Goal: Task Accomplishment & Management: Complete application form

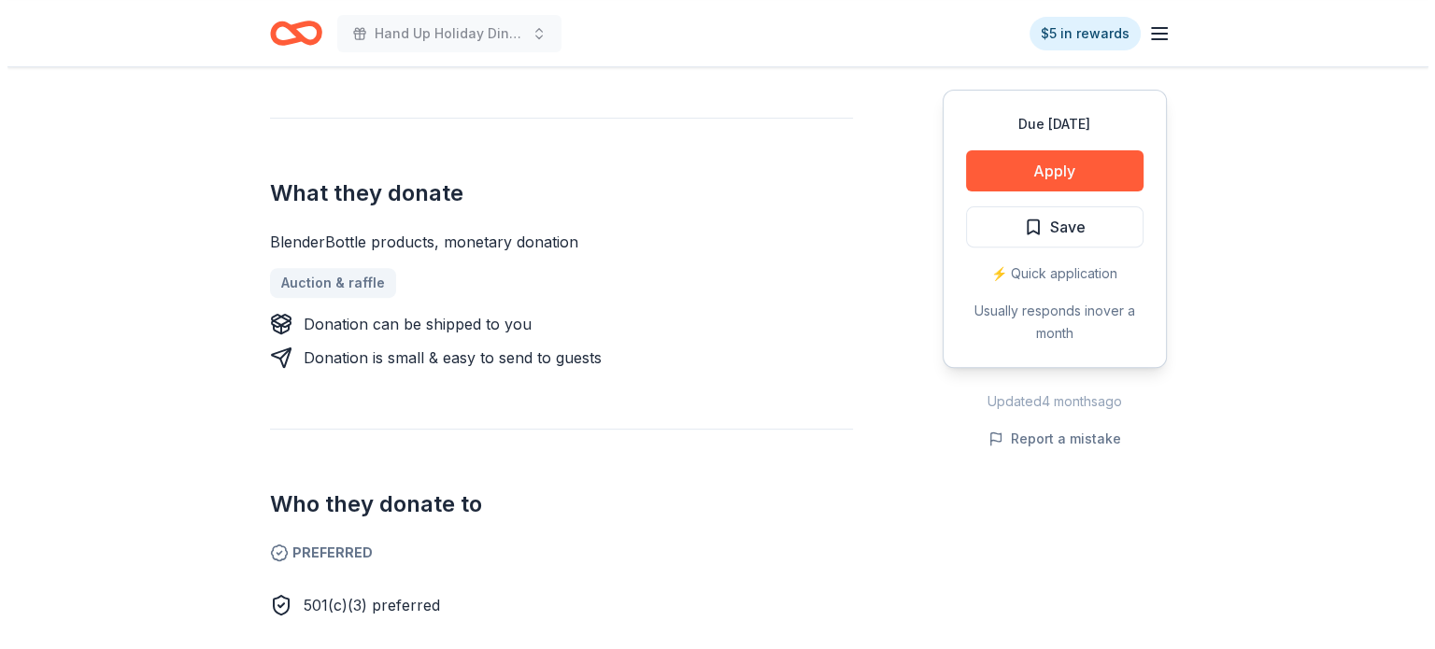
scroll to position [662, 0]
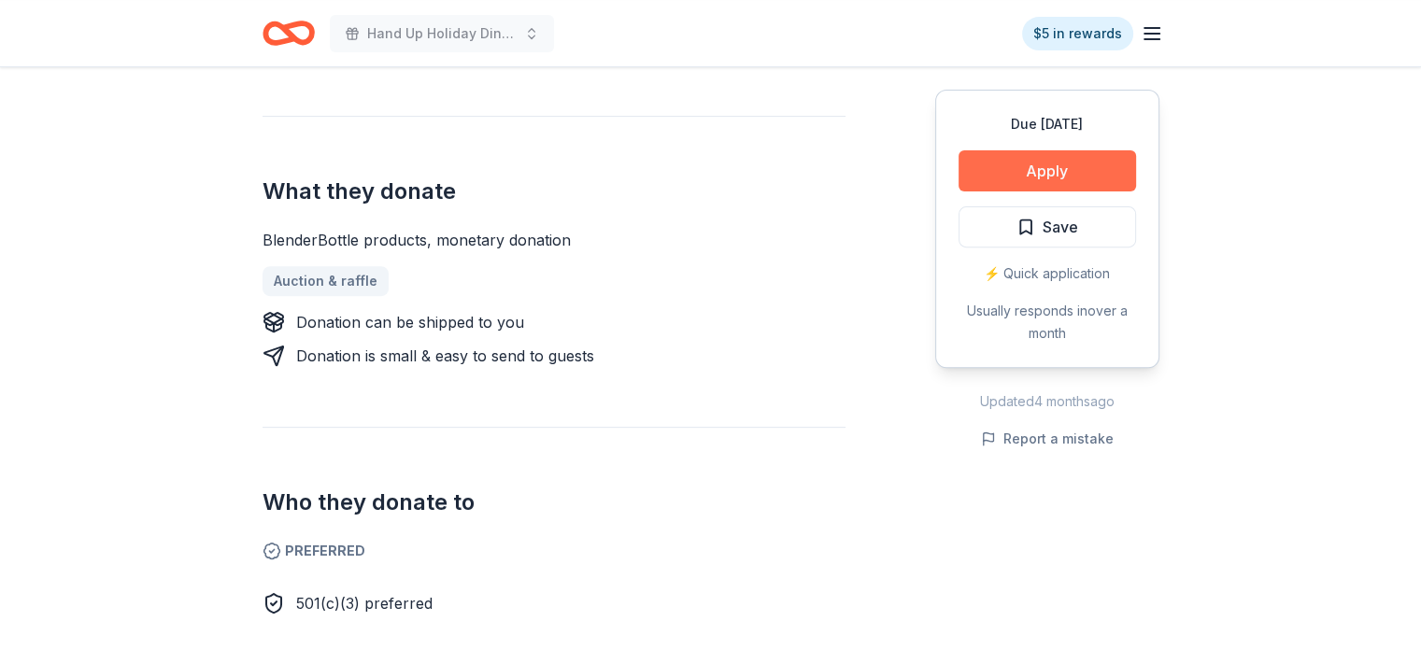
click at [1033, 170] on button "Apply" at bounding box center [1048, 170] width 178 height 41
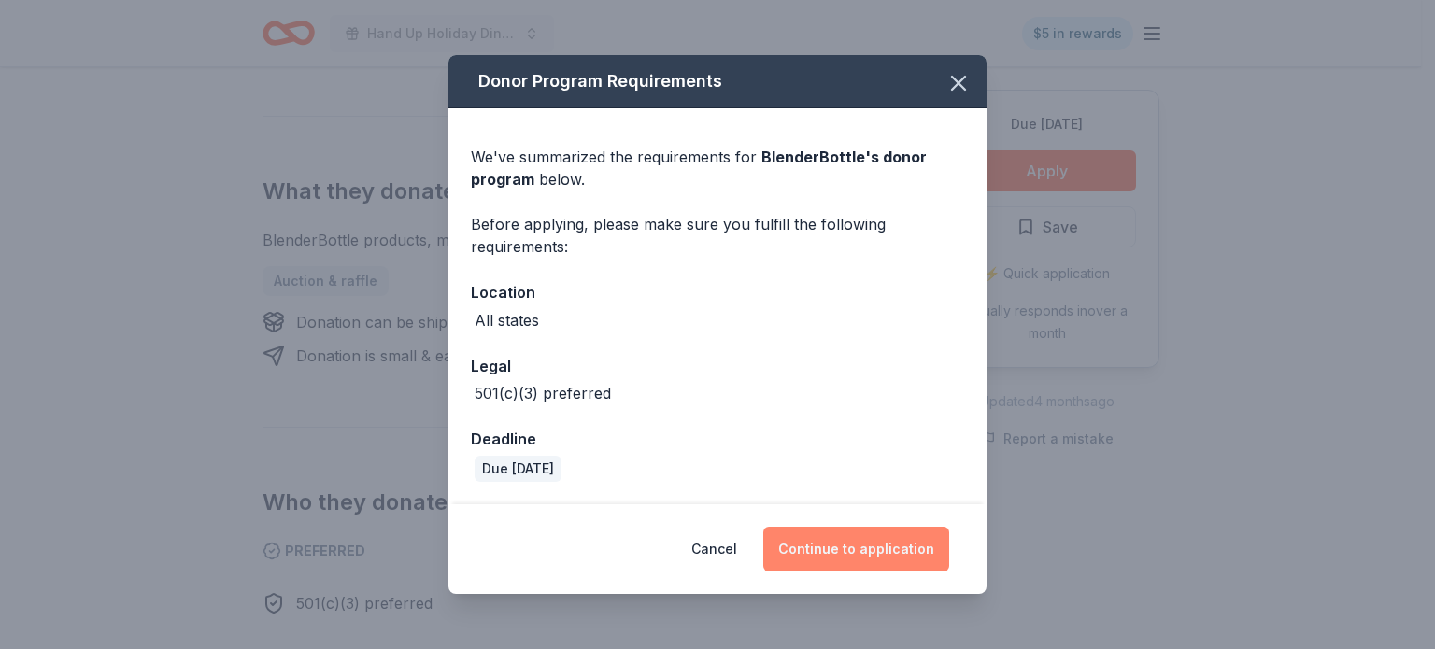
click at [819, 548] on button "Continue to application" at bounding box center [856, 549] width 186 height 45
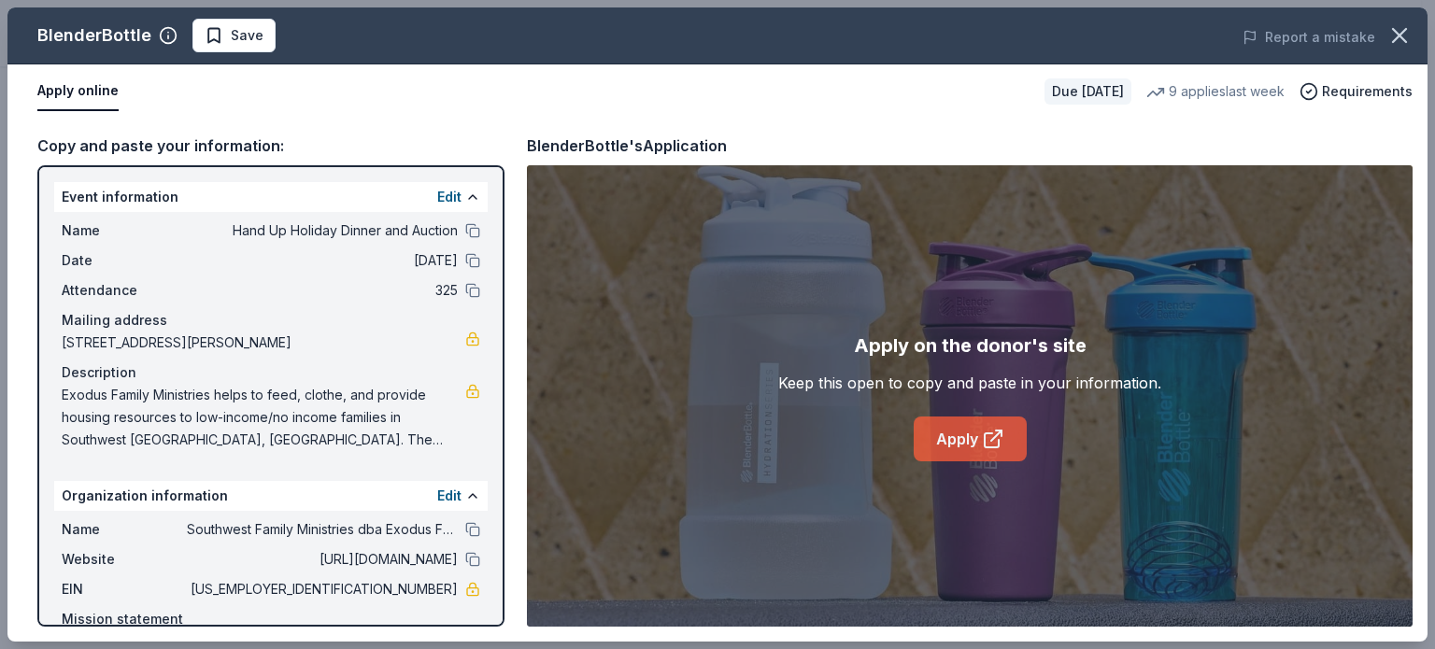
click at [972, 438] on link "Apply" at bounding box center [970, 439] width 113 height 45
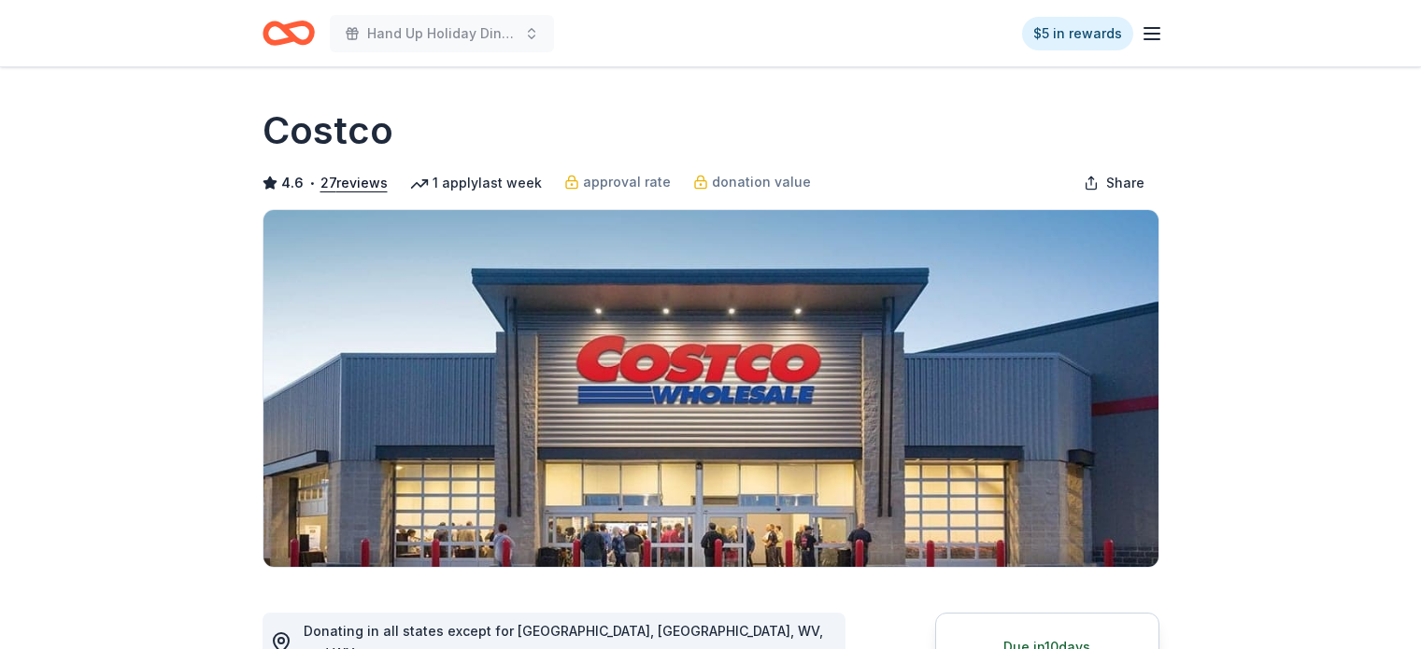
scroll to position [712, 0]
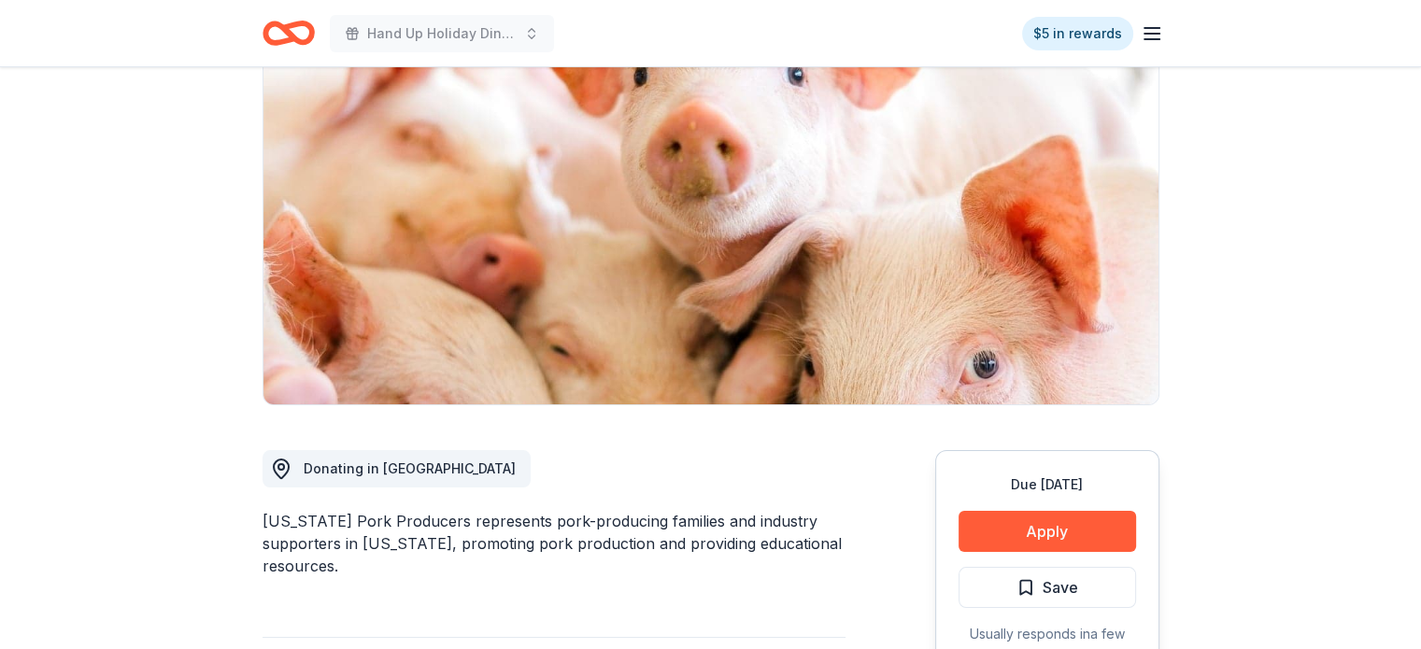
scroll to position [162, 0]
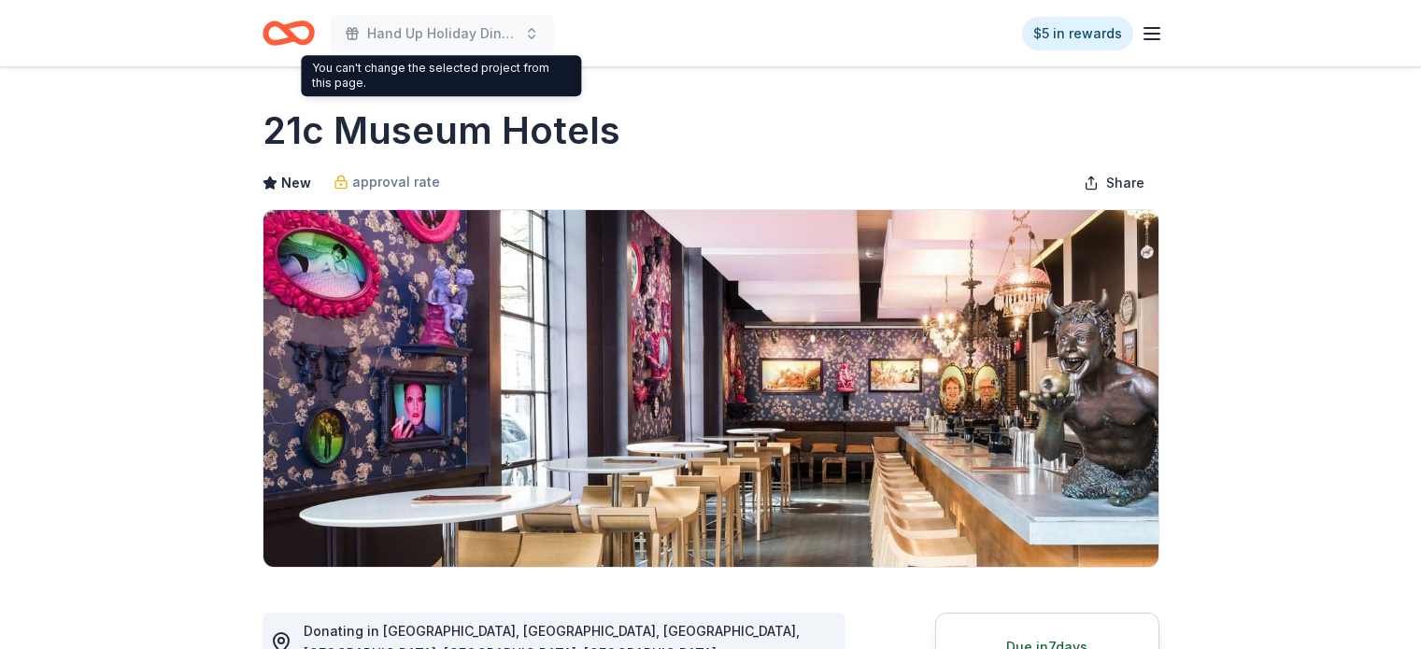
scroll to position [454, 0]
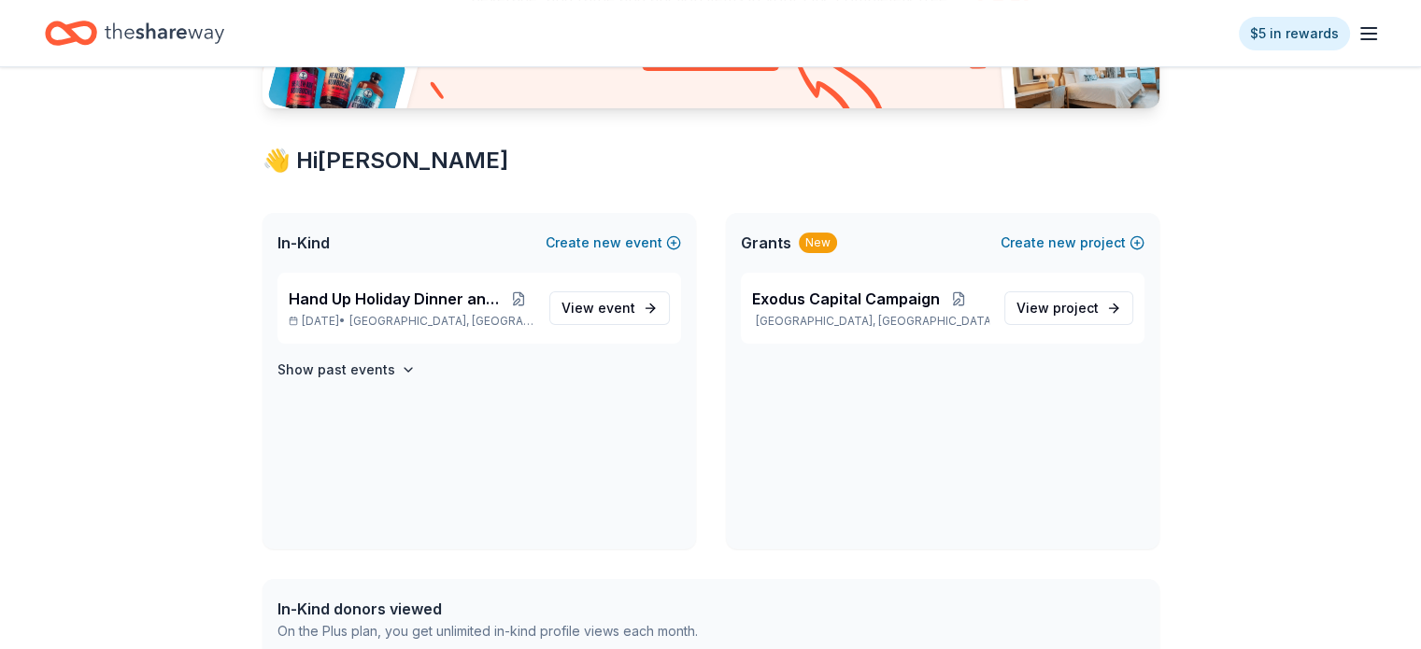
scroll to position [284, 0]
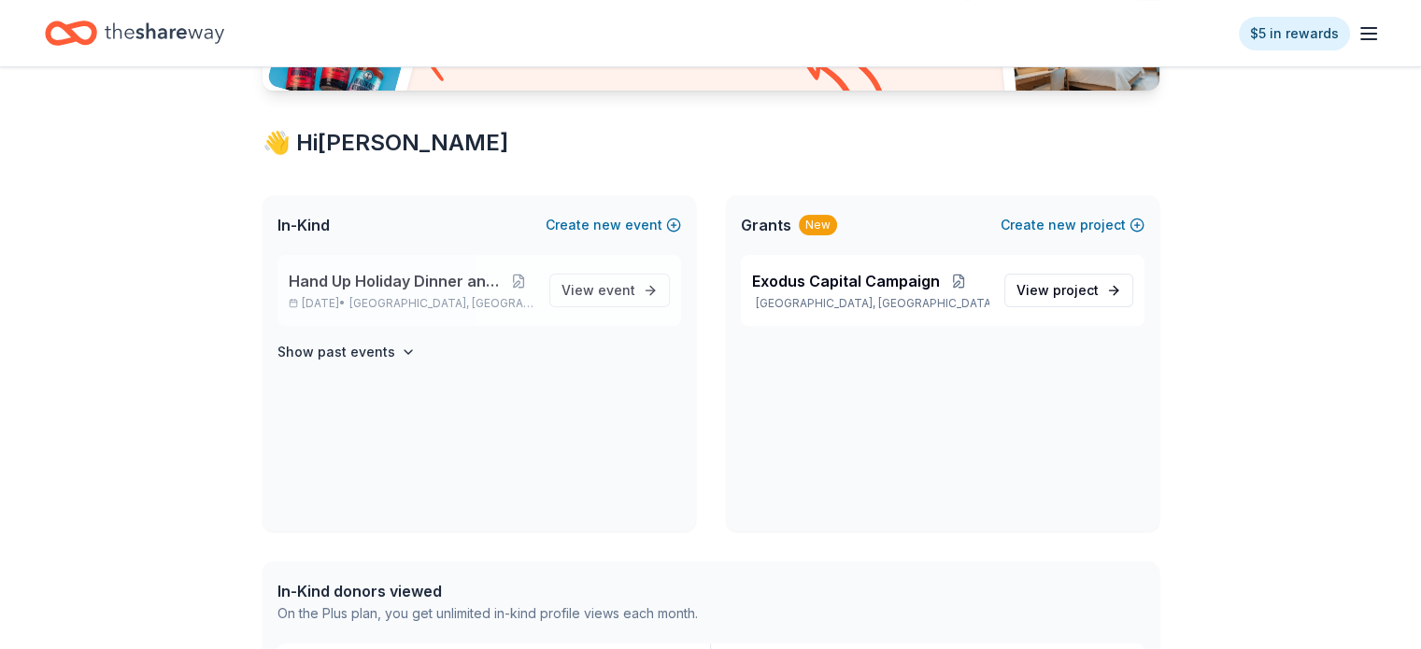
click at [416, 296] on span "Valley Station, KY" at bounding box center [441, 303] width 184 height 15
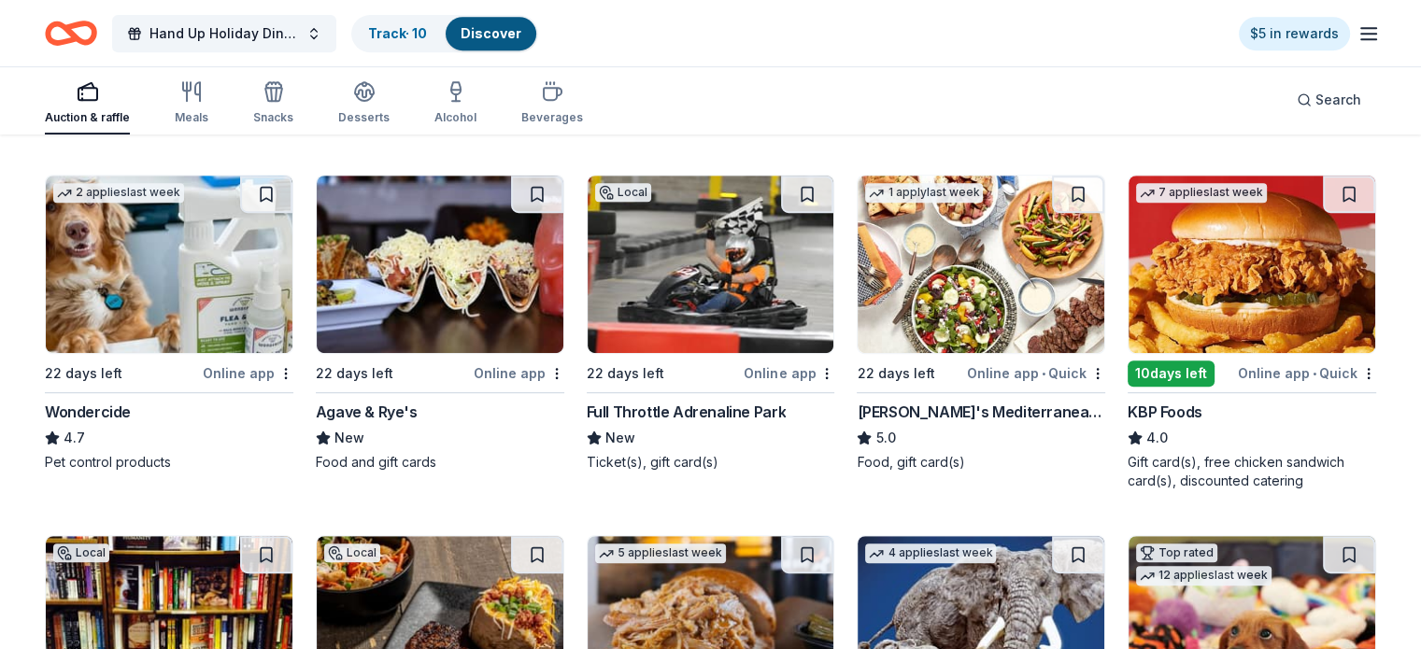
scroll to position [871, 0]
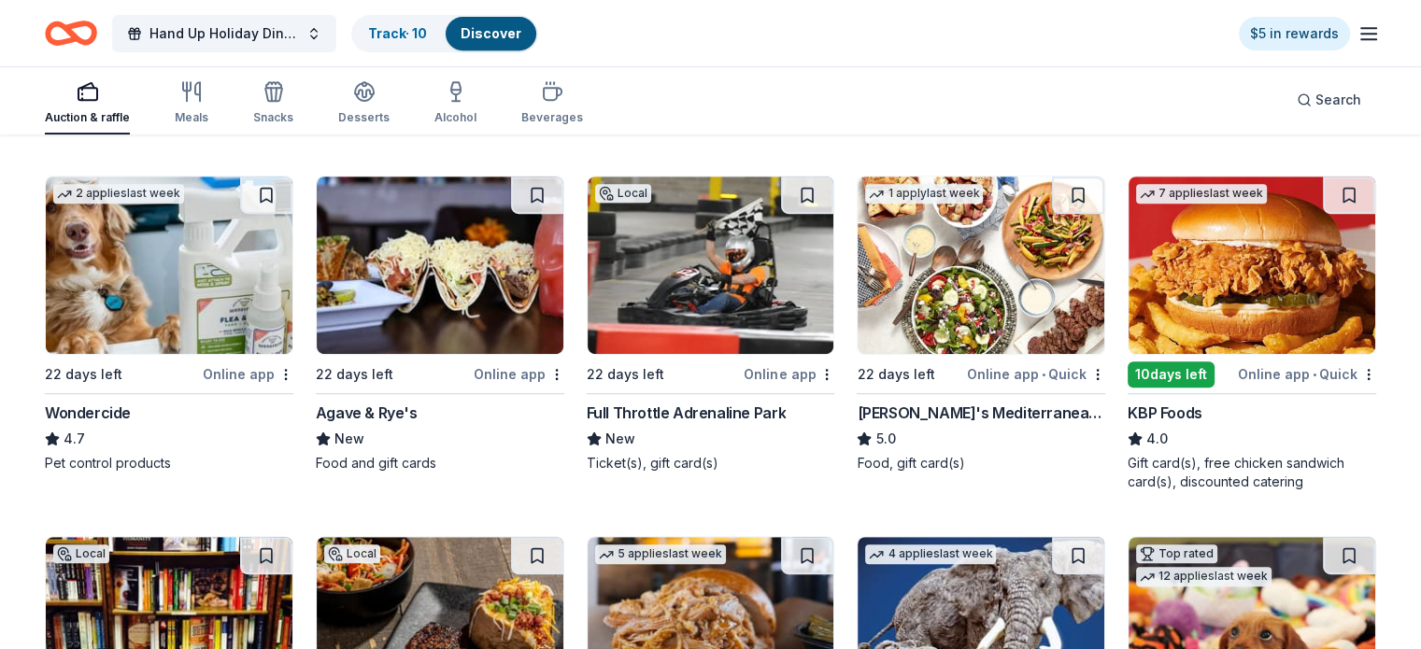
click at [464, 278] on img at bounding box center [440, 266] width 247 height 178
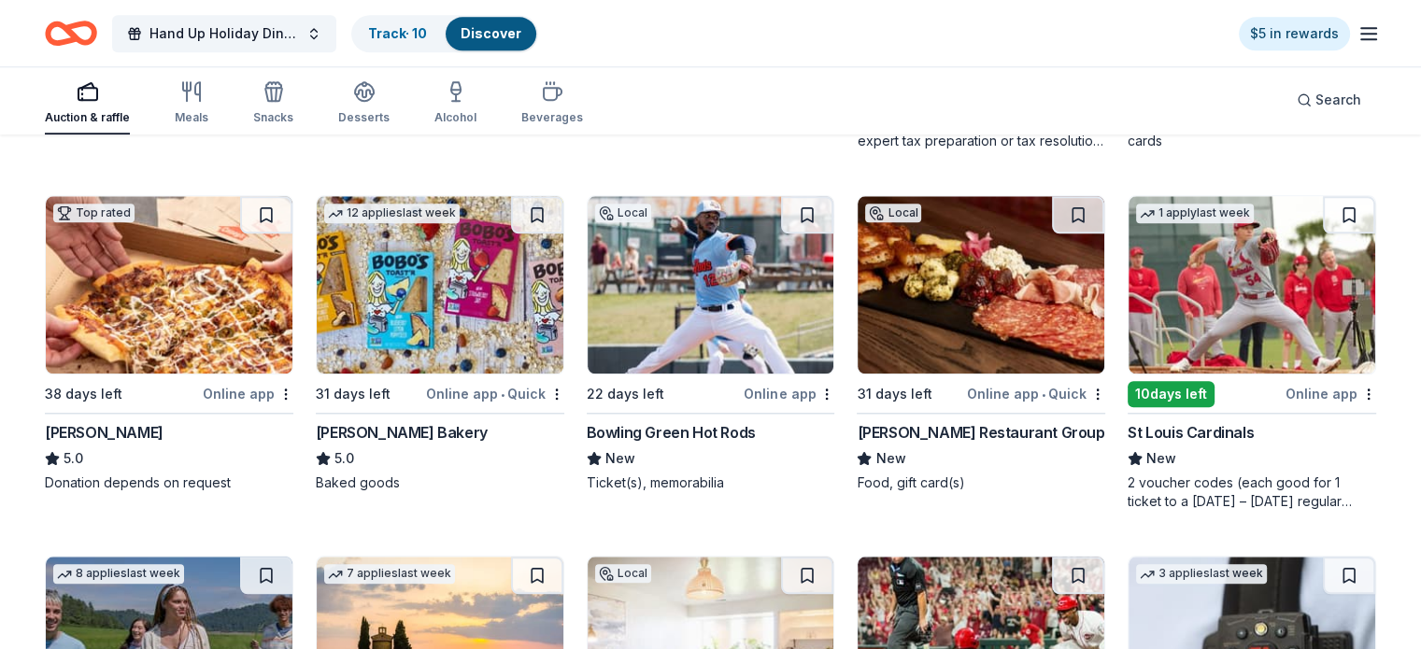
scroll to position [1932, 0]
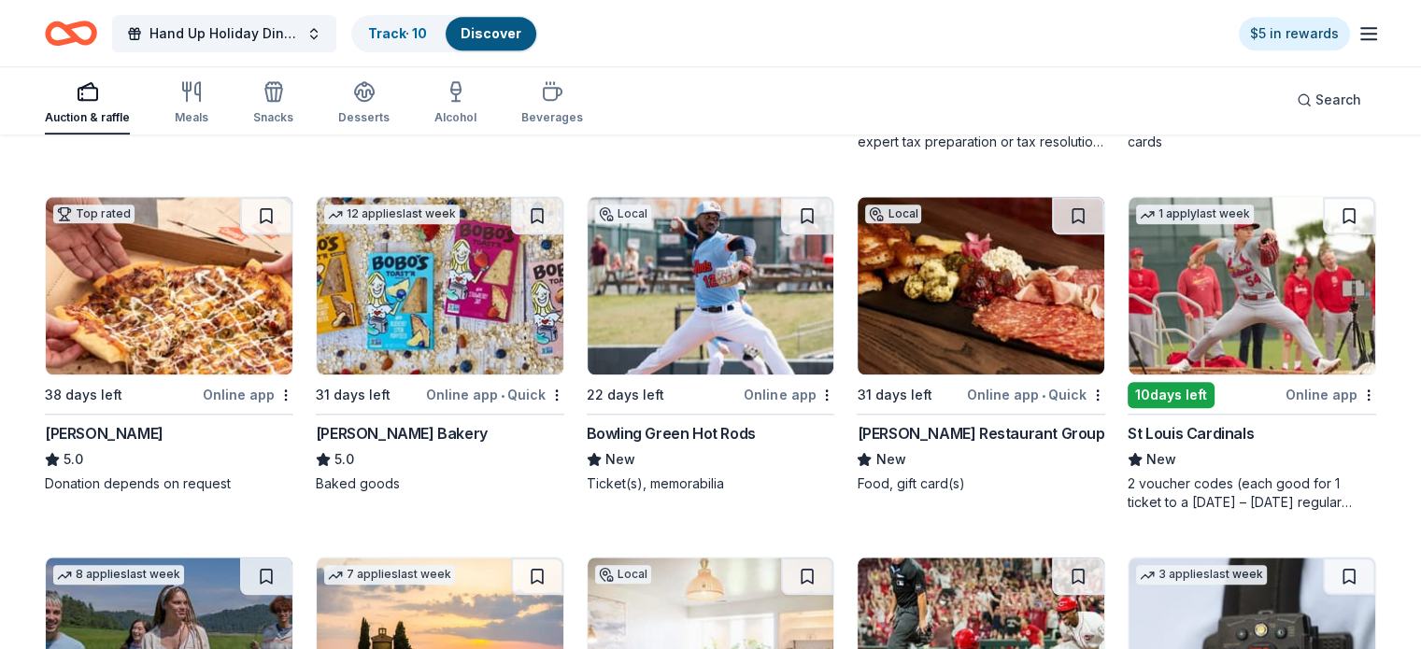
click at [604, 444] on div "Bowling Green Hot Rods" at bounding box center [671, 433] width 169 height 22
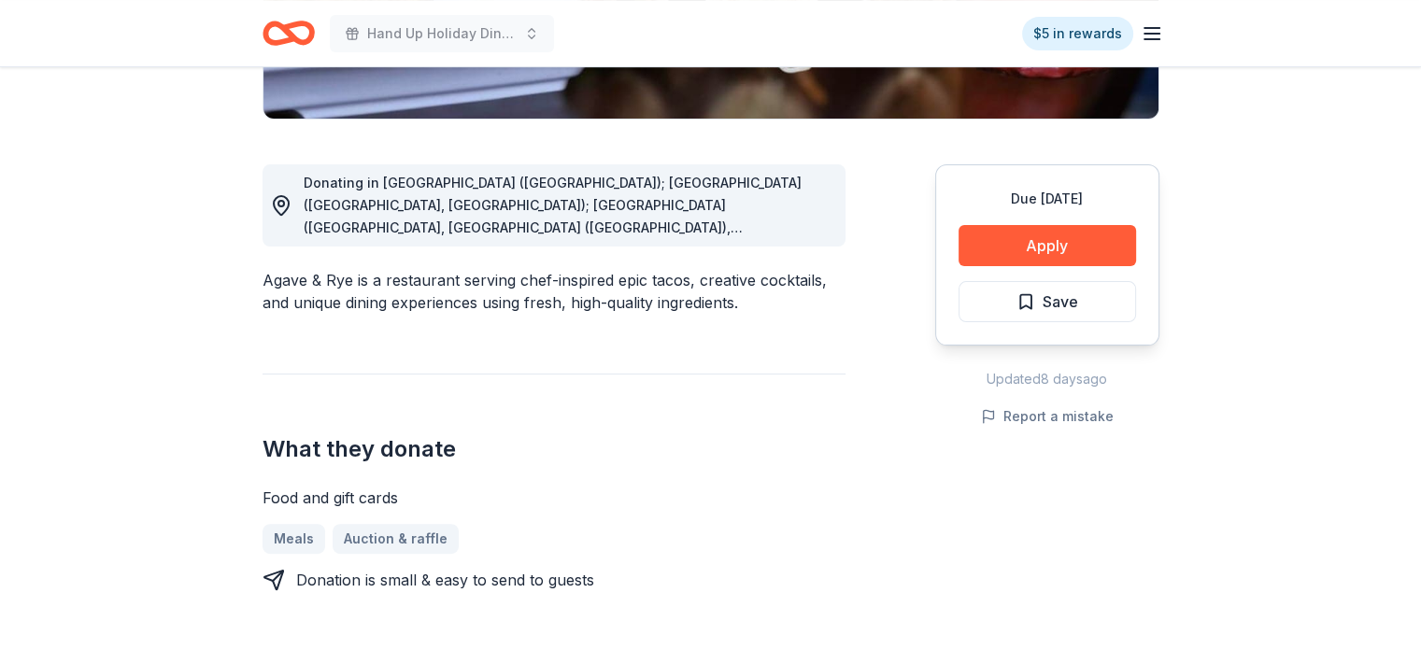
scroll to position [448, 0]
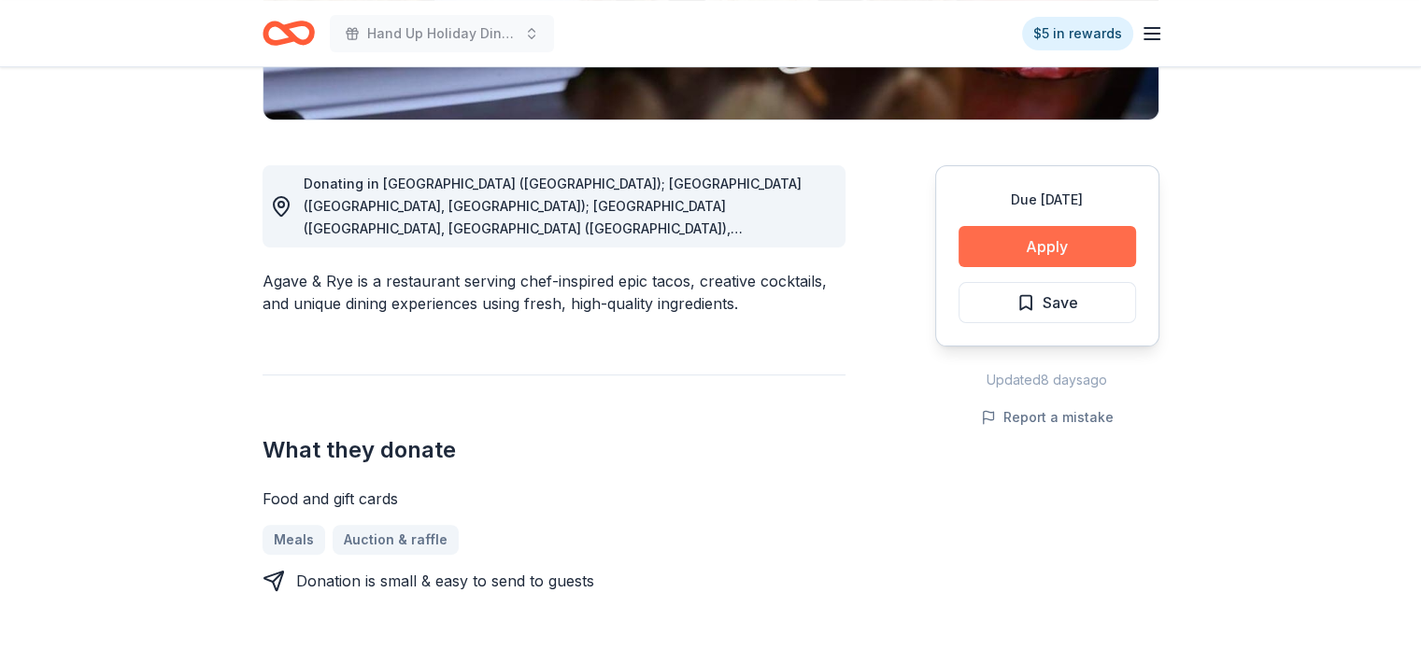
click at [1035, 250] on button "Apply" at bounding box center [1048, 246] width 178 height 41
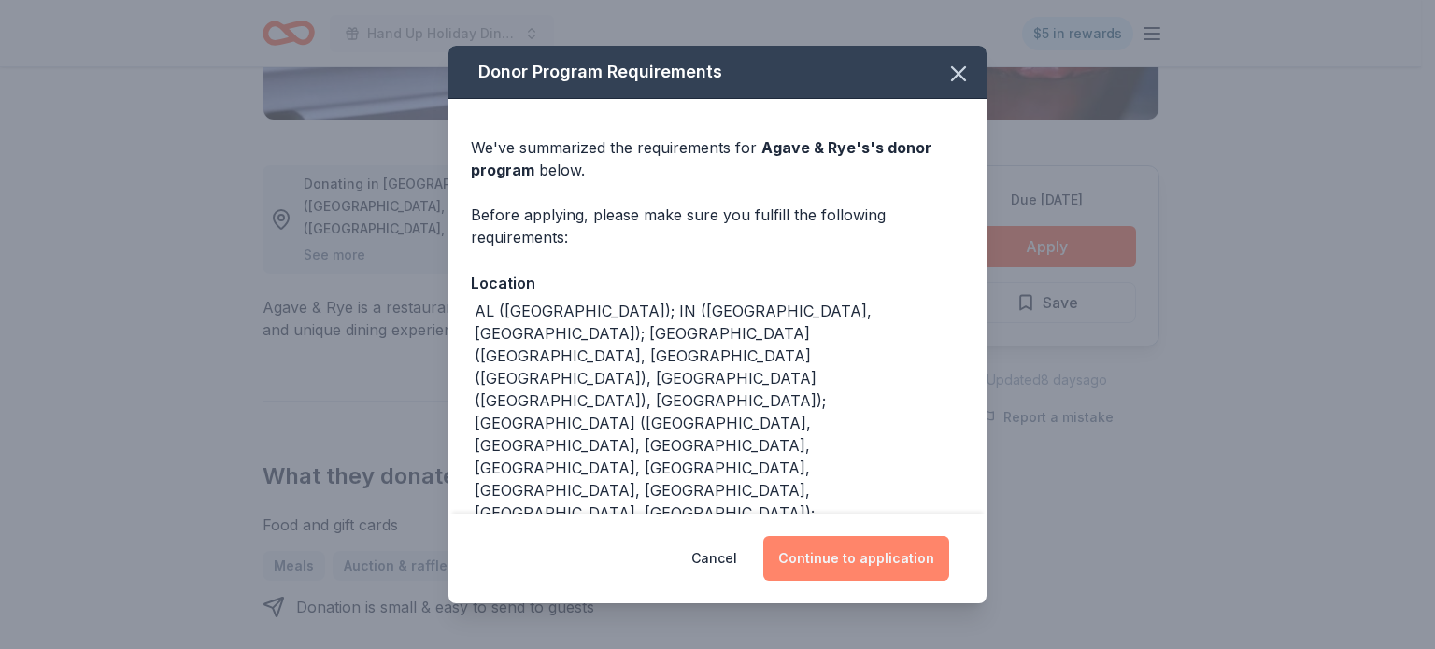
click at [852, 571] on button "Continue to application" at bounding box center [856, 558] width 186 height 45
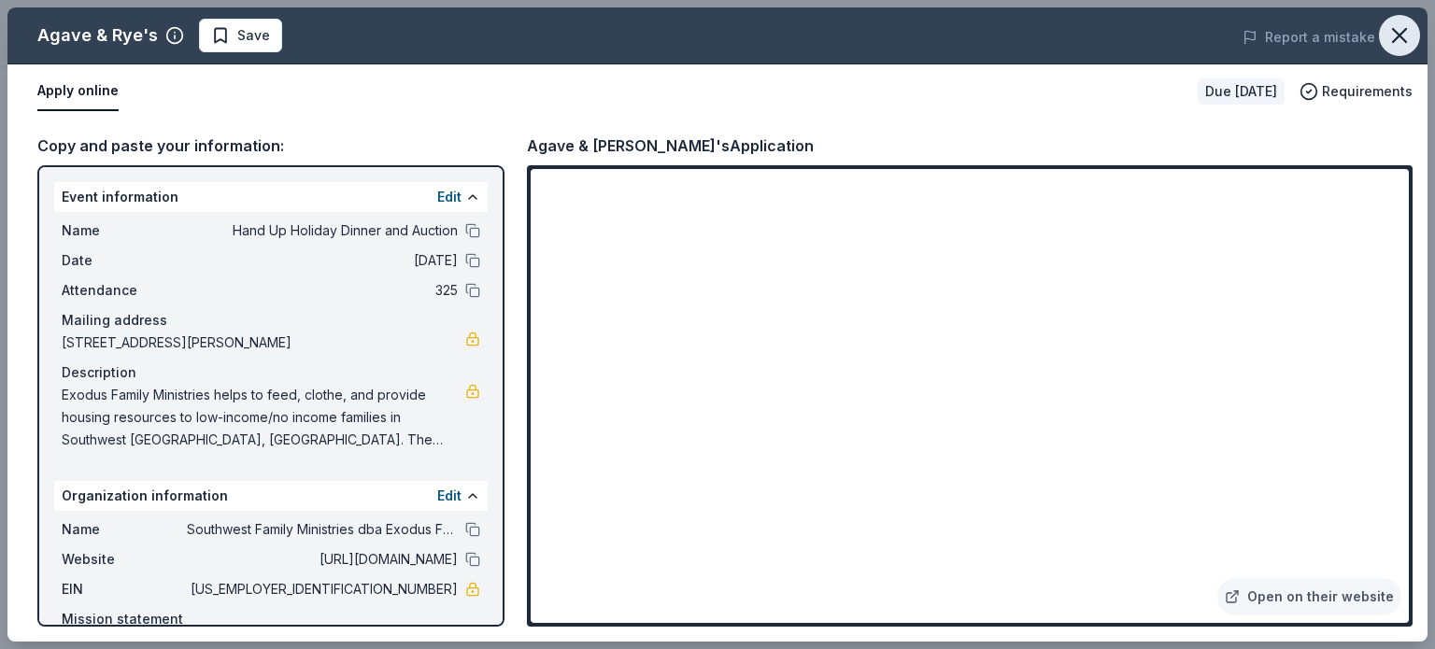
click at [1405, 31] on icon "button" at bounding box center [1400, 35] width 26 height 26
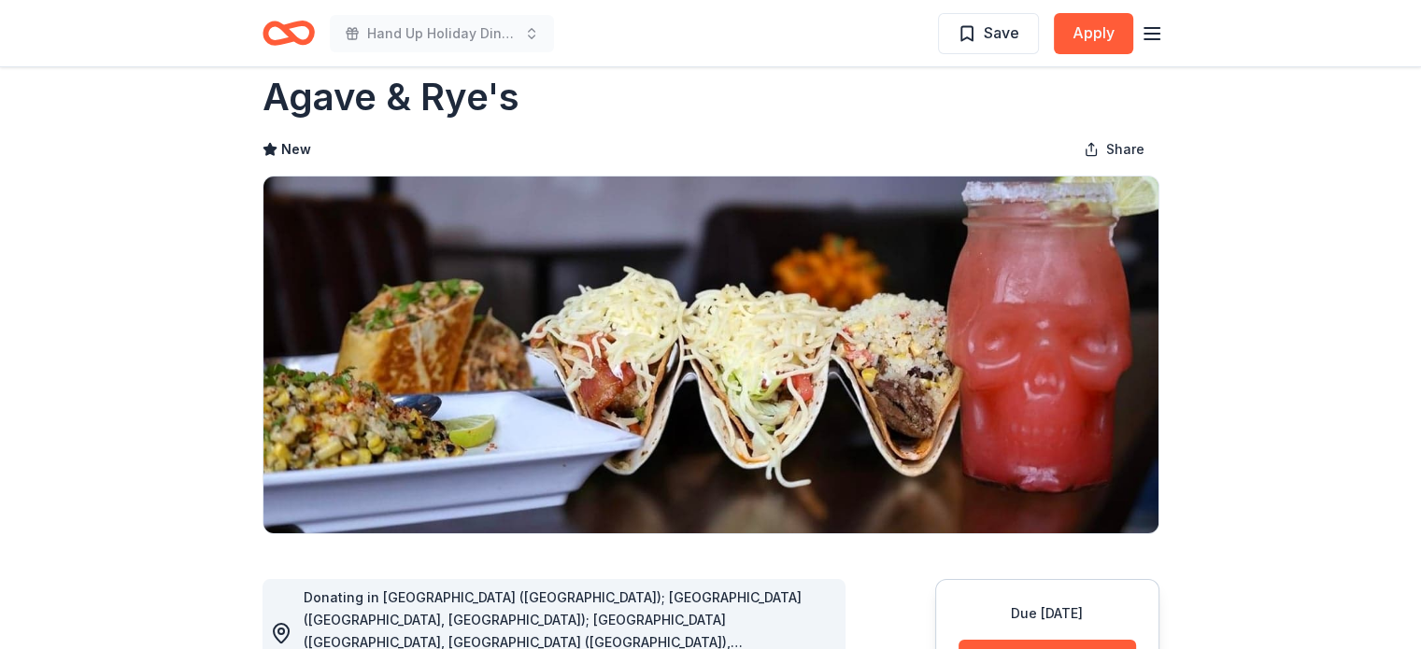
scroll to position [0, 0]
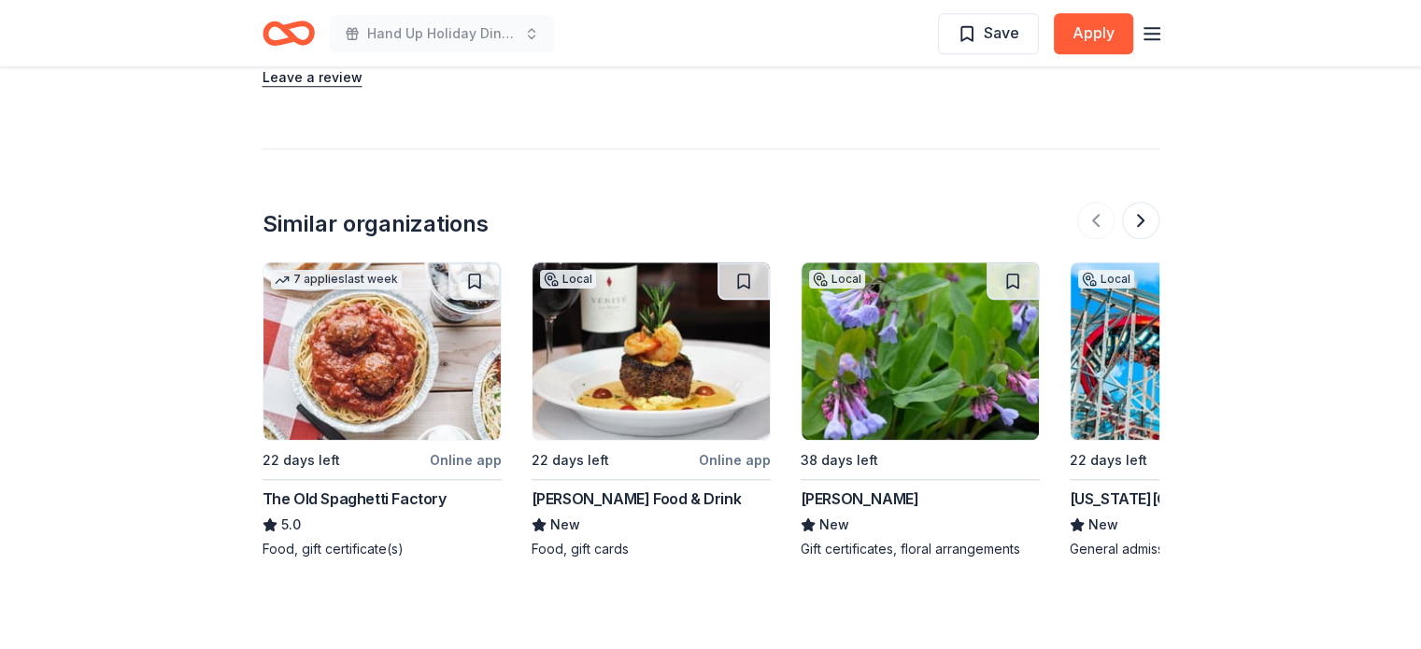
scroll to position [1671, 0]
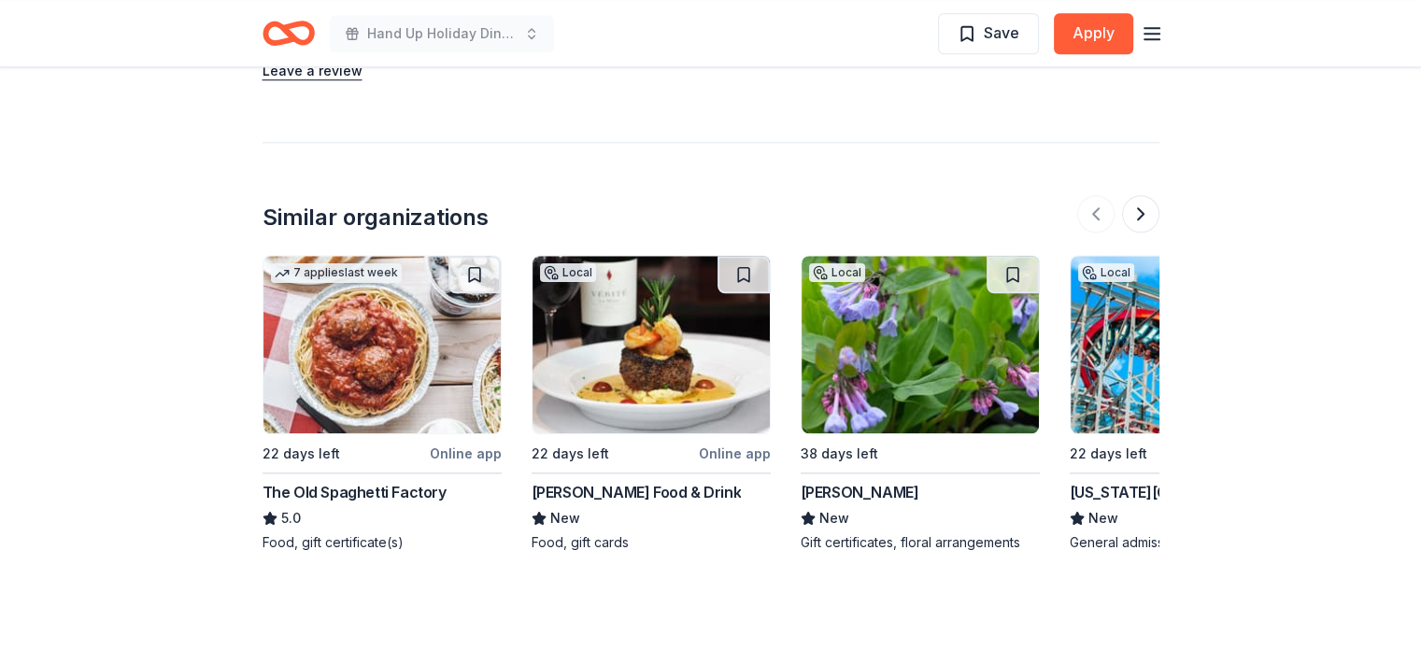
click at [589, 376] on img at bounding box center [651, 345] width 237 height 178
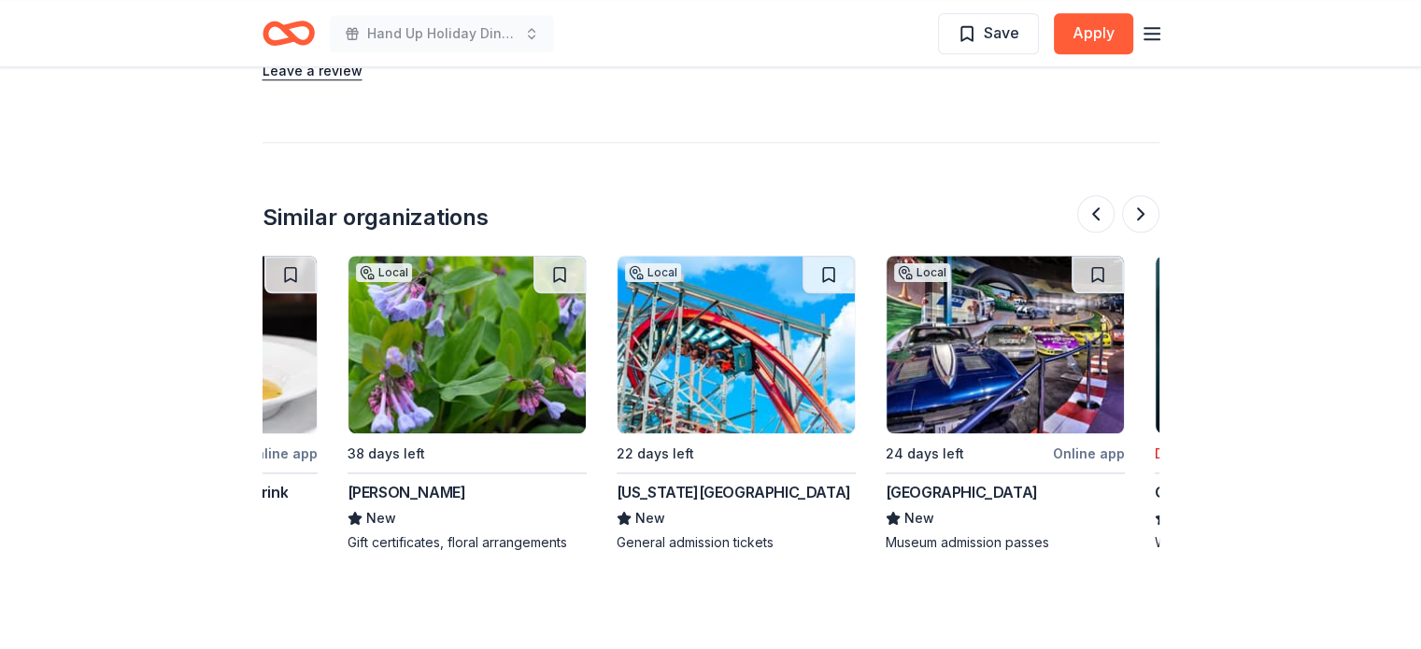
scroll to position [0, 452]
click at [498, 344] on img at bounding box center [467, 345] width 237 height 178
click at [673, 398] on img at bounding box center [737, 345] width 237 height 178
click at [691, 414] on img at bounding box center [737, 345] width 237 height 178
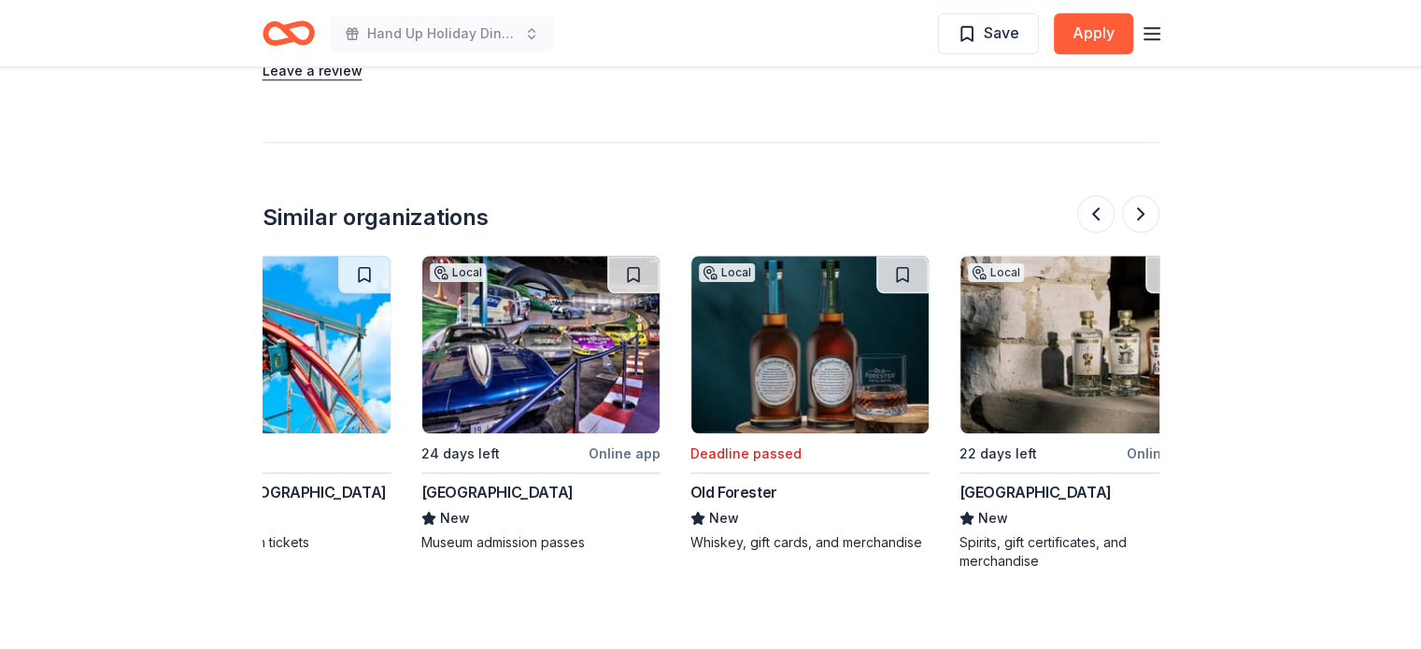
scroll to position [0, 918]
click at [599, 365] on img at bounding box center [540, 345] width 237 height 178
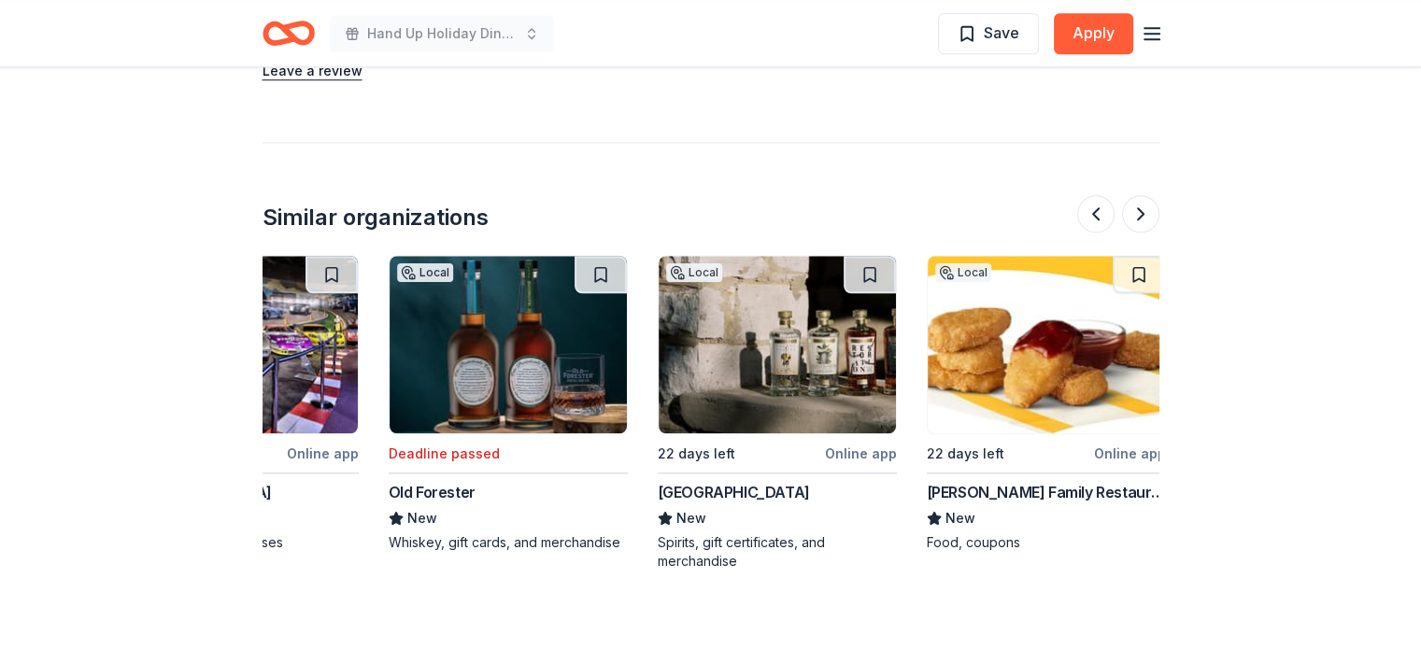
scroll to position [0, 1220]
click at [789, 365] on img at bounding box center [776, 345] width 237 height 178
click at [729, 354] on img at bounding box center [776, 345] width 237 height 178
click at [1054, 368] on img at bounding box center [1045, 345] width 237 height 178
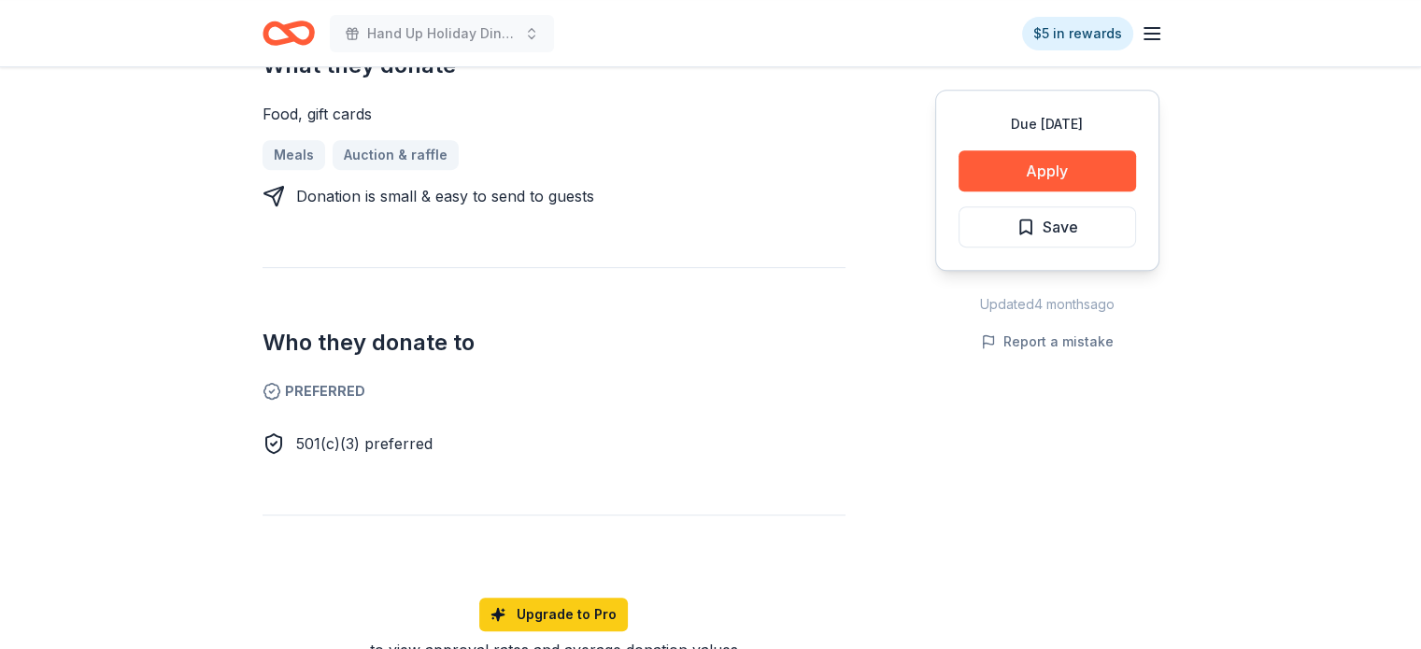
scroll to position [803, 0]
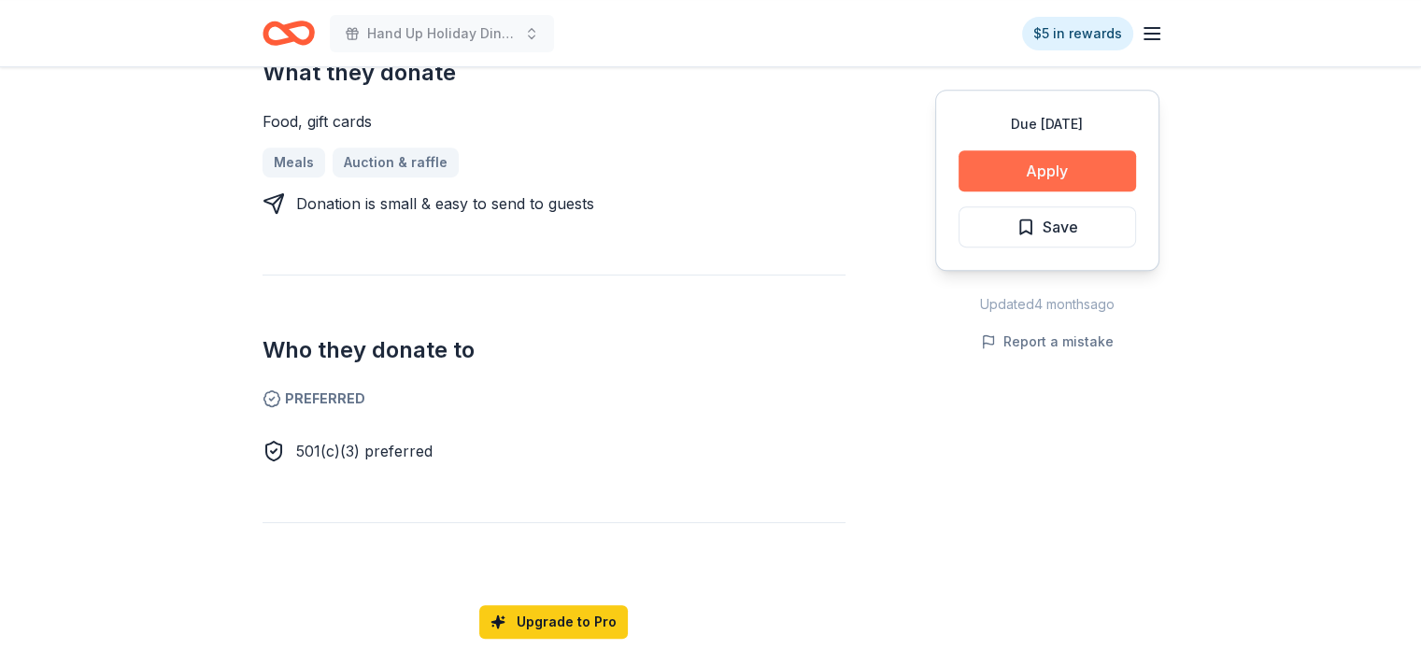
click at [1030, 168] on button "Apply" at bounding box center [1048, 170] width 178 height 41
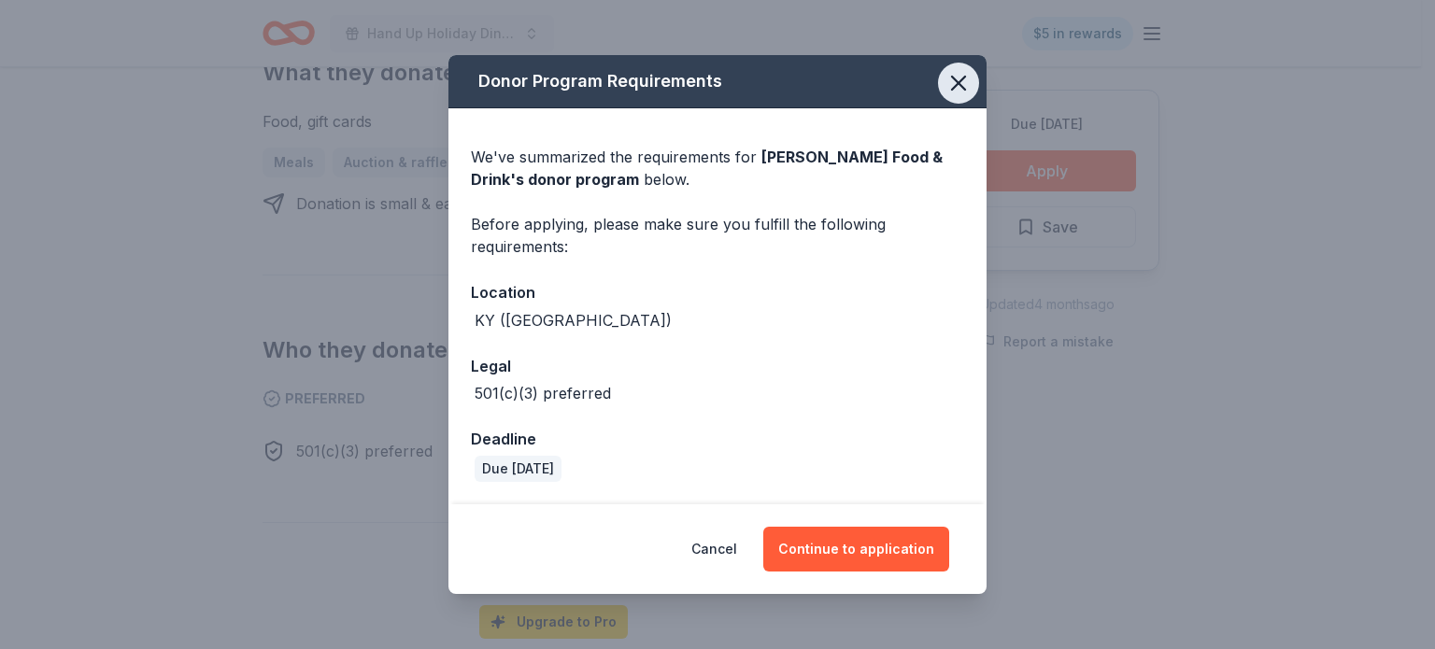
click at [967, 98] on button "button" at bounding box center [958, 83] width 41 height 41
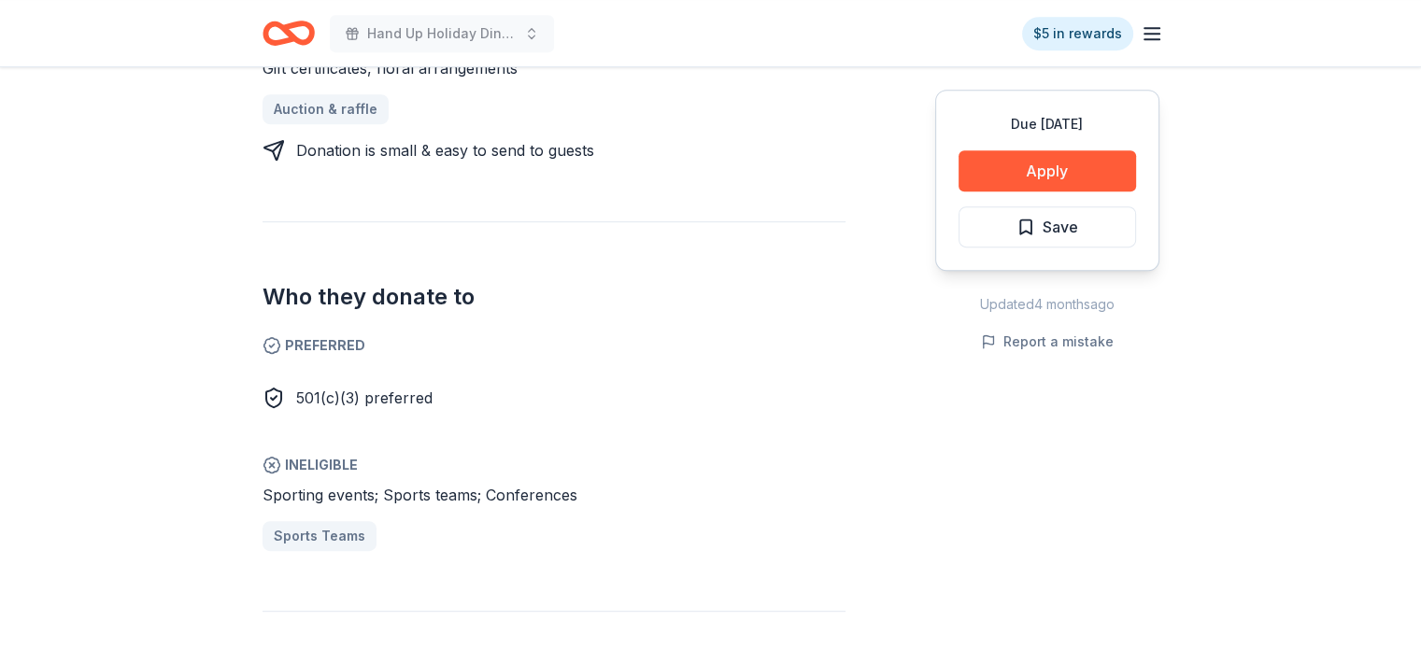
scroll to position [877, 0]
click at [1055, 168] on button "Apply" at bounding box center [1048, 170] width 178 height 41
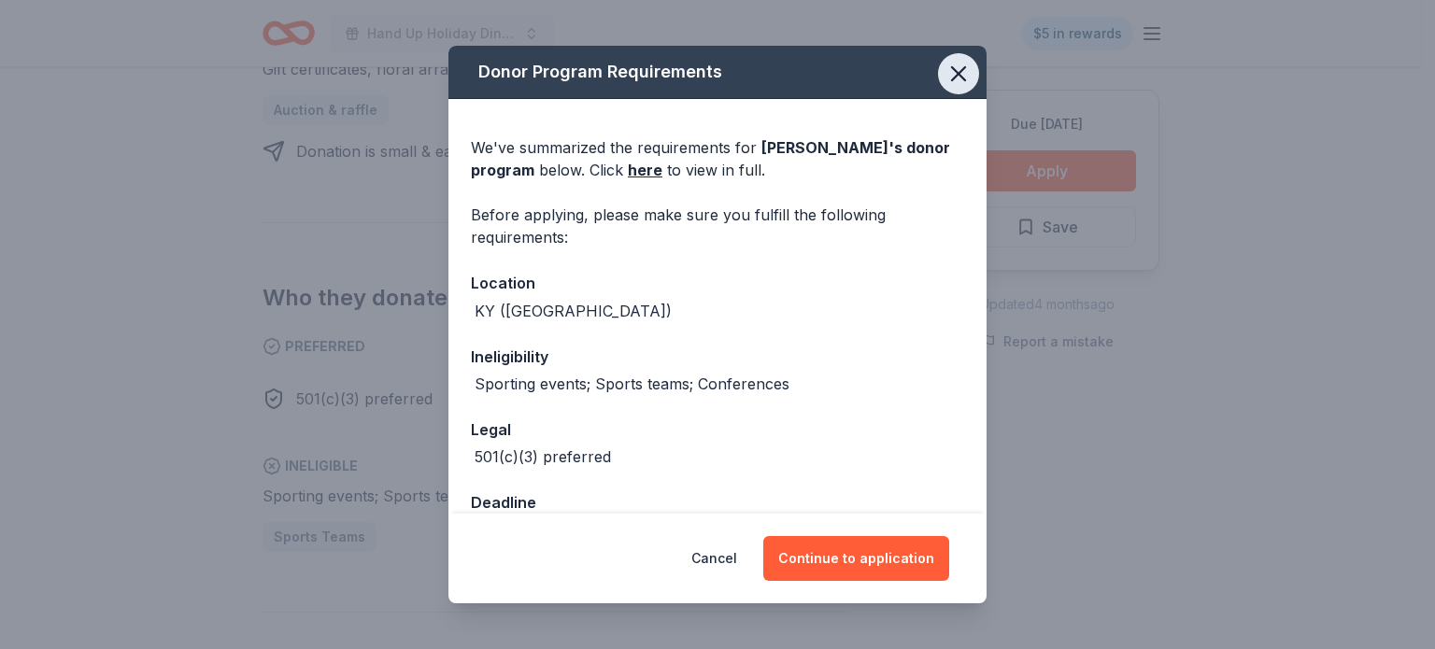
click at [946, 70] on icon "button" at bounding box center [959, 74] width 26 height 26
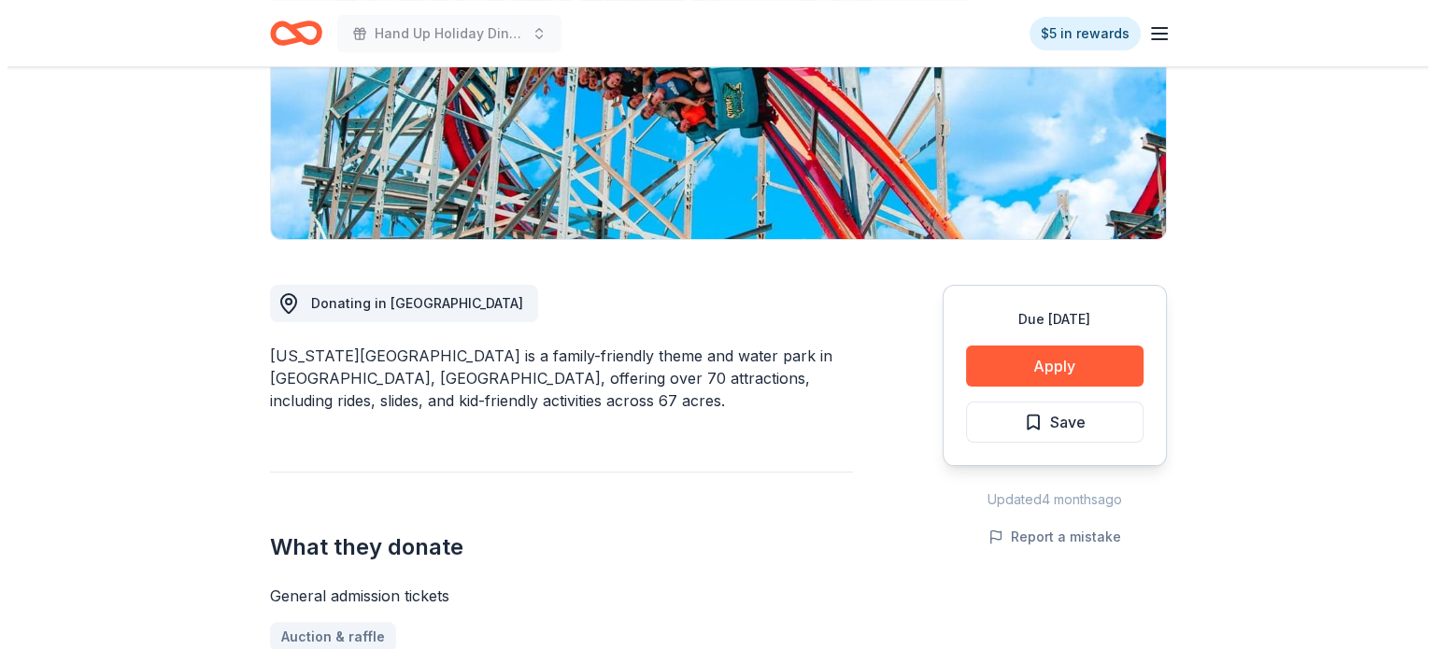
scroll to position [327, 0]
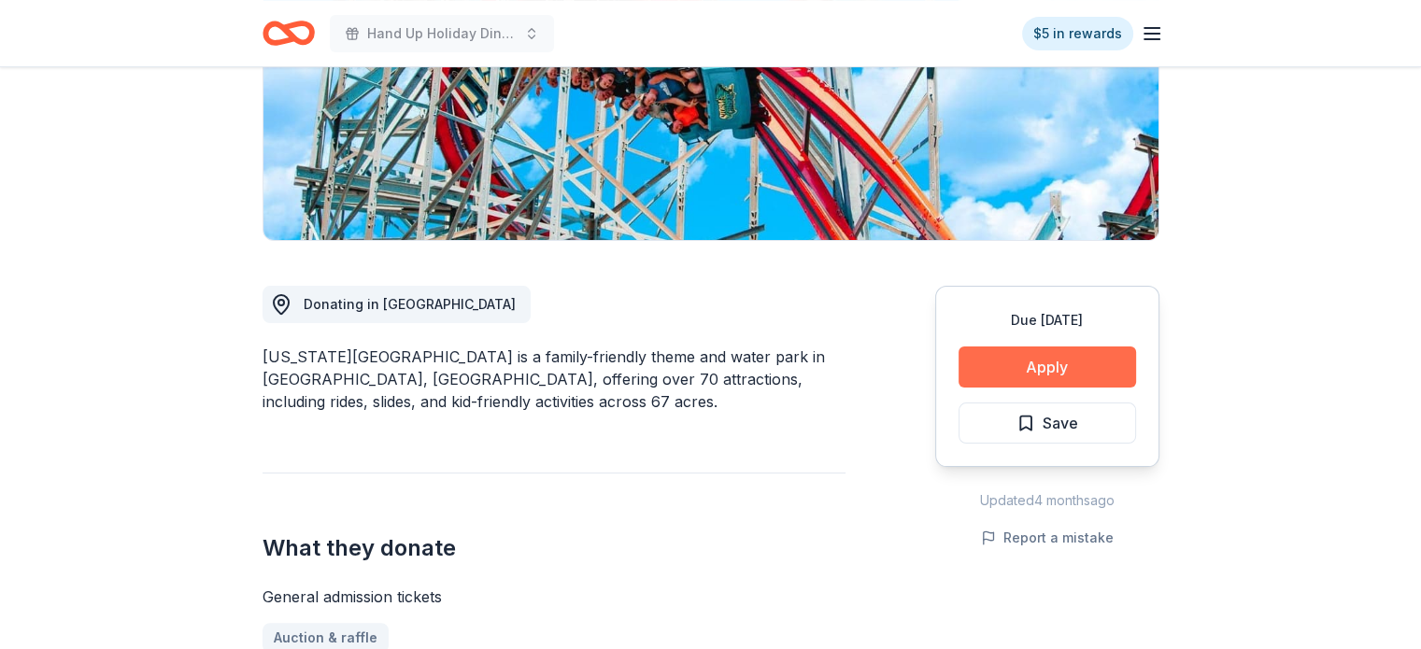
click at [1057, 385] on button "Apply" at bounding box center [1048, 367] width 178 height 41
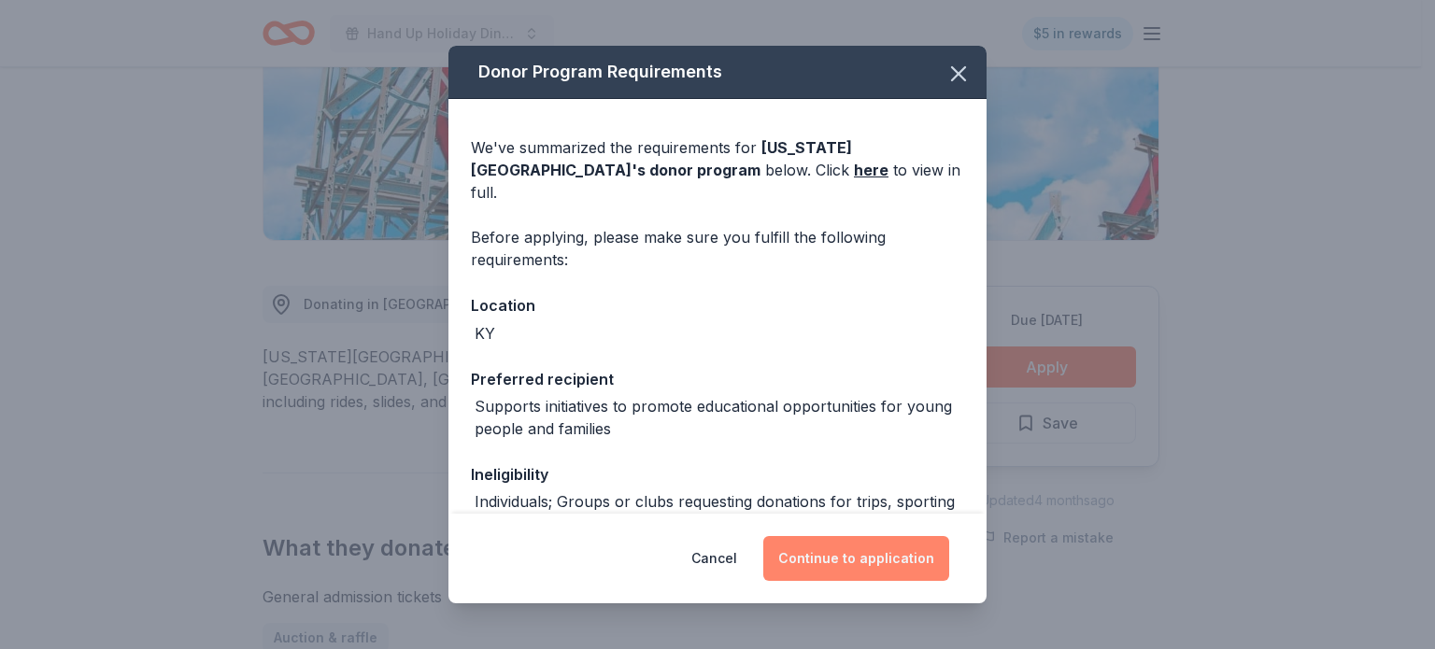
click at [847, 568] on button "Continue to application" at bounding box center [856, 558] width 186 height 45
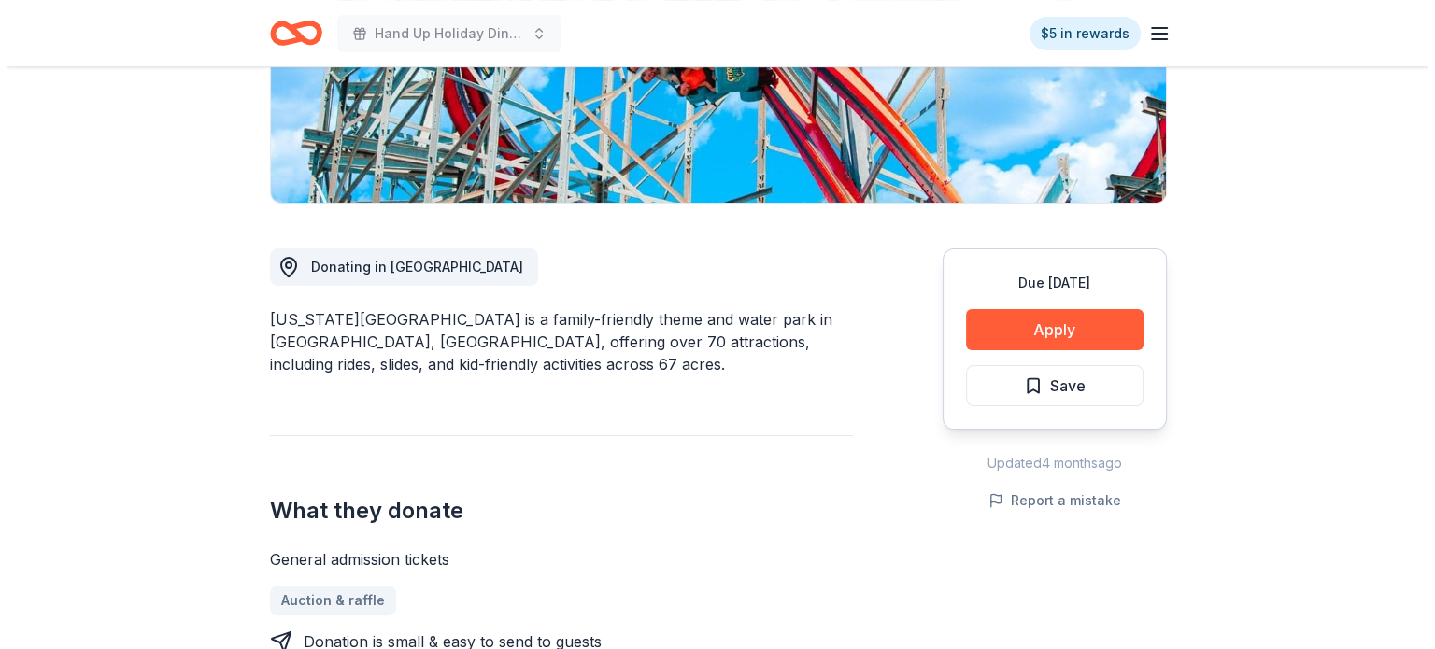
scroll to position [385, 0]
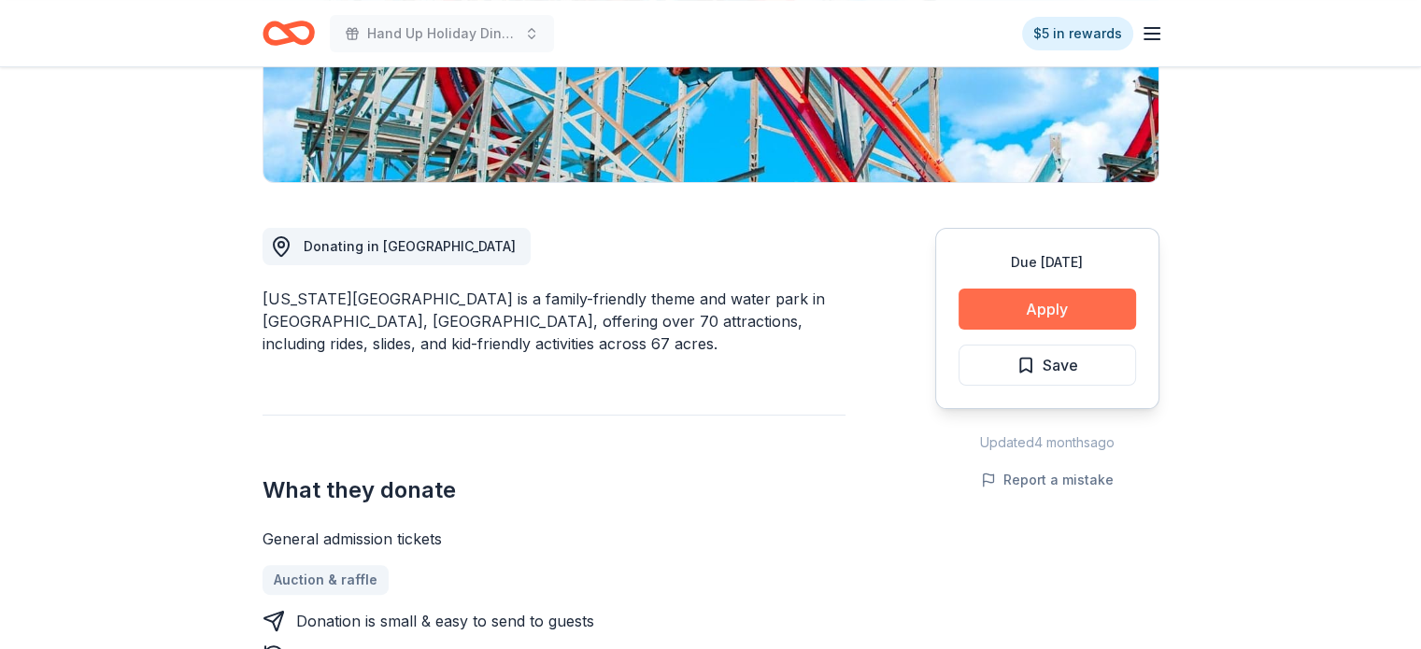
click at [1033, 303] on button "Apply" at bounding box center [1048, 309] width 178 height 41
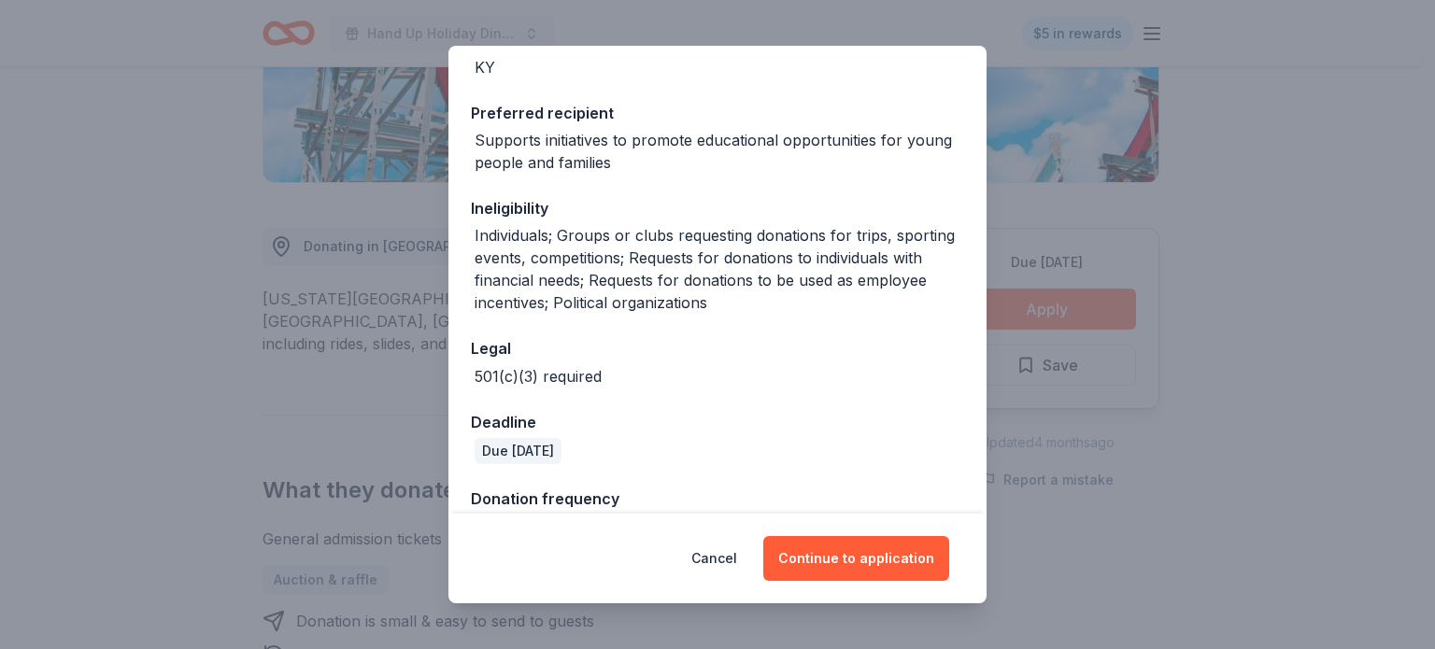
scroll to position [289, 0]
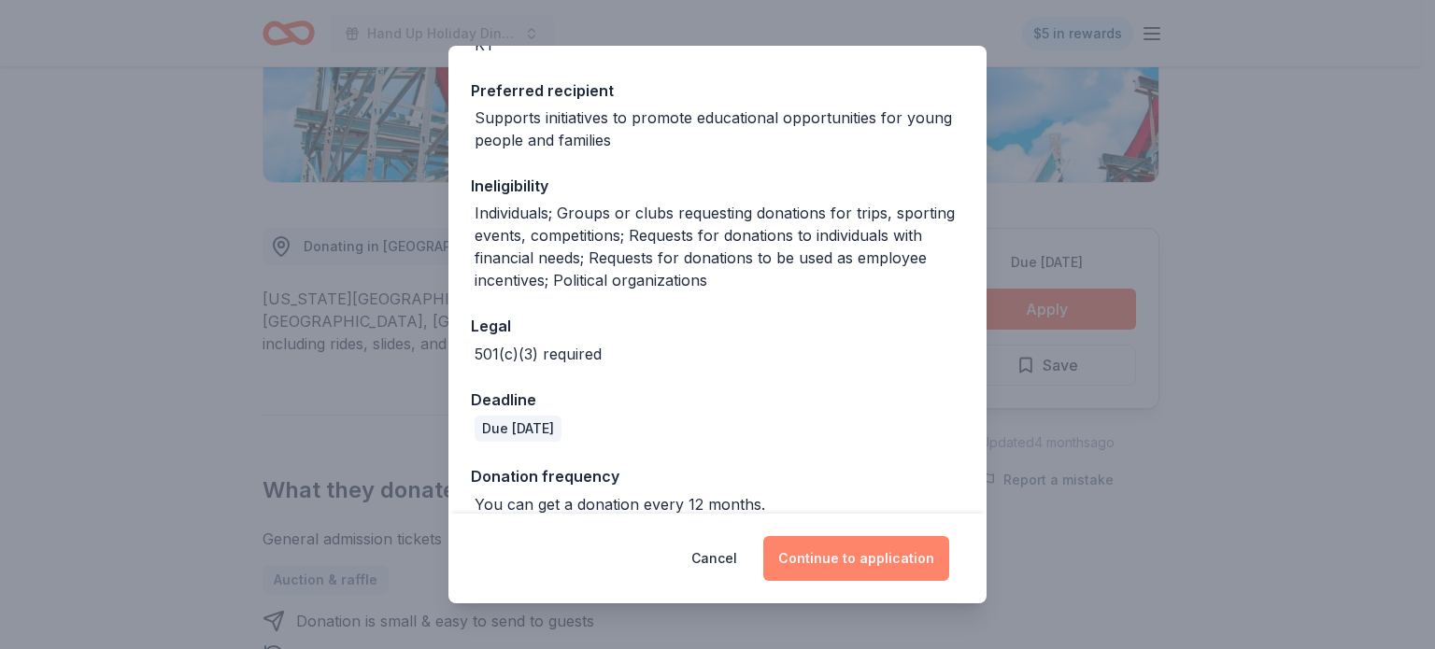
click at [855, 557] on button "Continue to application" at bounding box center [856, 558] width 186 height 45
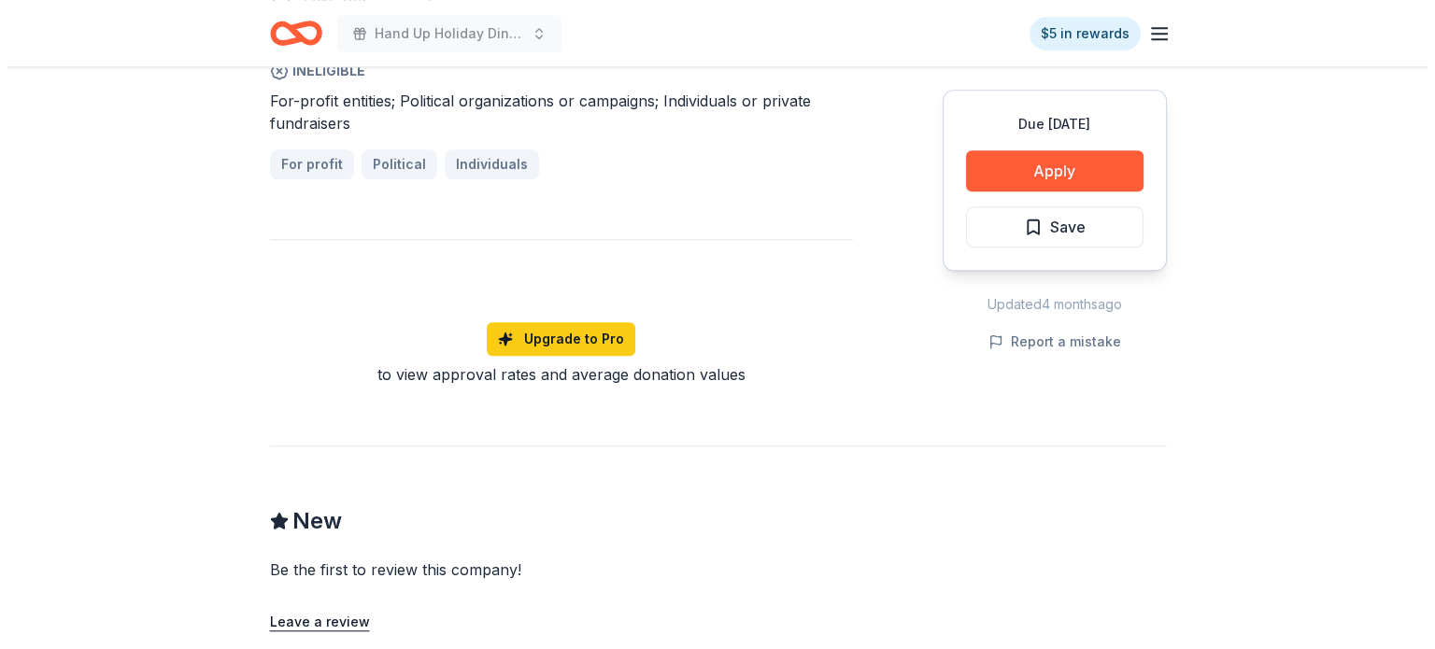
scroll to position [1420, 0]
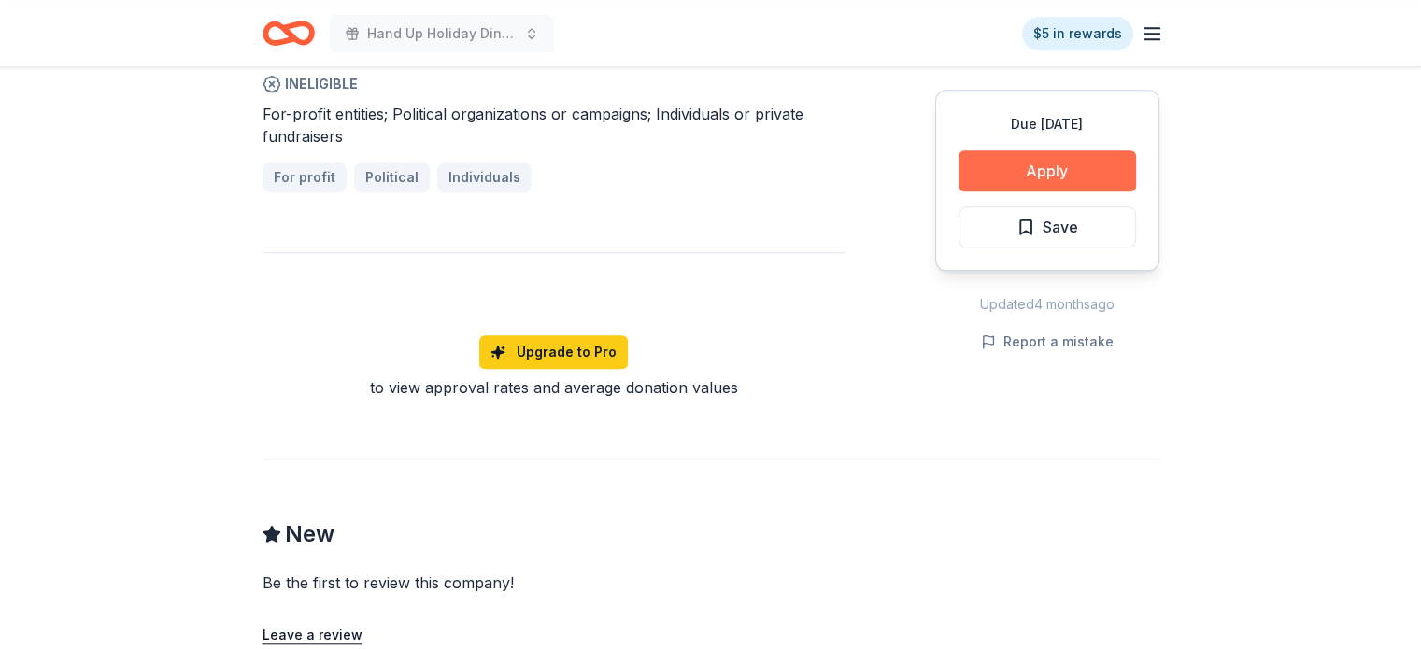
click at [1020, 164] on button "Apply" at bounding box center [1048, 170] width 178 height 41
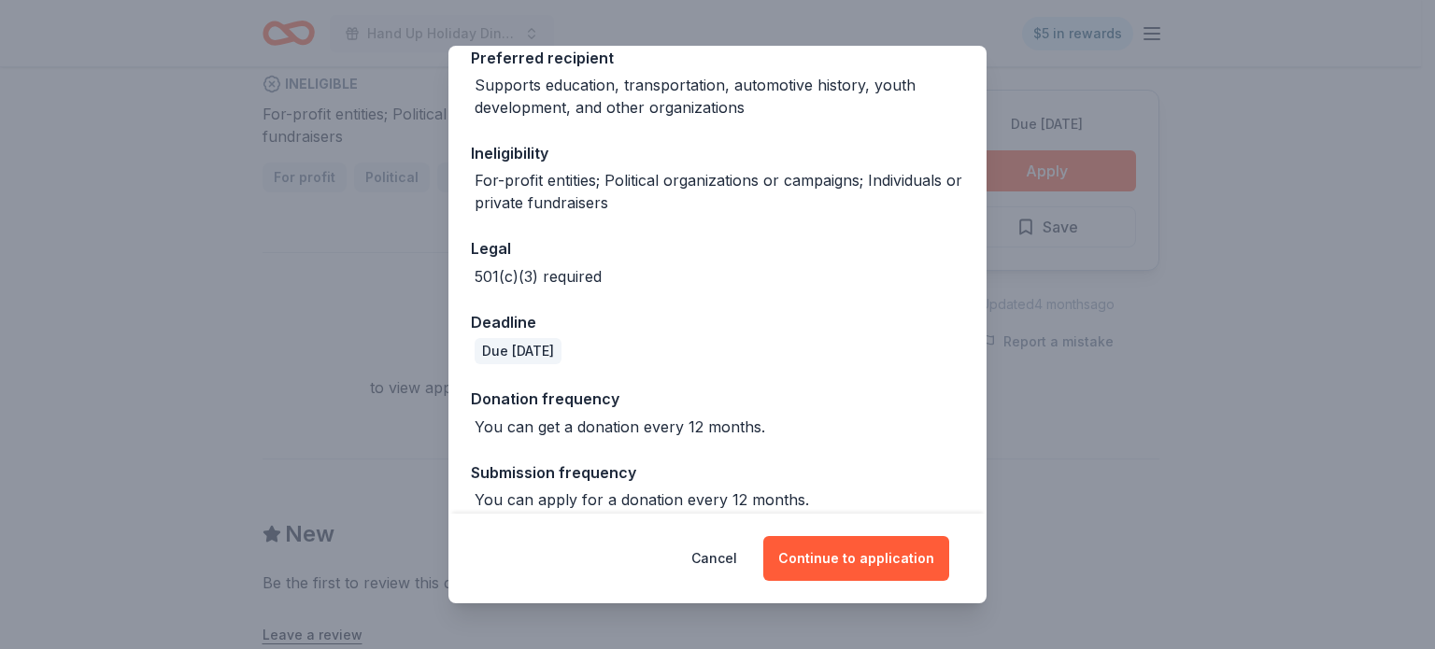
scroll to position [318, 0]
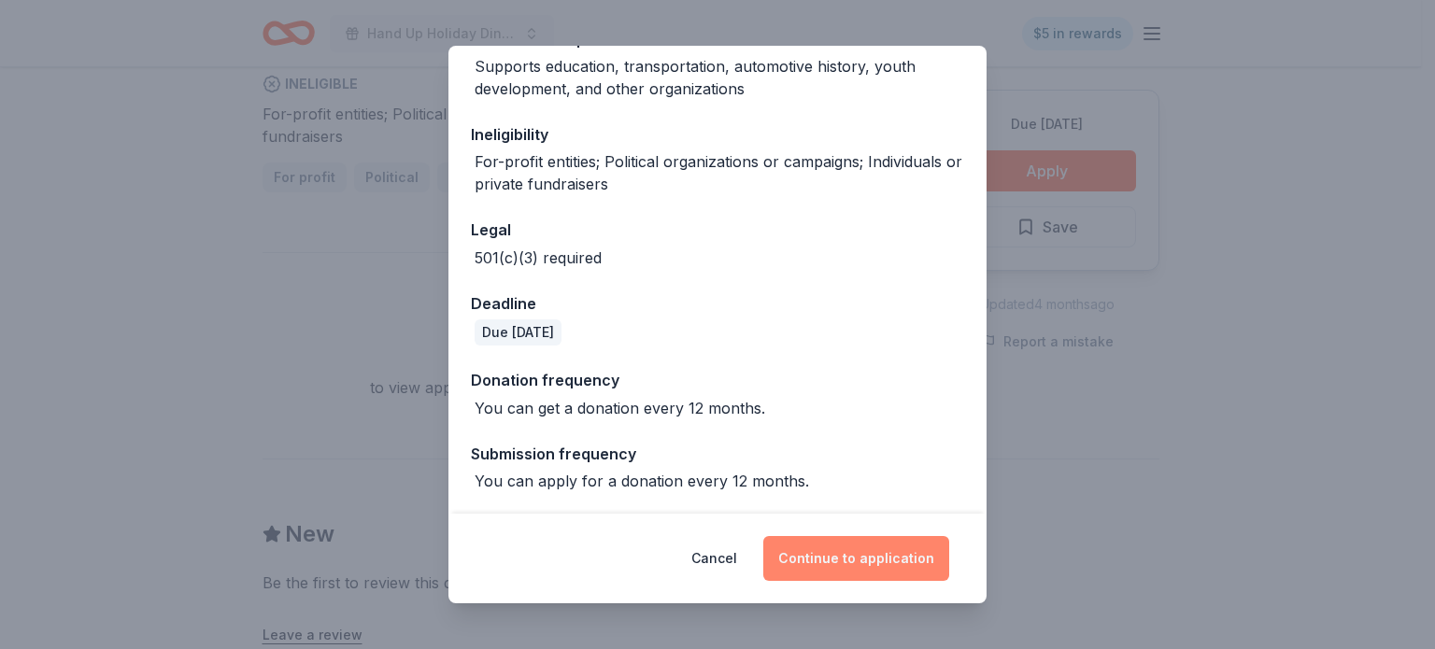
click at [834, 562] on button "Continue to application" at bounding box center [856, 558] width 186 height 45
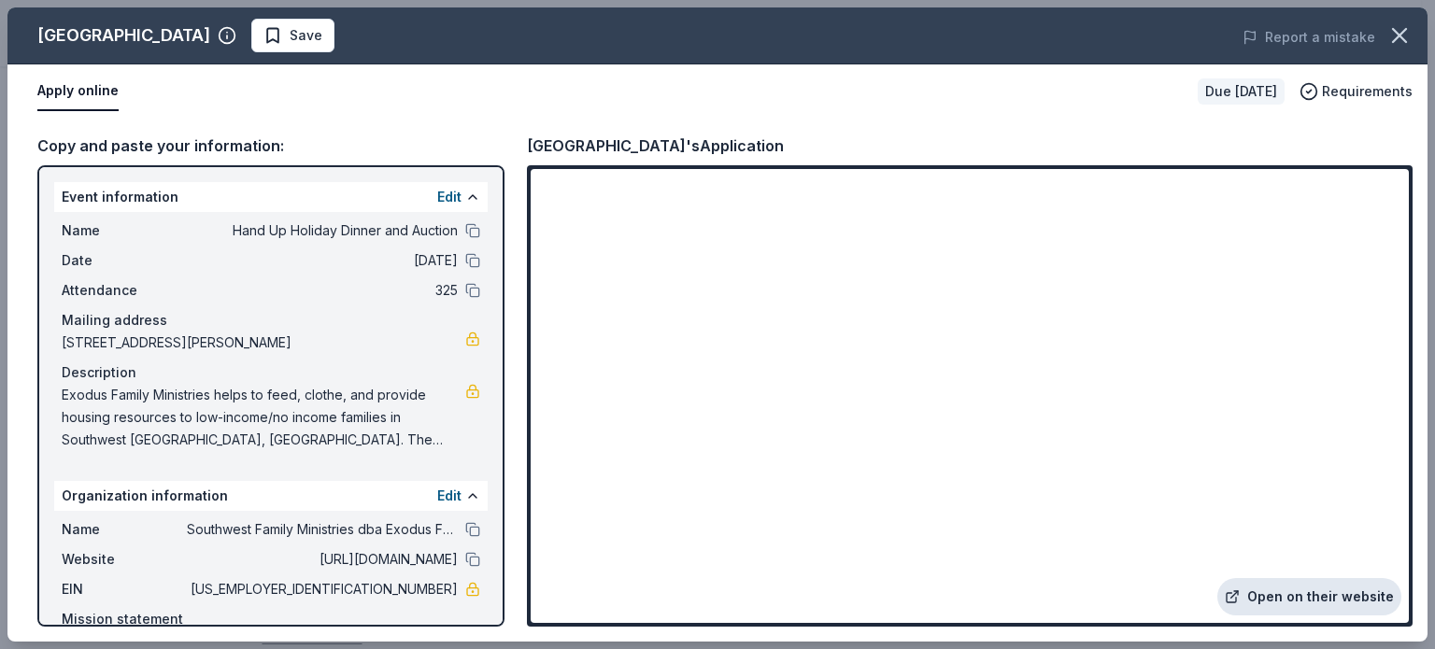
click at [1299, 601] on link "Open on their website" at bounding box center [1310, 596] width 184 height 37
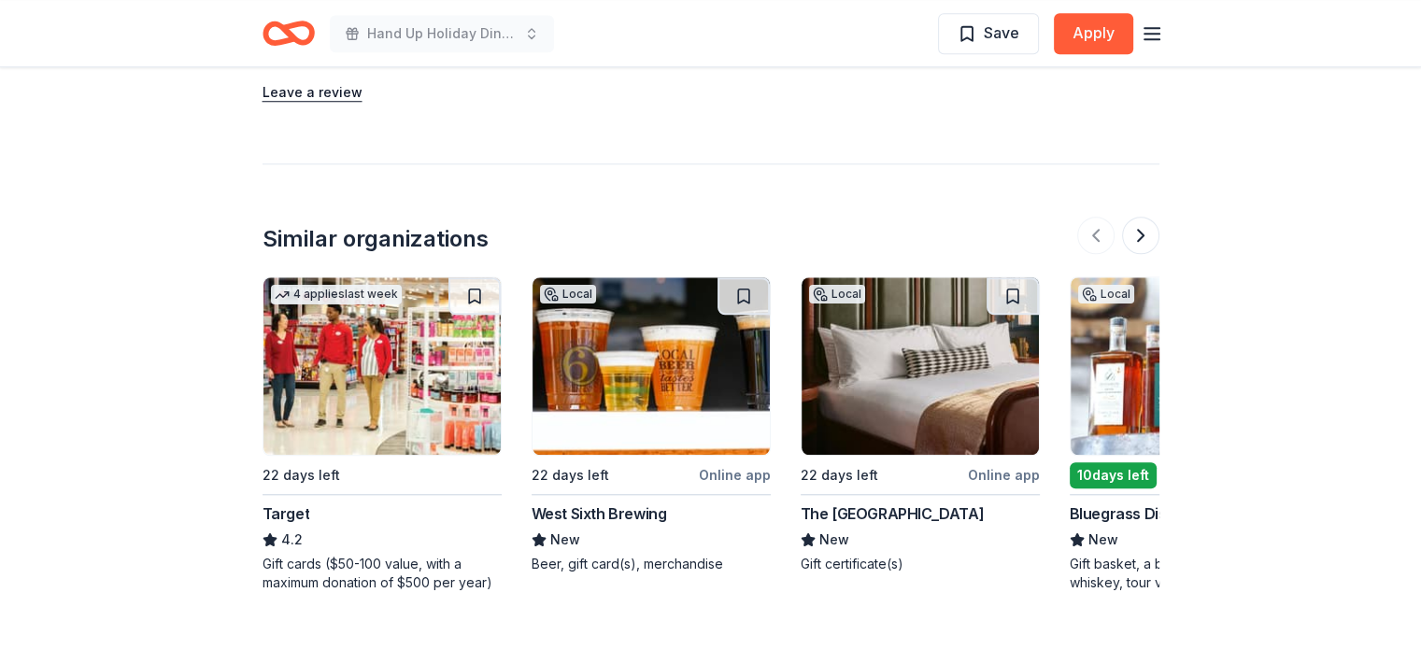
scroll to position [1652, 0]
click at [875, 368] on img at bounding box center [920, 367] width 237 height 178
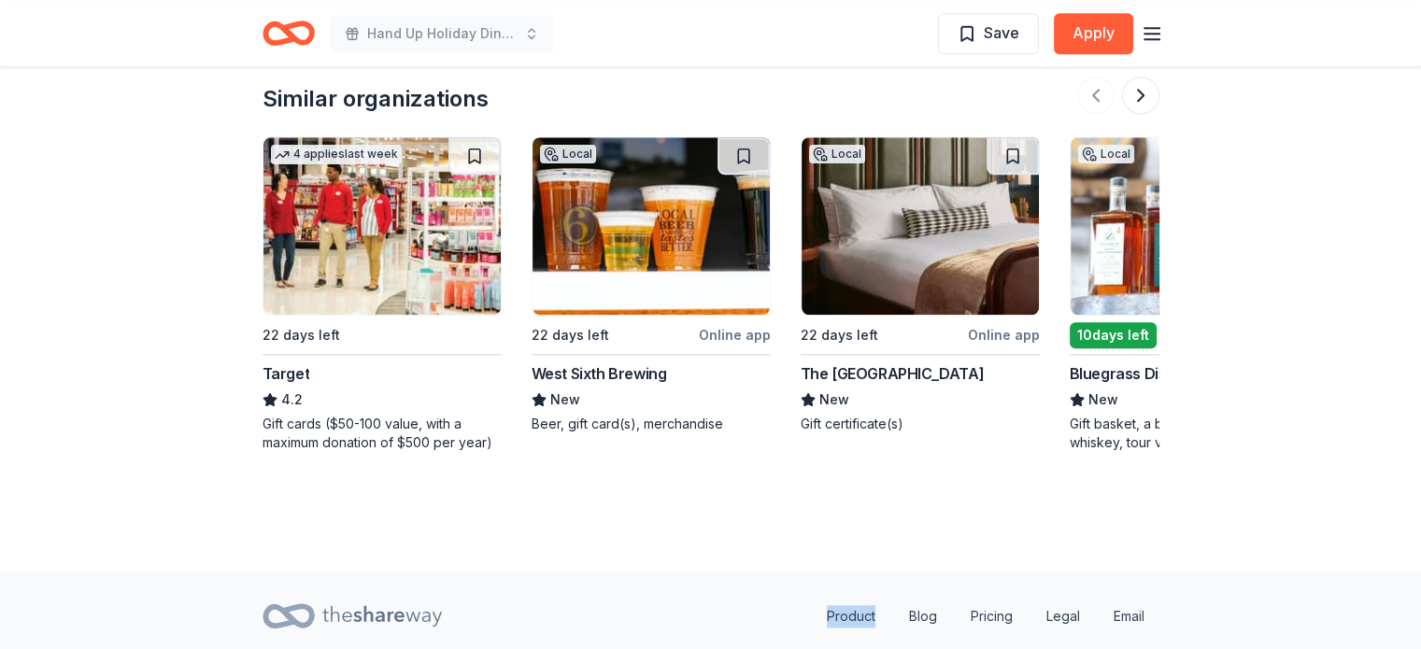
scroll to position [1792, 0]
click at [306, 257] on img at bounding box center [382, 227] width 237 height 178
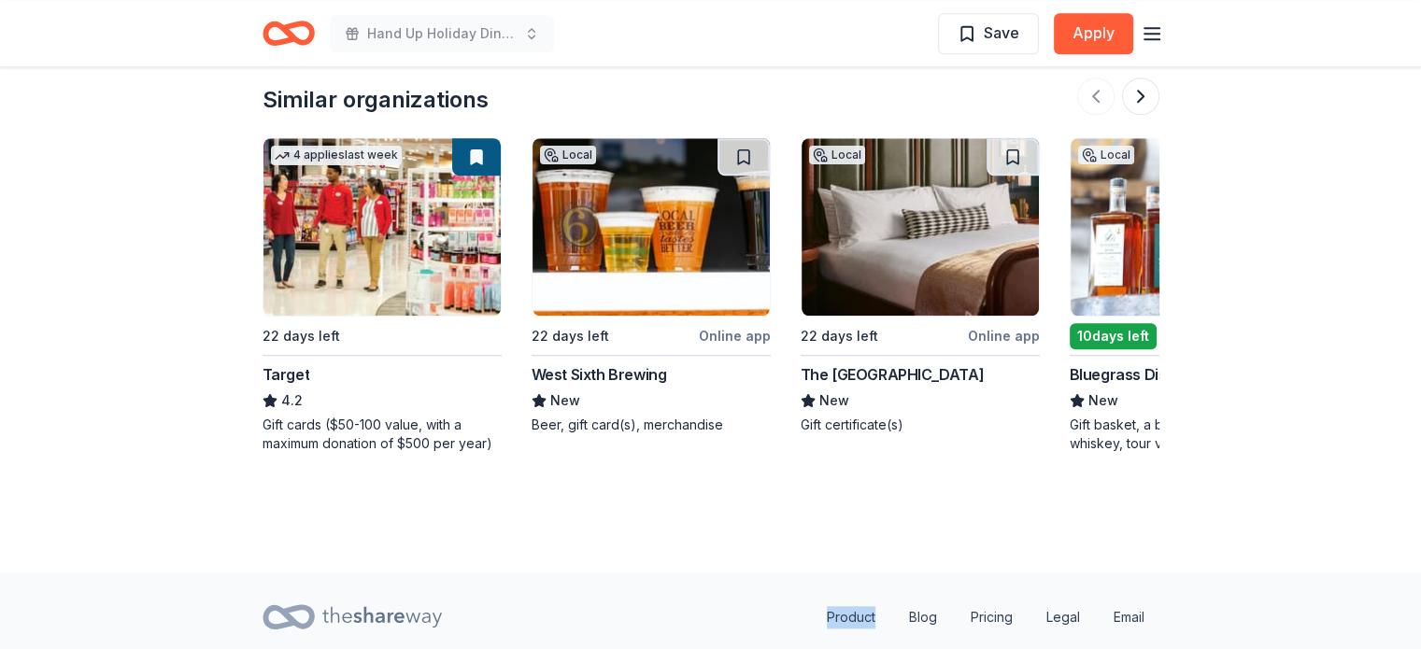
click at [690, 213] on img at bounding box center [651, 227] width 237 height 178
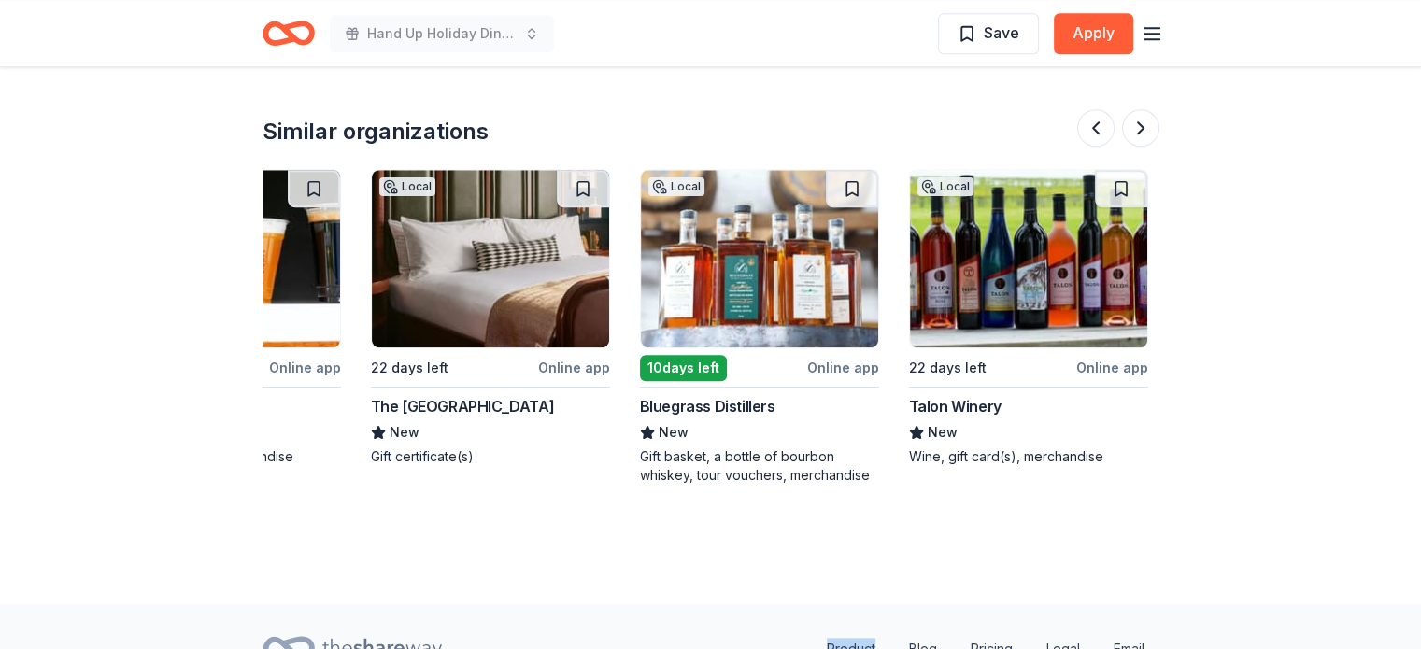
scroll to position [1760, 0]
click at [822, 270] on img at bounding box center [759, 259] width 237 height 178
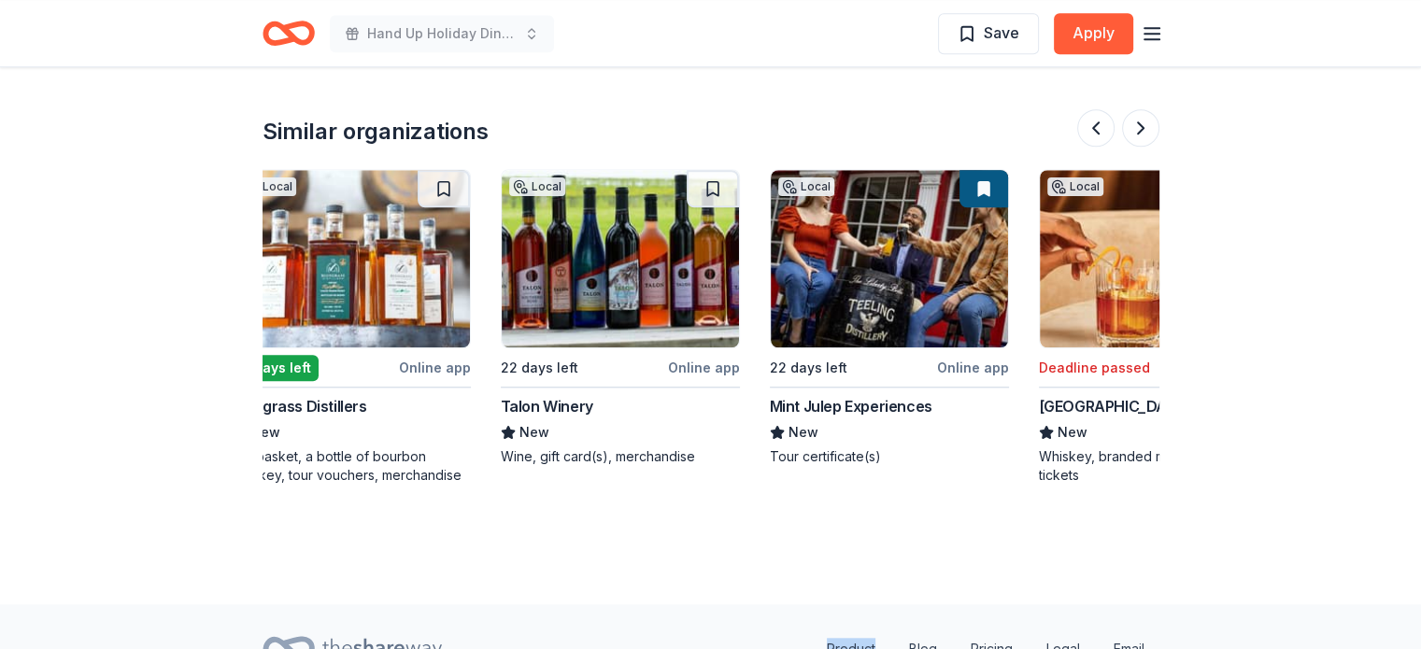
scroll to position [0, 845]
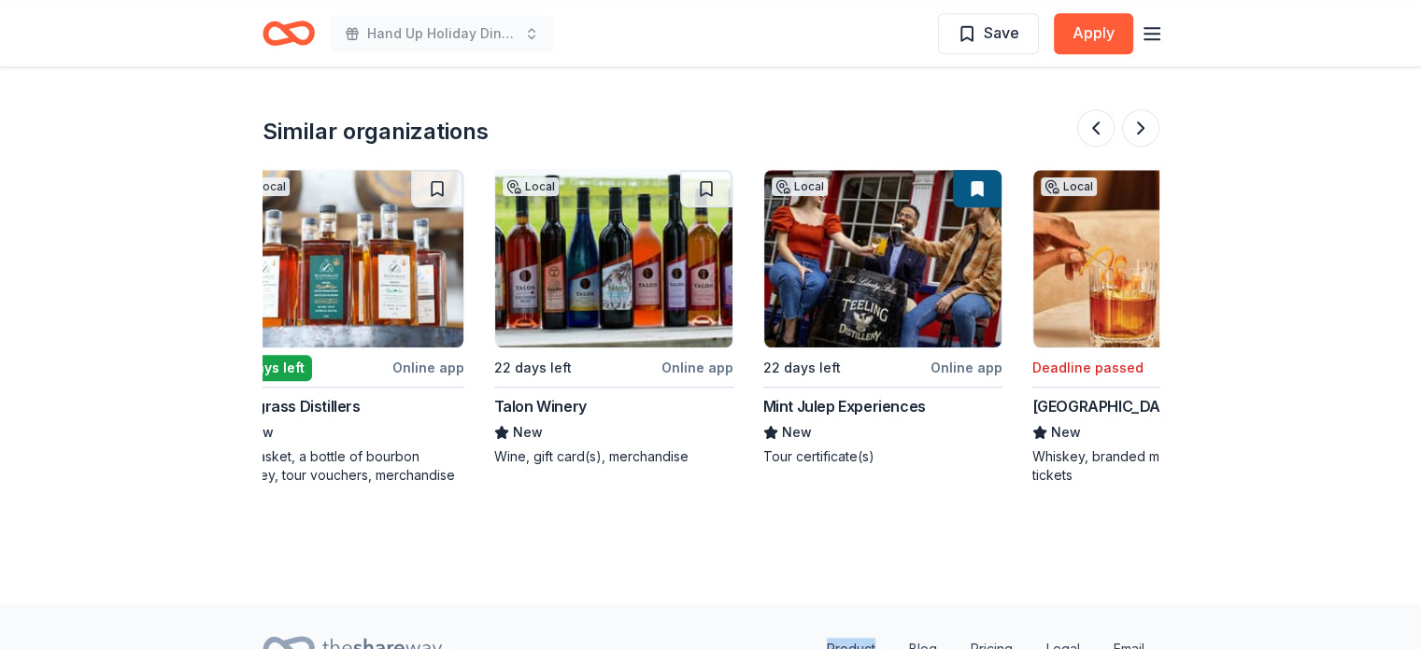
click at [621, 248] on img at bounding box center [613, 259] width 237 height 178
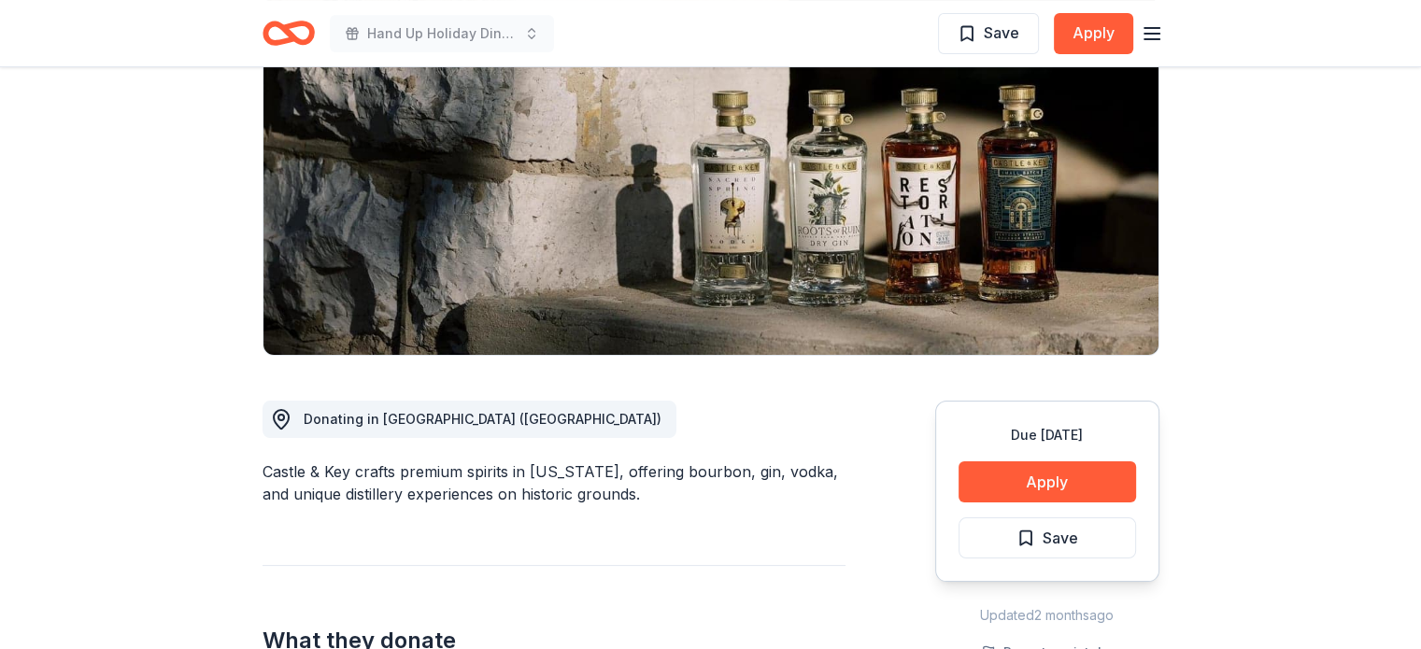
scroll to position [0, 0]
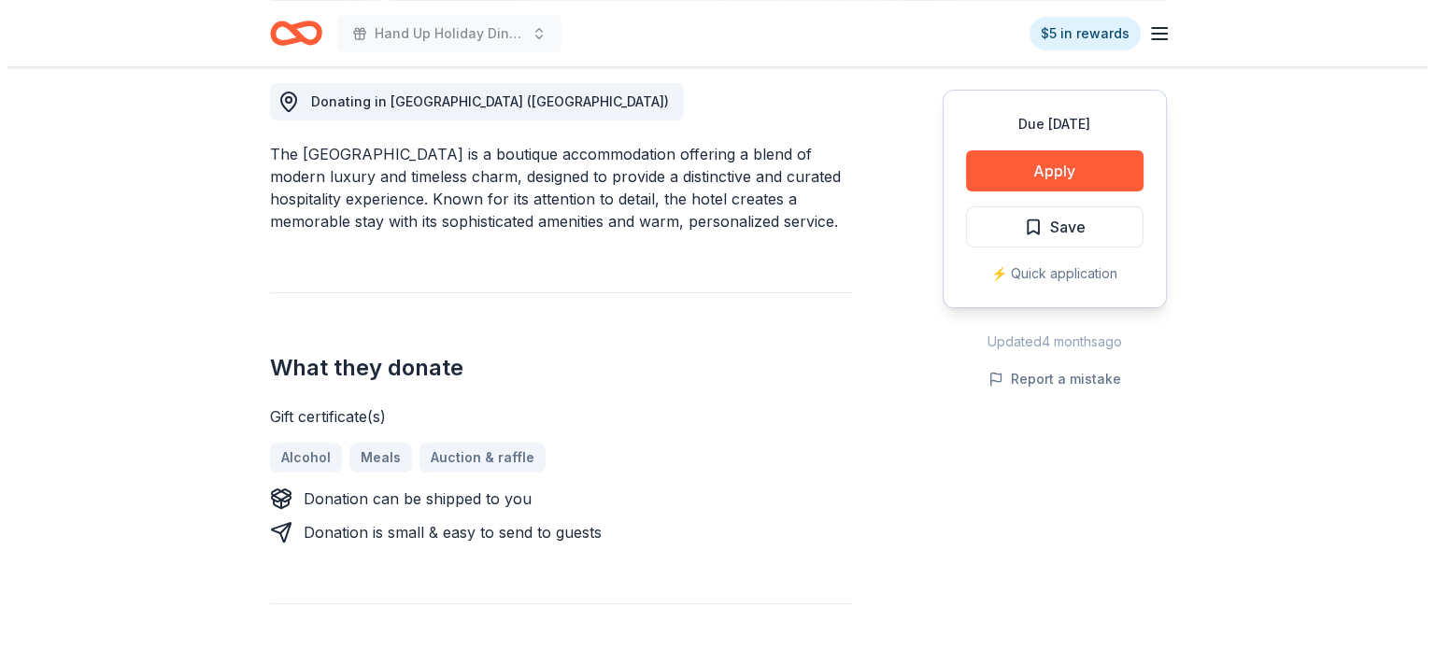
scroll to position [529, 0]
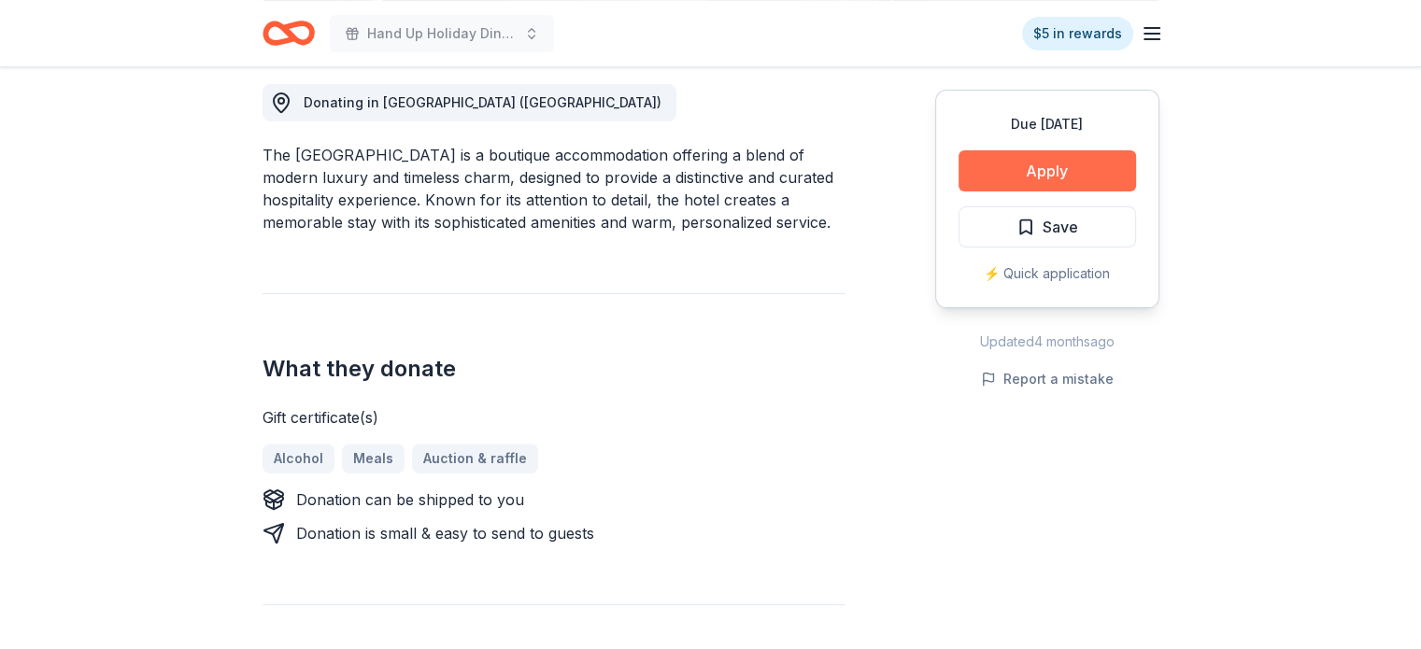
click at [1040, 168] on button "Apply" at bounding box center [1048, 170] width 178 height 41
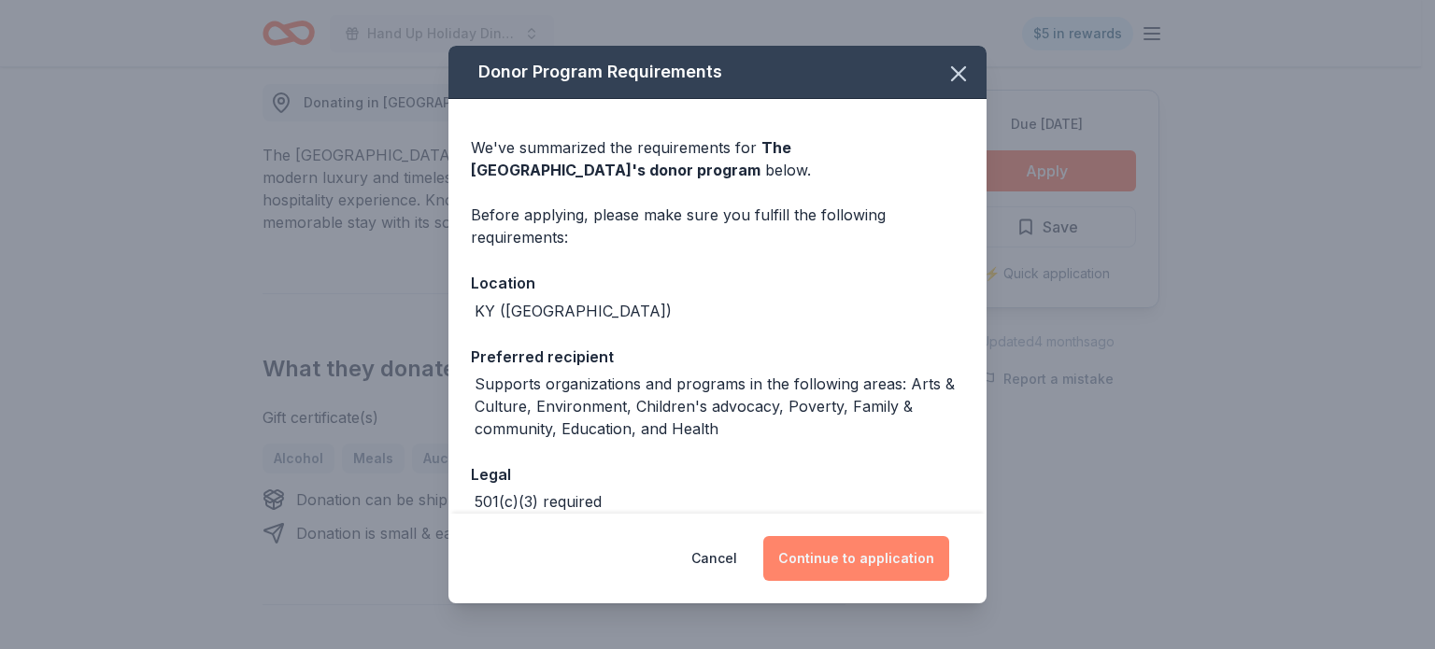
click at [856, 565] on button "Continue to application" at bounding box center [856, 558] width 186 height 45
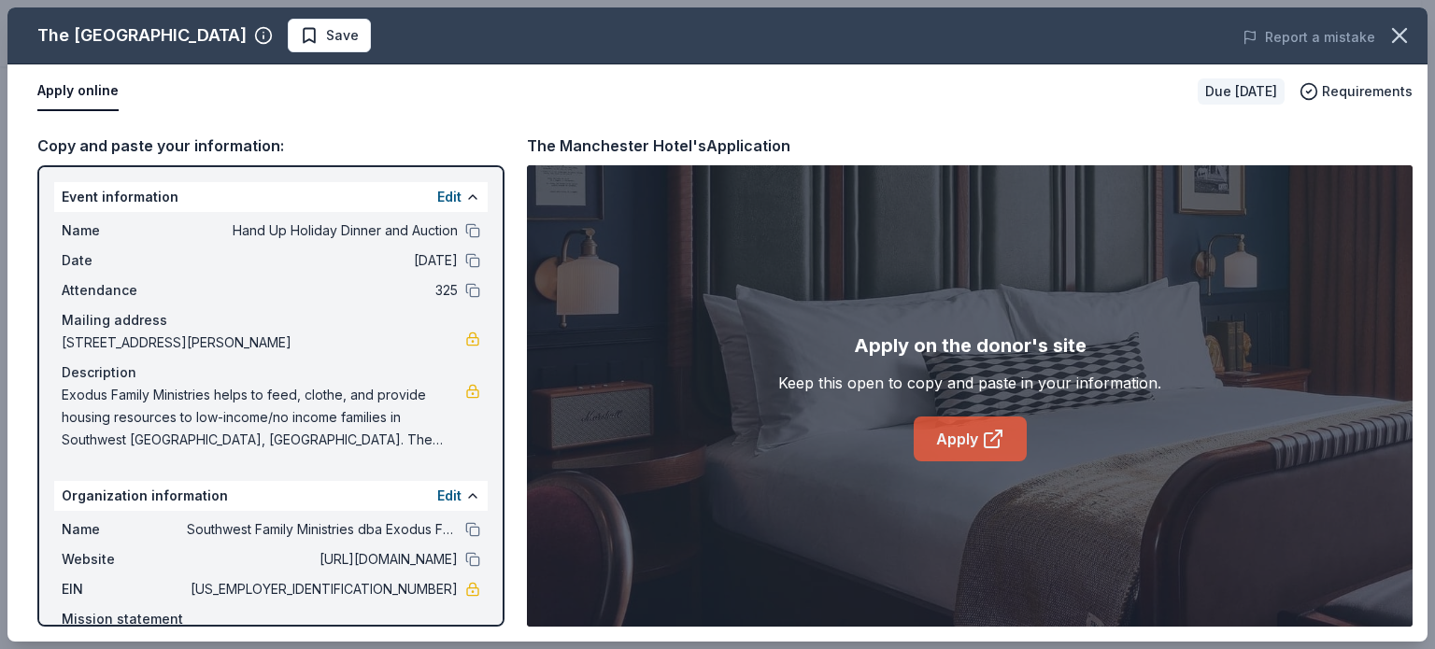
click at [995, 435] on icon at bounding box center [996, 436] width 10 height 10
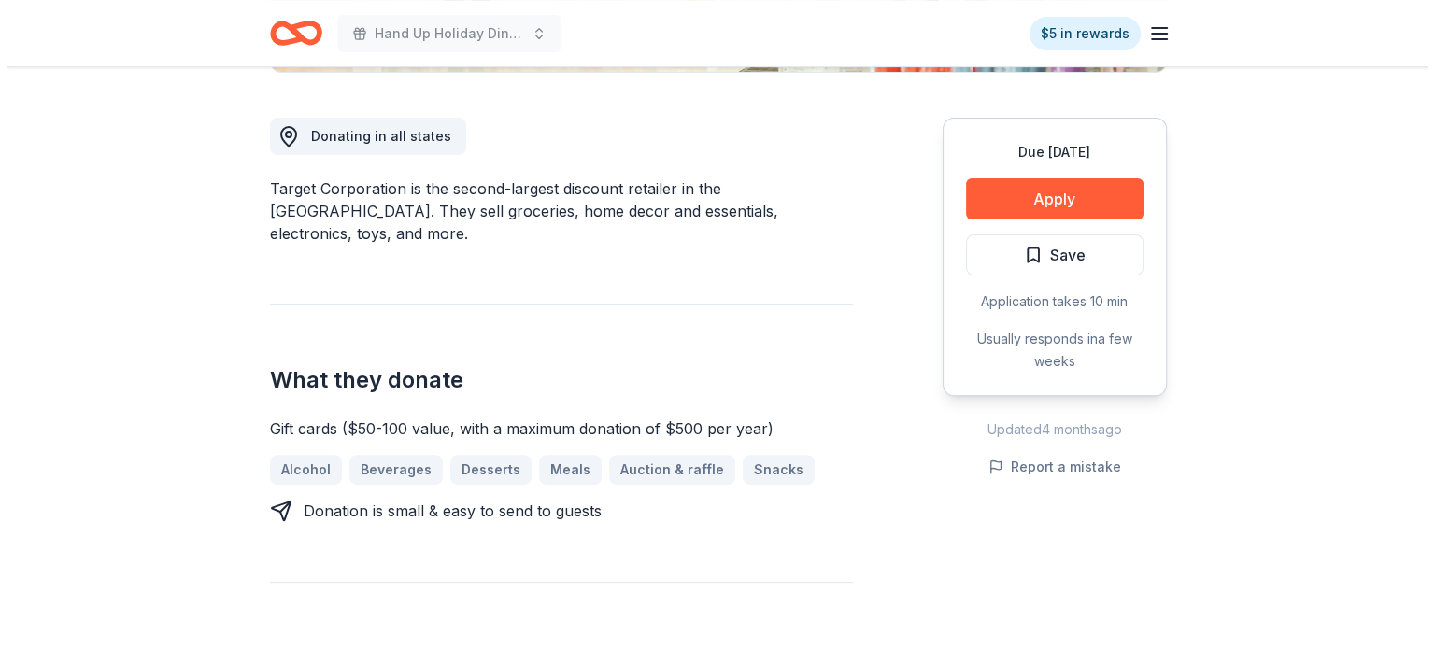
scroll to position [493, 0]
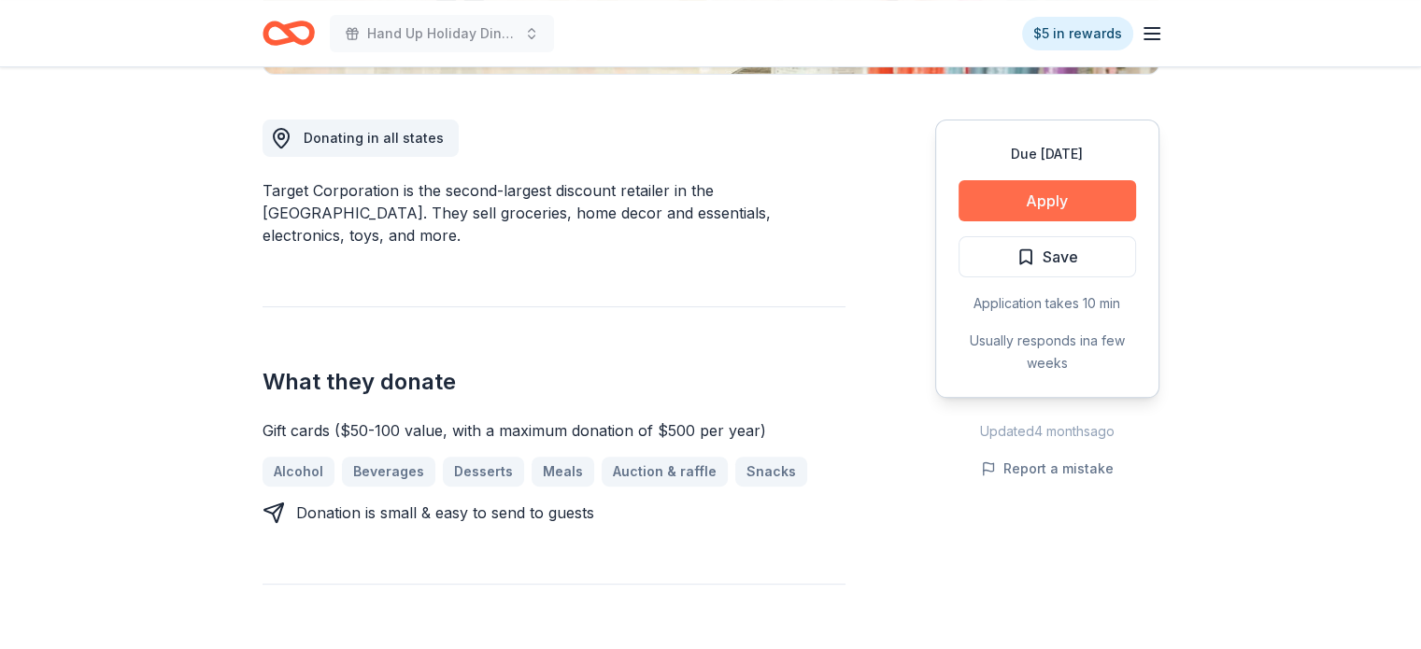
click at [996, 203] on button "Apply" at bounding box center [1048, 200] width 178 height 41
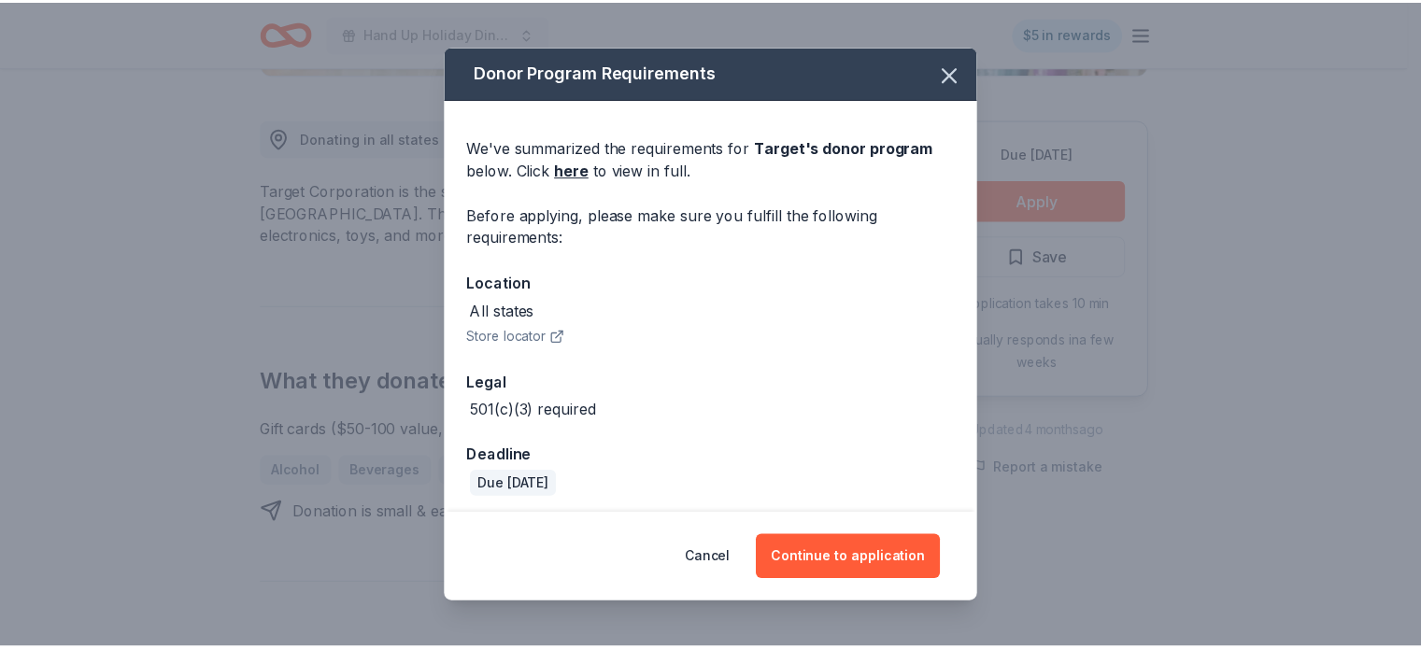
scroll to position [6, 0]
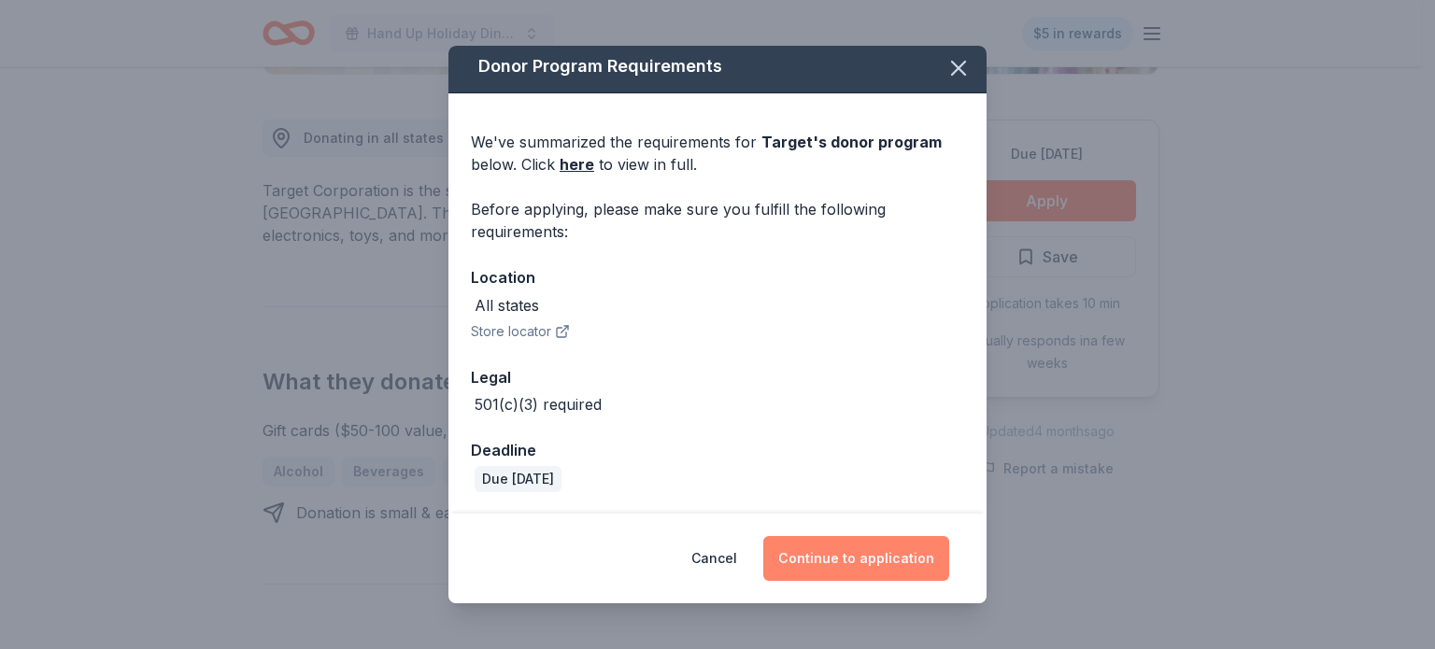
click at [863, 564] on button "Continue to application" at bounding box center [856, 558] width 186 height 45
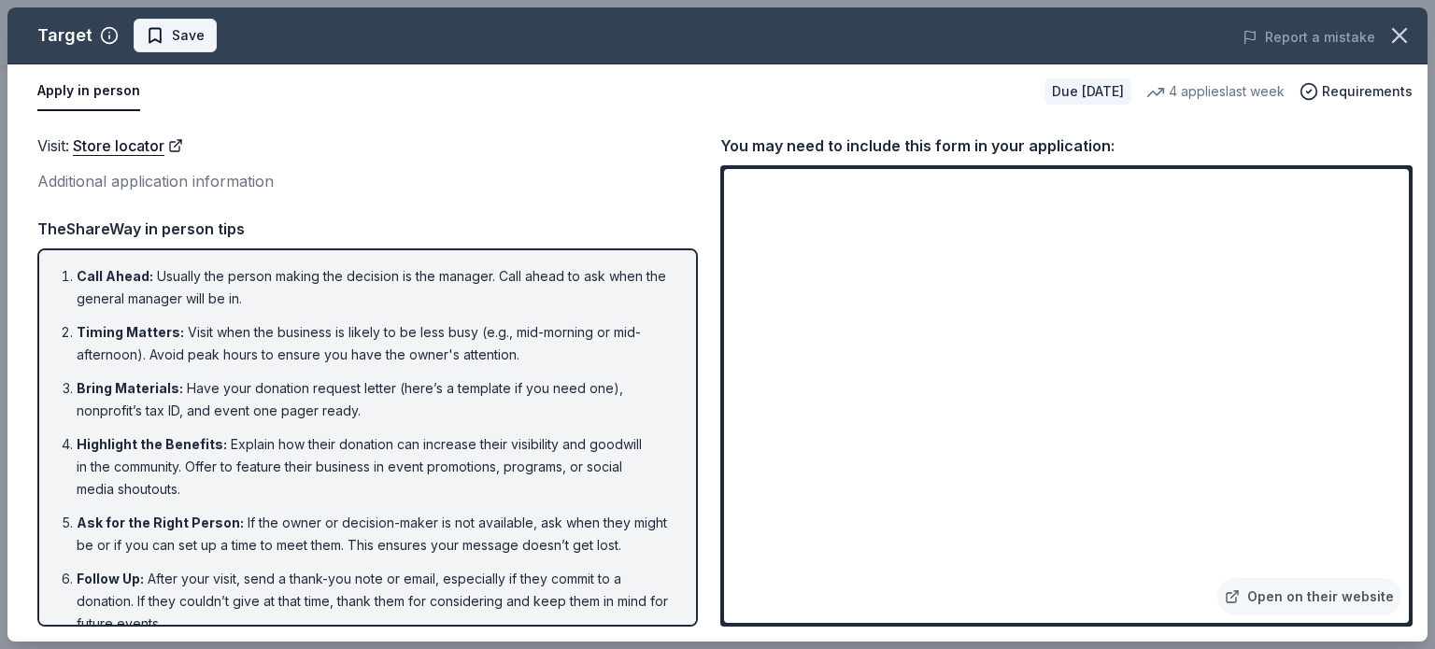
click at [202, 21] on button "Save" at bounding box center [175, 36] width 83 height 34
click at [1393, 36] on icon "button" at bounding box center [1400, 35] width 26 height 26
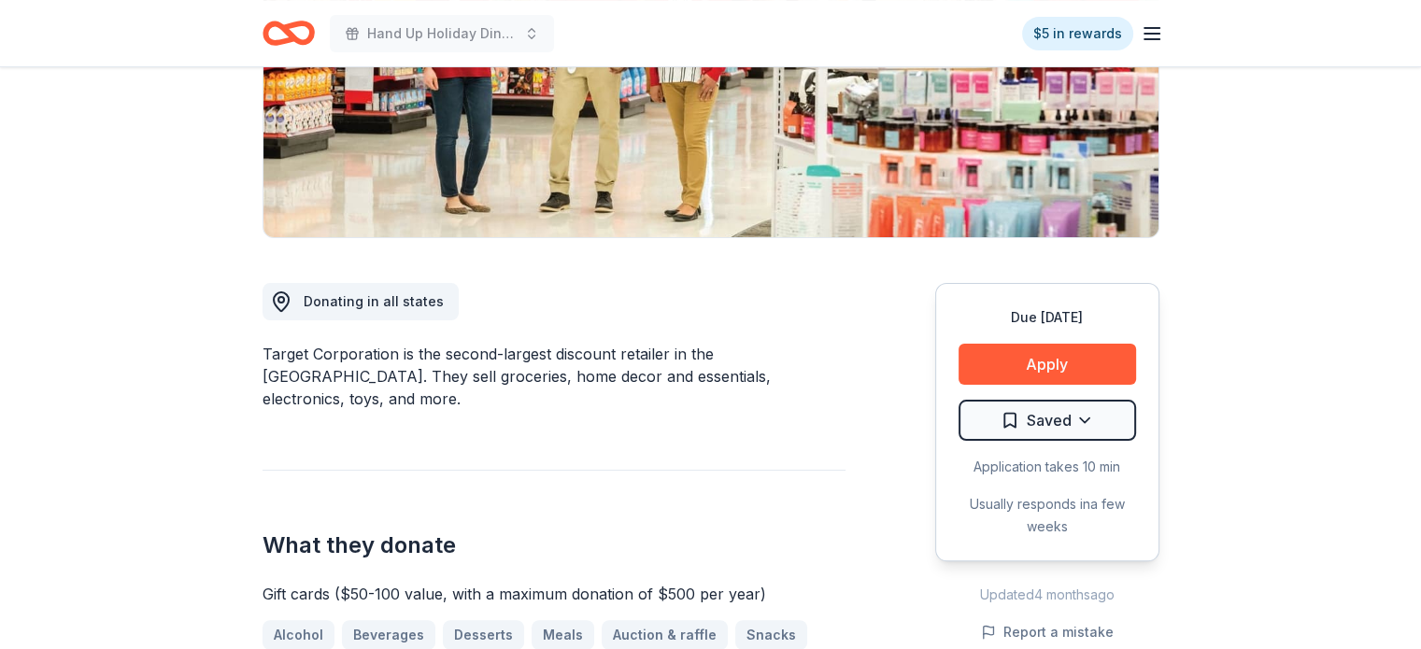
scroll to position [206, 0]
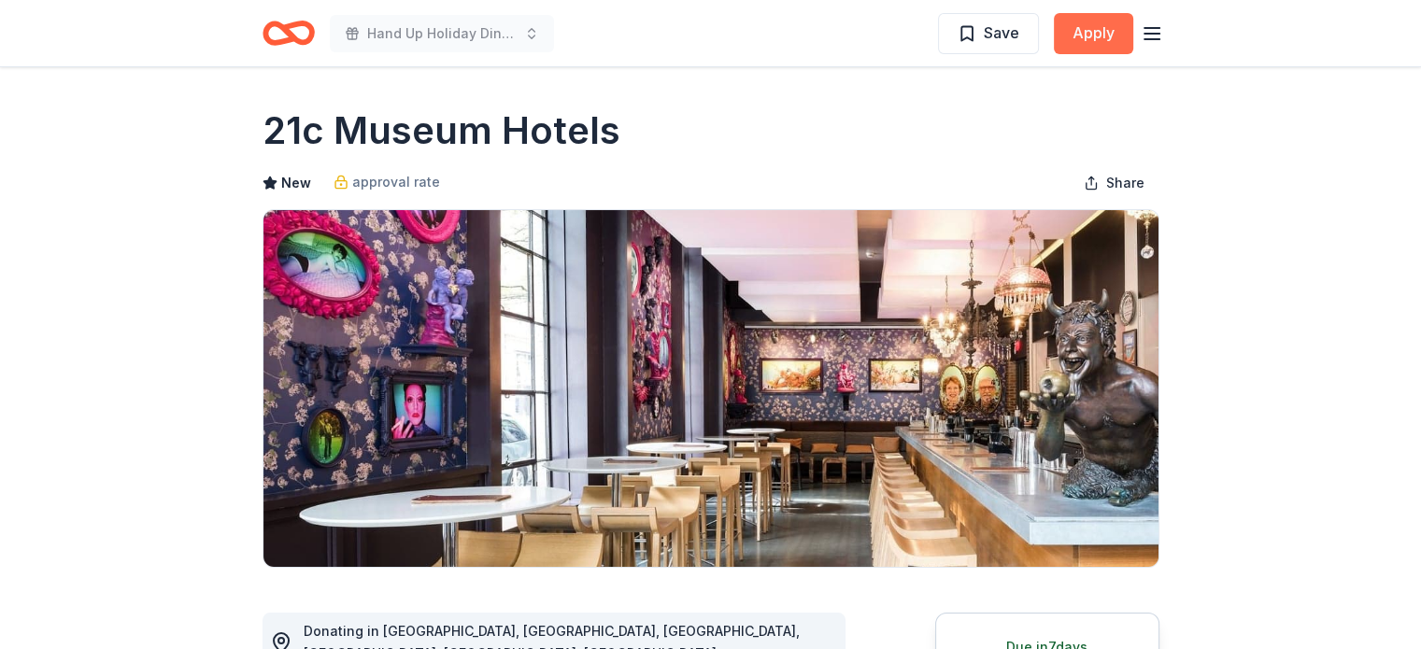
click at [1080, 49] on button "Apply" at bounding box center [1093, 33] width 79 height 41
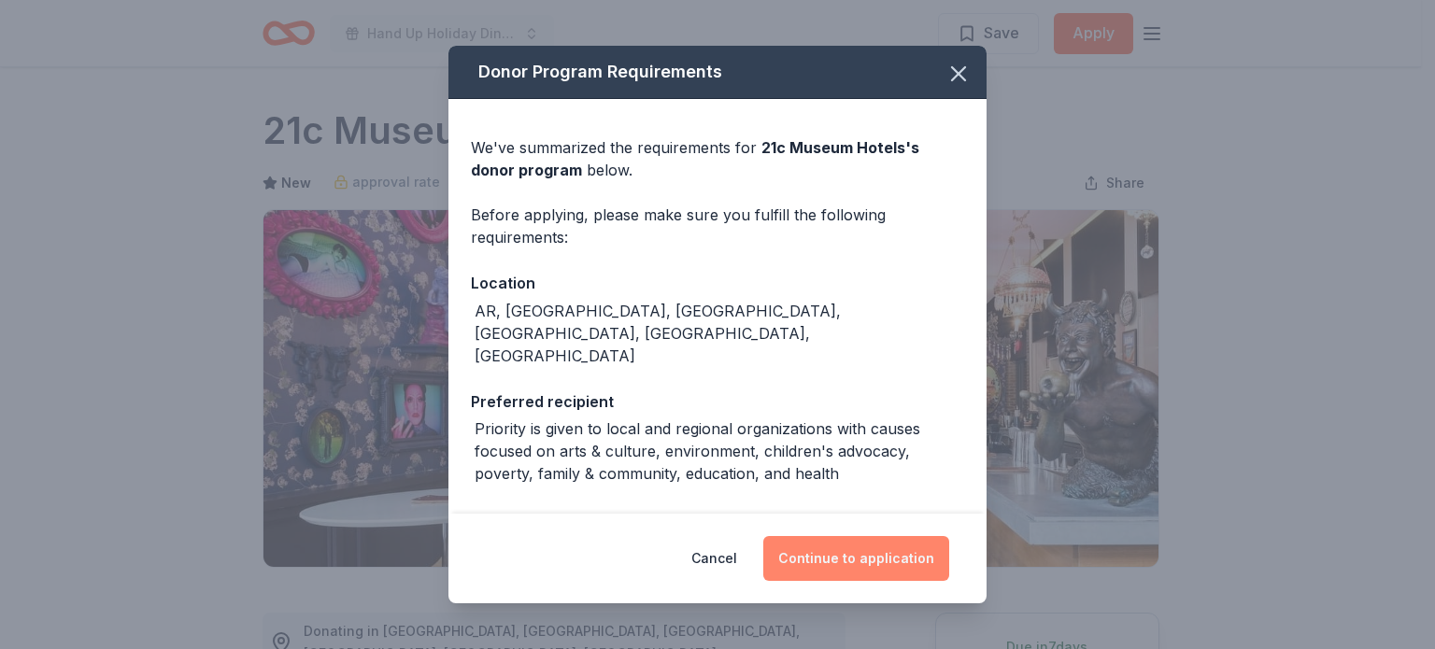
click at [871, 554] on button "Continue to application" at bounding box center [856, 558] width 186 height 45
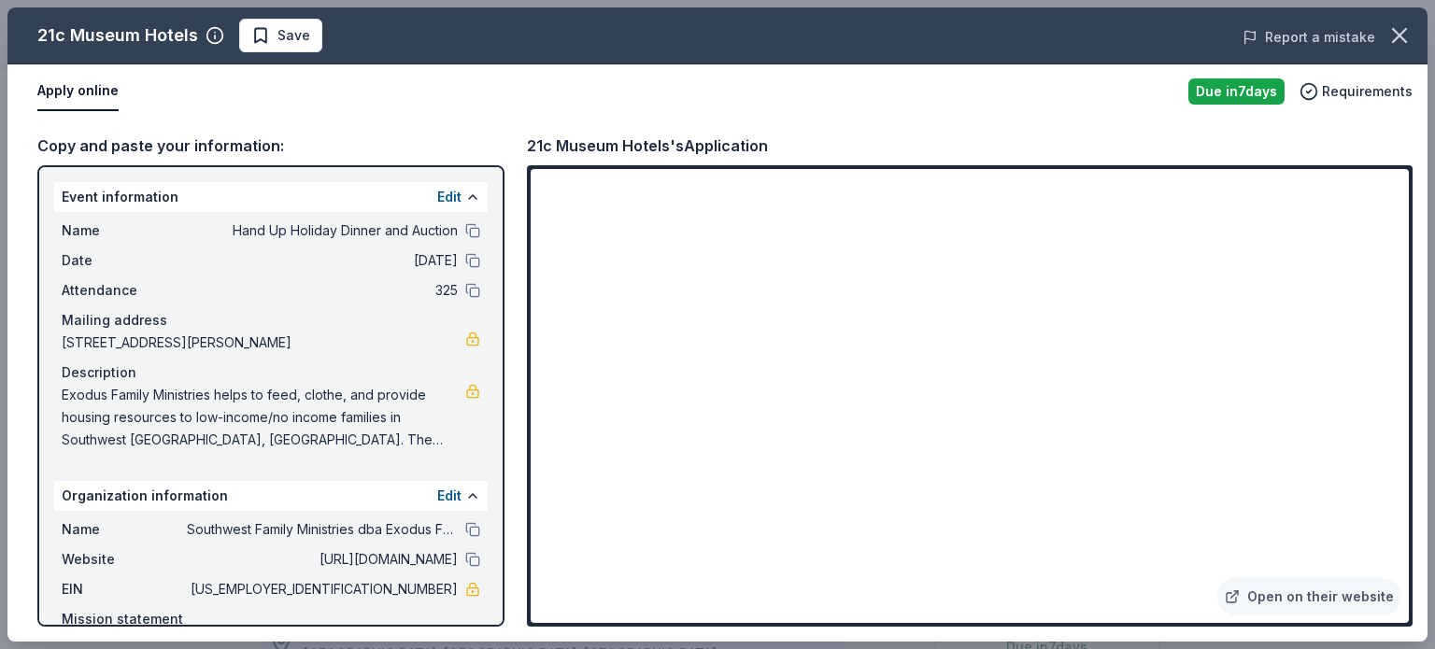
click at [1339, 36] on button "Report a mistake" at bounding box center [1309, 37] width 133 height 22
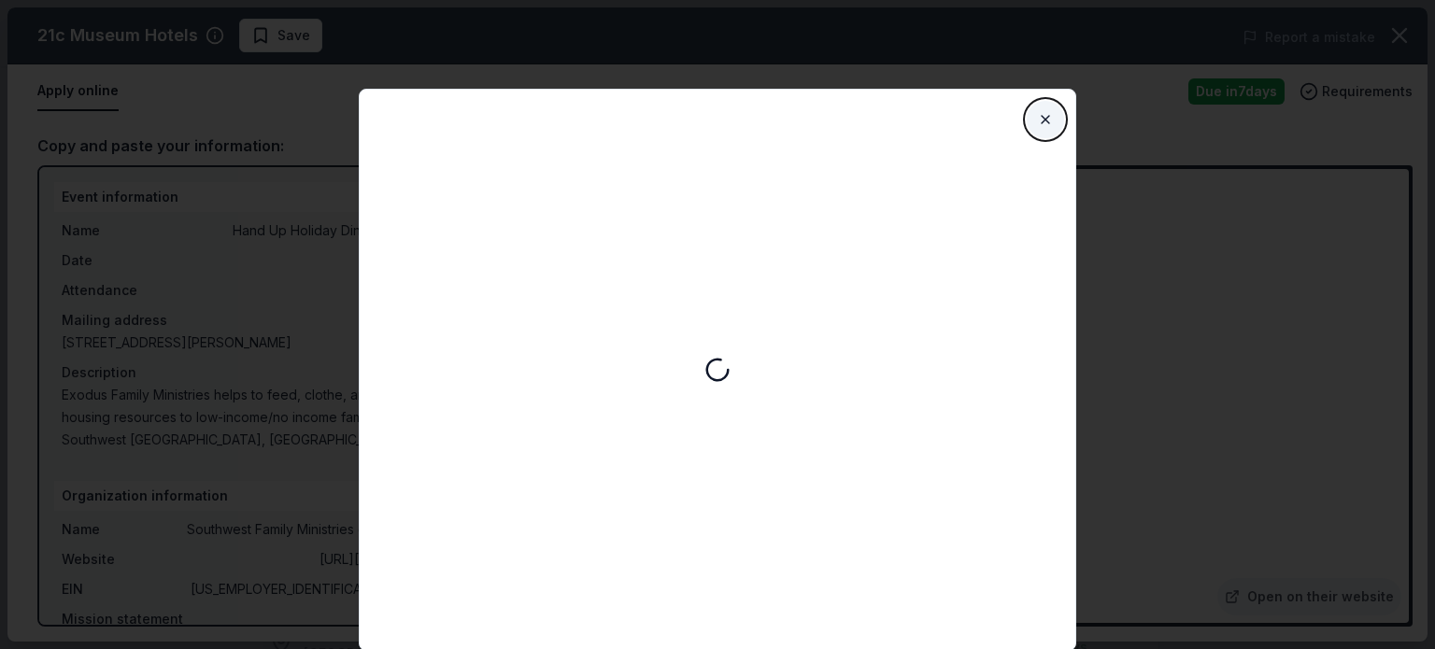
click at [1044, 116] on button "Close" at bounding box center [1045, 119] width 37 height 37
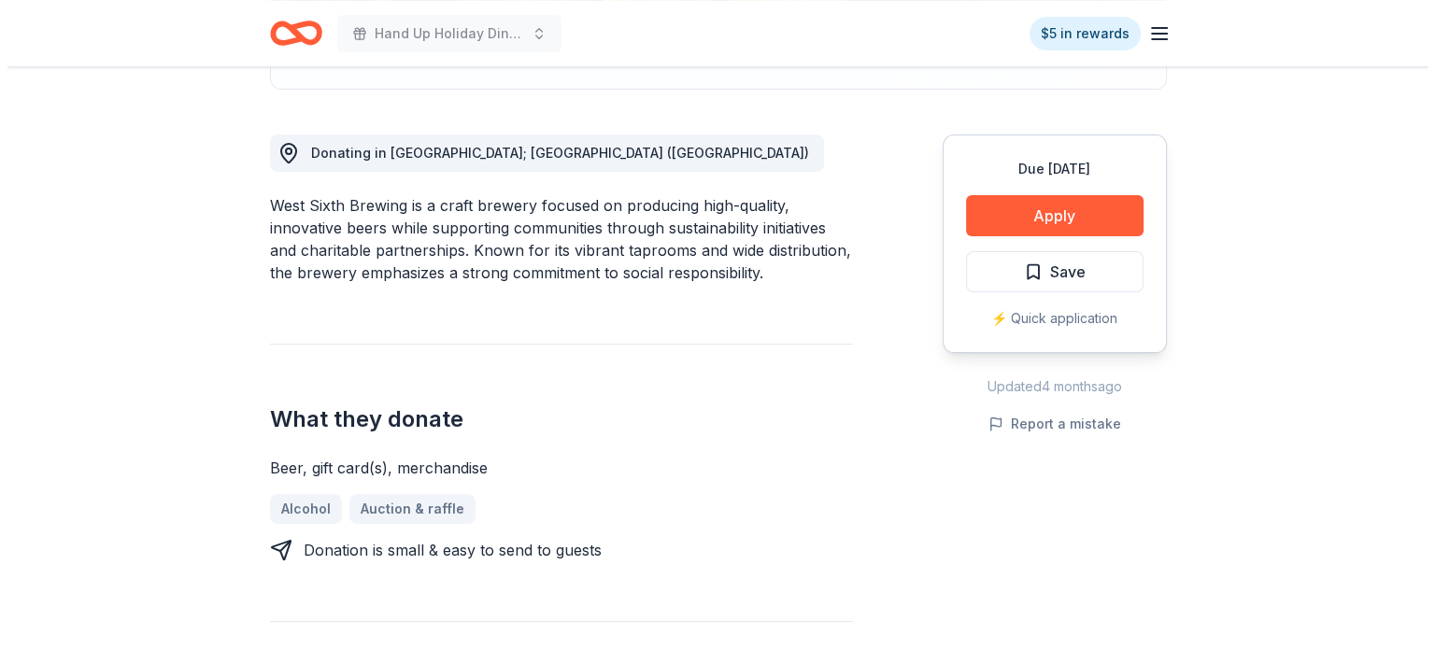
scroll to position [479, 0]
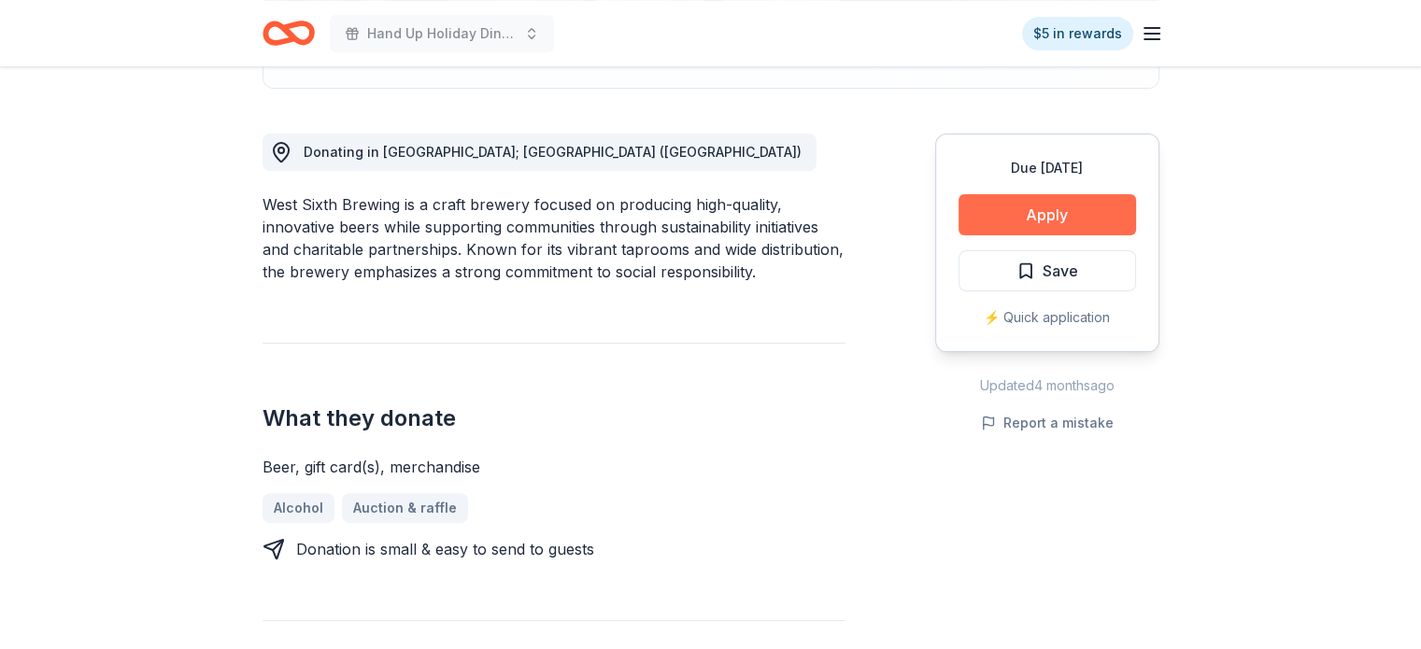
click at [1048, 220] on button "Apply" at bounding box center [1048, 214] width 178 height 41
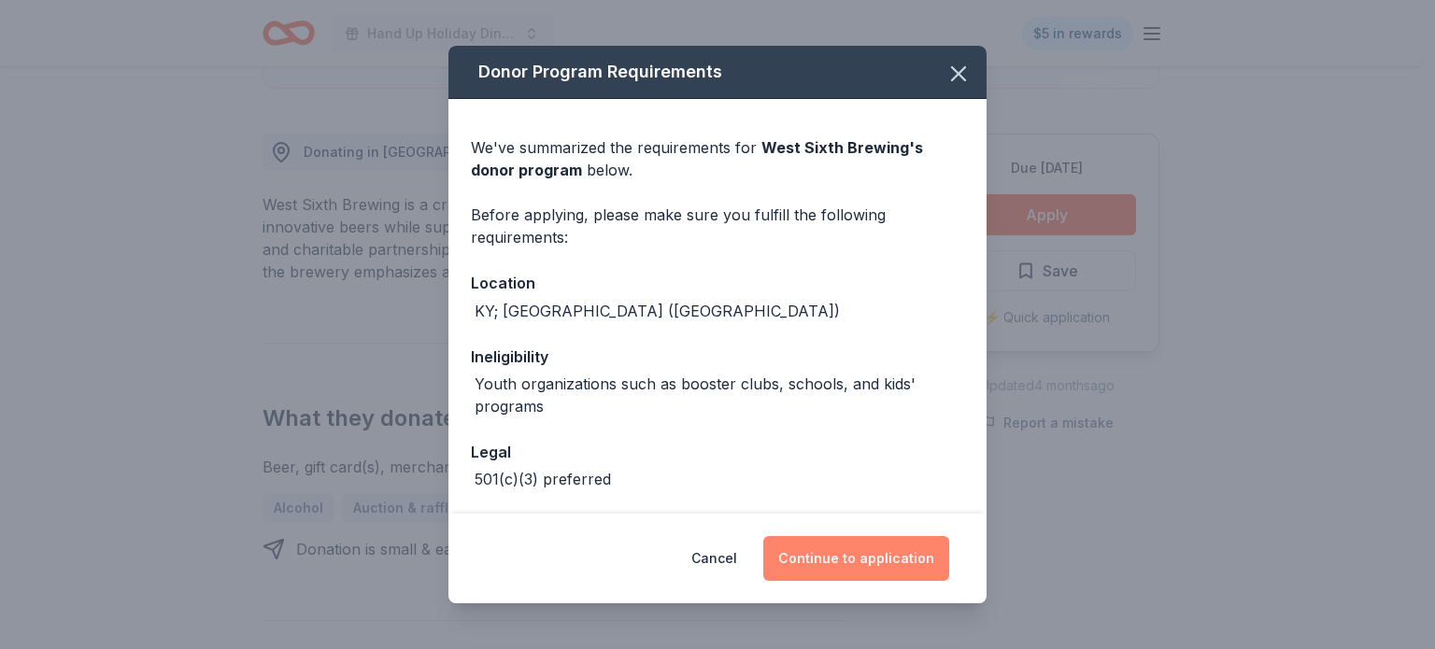
click at [882, 567] on button "Continue to application" at bounding box center [856, 558] width 186 height 45
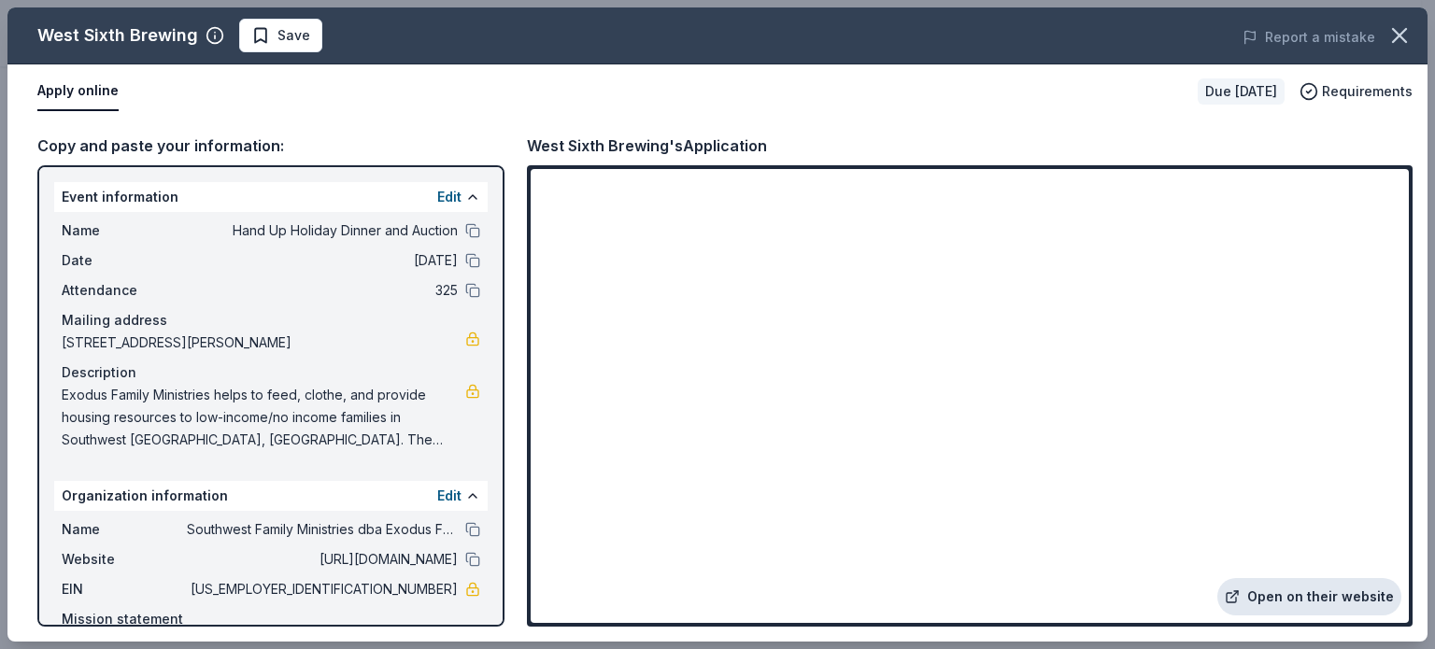
click at [1289, 601] on link "Open on their website" at bounding box center [1310, 596] width 184 height 37
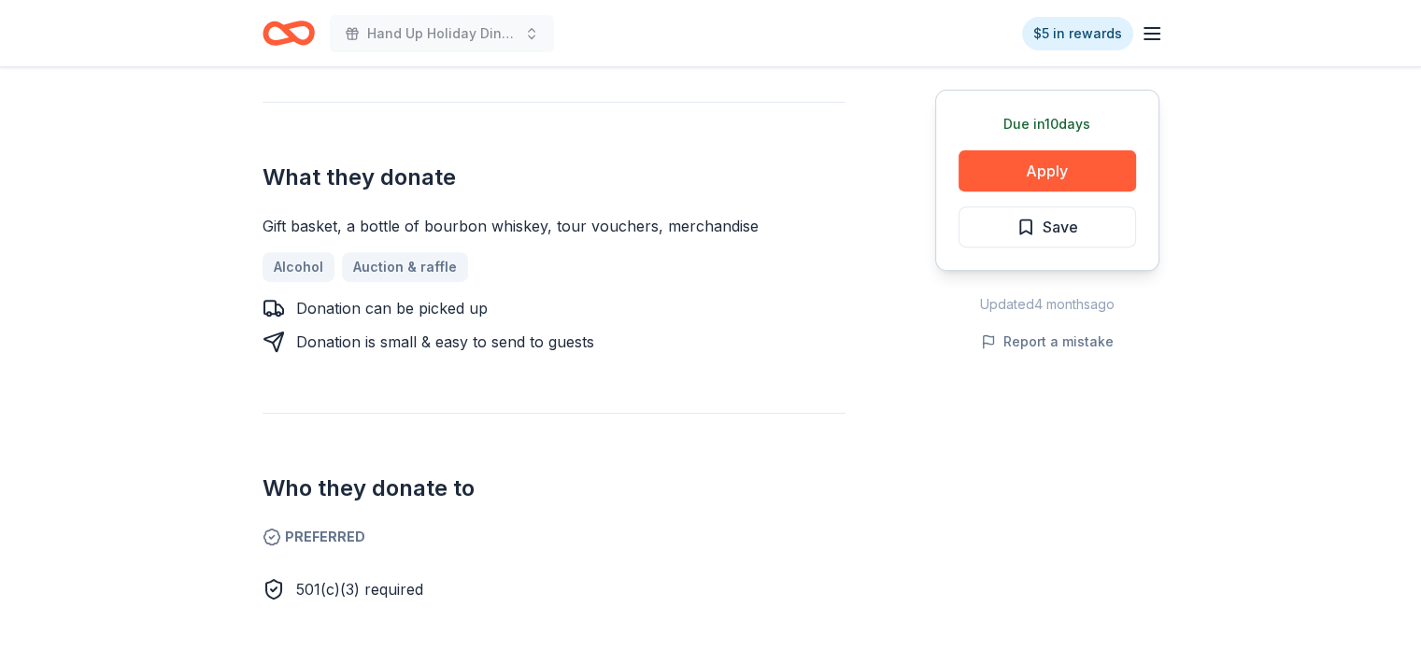
scroll to position [718, 0]
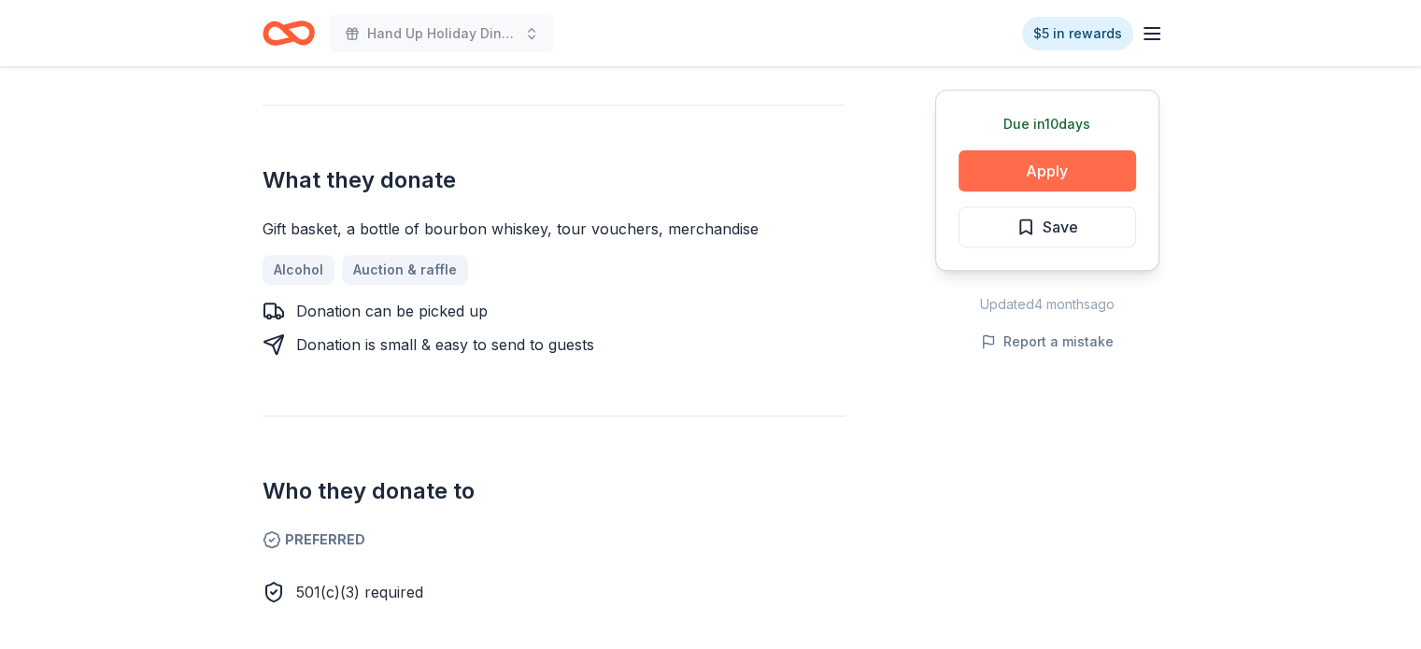
click at [1089, 173] on button "Apply" at bounding box center [1048, 170] width 178 height 41
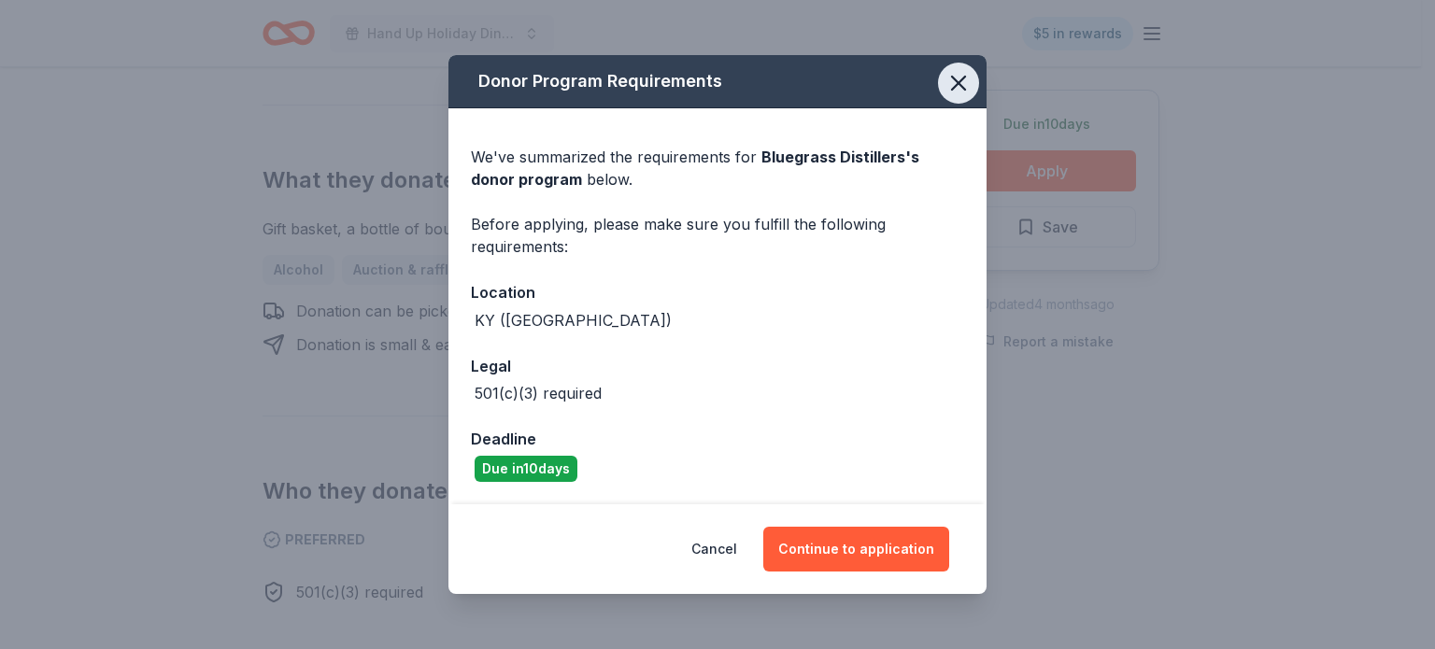
click at [968, 69] on button "button" at bounding box center [958, 83] width 41 height 41
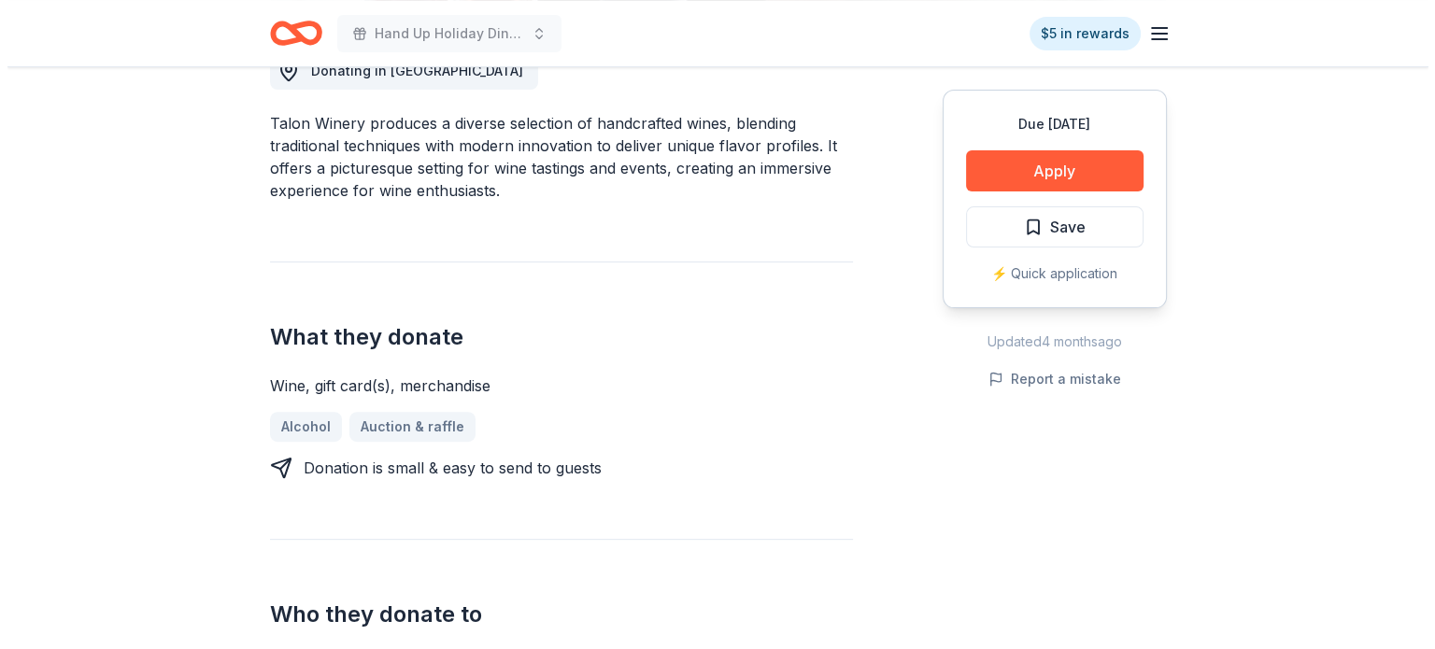
scroll to position [560, 0]
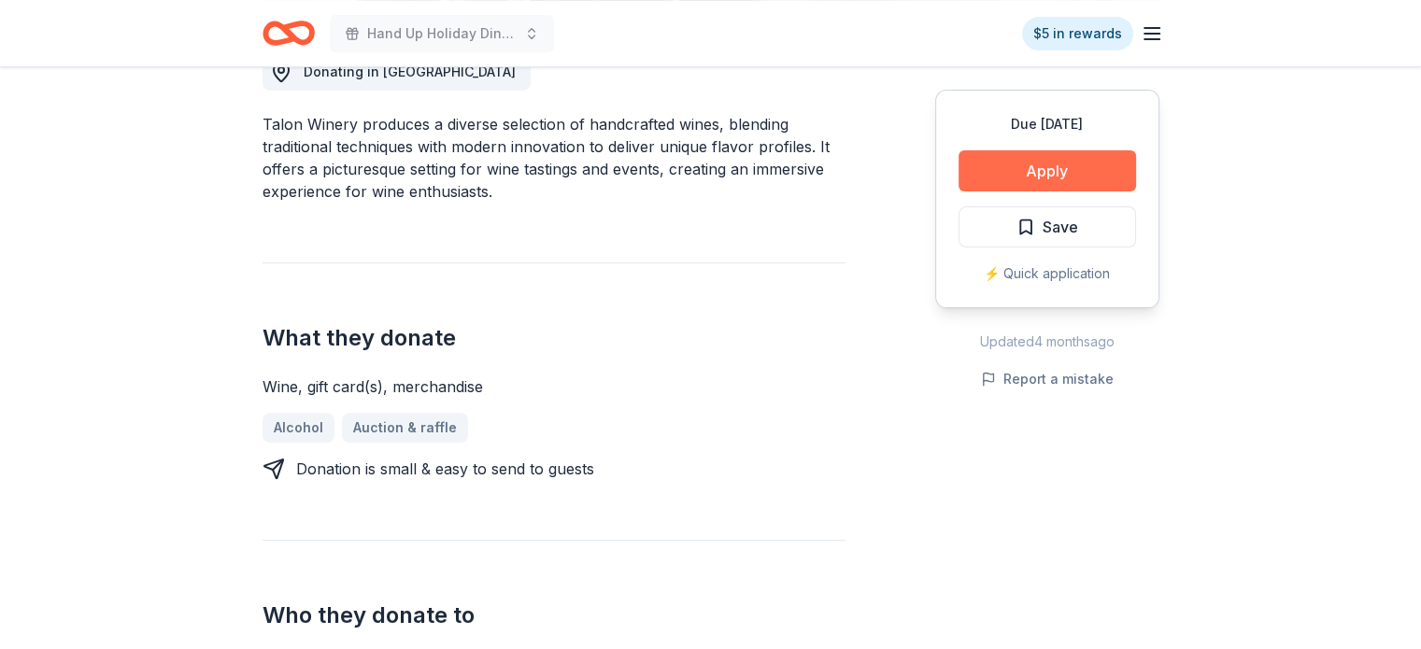
click at [1076, 173] on button "Apply" at bounding box center [1048, 170] width 178 height 41
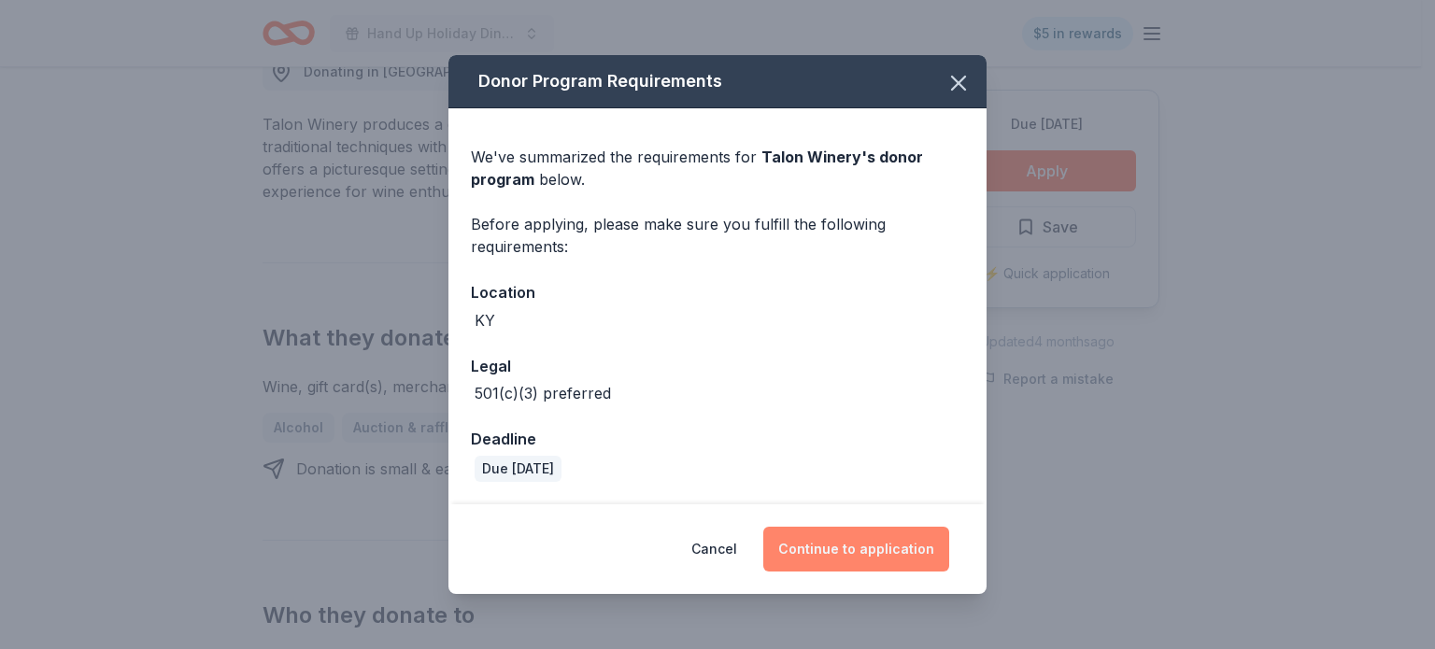
click at [848, 548] on button "Continue to application" at bounding box center [856, 549] width 186 height 45
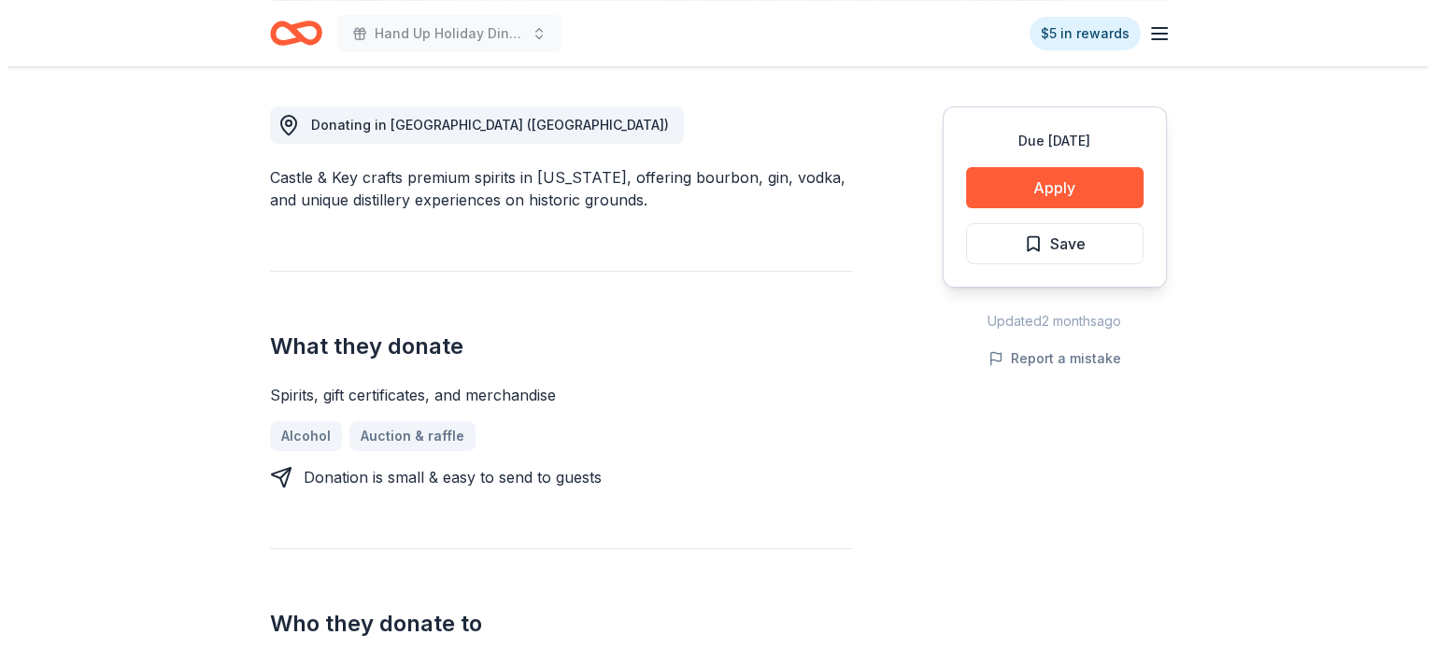
scroll to position [514, 0]
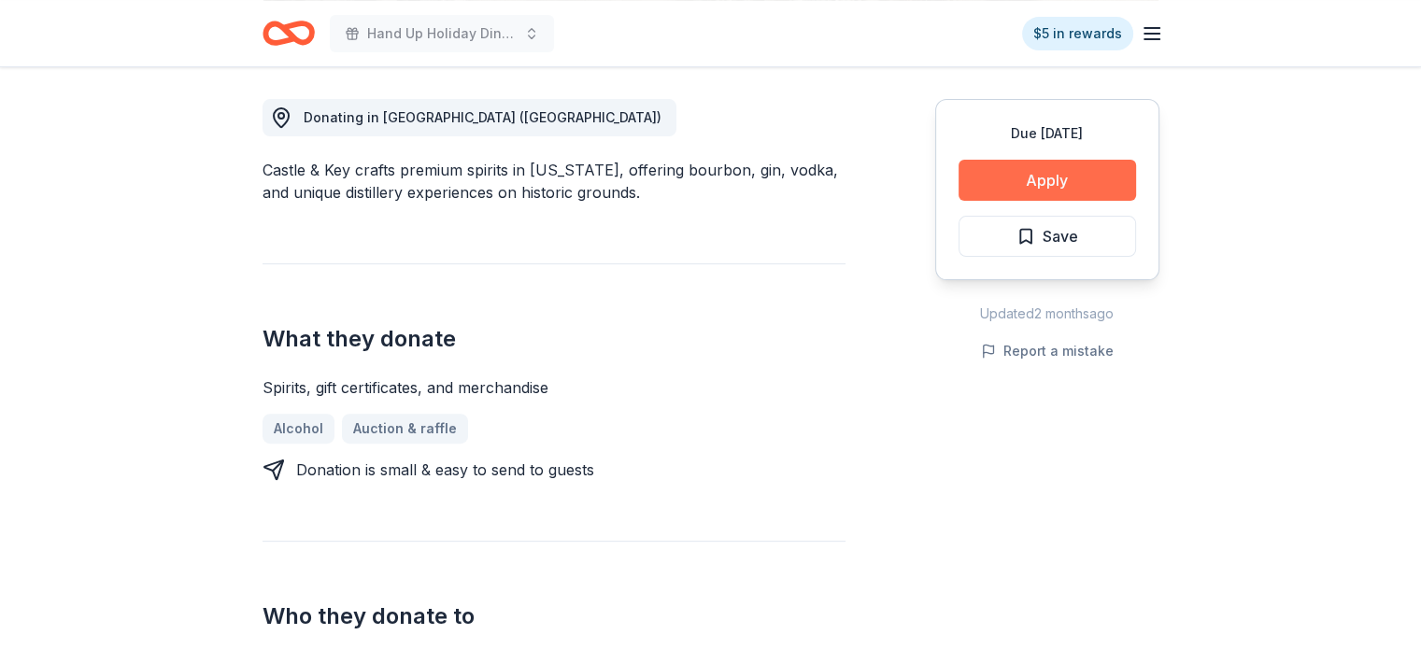
click at [1088, 178] on button "Apply" at bounding box center [1048, 180] width 178 height 41
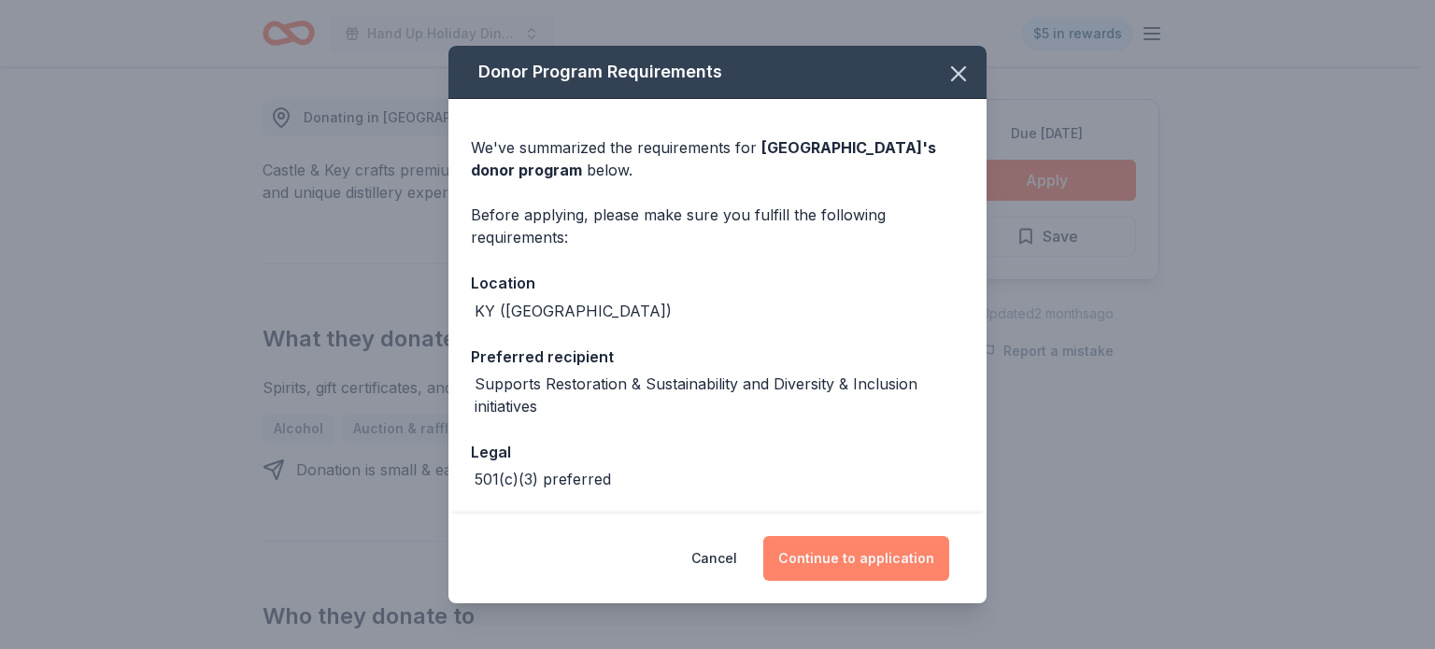
click at [867, 552] on button "Continue to application" at bounding box center [856, 558] width 186 height 45
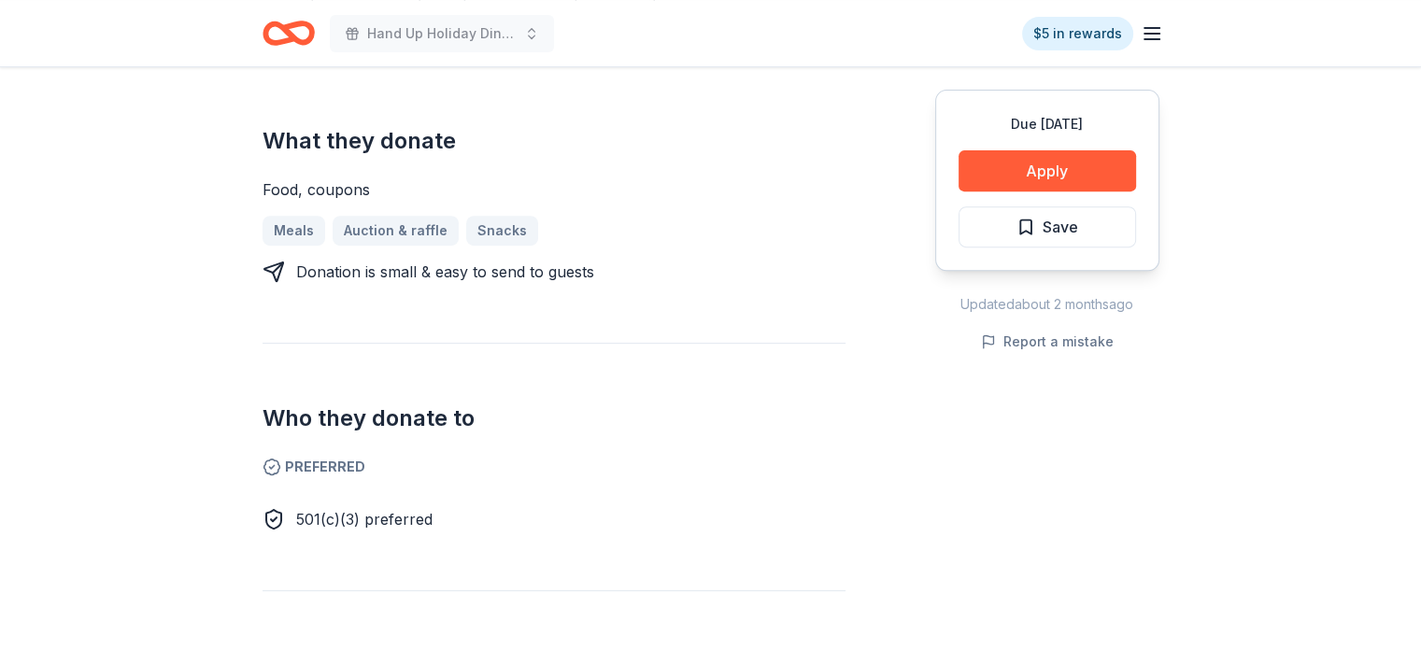
scroll to position [725, 0]
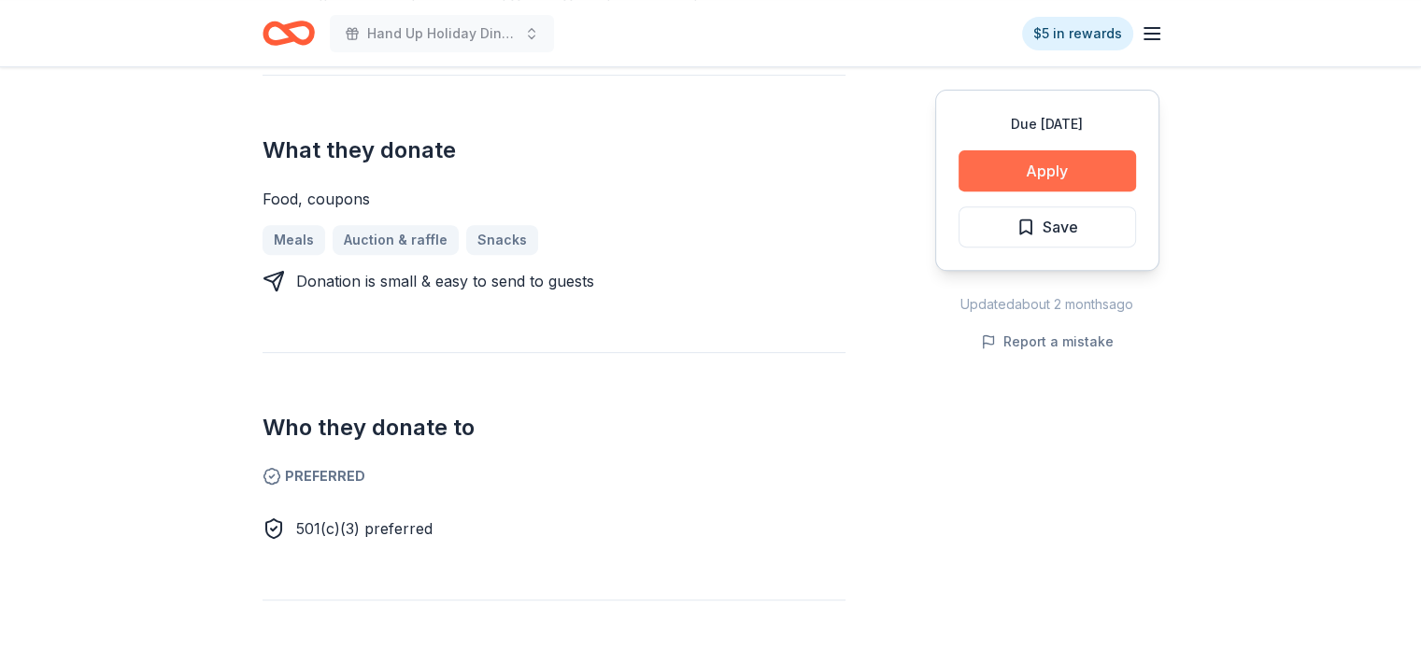
click at [1054, 166] on button "Apply" at bounding box center [1048, 170] width 178 height 41
click at [1087, 176] on button "Apply" at bounding box center [1048, 170] width 178 height 41
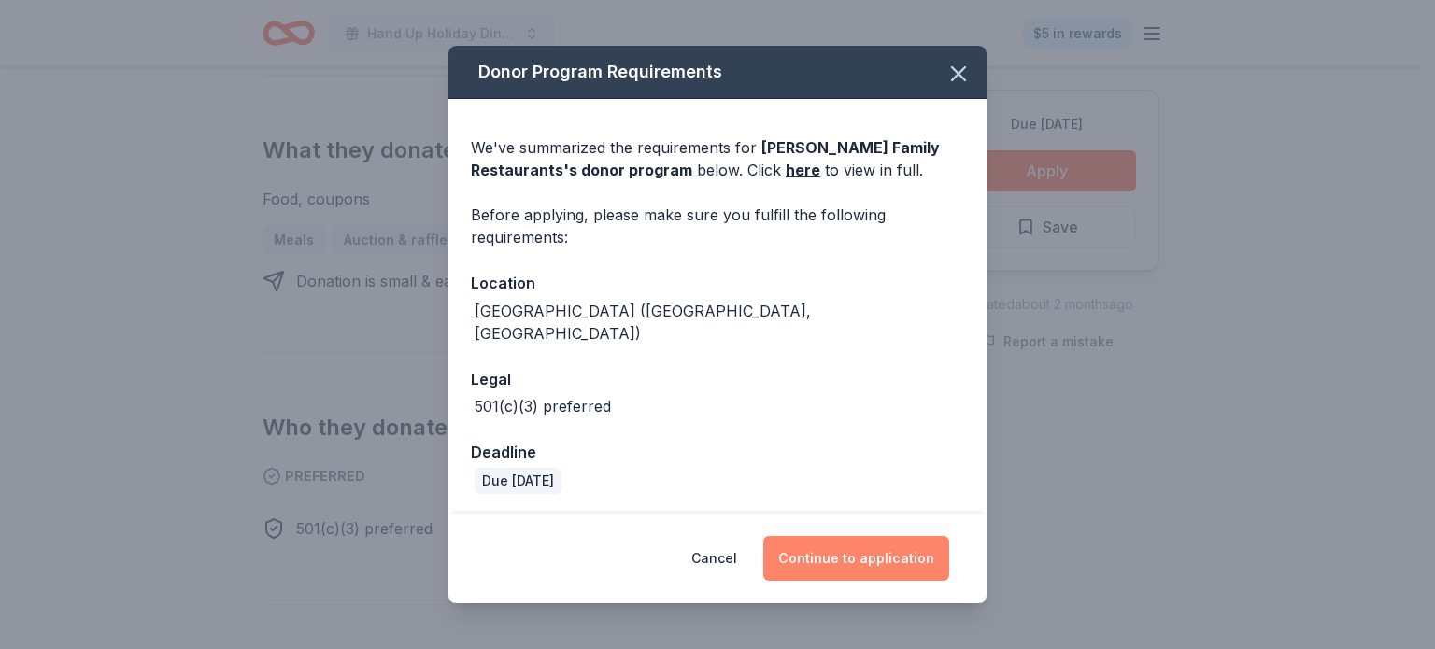
click at [878, 553] on button "Continue to application" at bounding box center [856, 558] width 186 height 45
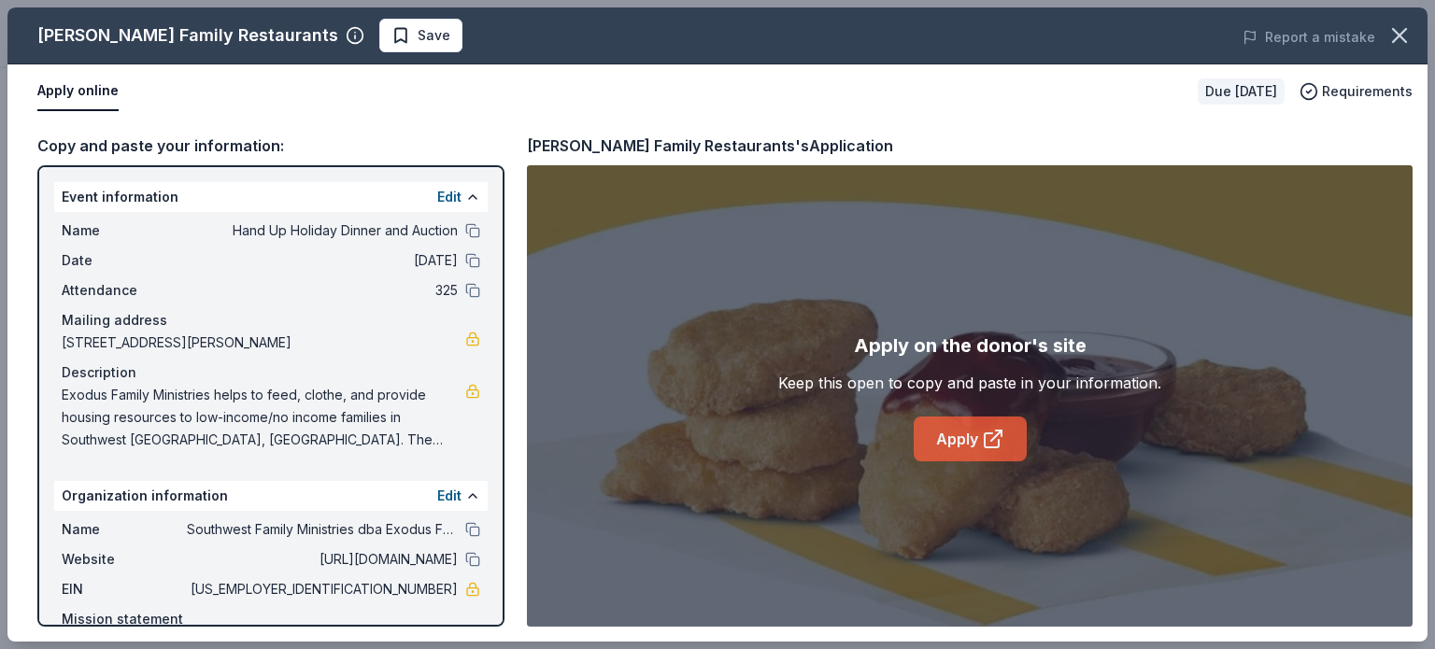
click at [976, 445] on link "Apply" at bounding box center [970, 439] width 113 height 45
click at [1398, 32] on icon "button" at bounding box center [1400, 35] width 26 height 26
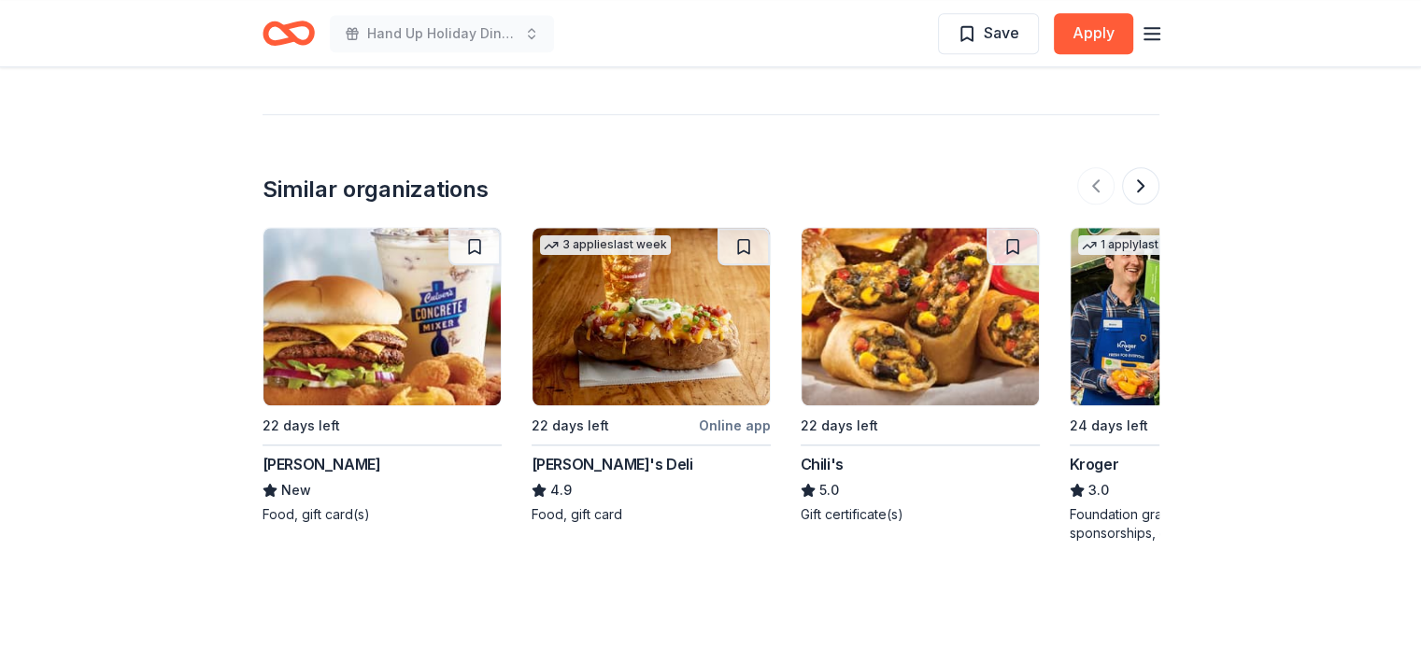
scroll to position [1671, 0]
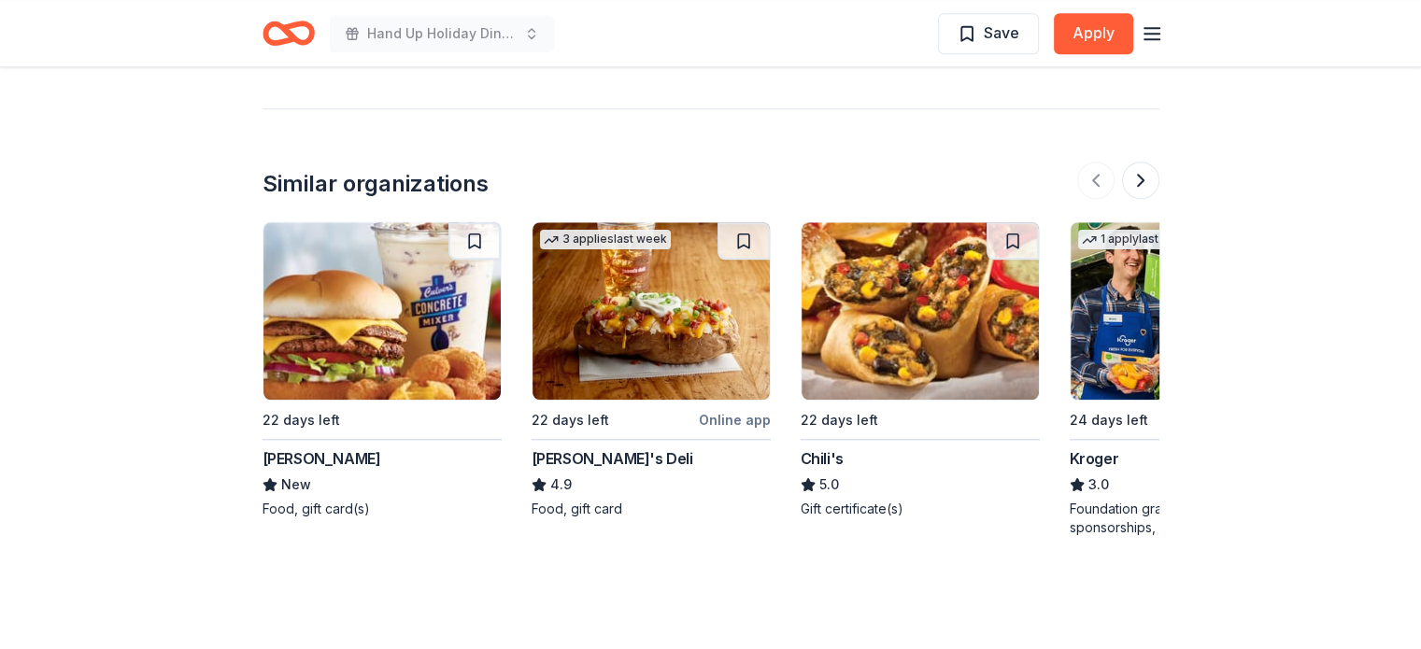
click at [323, 335] on img at bounding box center [382, 311] width 237 height 178
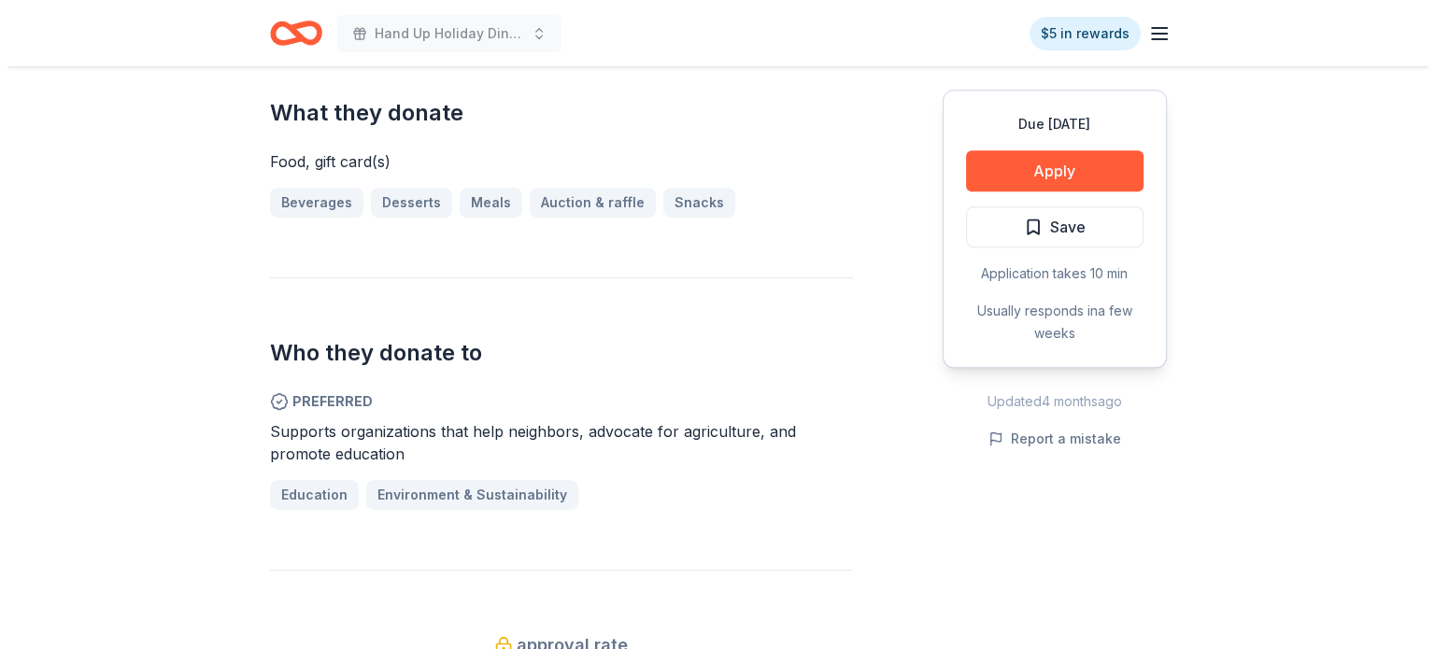
scroll to position [785, 0]
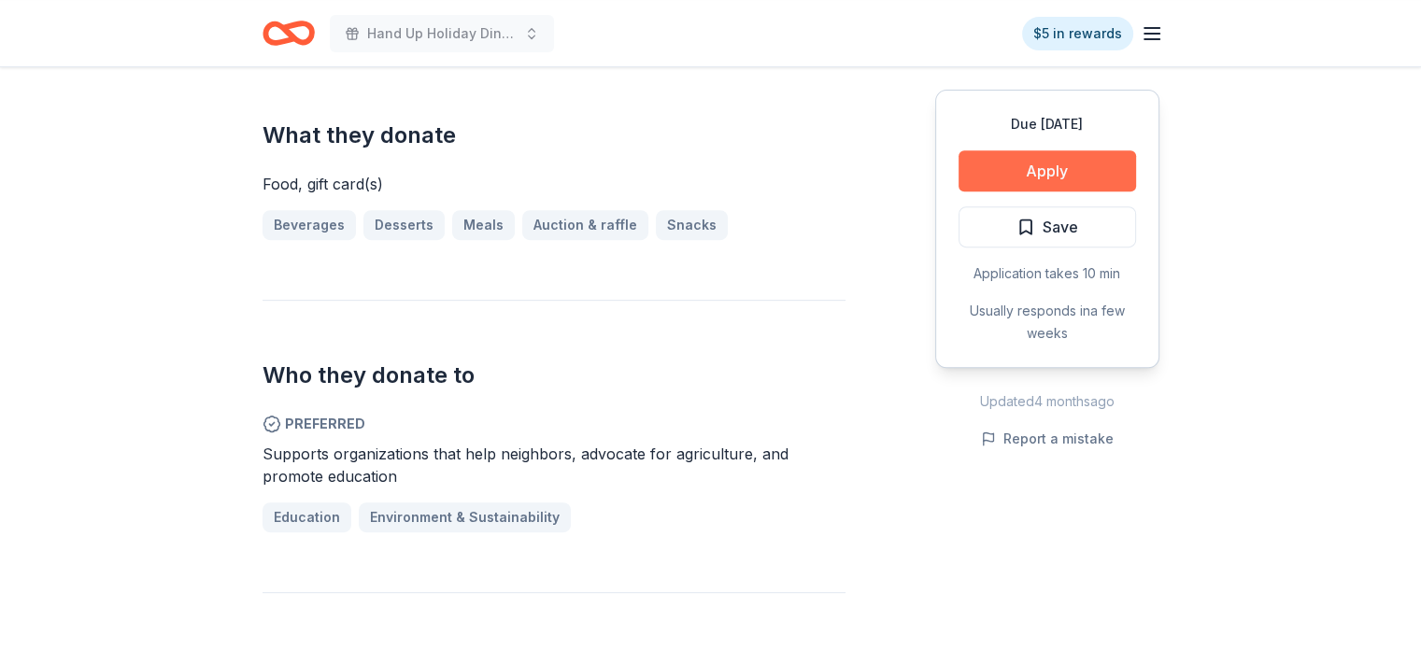
click at [1033, 171] on button "Apply" at bounding box center [1048, 170] width 178 height 41
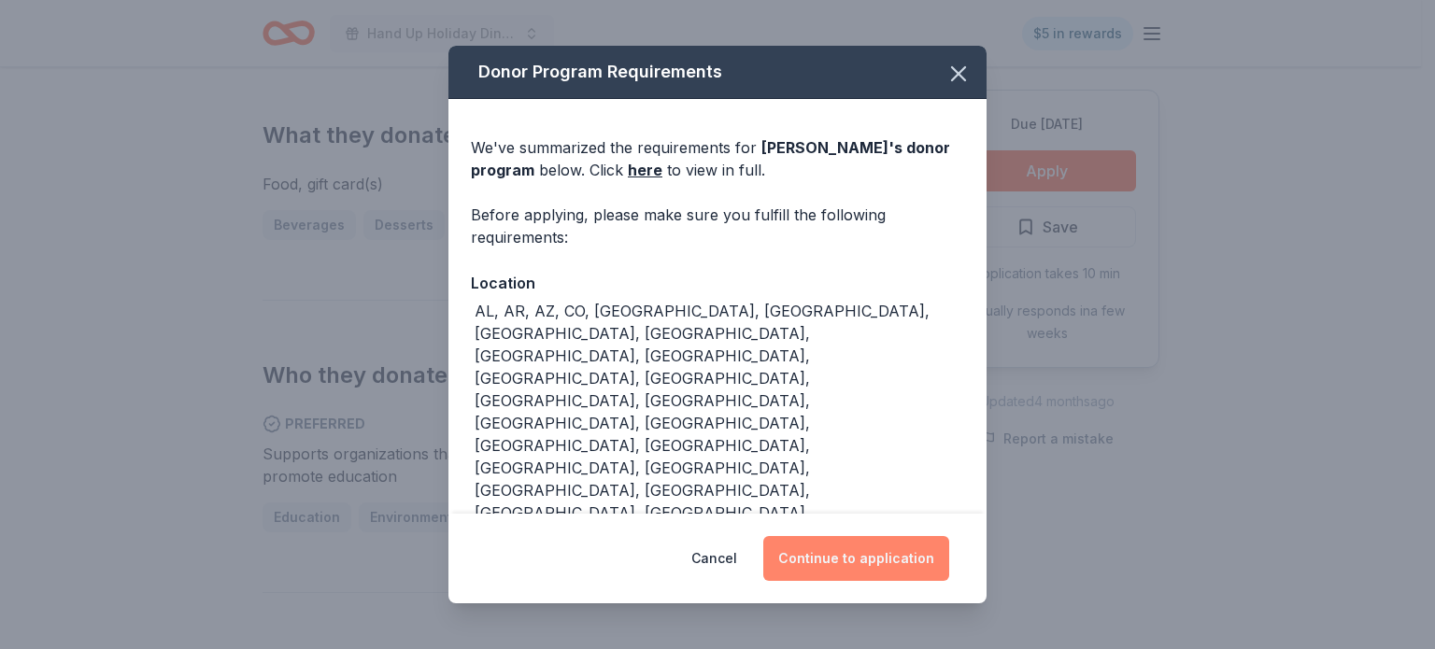
click at [848, 556] on button "Continue to application" at bounding box center [856, 558] width 186 height 45
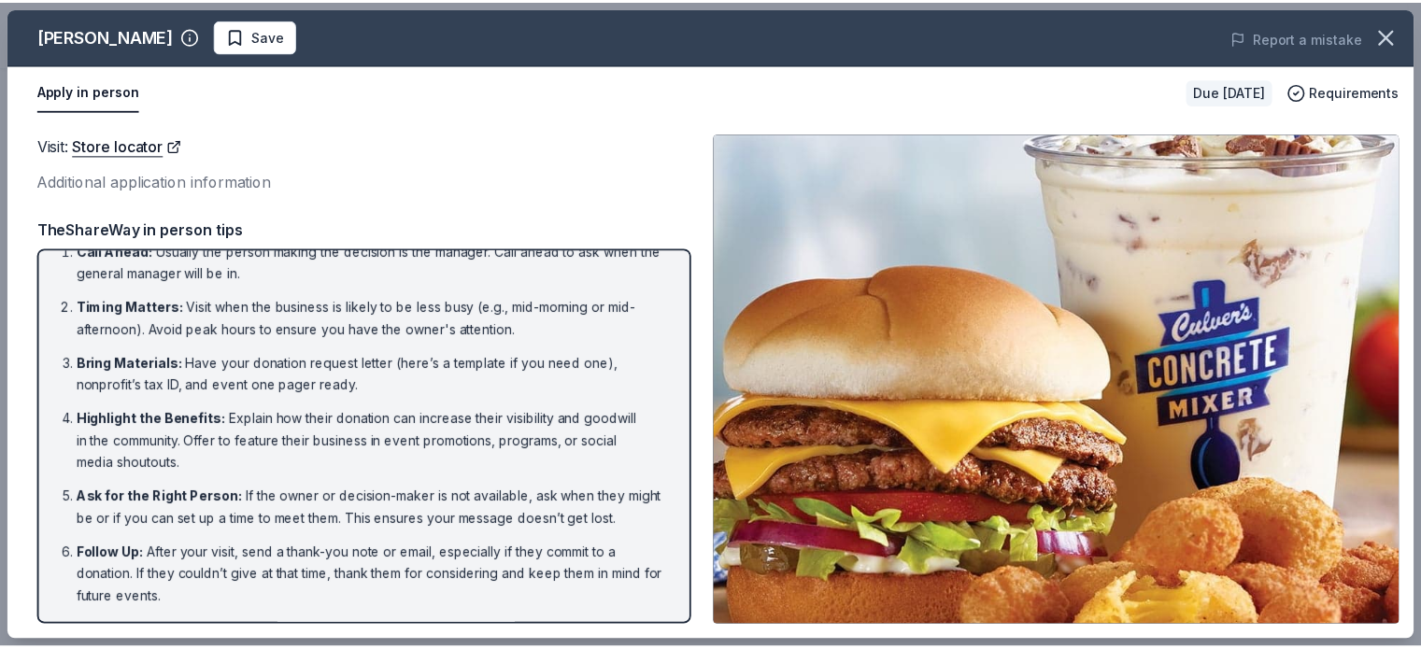
scroll to position [40, 0]
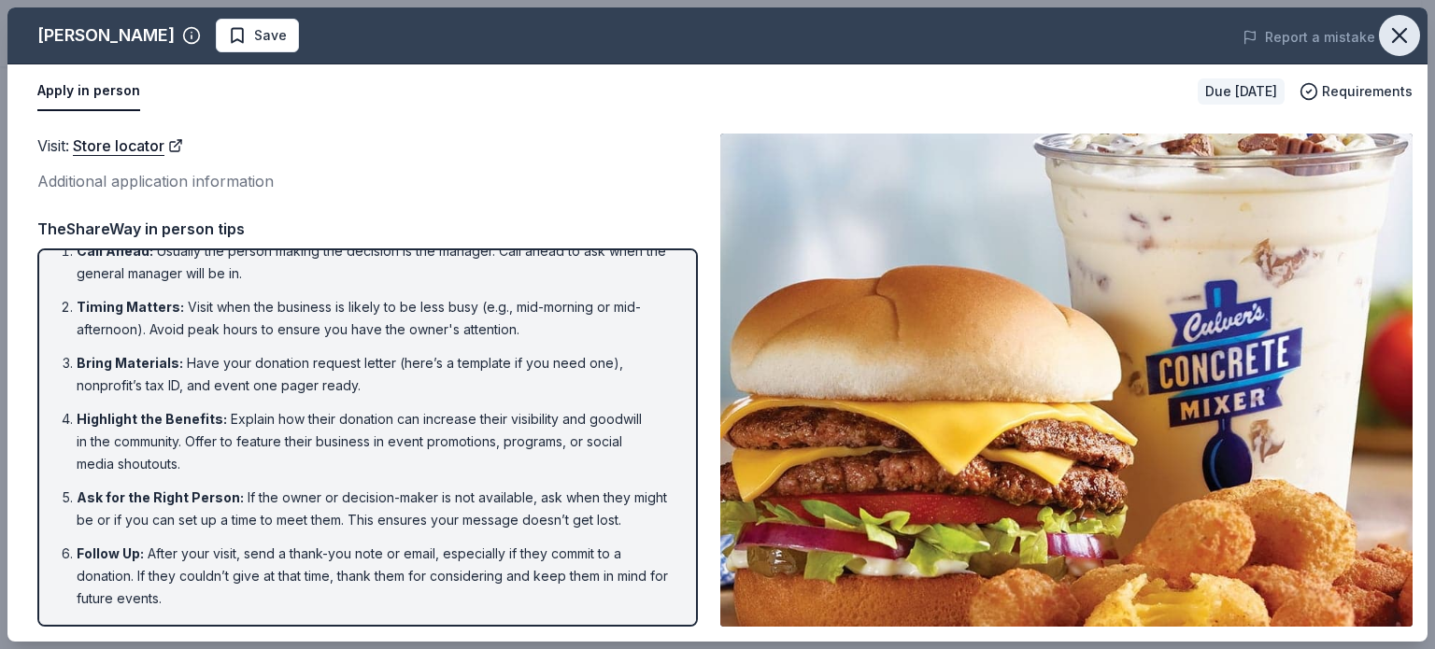
click at [1400, 40] on icon "button" at bounding box center [1400, 35] width 26 height 26
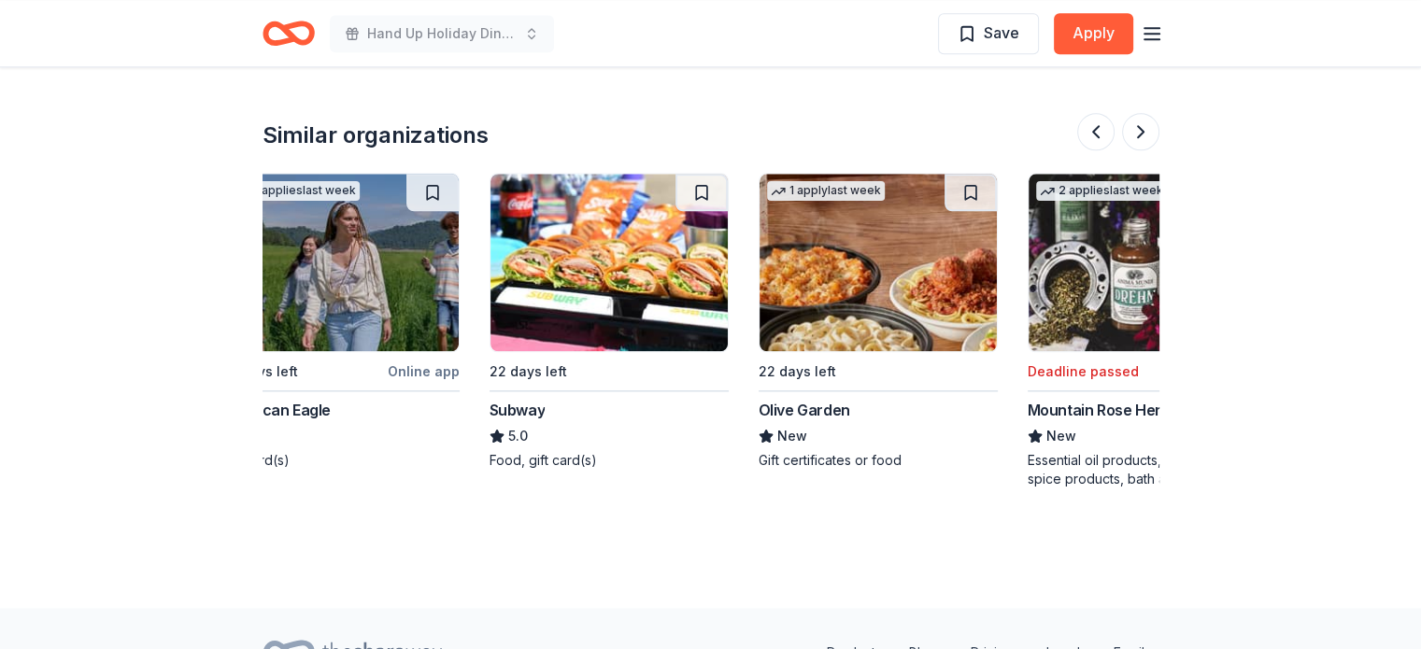
scroll to position [0, 911]
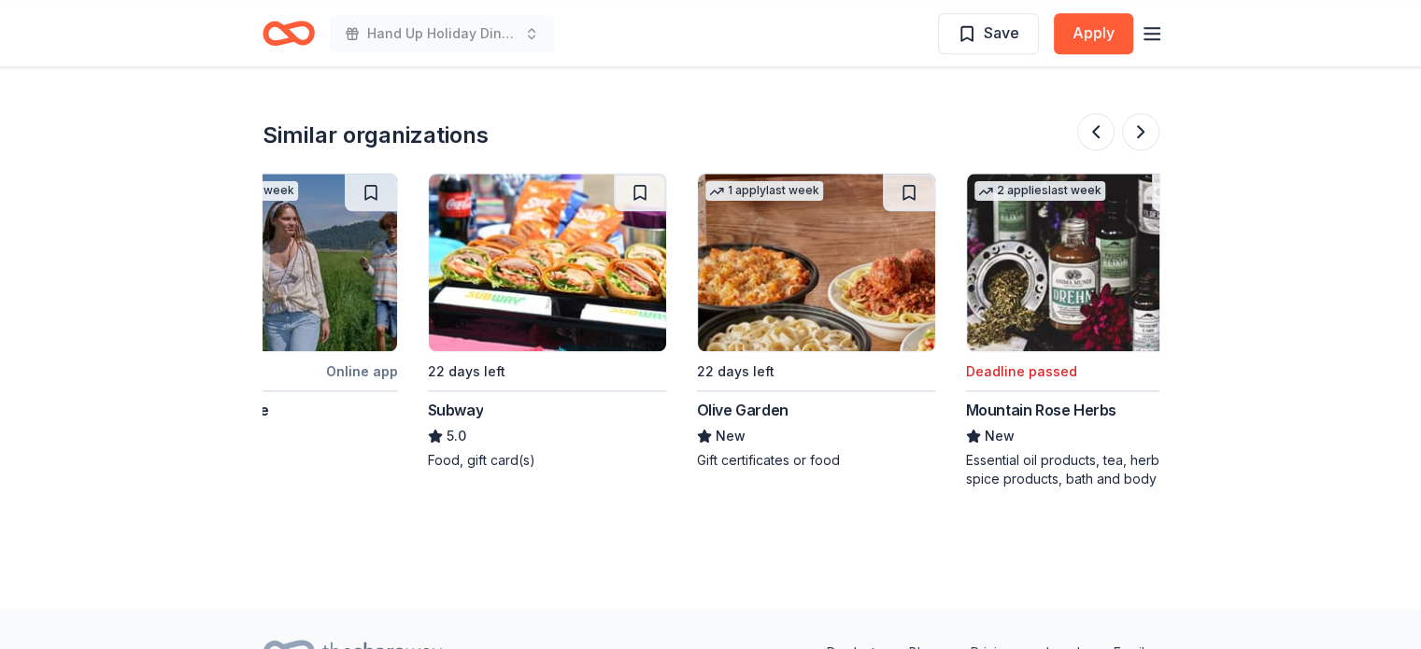
click at [561, 238] on img at bounding box center [547, 263] width 237 height 178
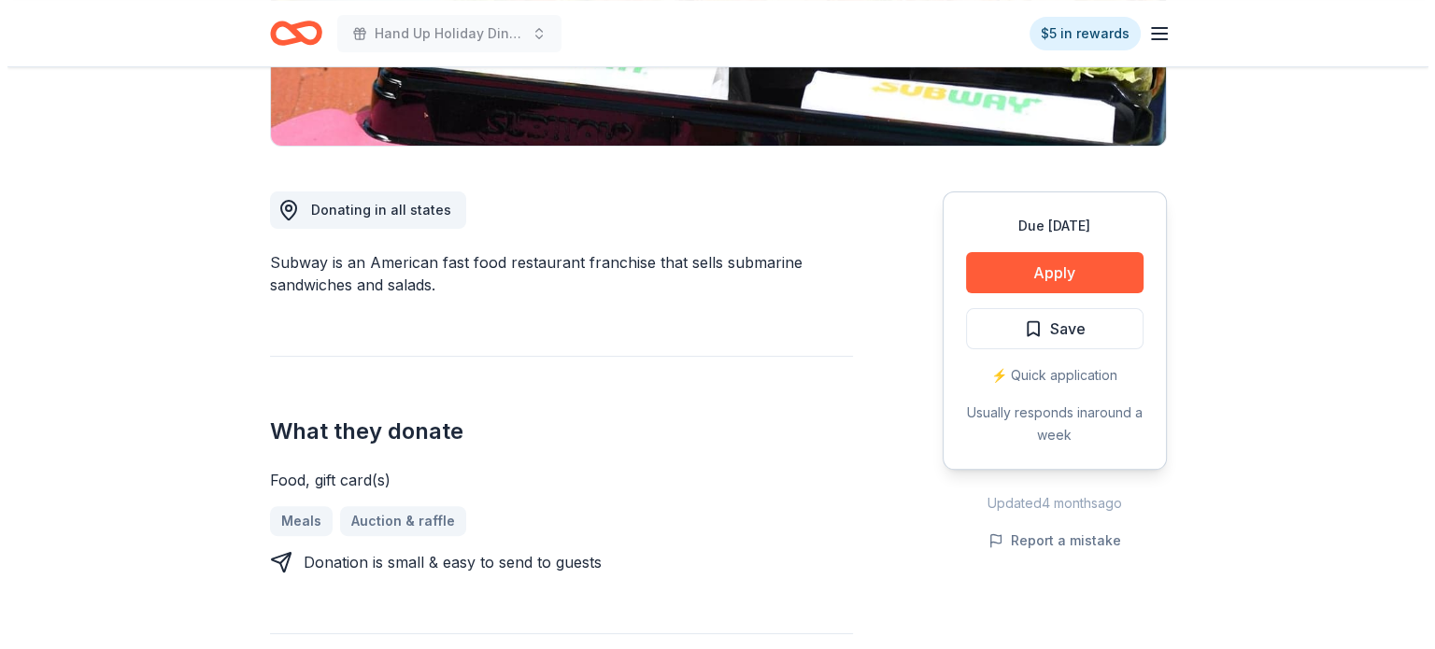
scroll to position [520, 0]
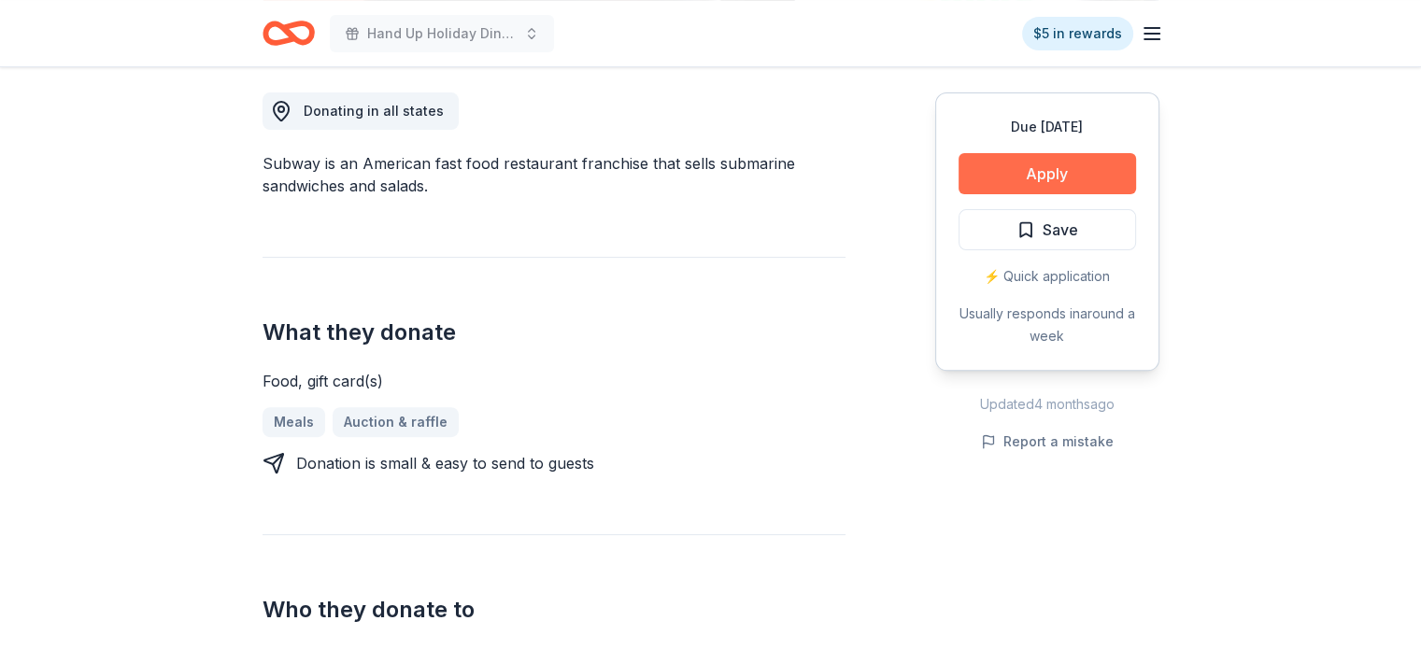
click at [1043, 186] on button "Apply" at bounding box center [1048, 173] width 178 height 41
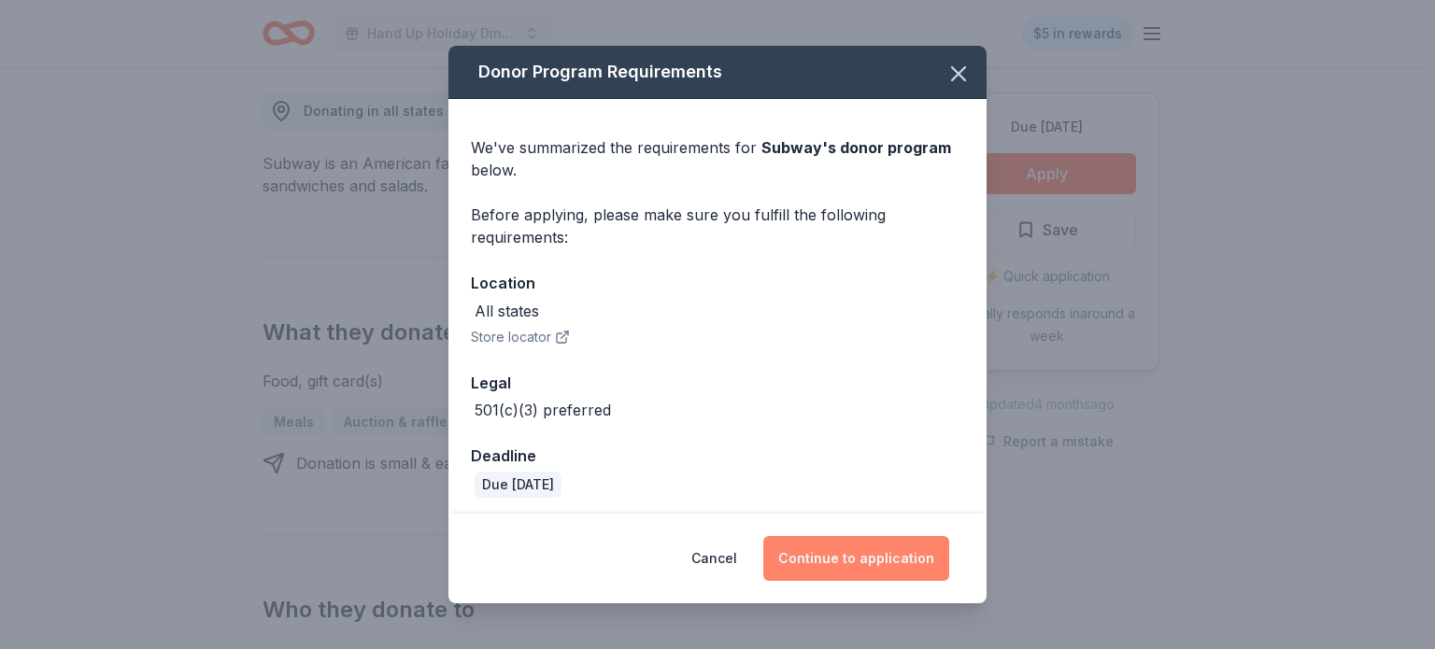
click at [827, 547] on button "Continue to application" at bounding box center [856, 558] width 186 height 45
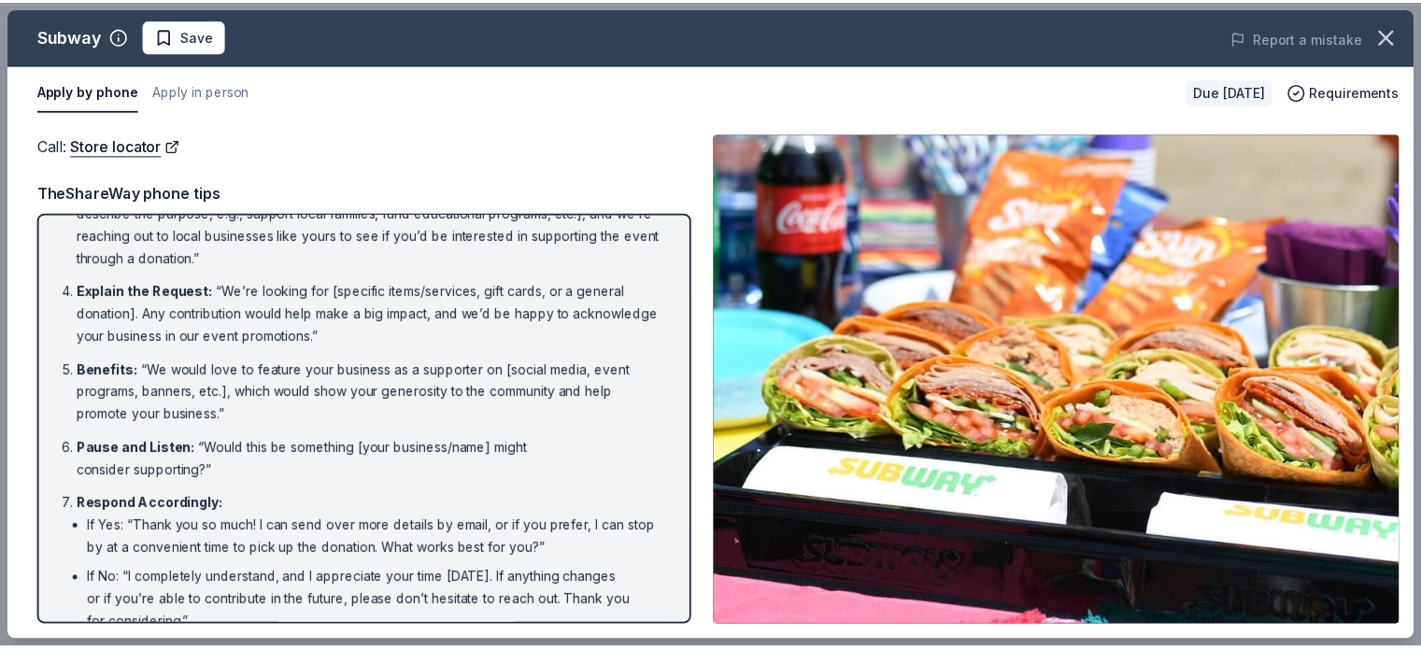
scroll to position [0, 0]
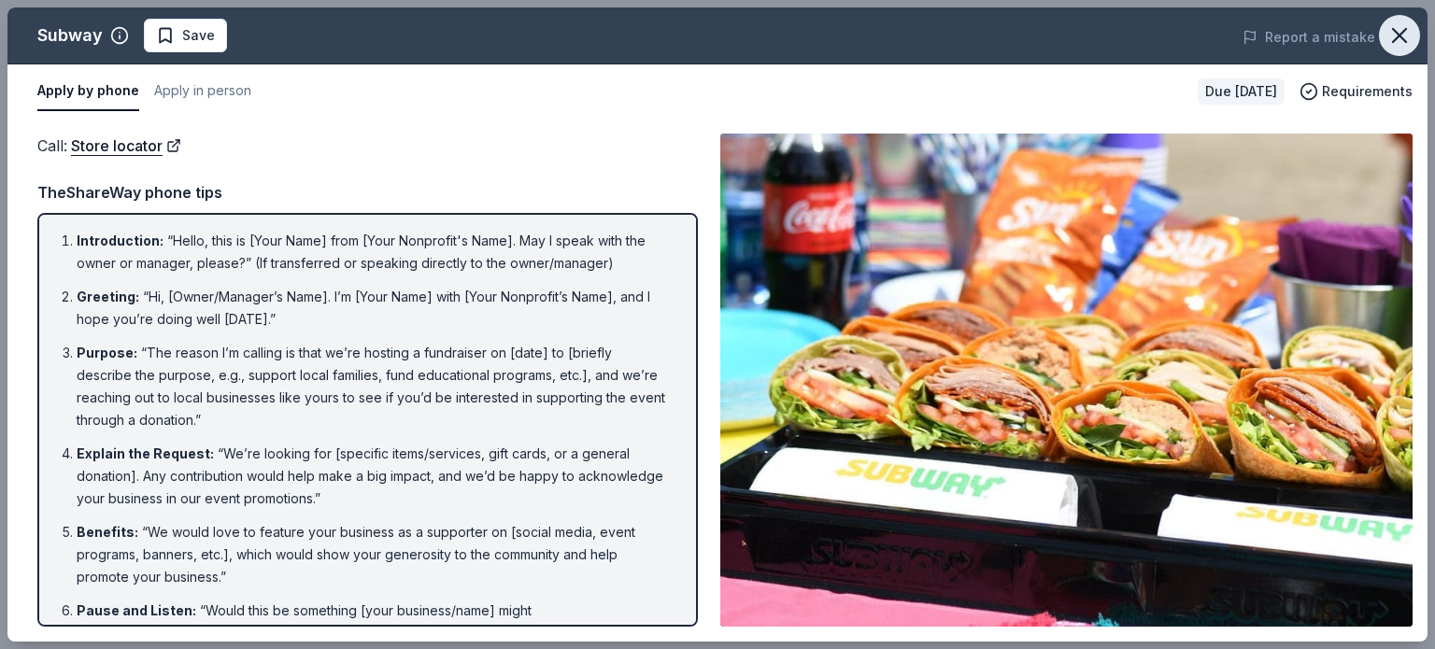
click at [1399, 35] on icon "button" at bounding box center [1399, 35] width 13 height 13
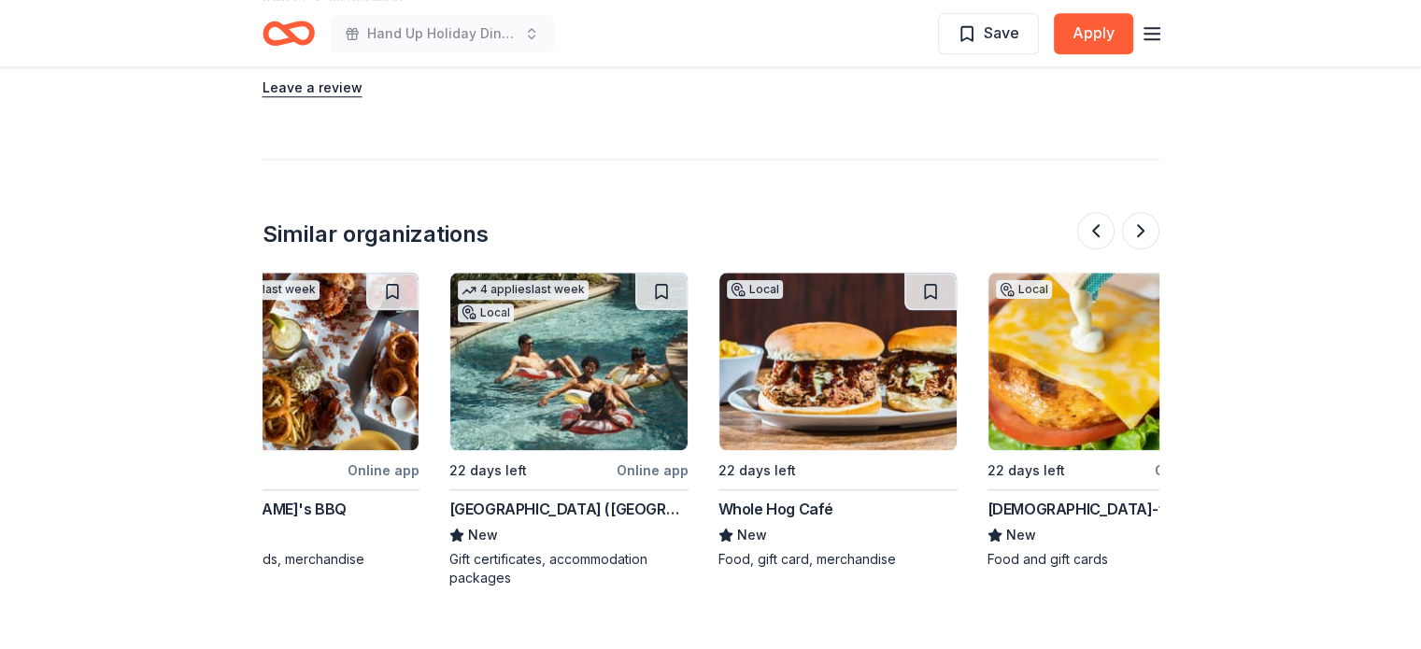
scroll to position [0, 350]
click at [594, 375] on img at bounding box center [569, 362] width 237 height 178
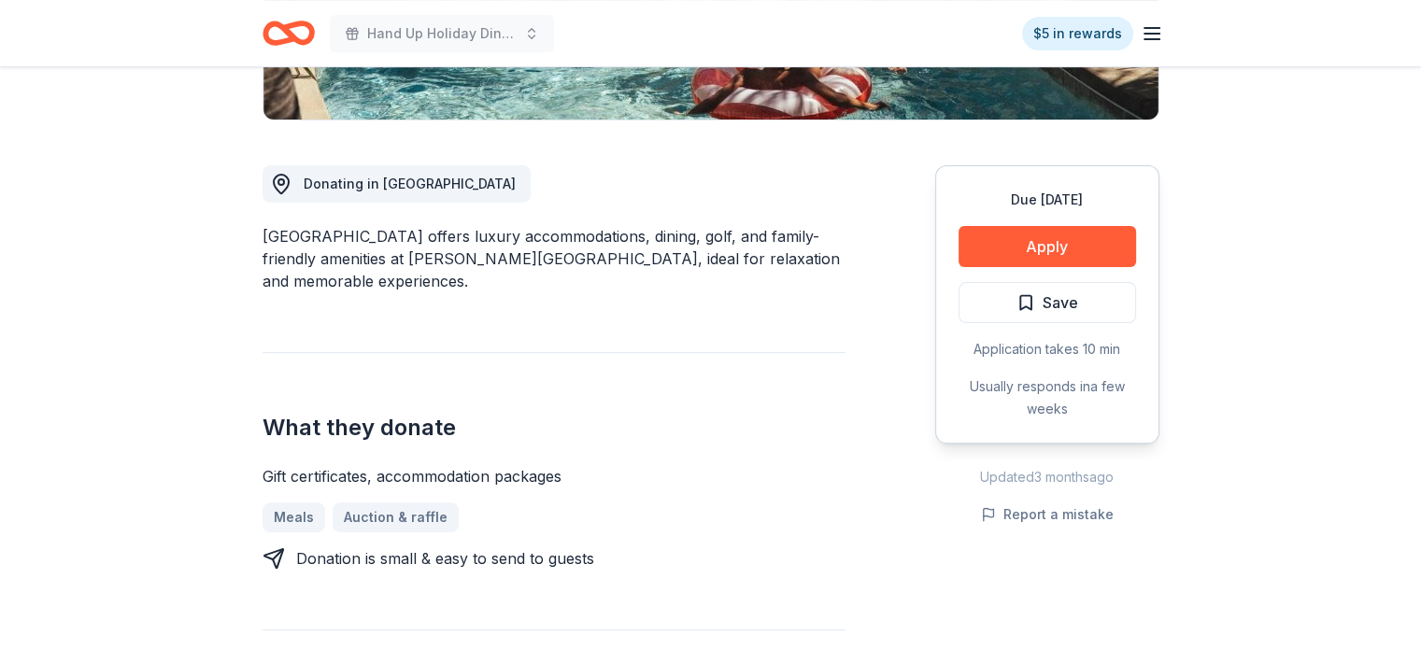
scroll to position [453, 0]
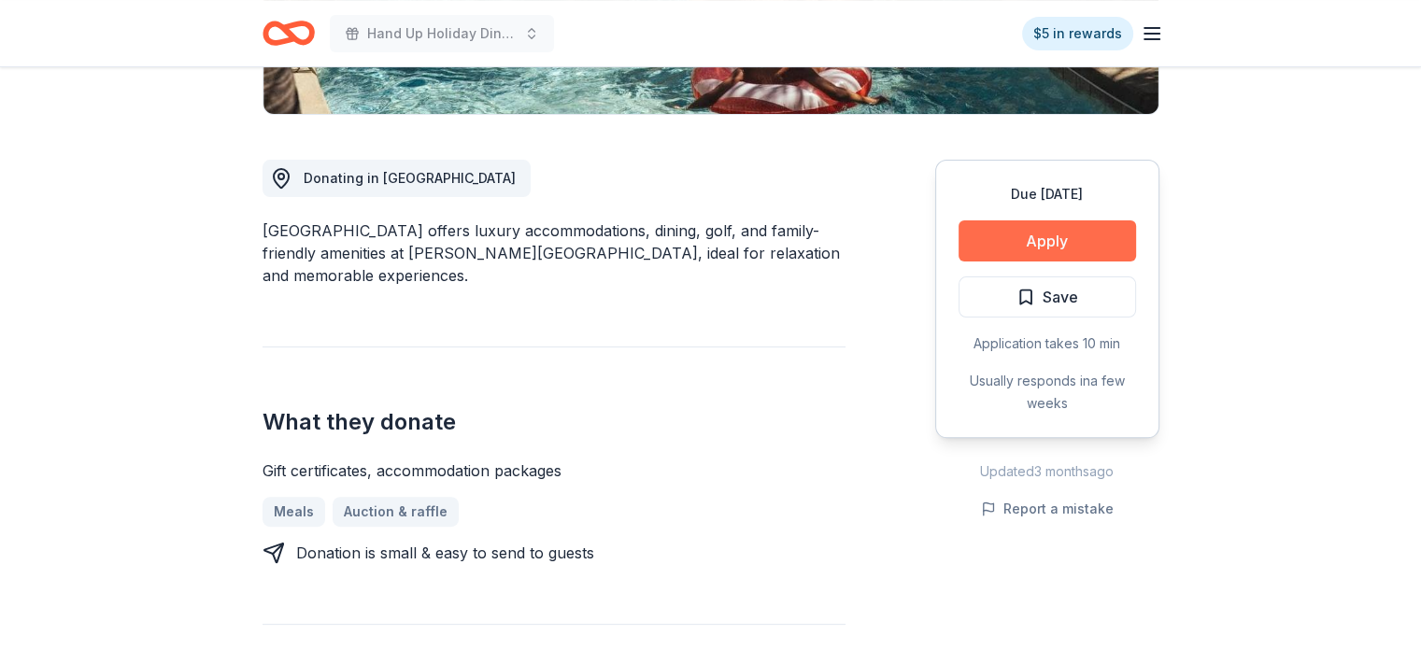
click at [1081, 249] on button "Apply" at bounding box center [1048, 241] width 178 height 41
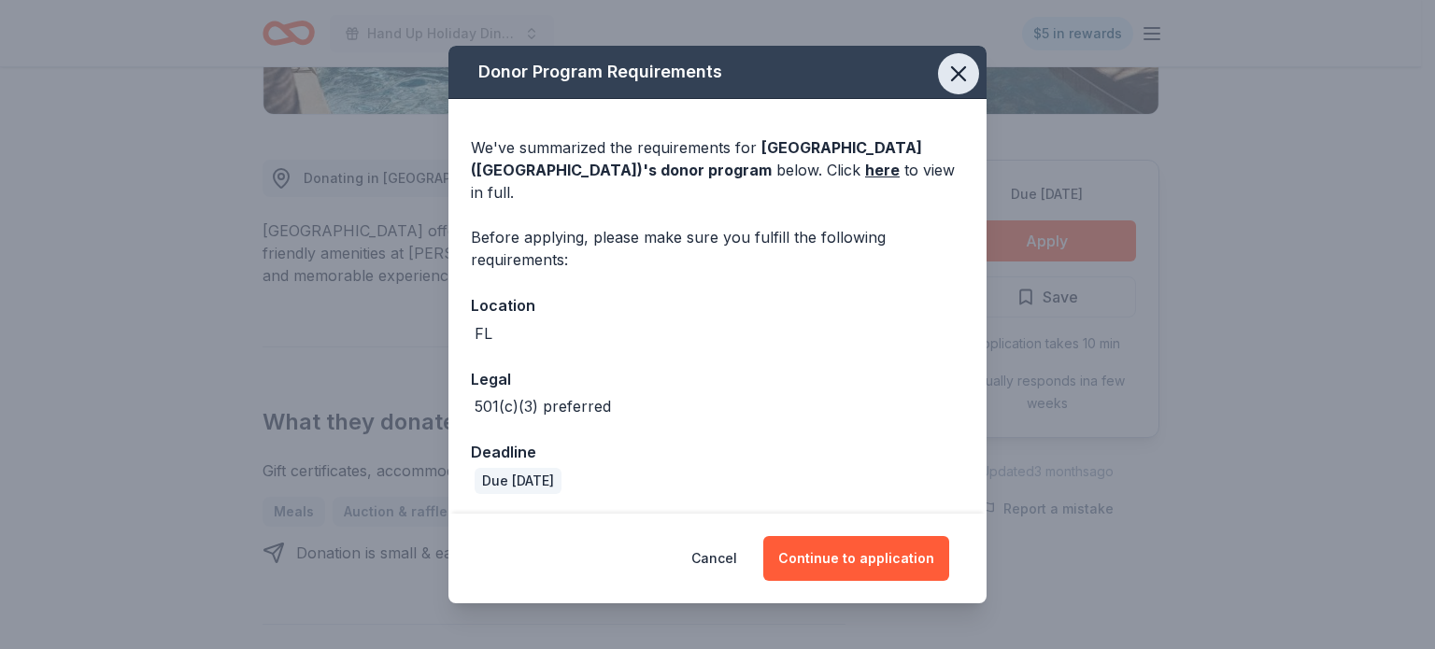
click at [964, 74] on icon "button" at bounding box center [959, 74] width 26 height 26
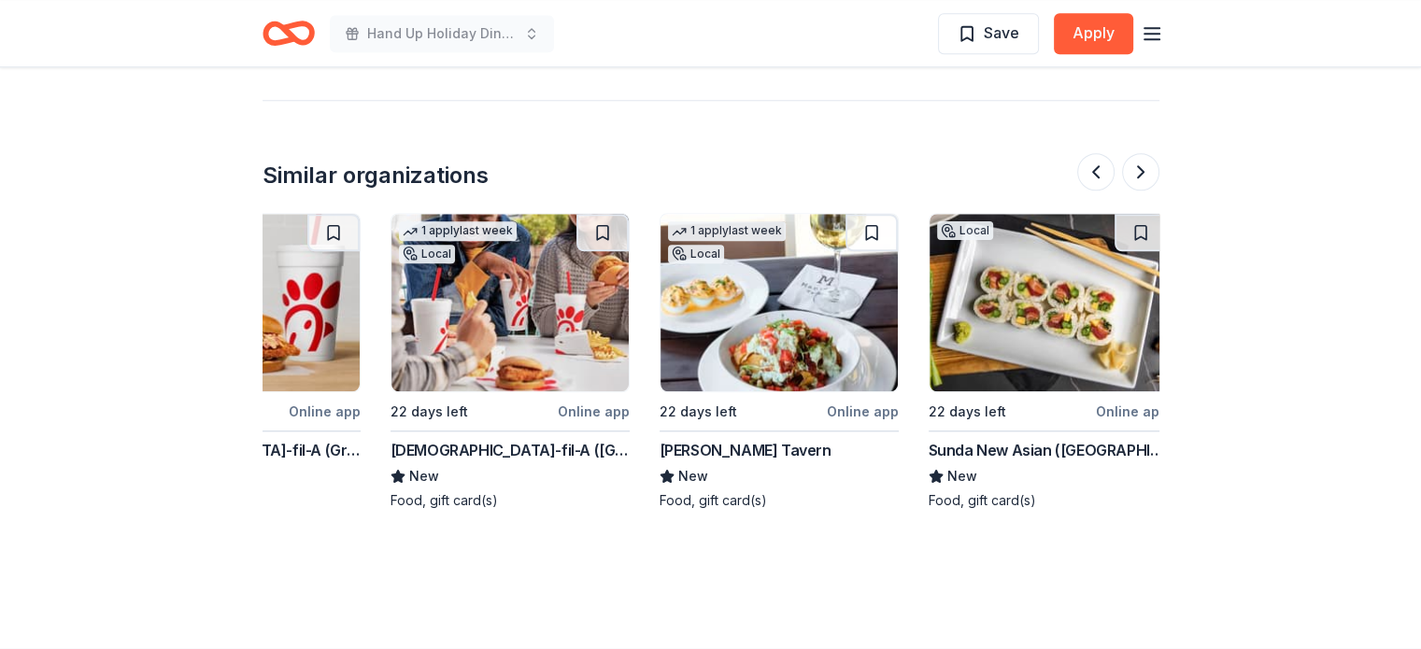
scroll to position [0, 677]
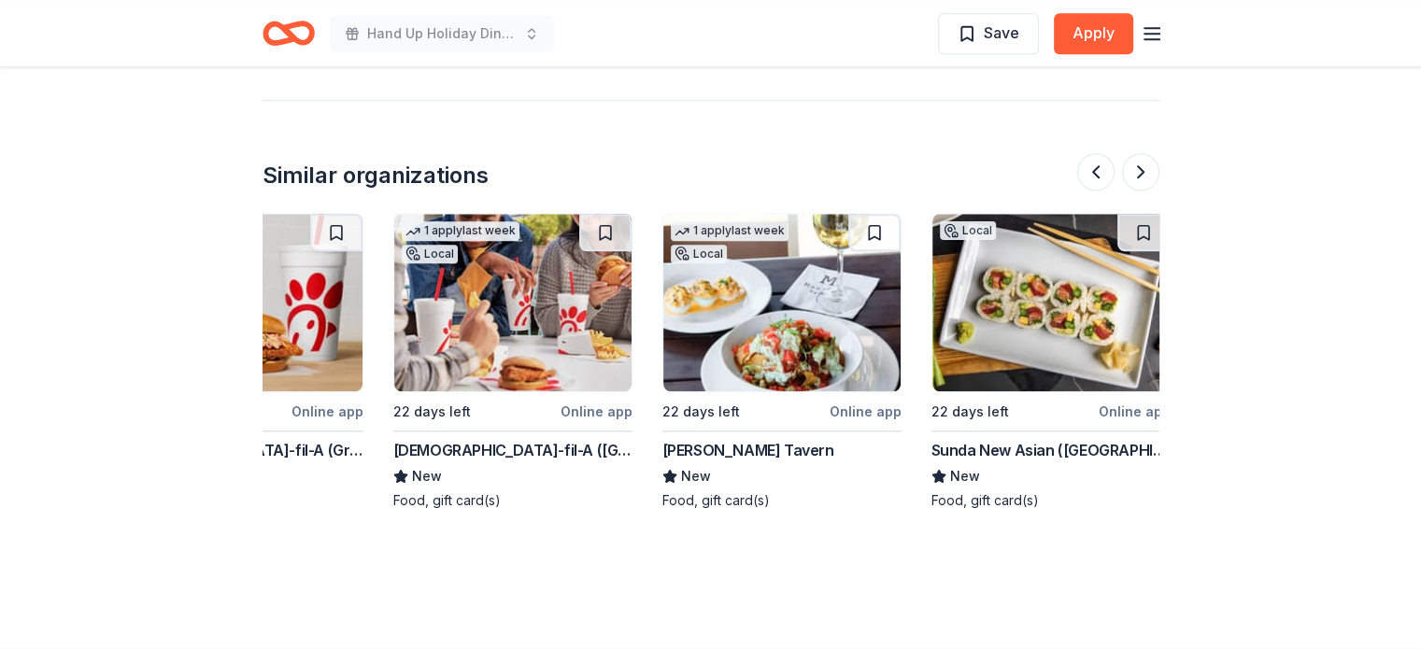
click at [551, 283] on img at bounding box center [512, 303] width 237 height 178
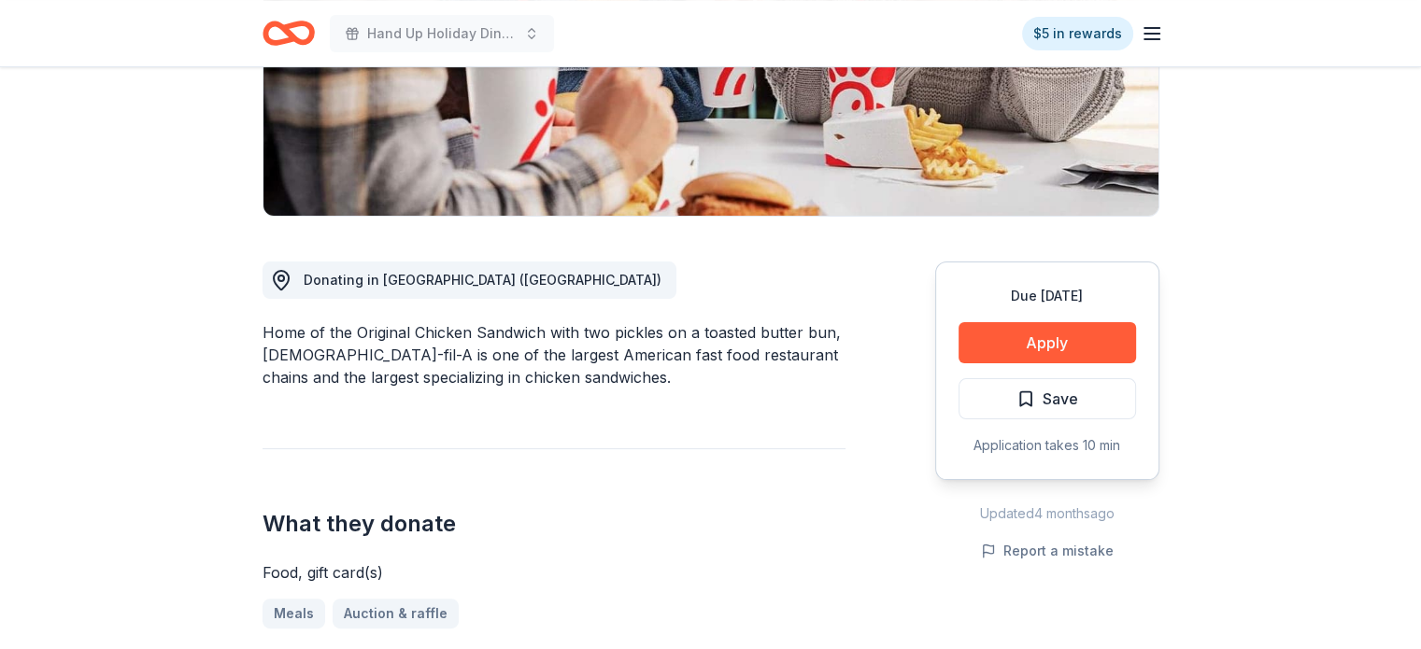
scroll to position [397, 0]
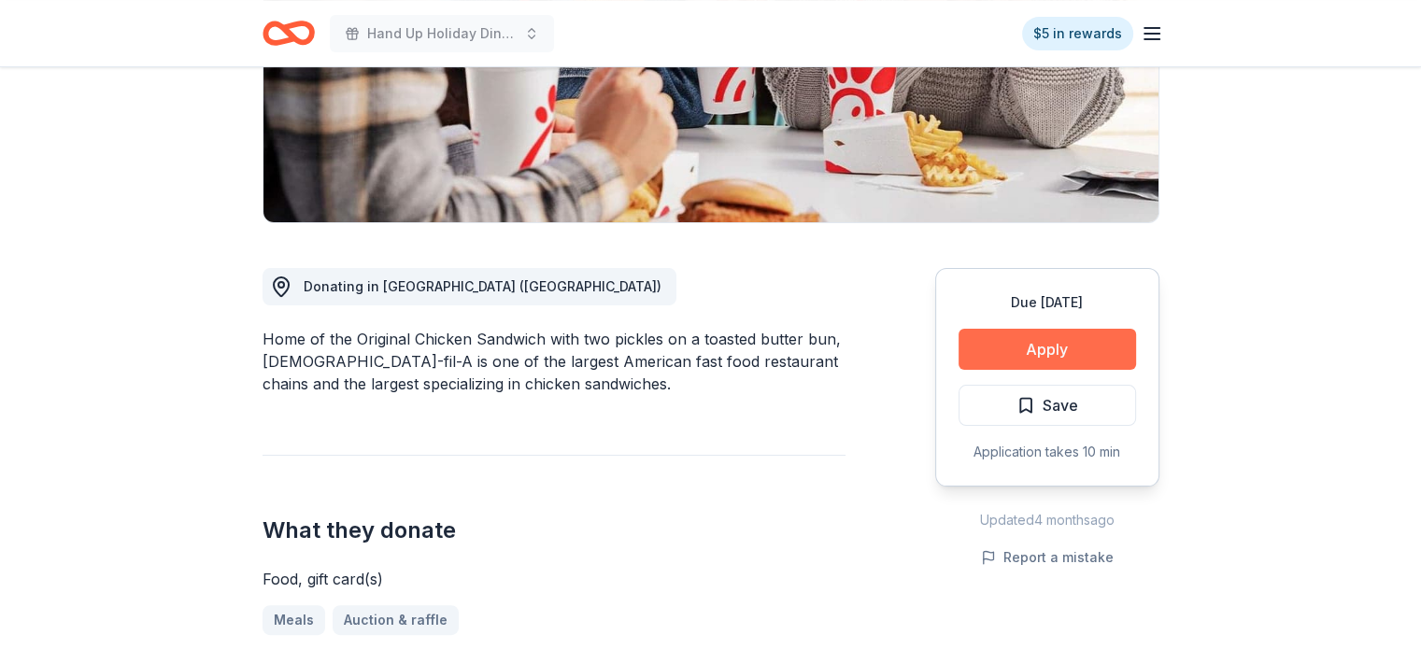
click at [1037, 329] on button "Apply" at bounding box center [1048, 349] width 178 height 41
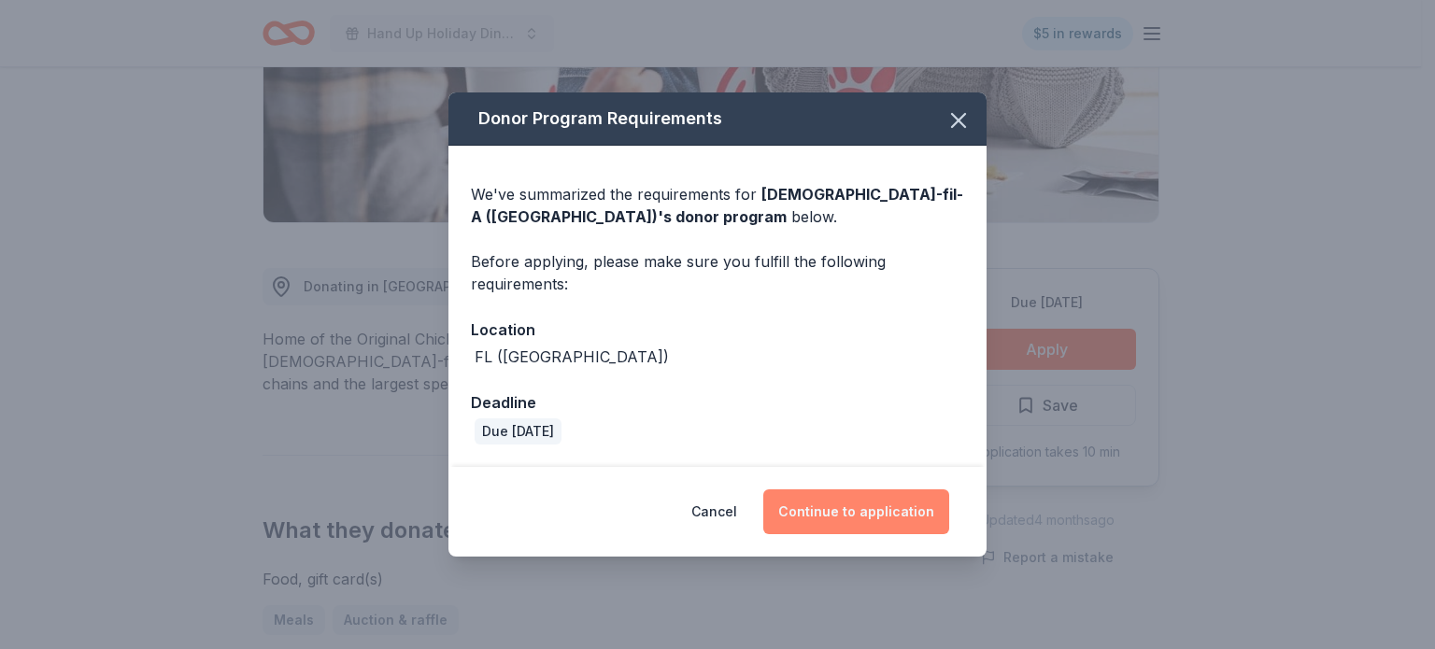
click at [893, 507] on button "Continue to application" at bounding box center [856, 512] width 186 height 45
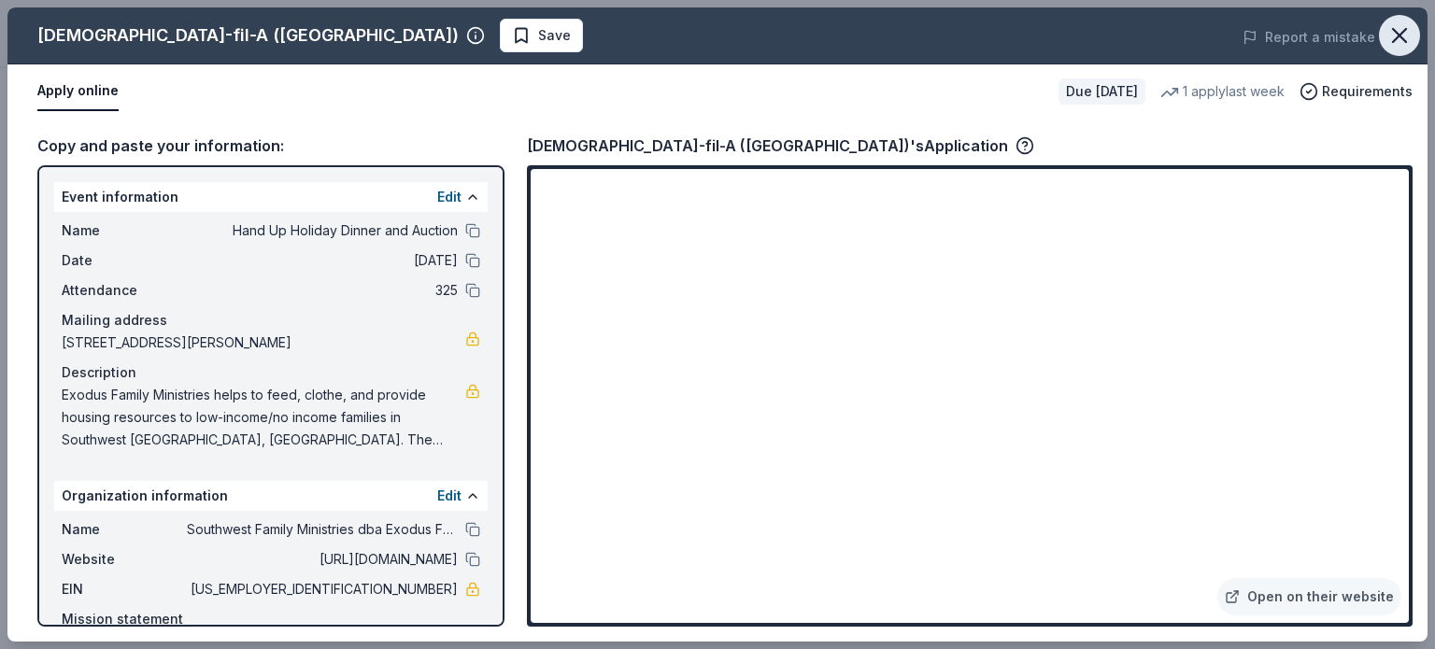
click at [1406, 41] on icon "button" at bounding box center [1399, 35] width 13 height 13
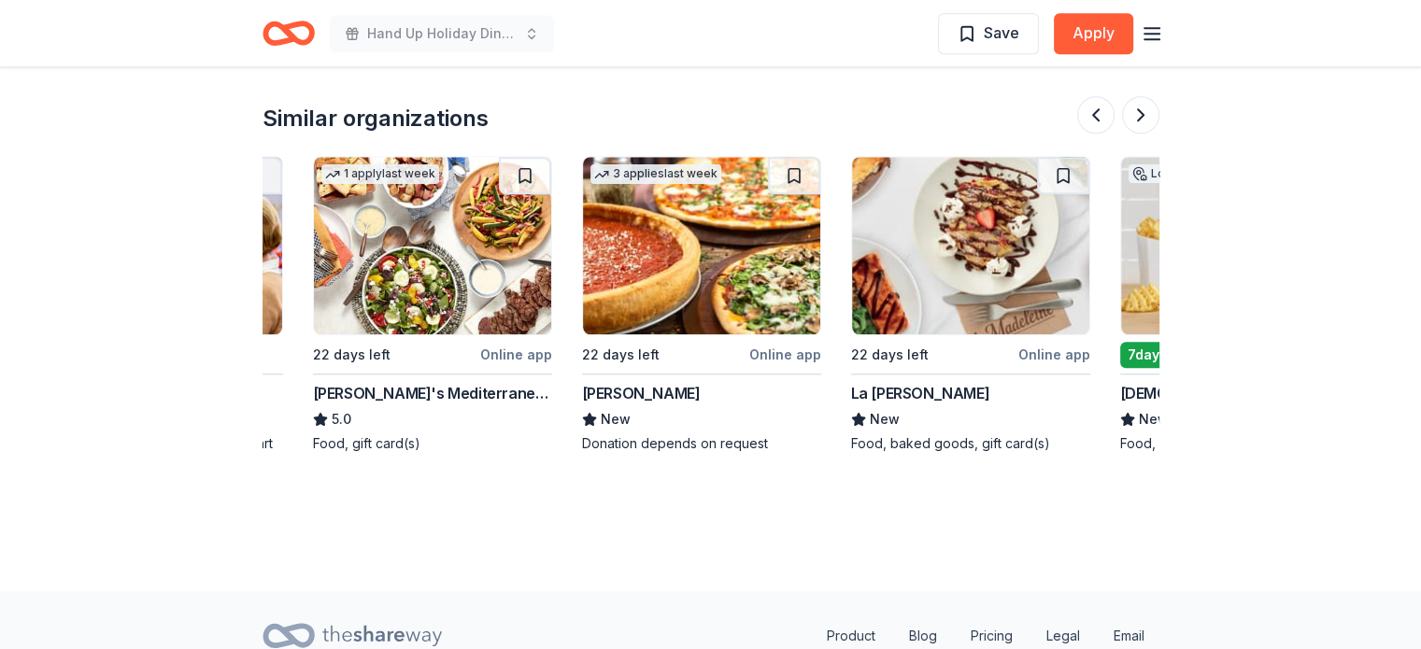
scroll to position [0, 218]
click at [699, 204] on img at bounding box center [702, 246] width 237 height 178
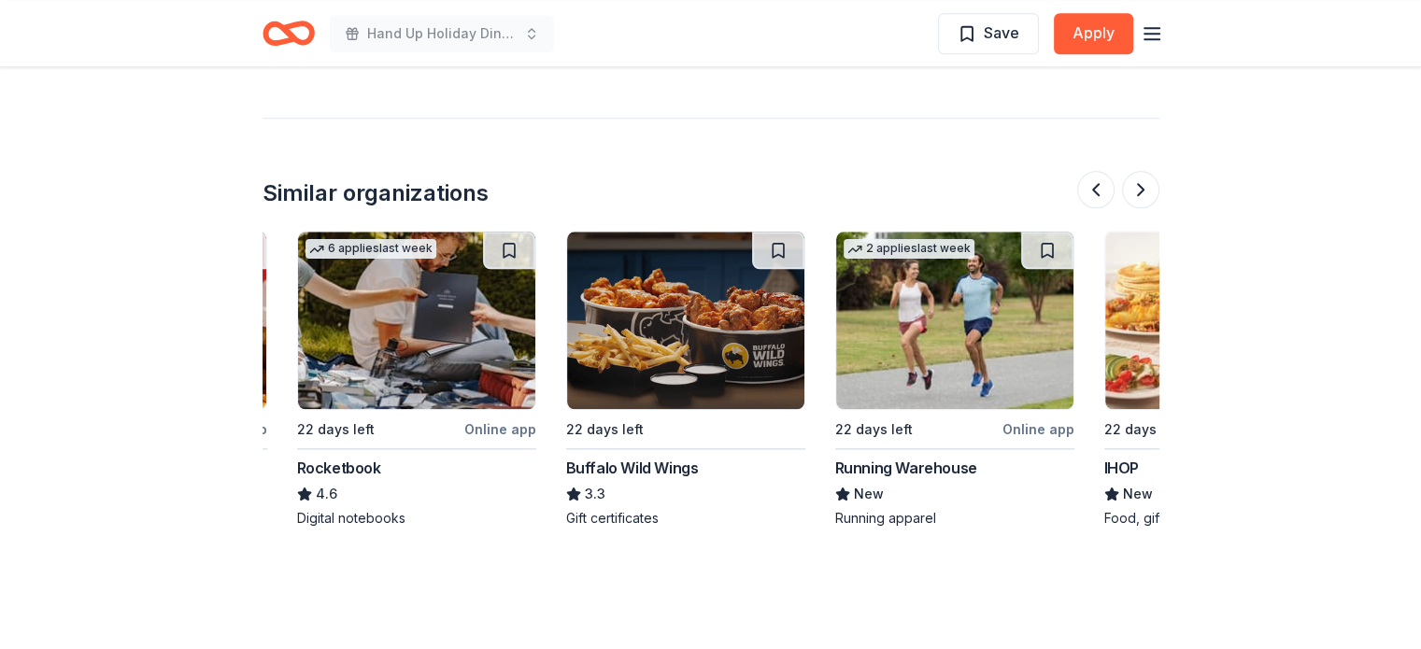
scroll to position [0, 508]
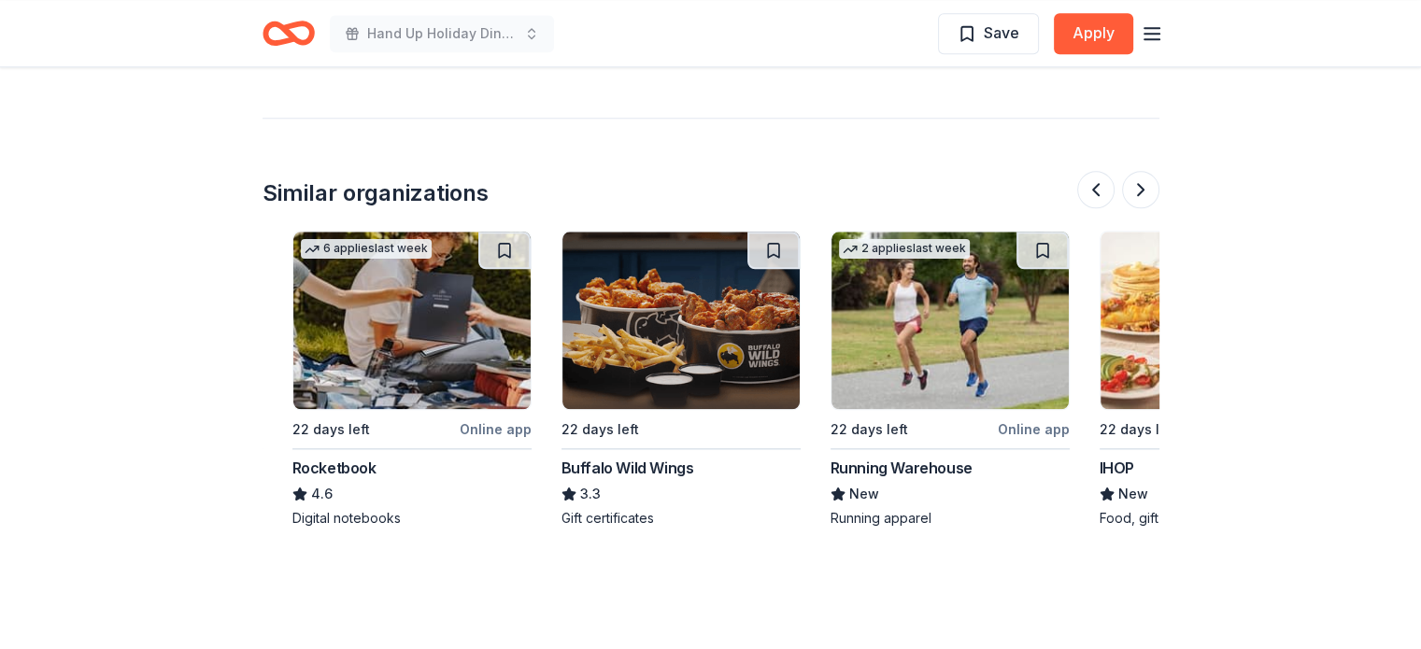
click at [720, 274] on img at bounding box center [681, 321] width 237 height 178
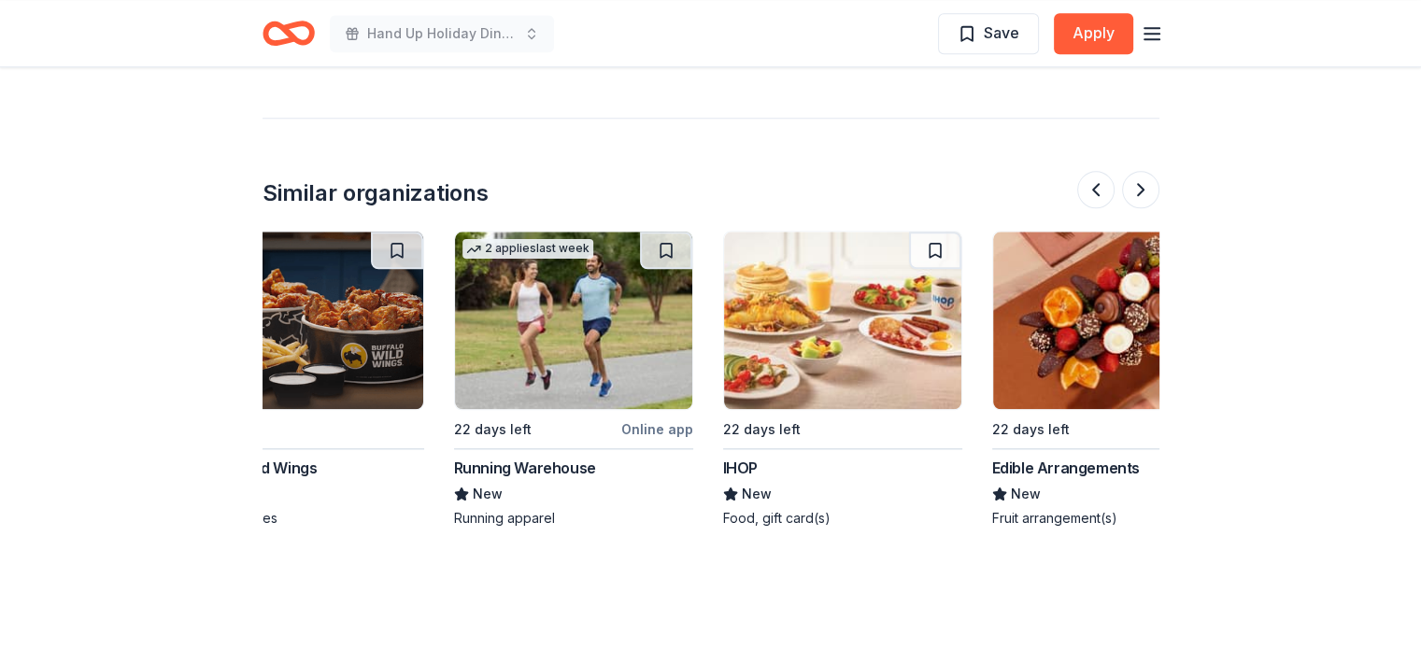
scroll to position [0, 887]
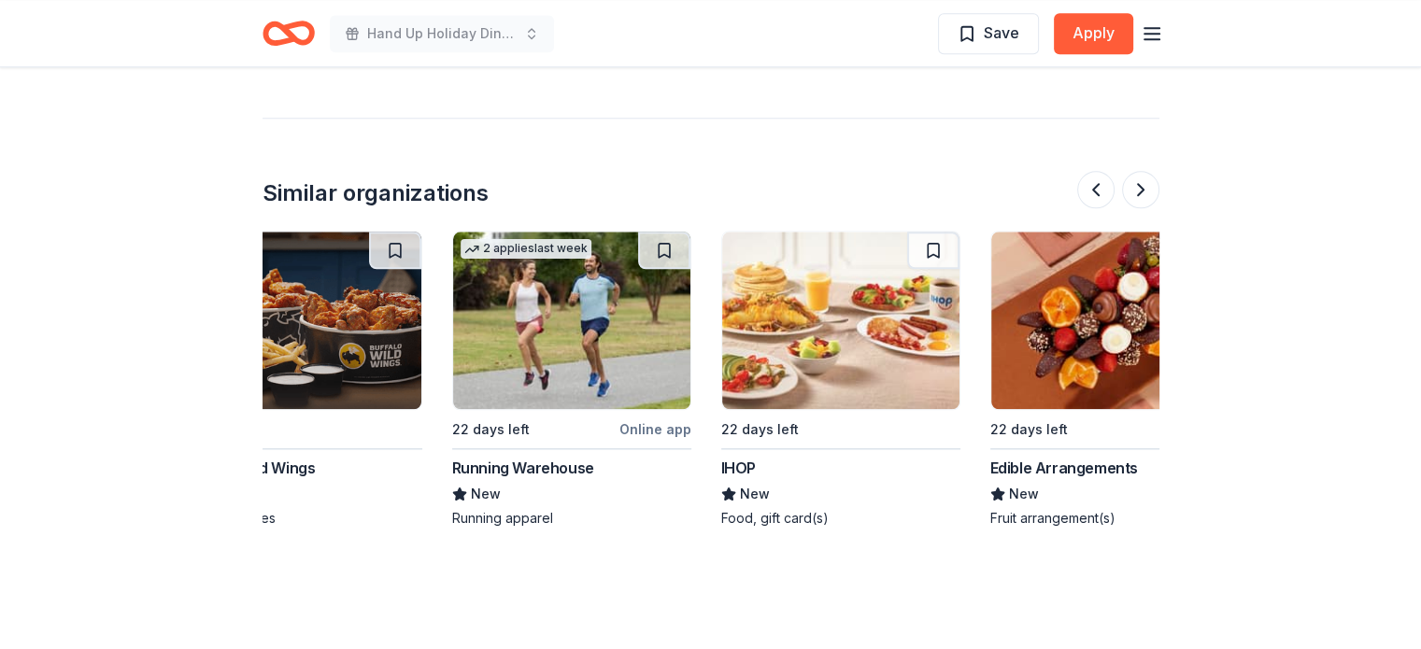
click at [848, 285] on img at bounding box center [840, 321] width 237 height 178
click at [1041, 287] on img at bounding box center [1109, 321] width 237 height 178
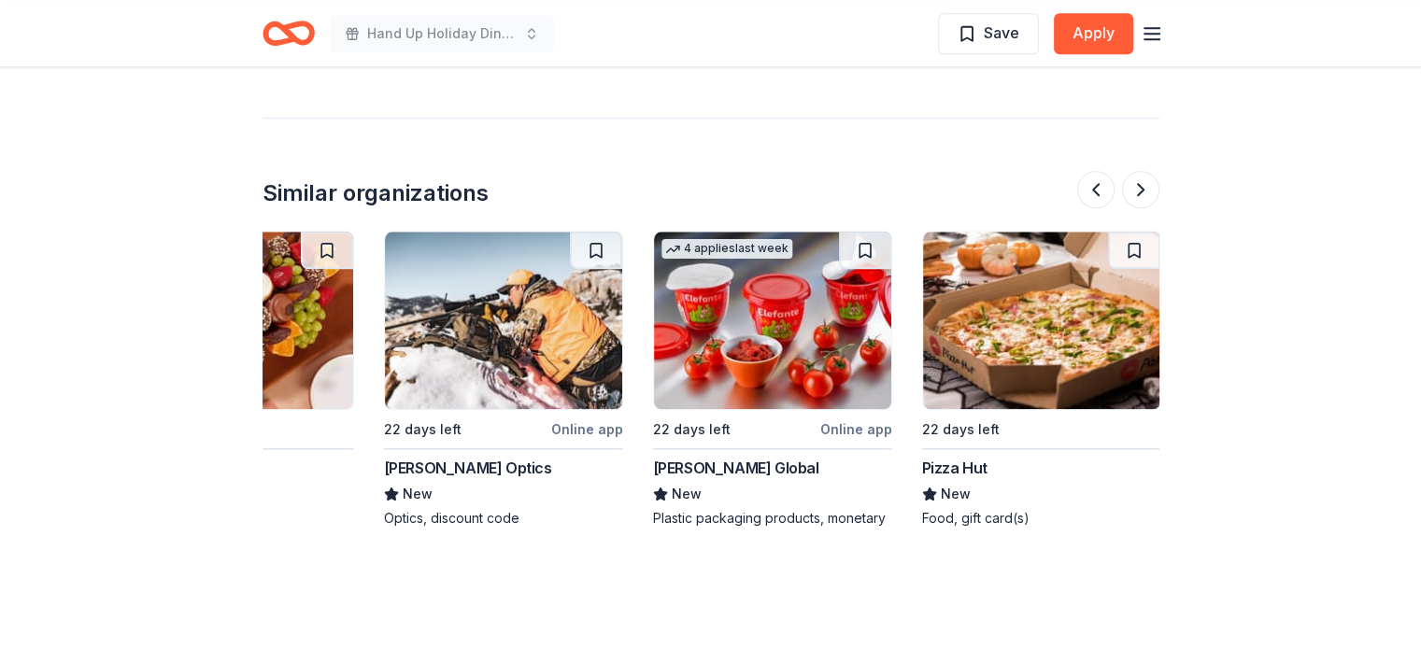
scroll to position [0, 1764]
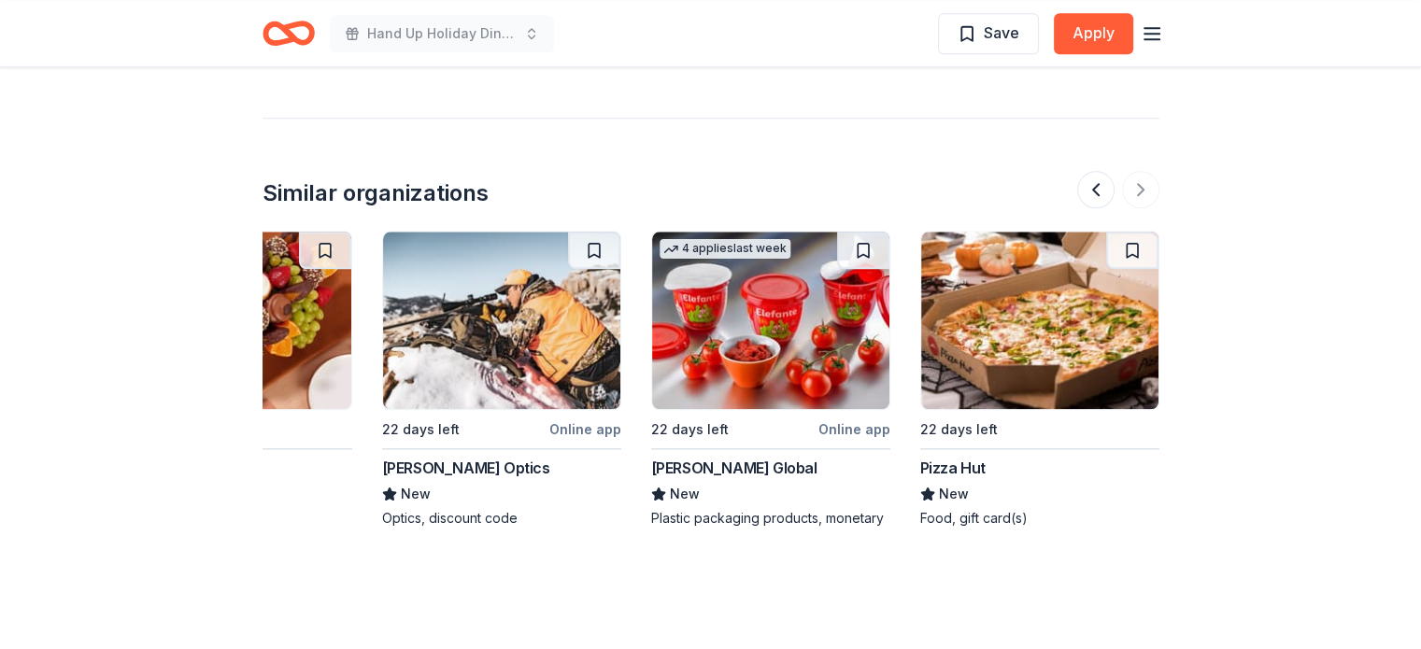
click at [349, 355] on img at bounding box center [232, 321] width 237 height 178
click at [1024, 345] on img at bounding box center [1039, 321] width 237 height 178
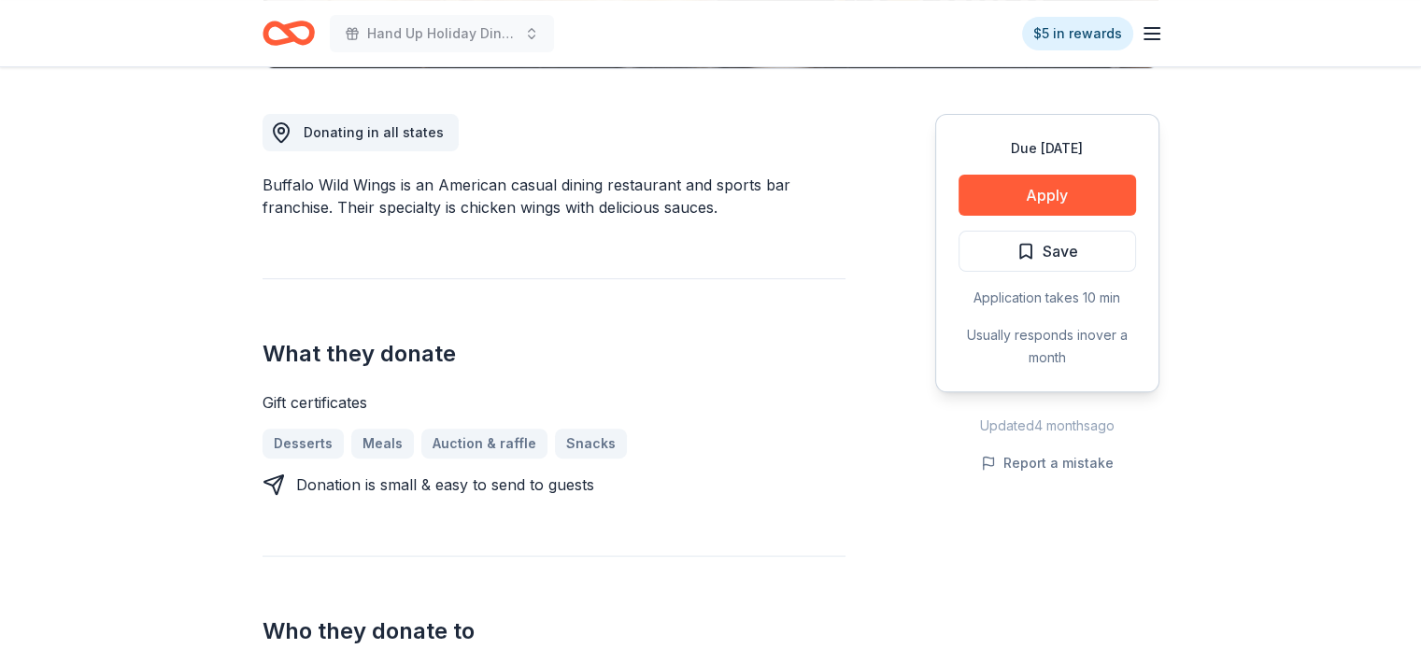
scroll to position [500, 0]
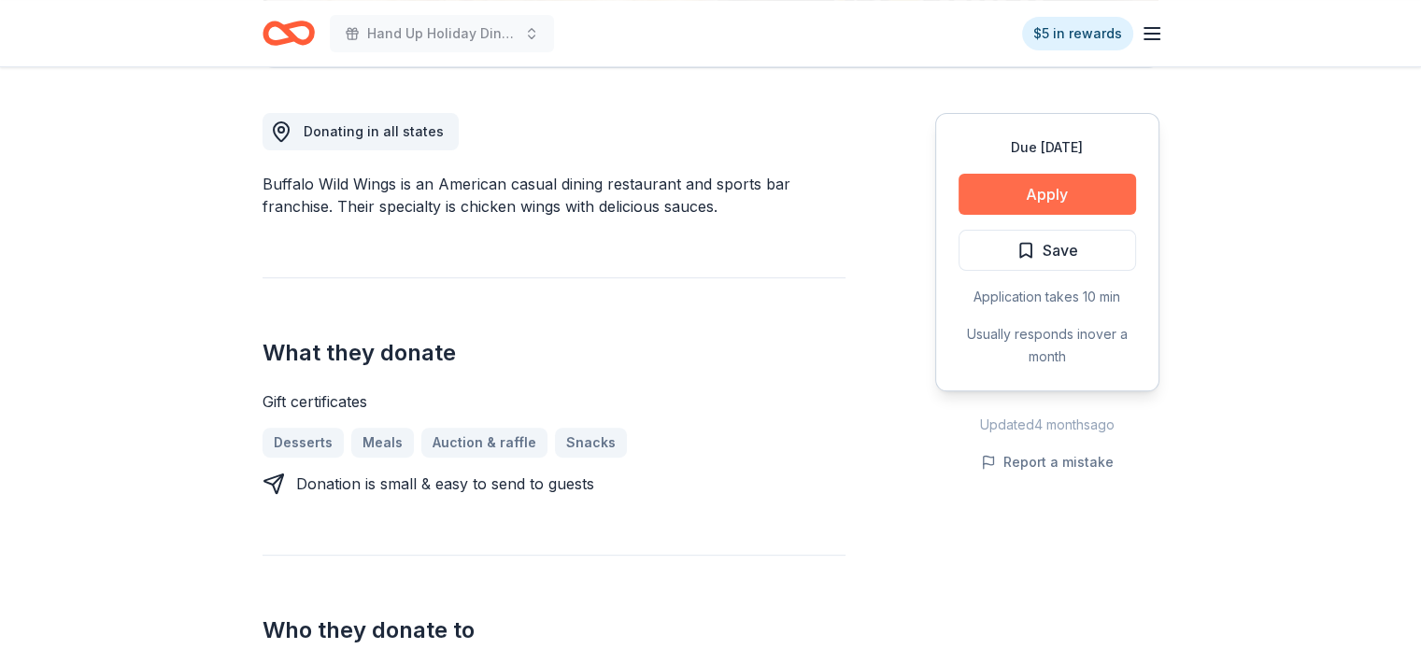
click at [1071, 194] on button "Apply" at bounding box center [1048, 194] width 178 height 41
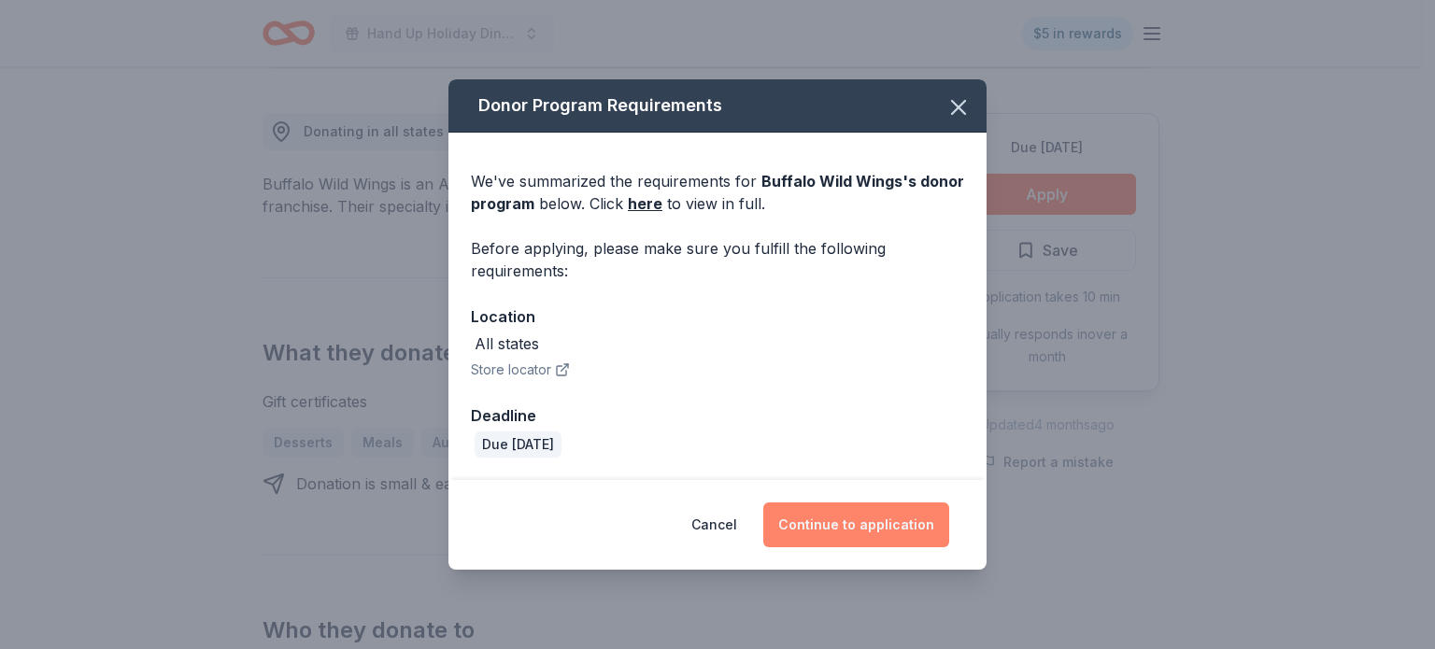
click at [875, 515] on button "Continue to application" at bounding box center [856, 525] width 186 height 45
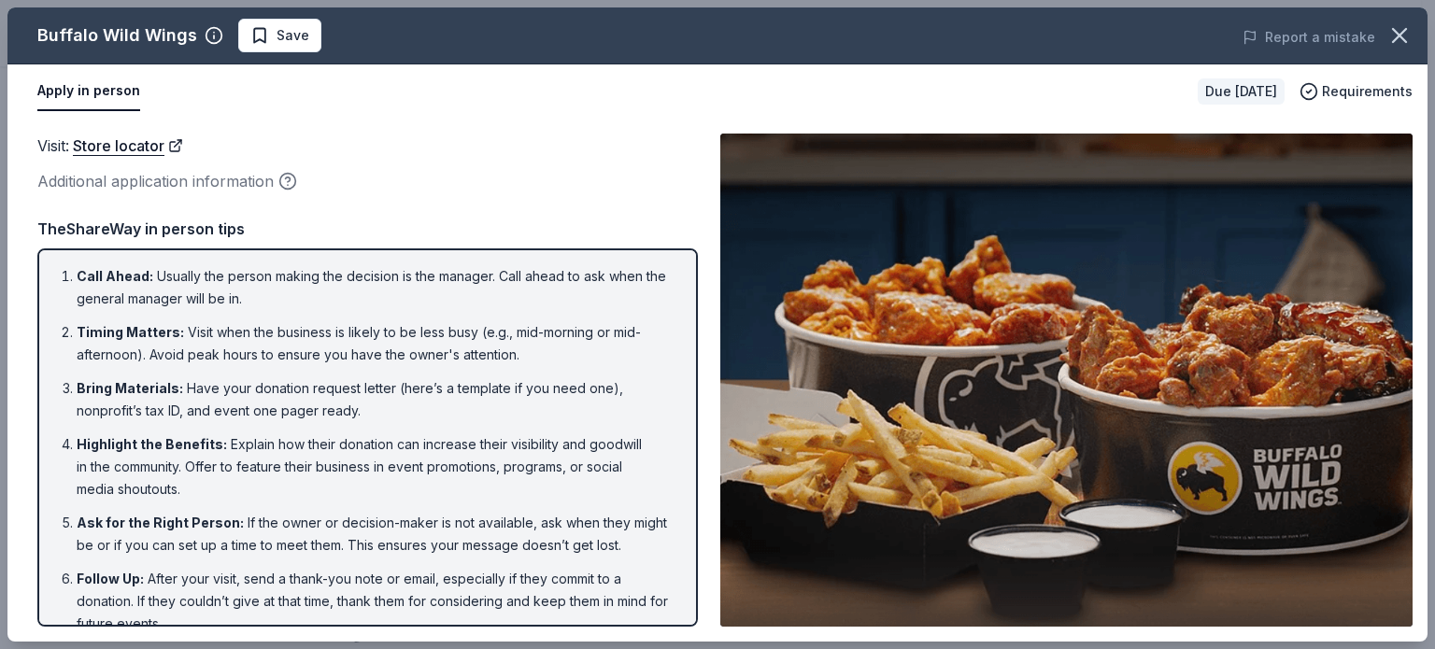
click at [1413, 51] on span at bounding box center [1399, 35] width 41 height 41
click at [1402, 23] on icon "button" at bounding box center [1400, 35] width 26 height 26
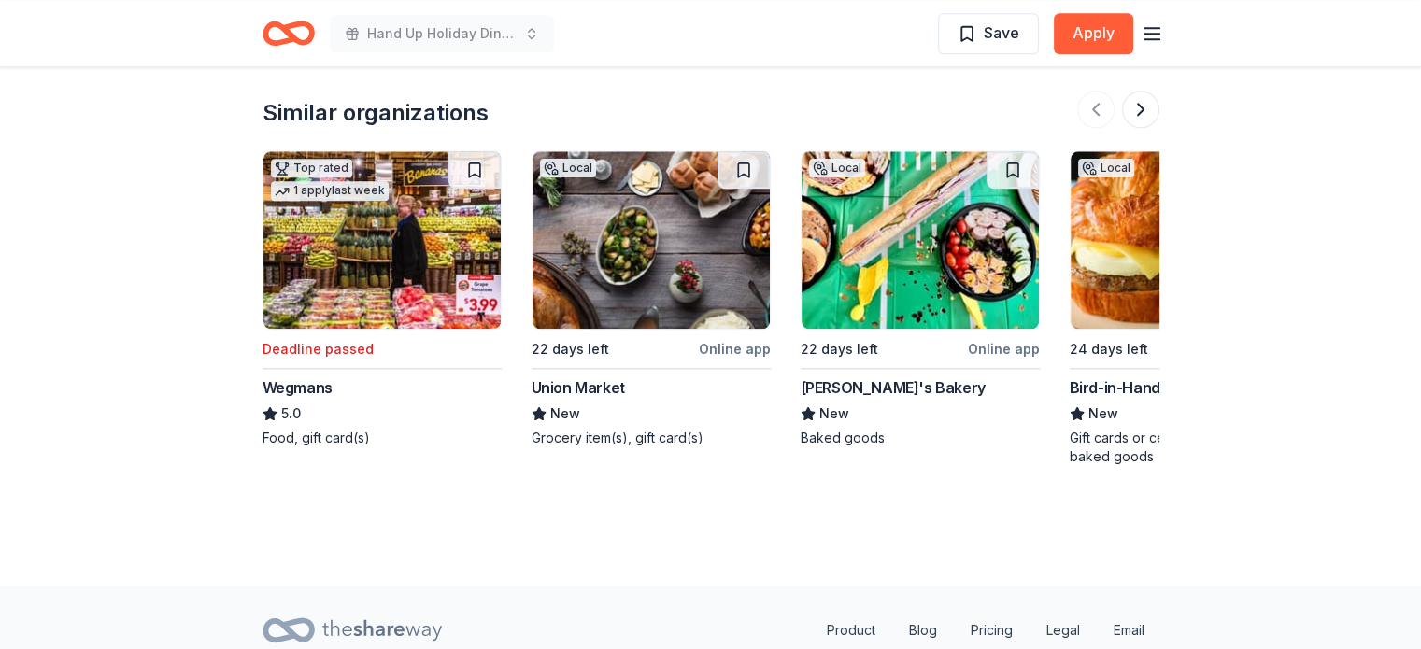
scroll to position [2186, 0]
click at [621, 284] on img at bounding box center [651, 239] width 237 height 178
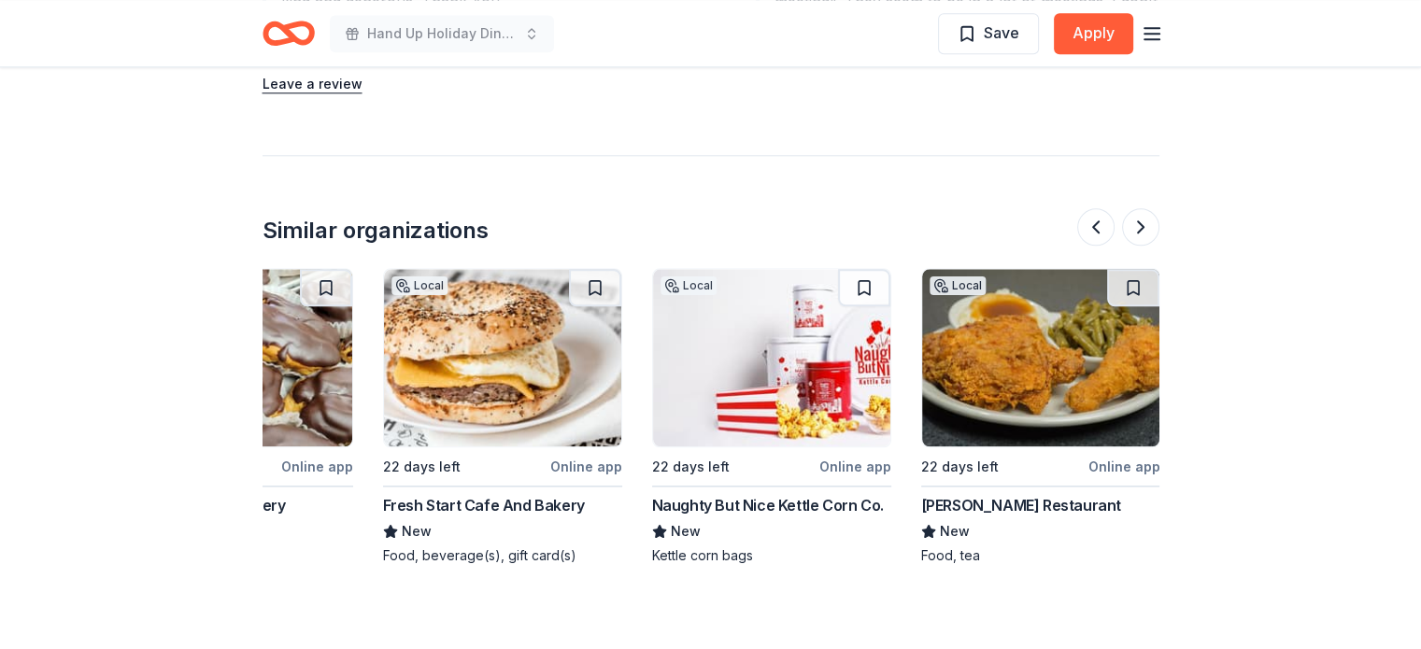
scroll to position [0, 1764]
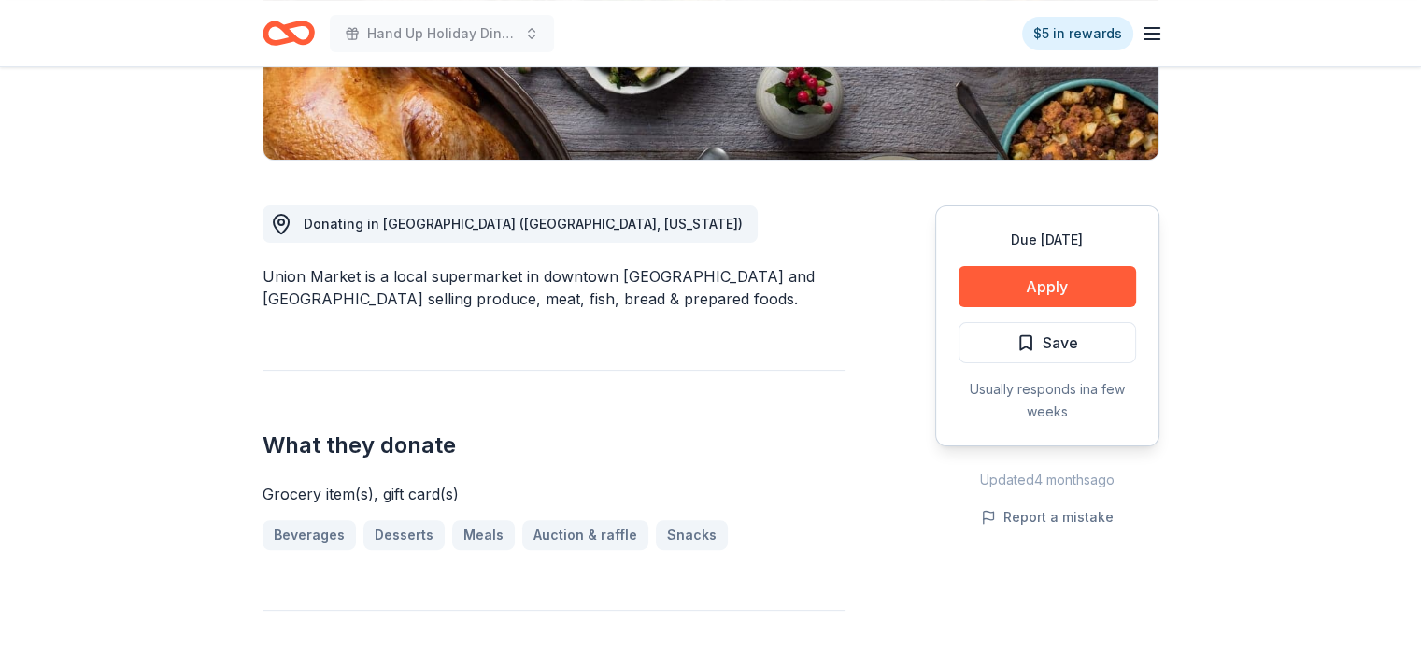
scroll to position [405, 0]
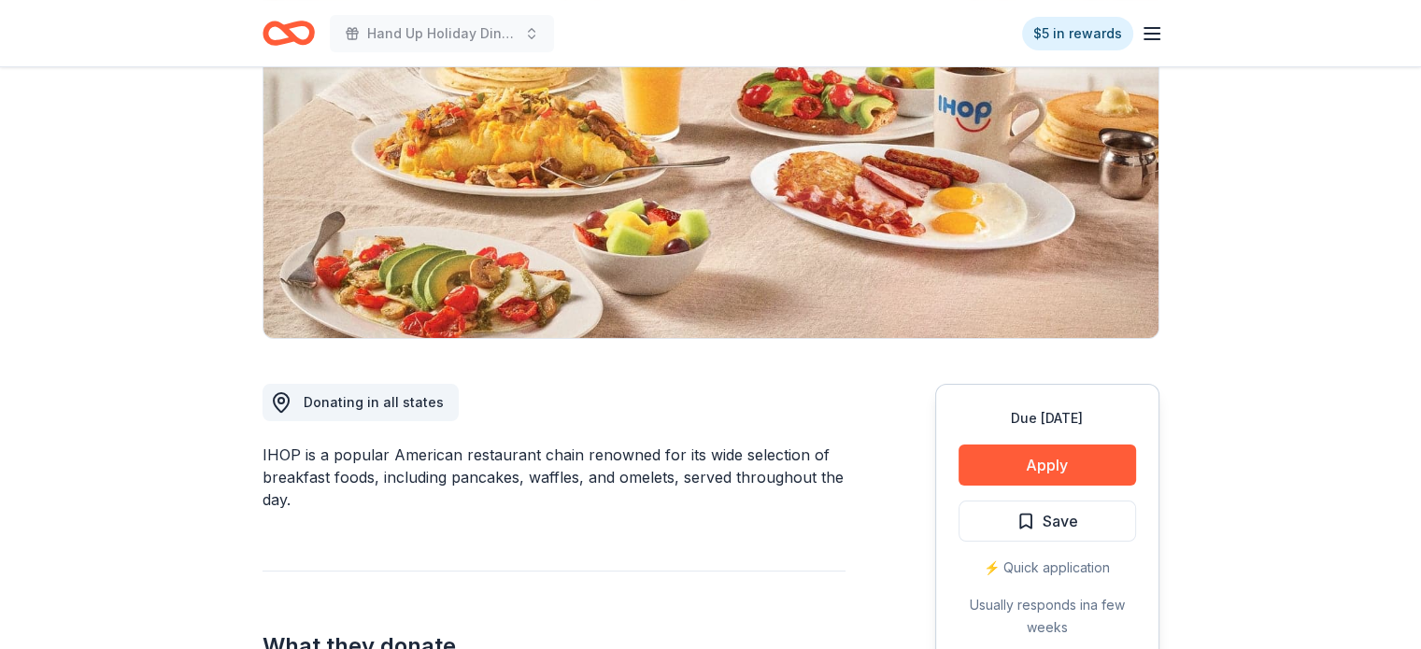
scroll to position [233, 0]
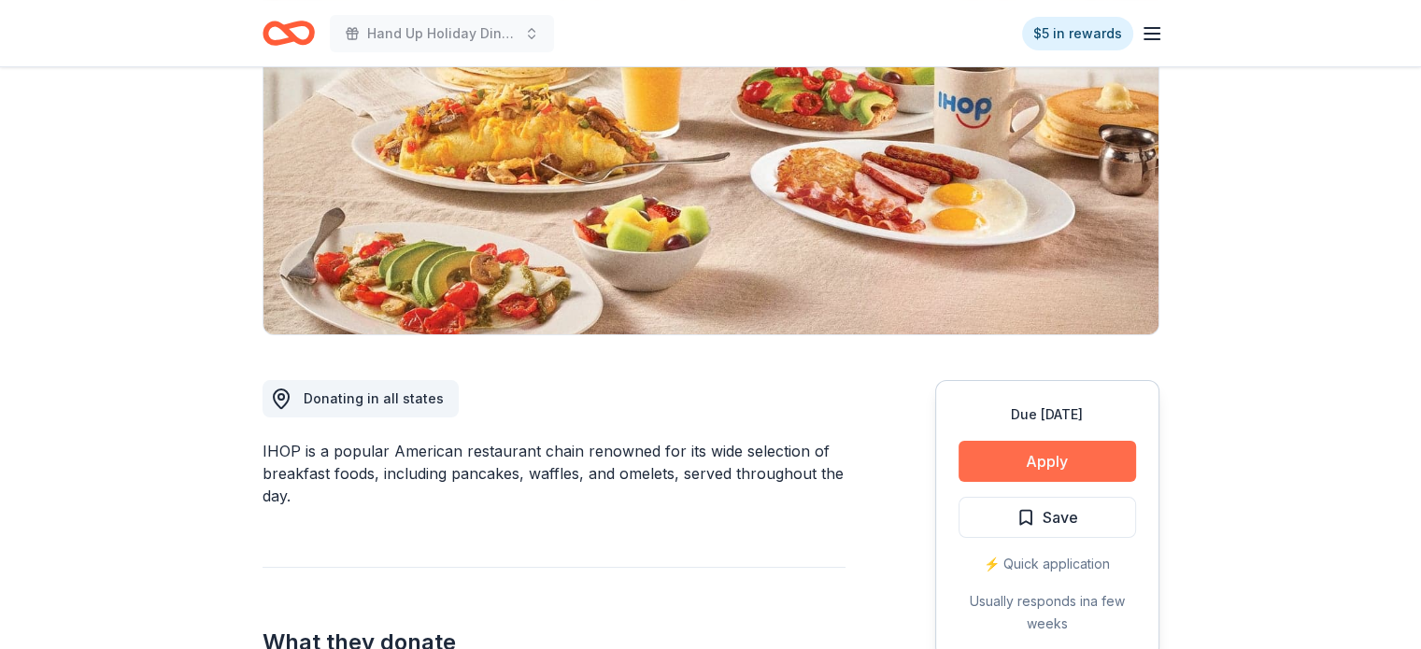
click at [1084, 456] on button "Apply" at bounding box center [1048, 461] width 178 height 41
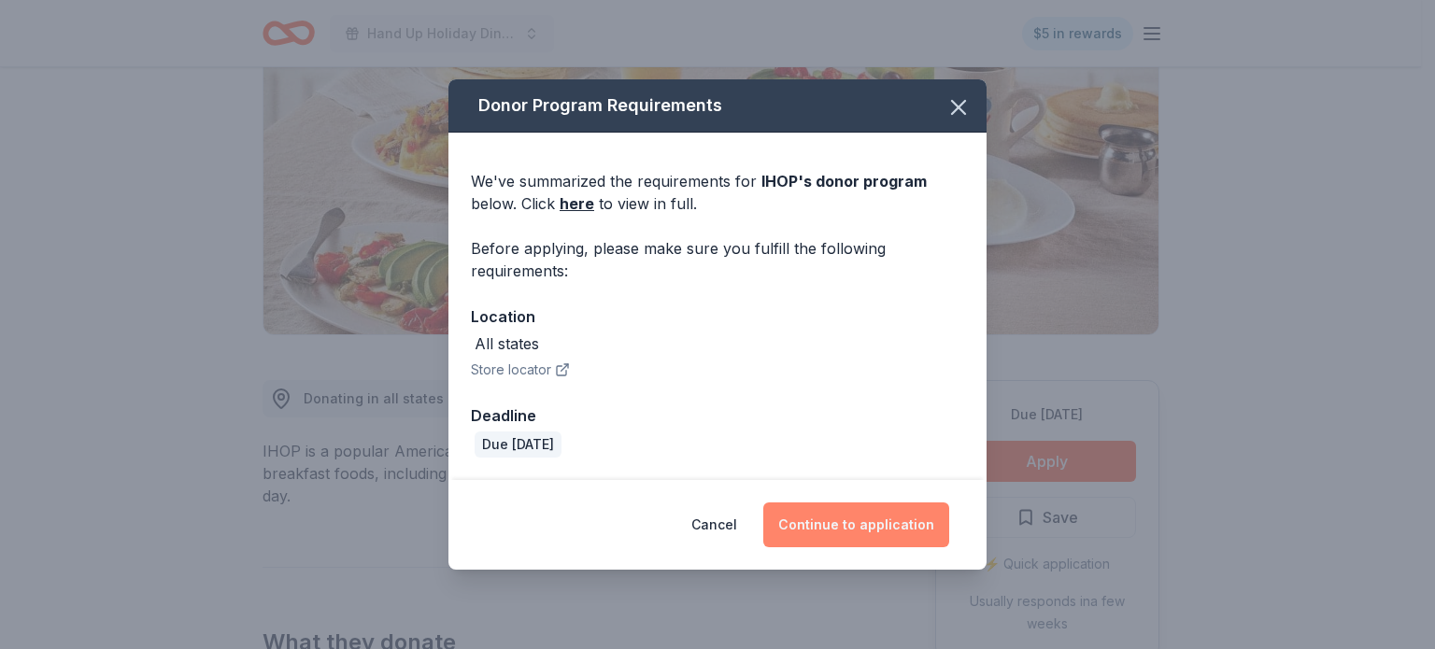
click at [850, 529] on button "Continue to application" at bounding box center [856, 525] width 186 height 45
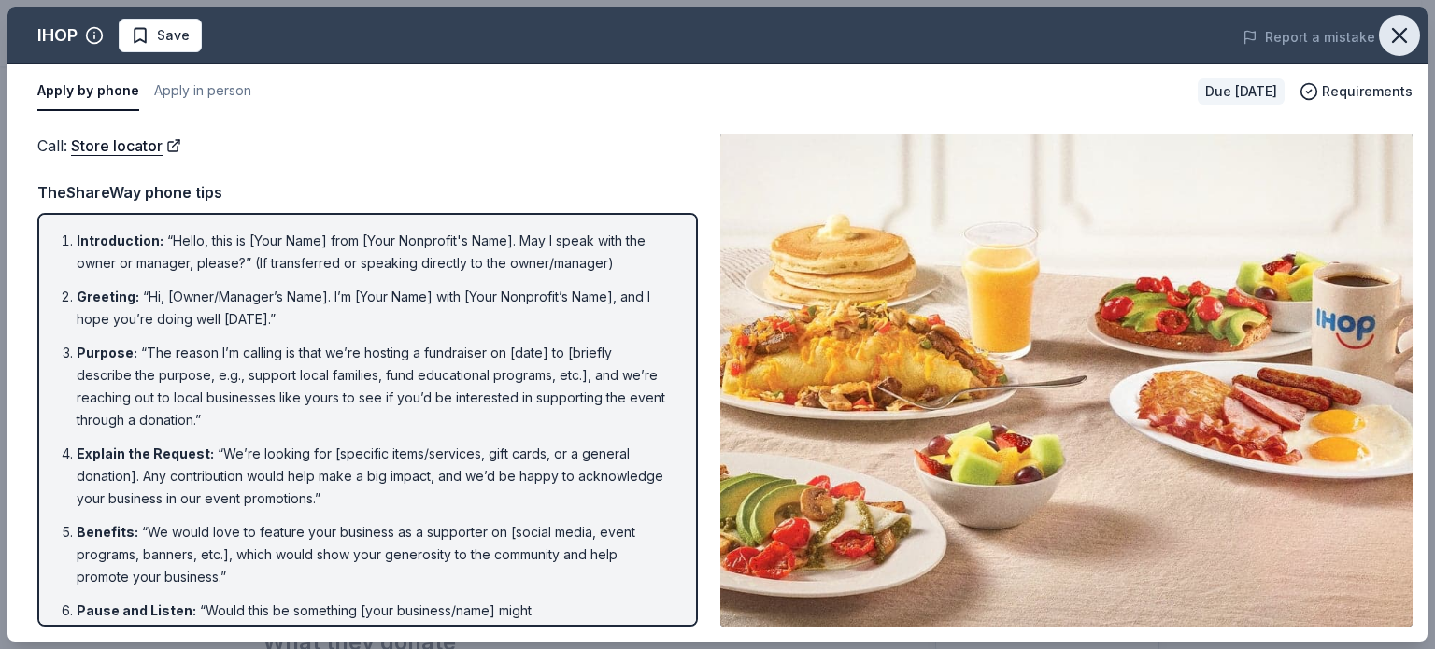
click at [1397, 40] on icon "button" at bounding box center [1400, 35] width 26 height 26
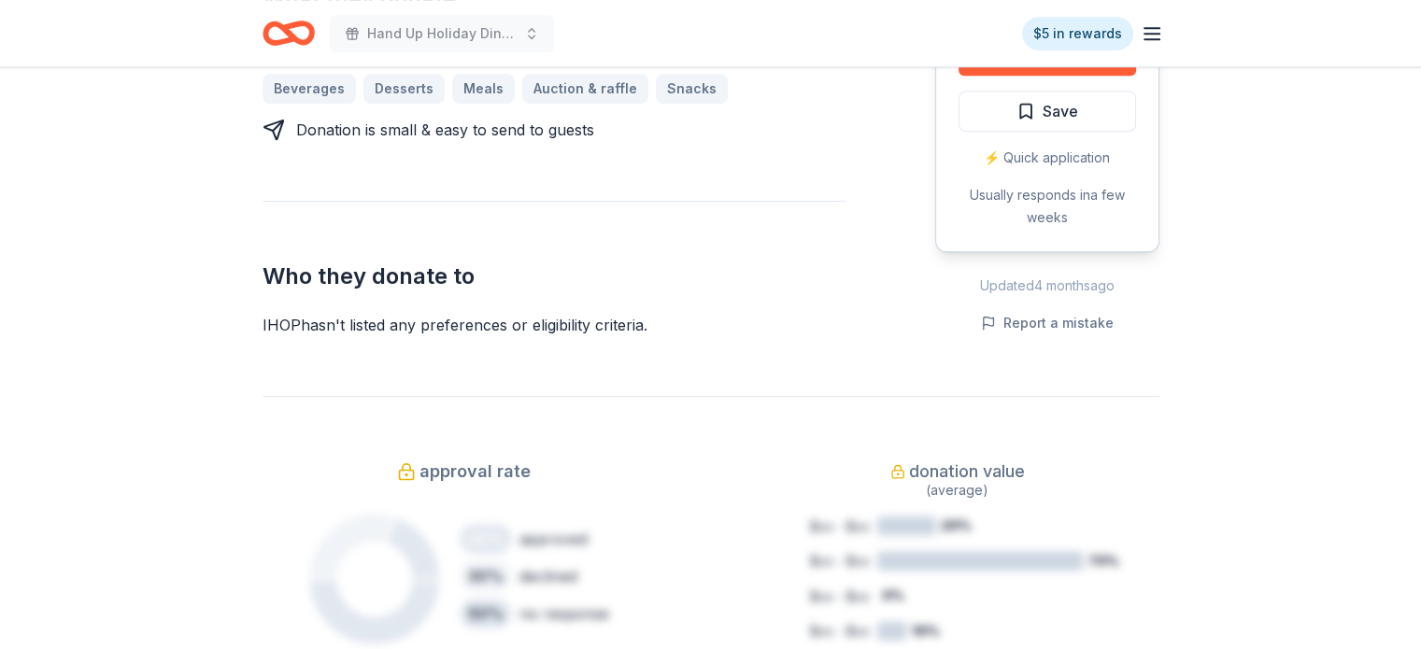
scroll to position [876, 0]
click at [1041, 154] on div "⚡️ Quick application" at bounding box center [1048, 159] width 178 height 22
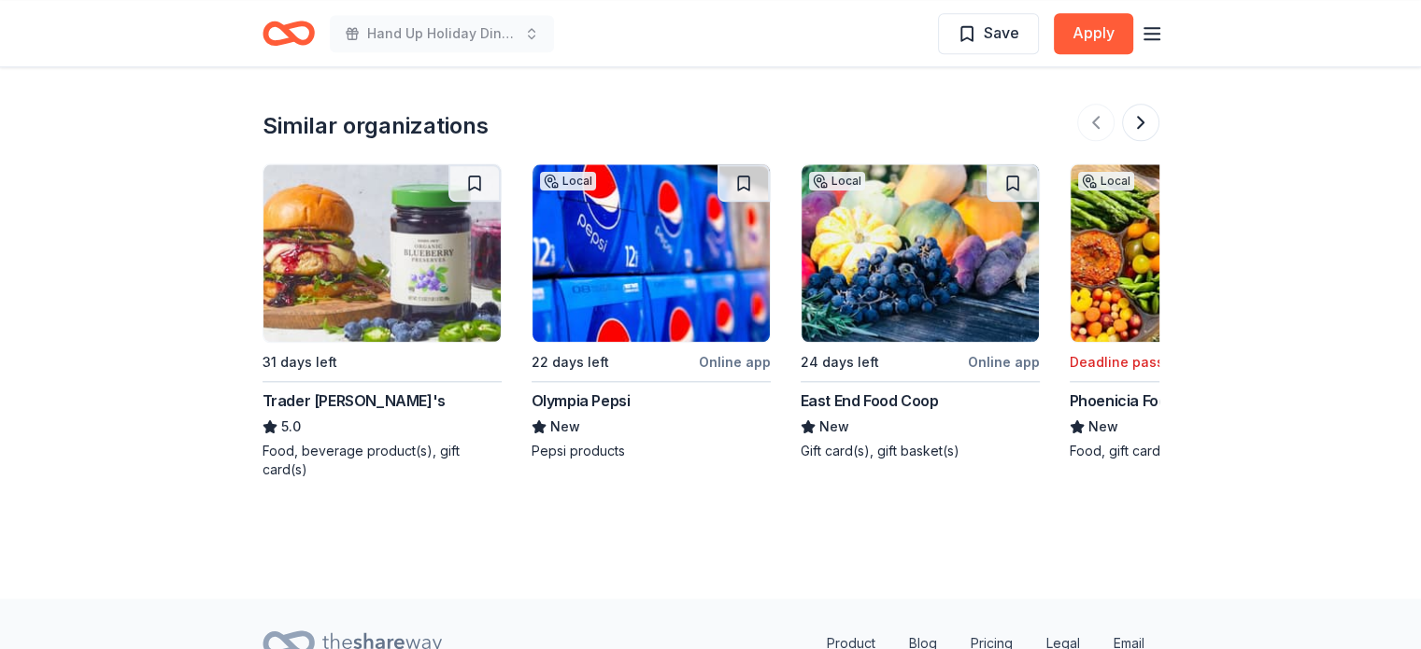
scroll to position [2026, 0]
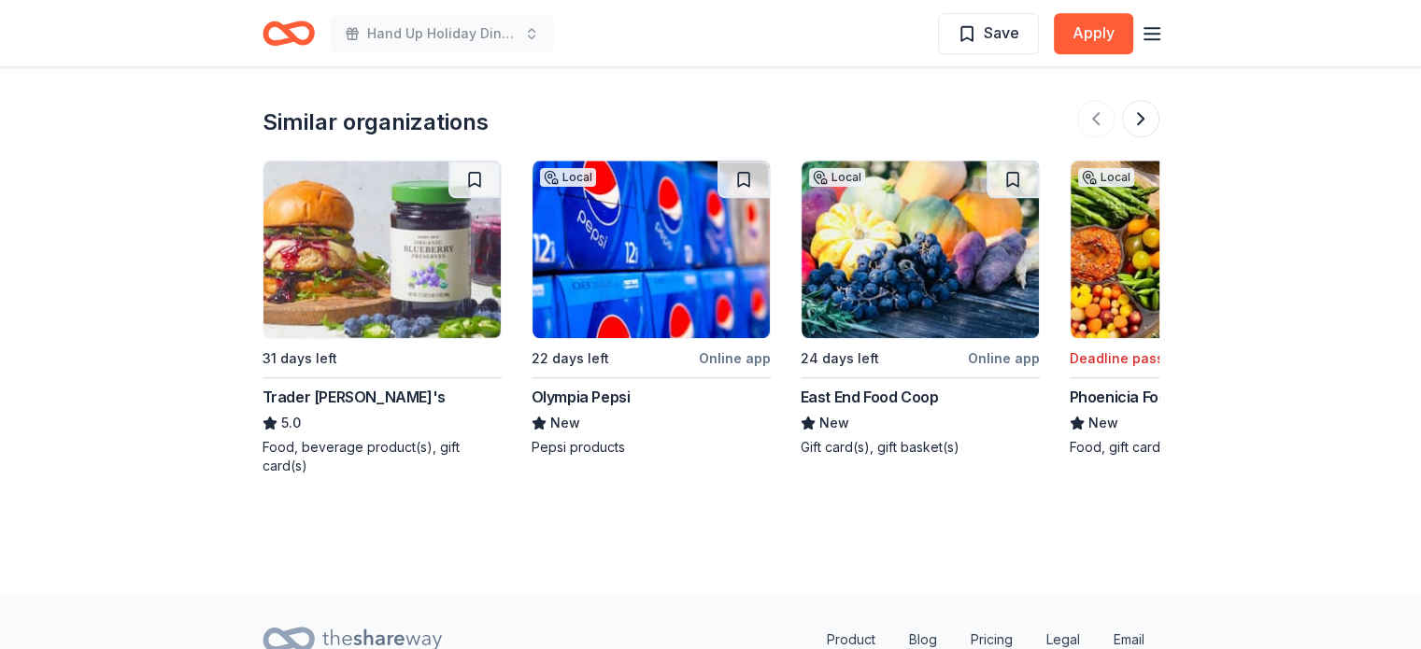
click at [360, 250] on img at bounding box center [382, 250] width 237 height 178
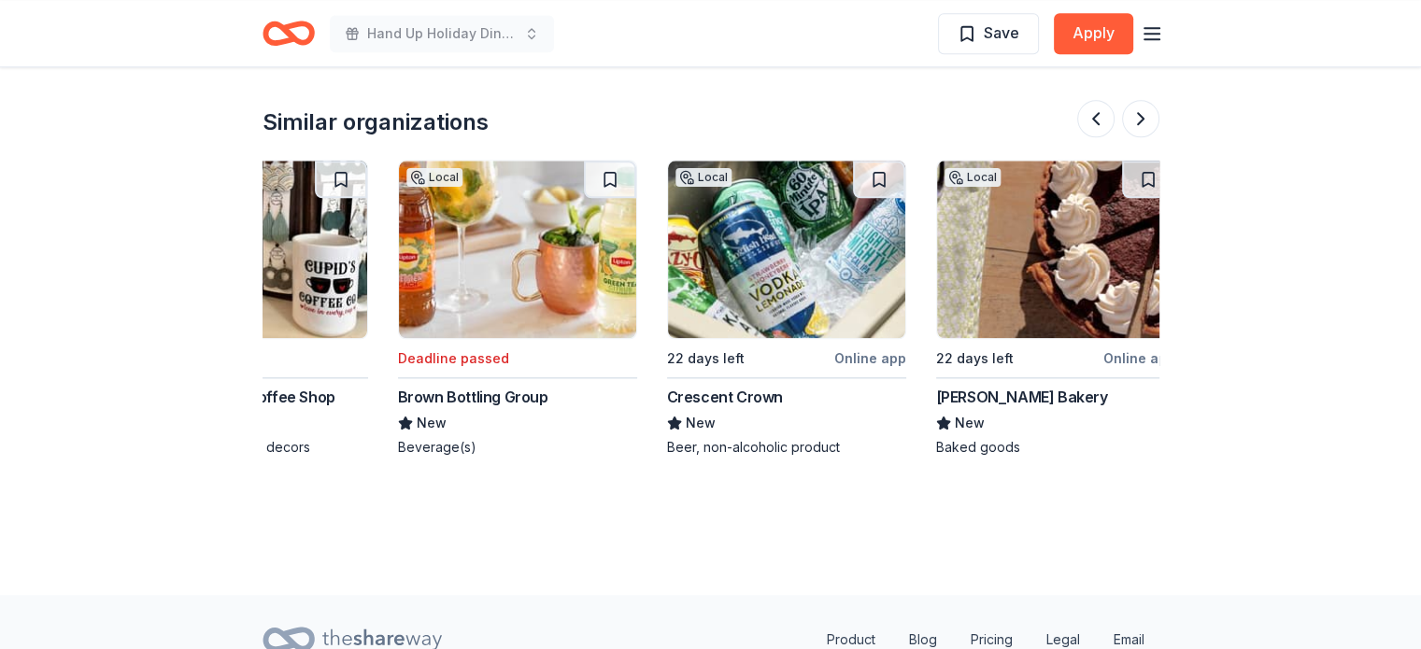
scroll to position [0, 1764]
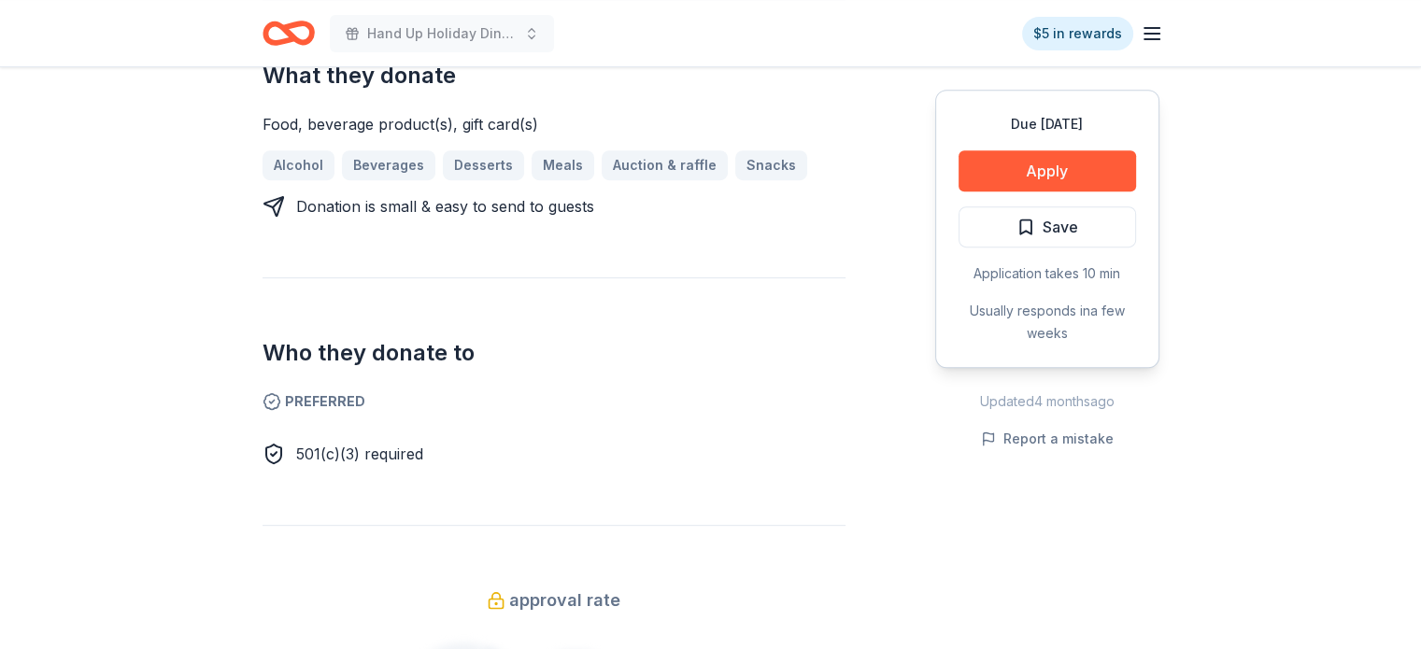
scroll to position [803, 0]
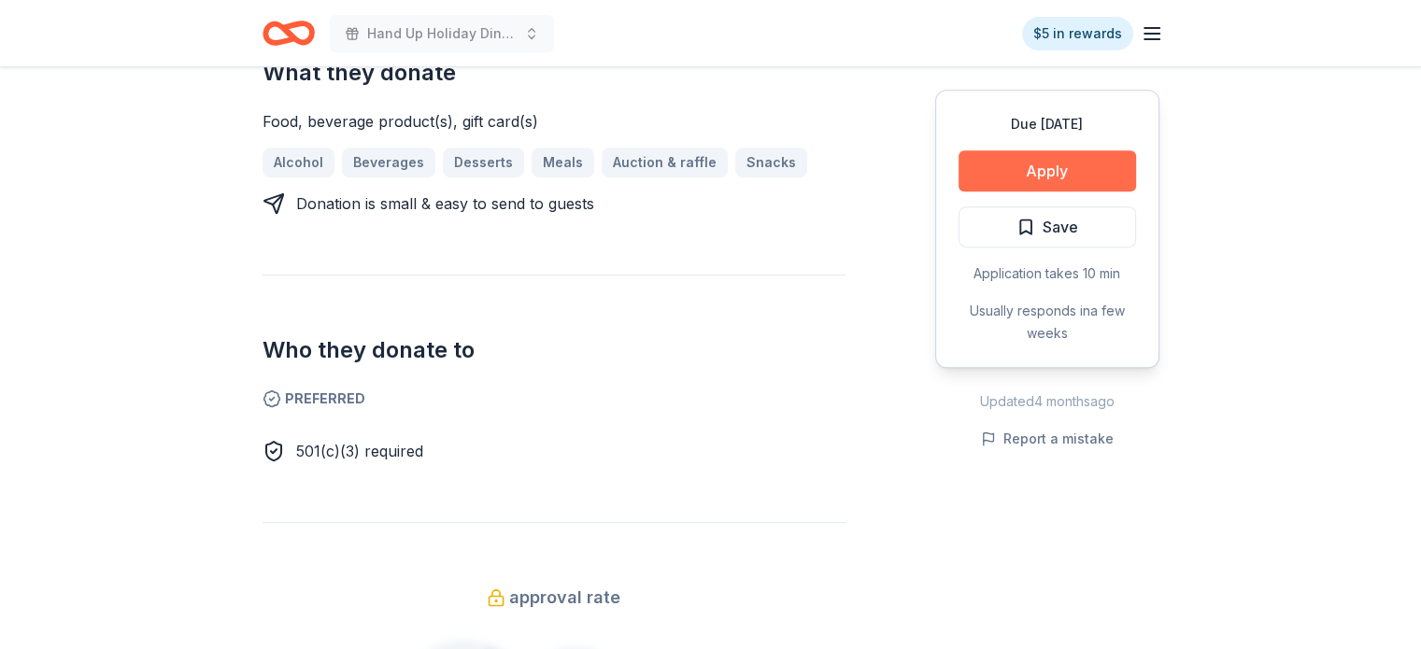
click at [1045, 169] on button "Apply" at bounding box center [1048, 170] width 178 height 41
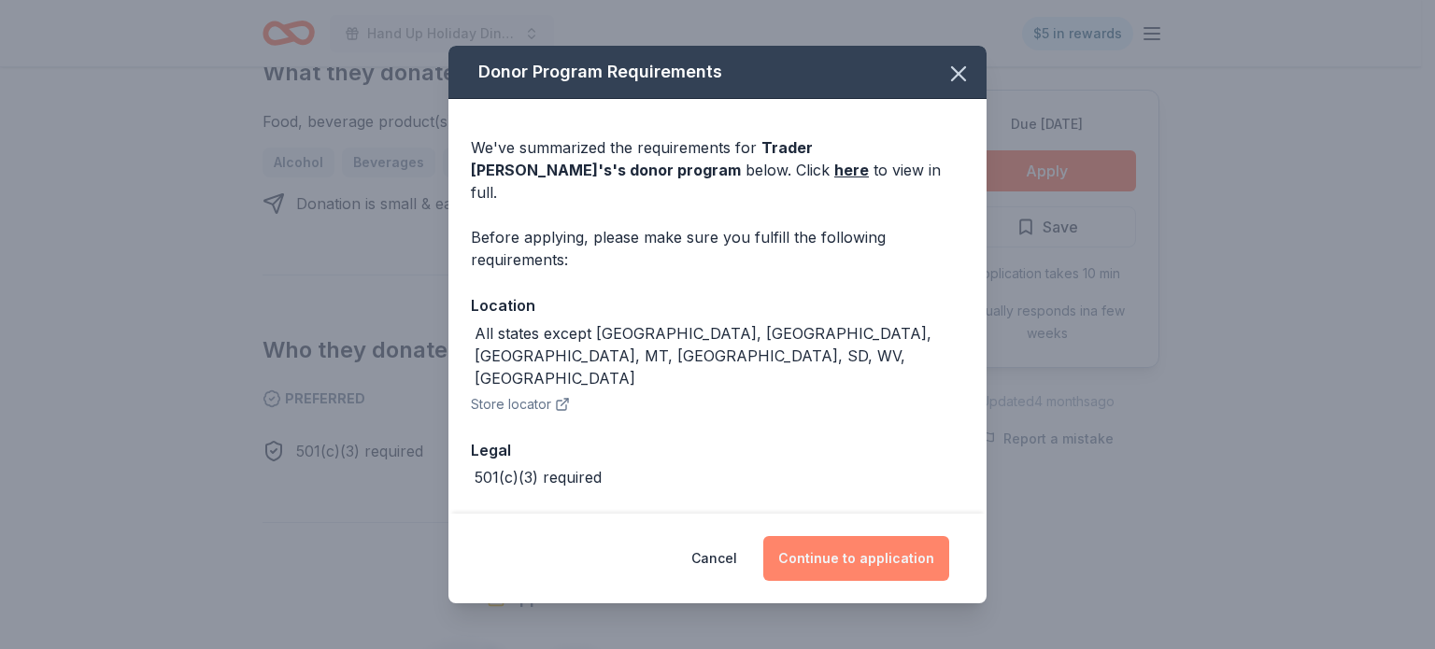
click at [851, 562] on button "Continue to application" at bounding box center [856, 558] width 186 height 45
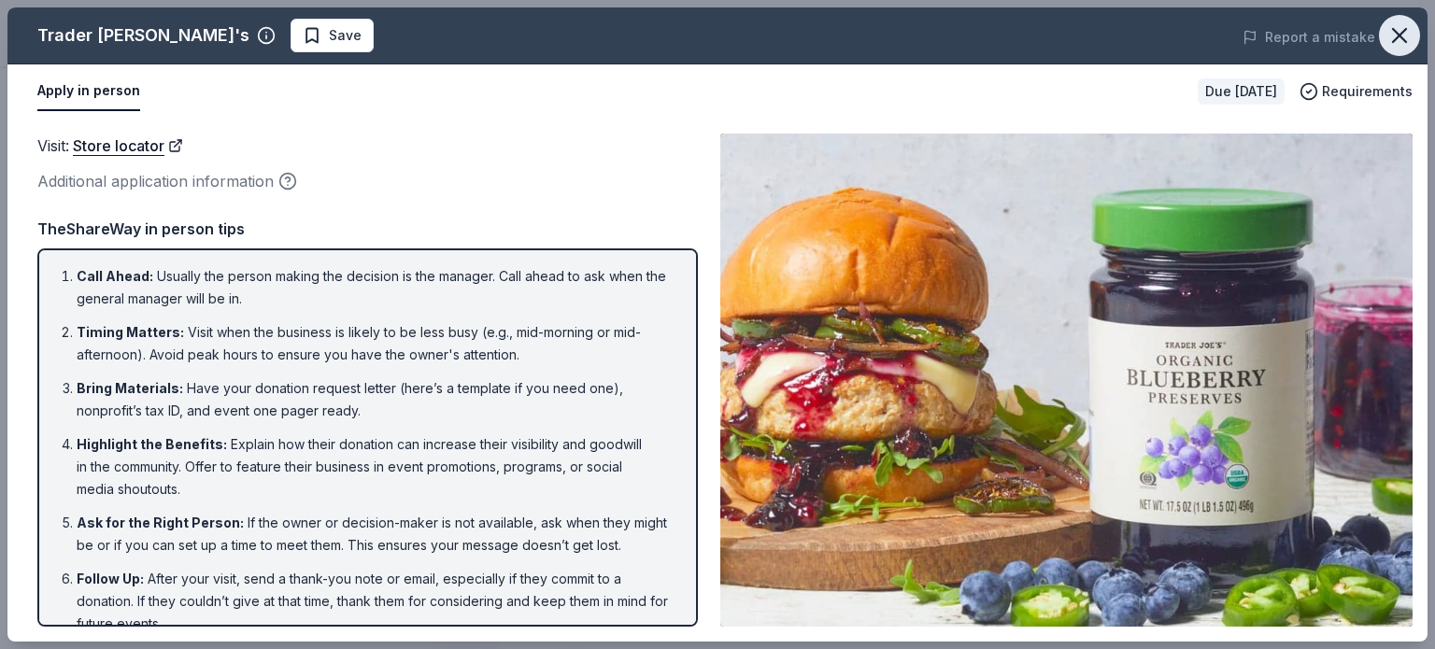
click at [1408, 34] on icon "button" at bounding box center [1400, 35] width 26 height 26
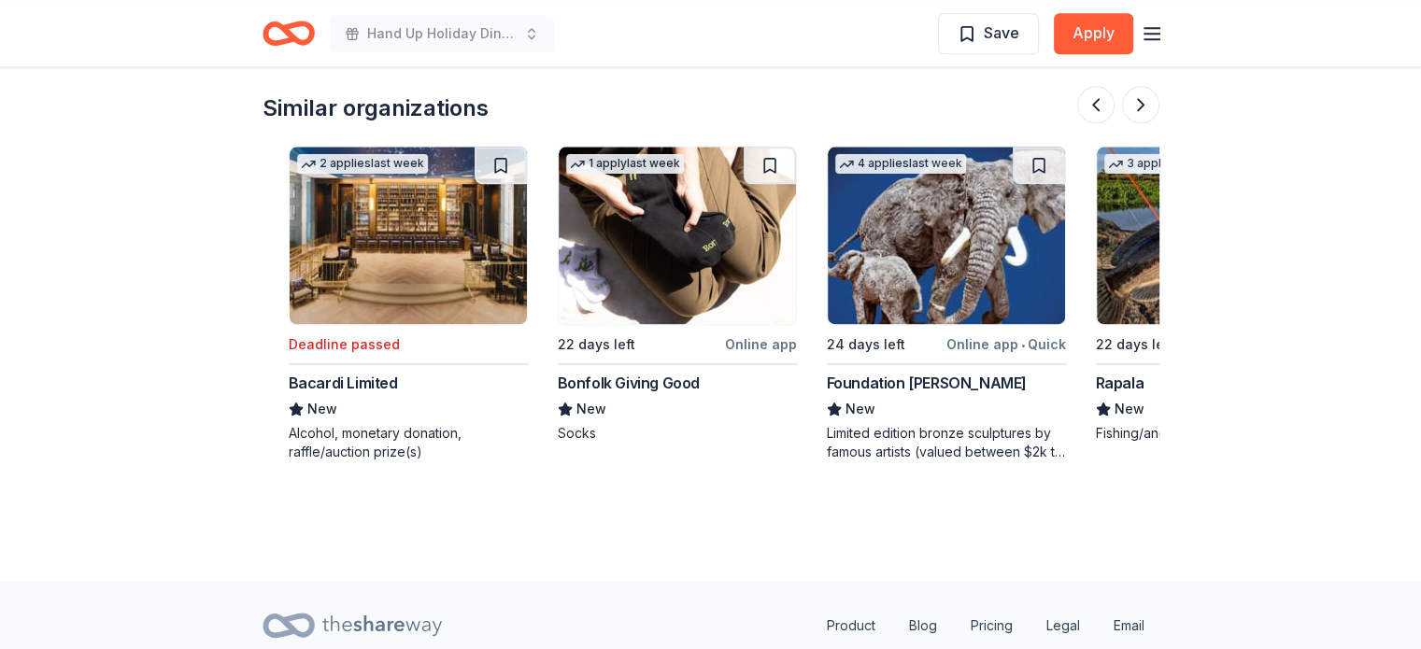
scroll to position [0, 1052]
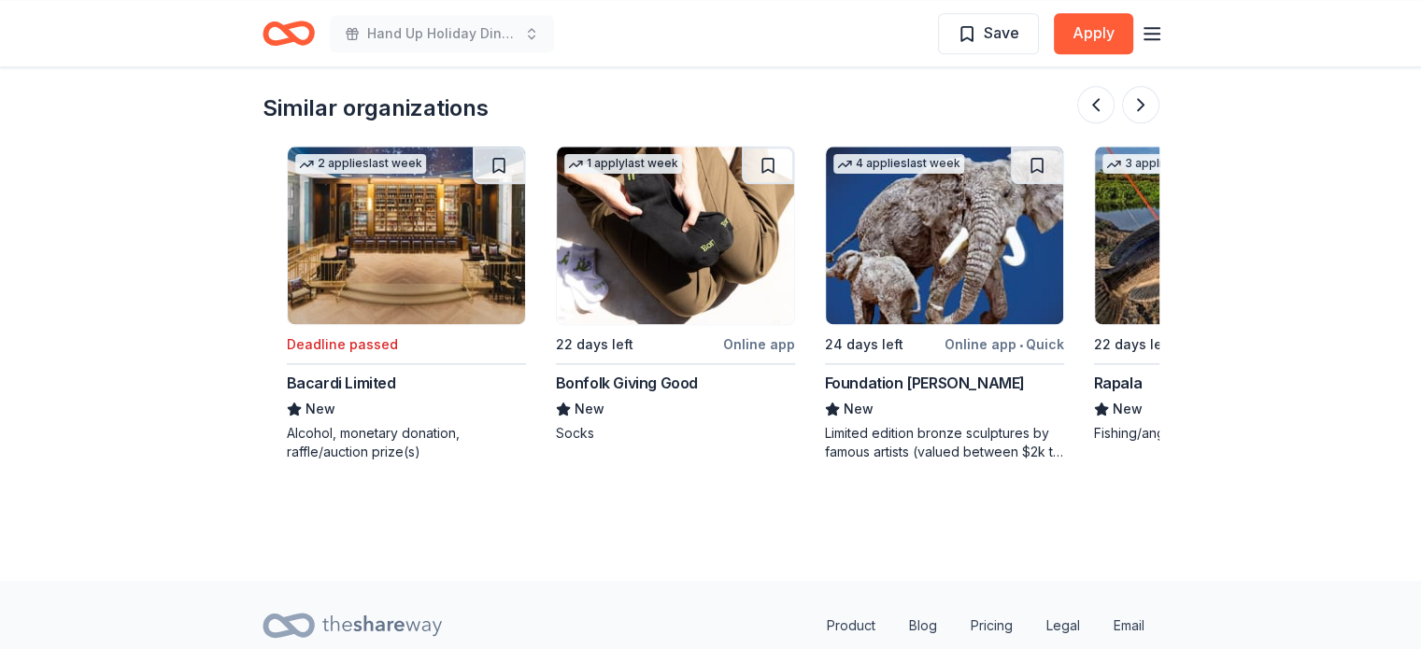
click at [612, 210] on img at bounding box center [675, 236] width 237 height 178
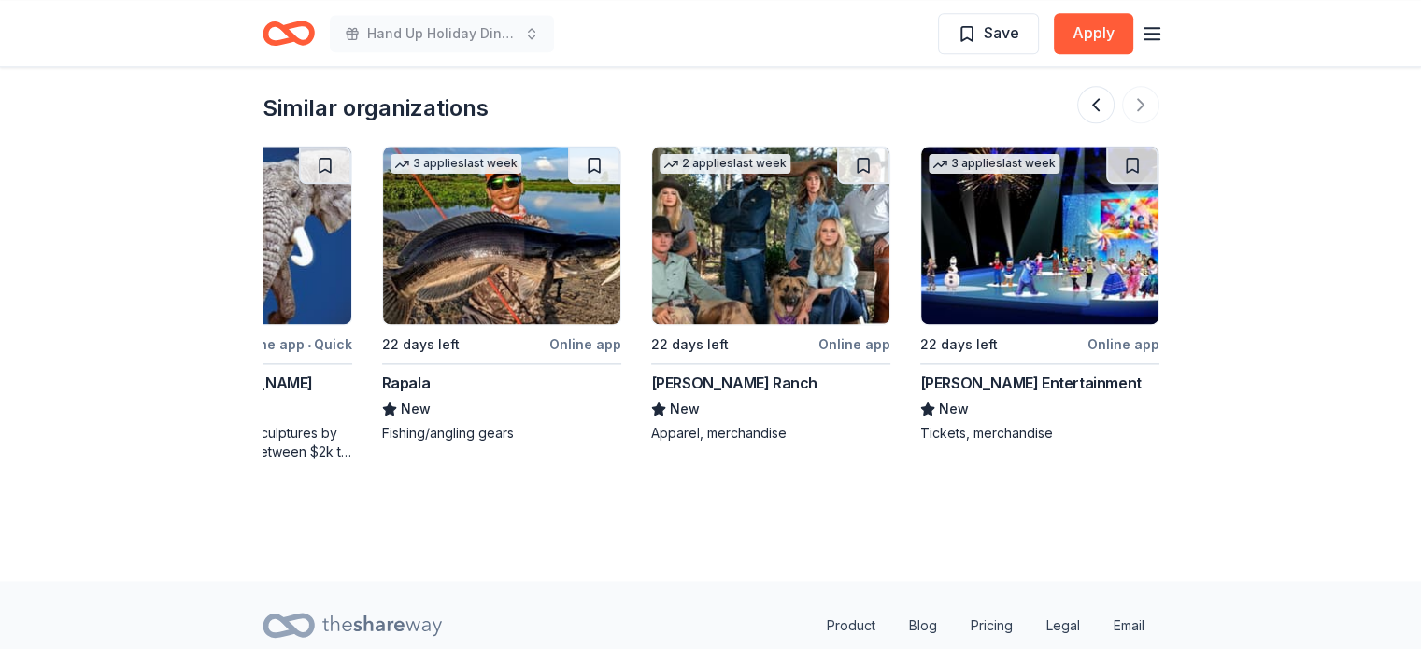
scroll to position [2418, 0]
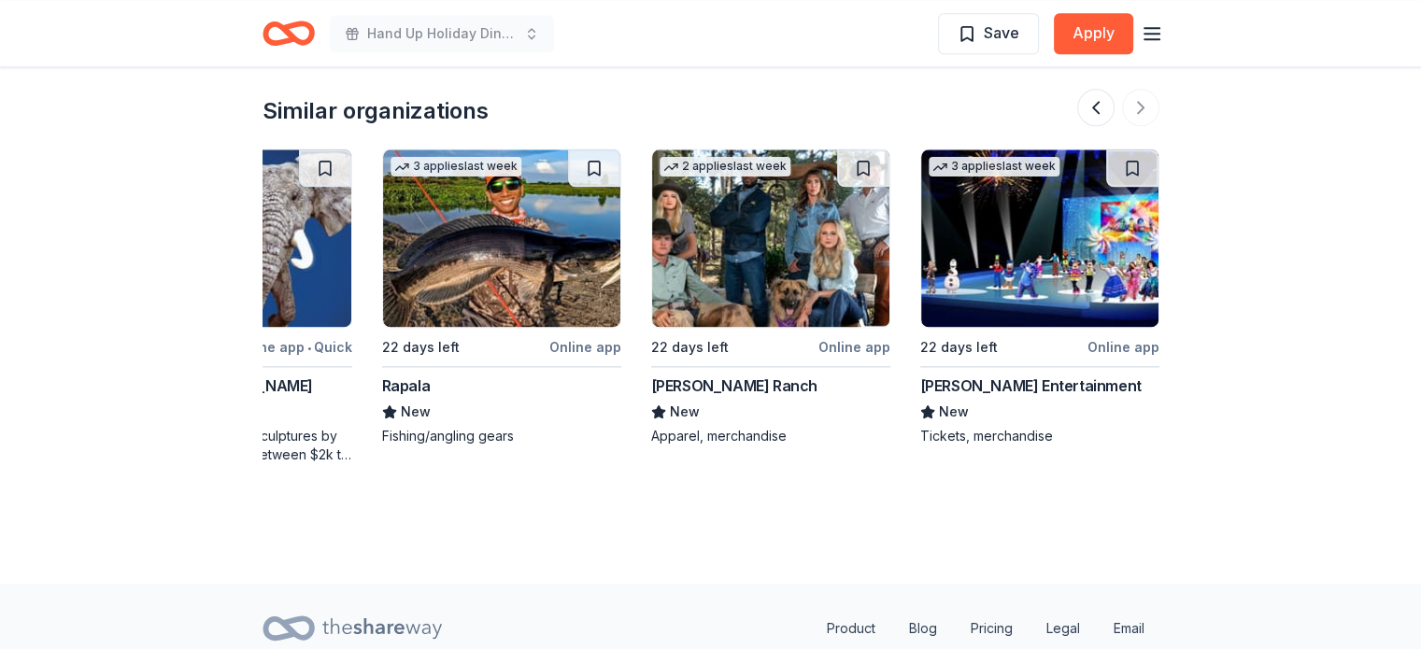
click at [1092, 221] on img at bounding box center [1039, 239] width 237 height 178
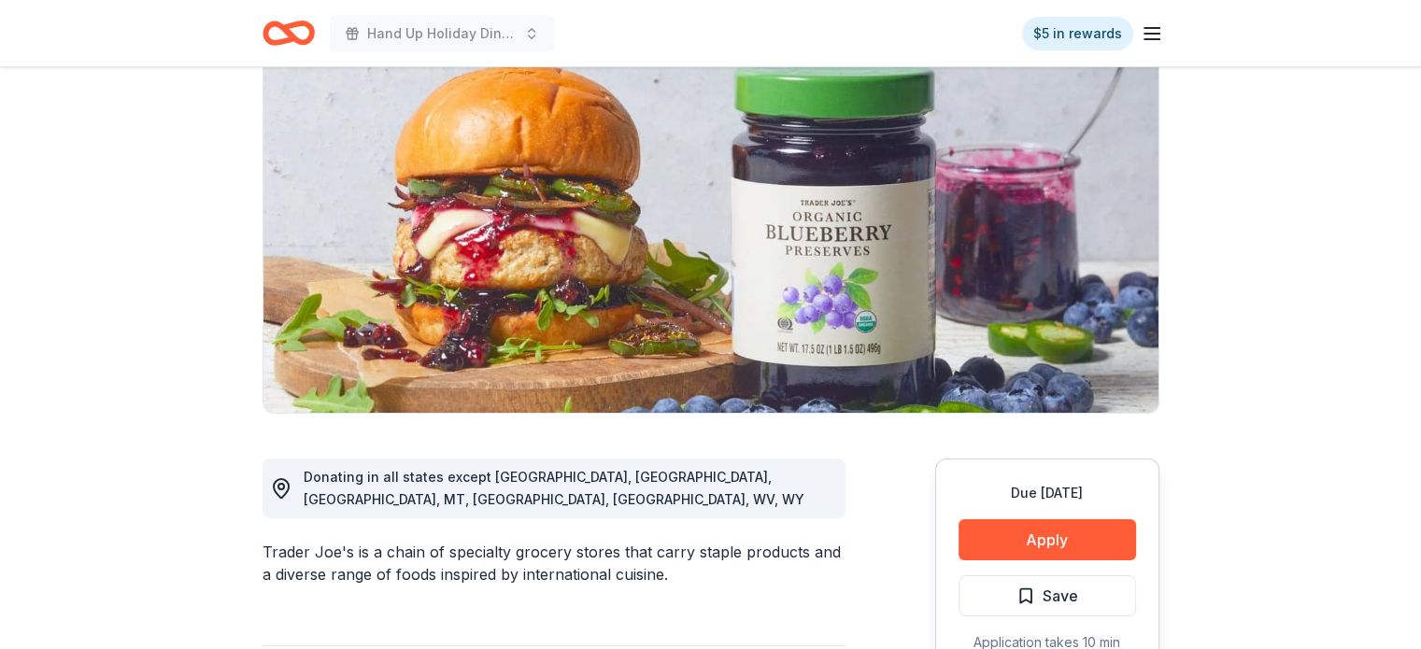
scroll to position [0, 0]
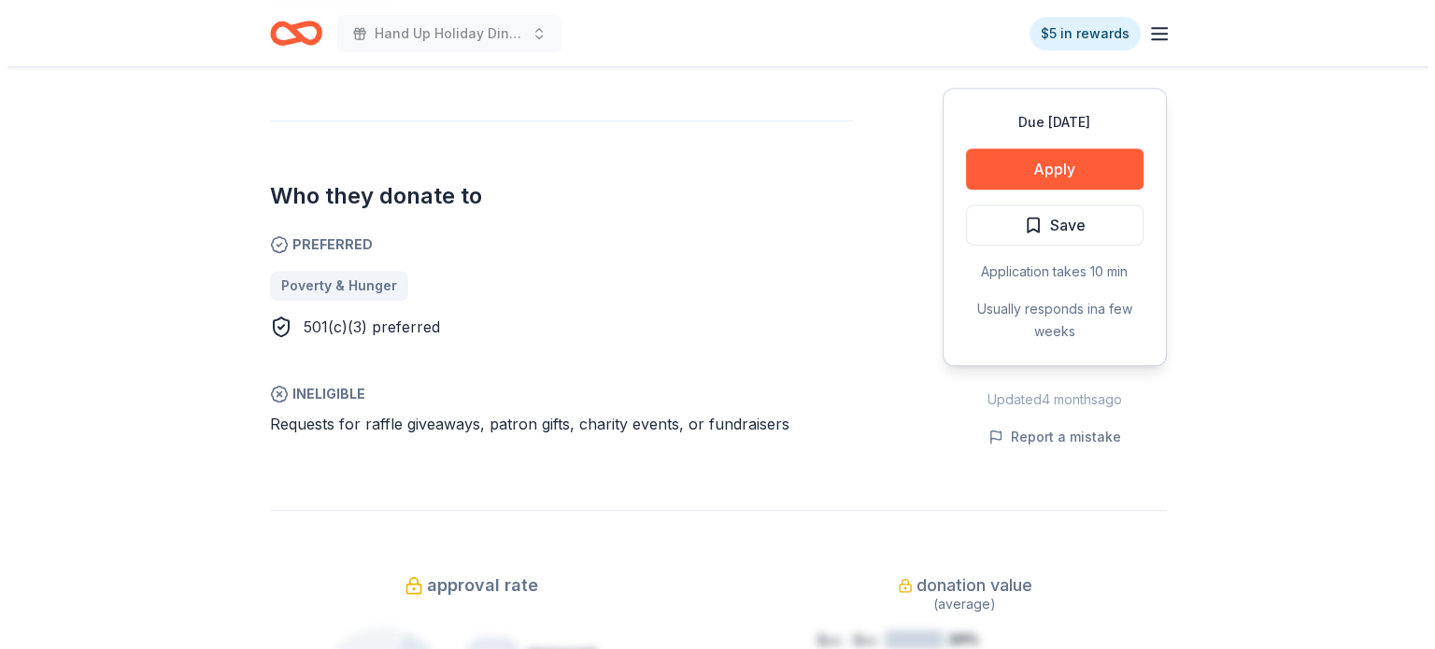
scroll to position [957, 0]
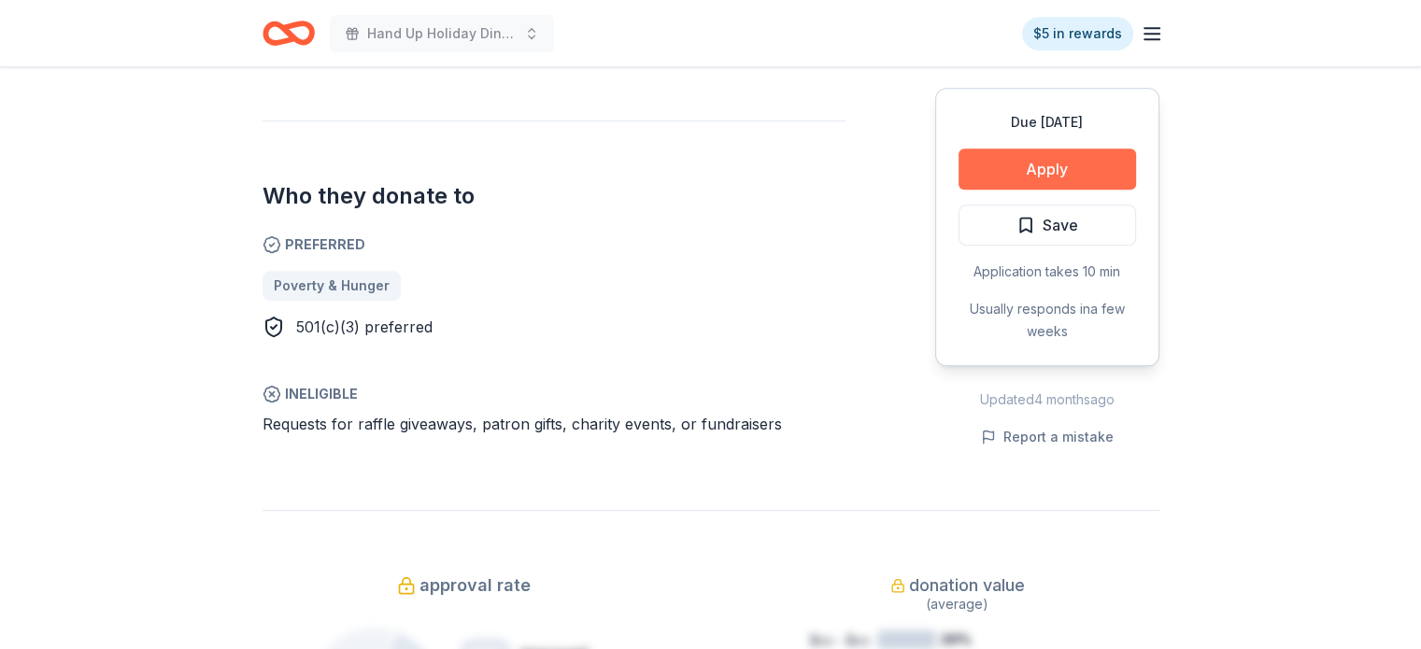
click at [1024, 149] on button "Apply" at bounding box center [1048, 169] width 178 height 41
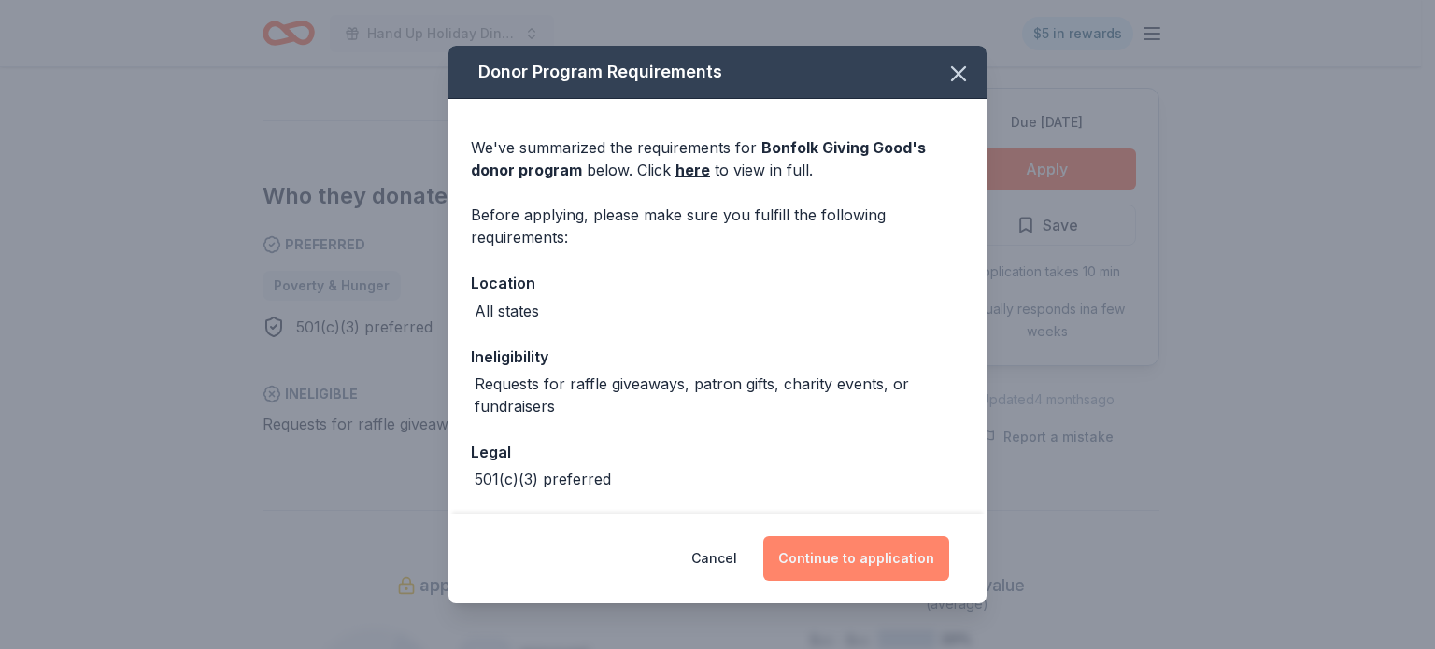
click at [844, 553] on button "Continue to application" at bounding box center [856, 558] width 186 height 45
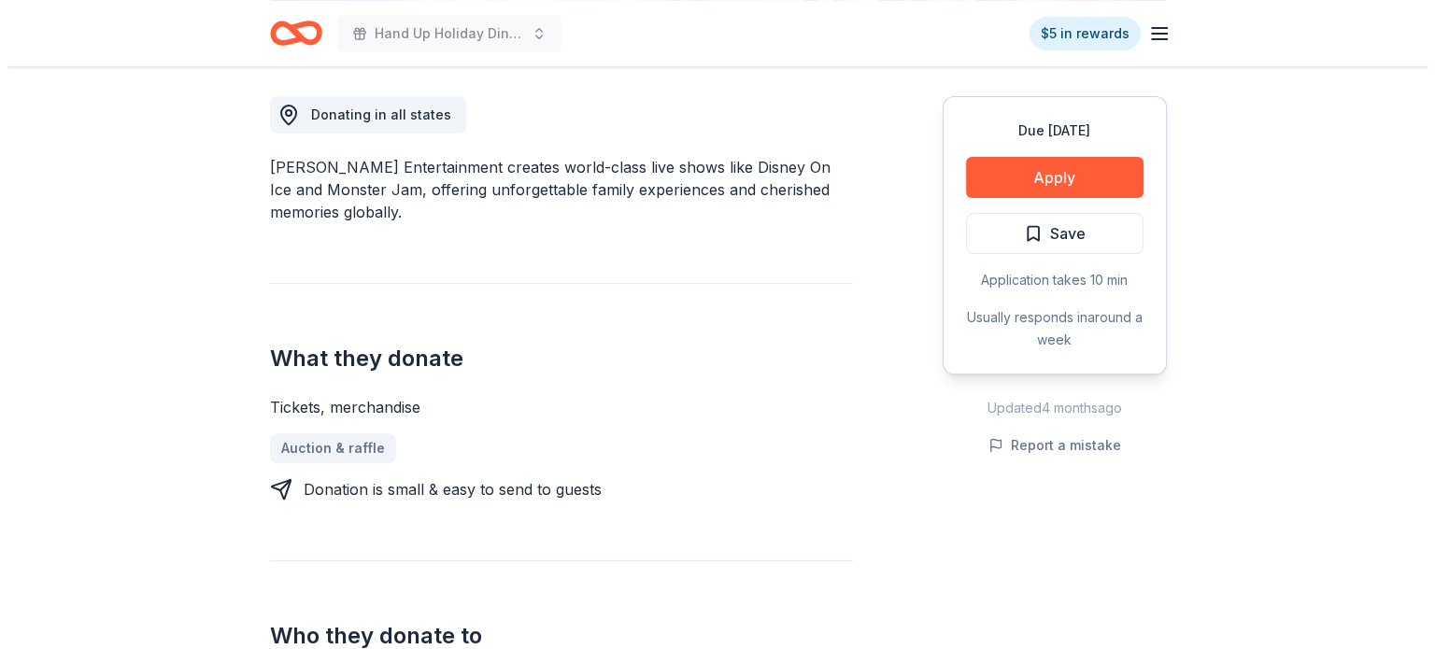
scroll to position [477, 0]
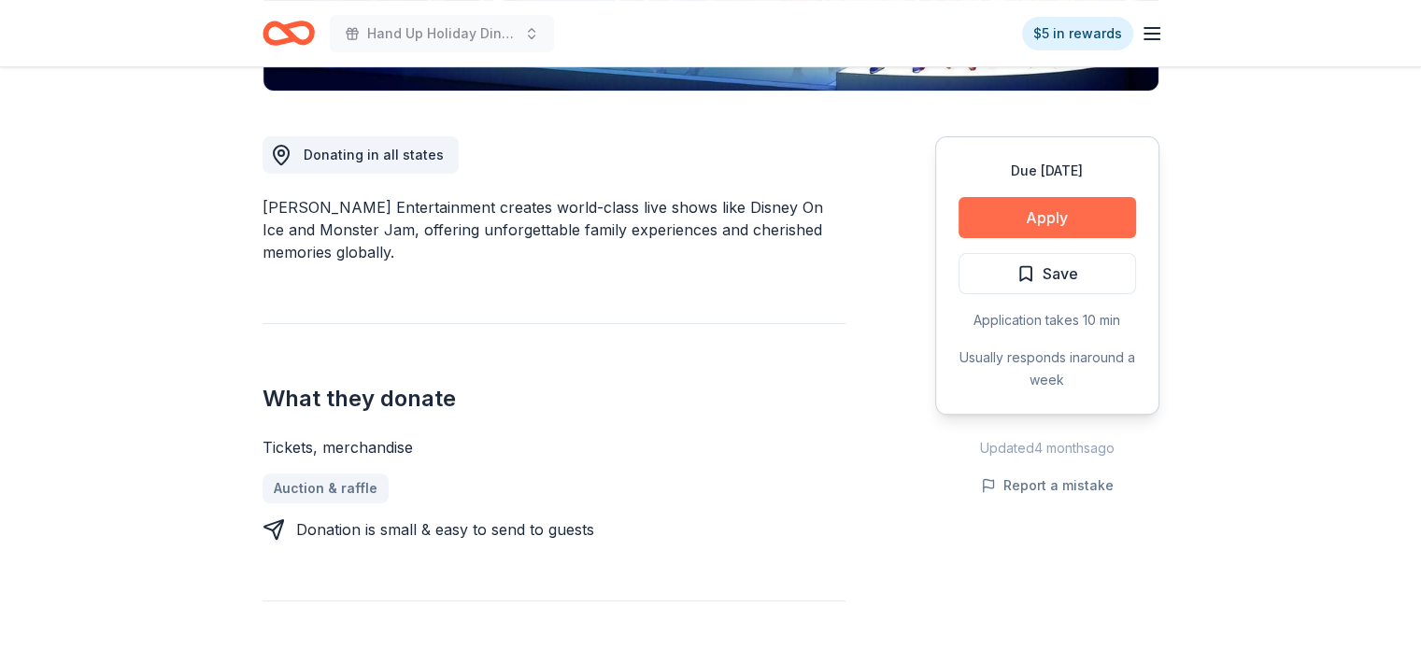
click at [1095, 197] on button "Apply" at bounding box center [1048, 217] width 178 height 41
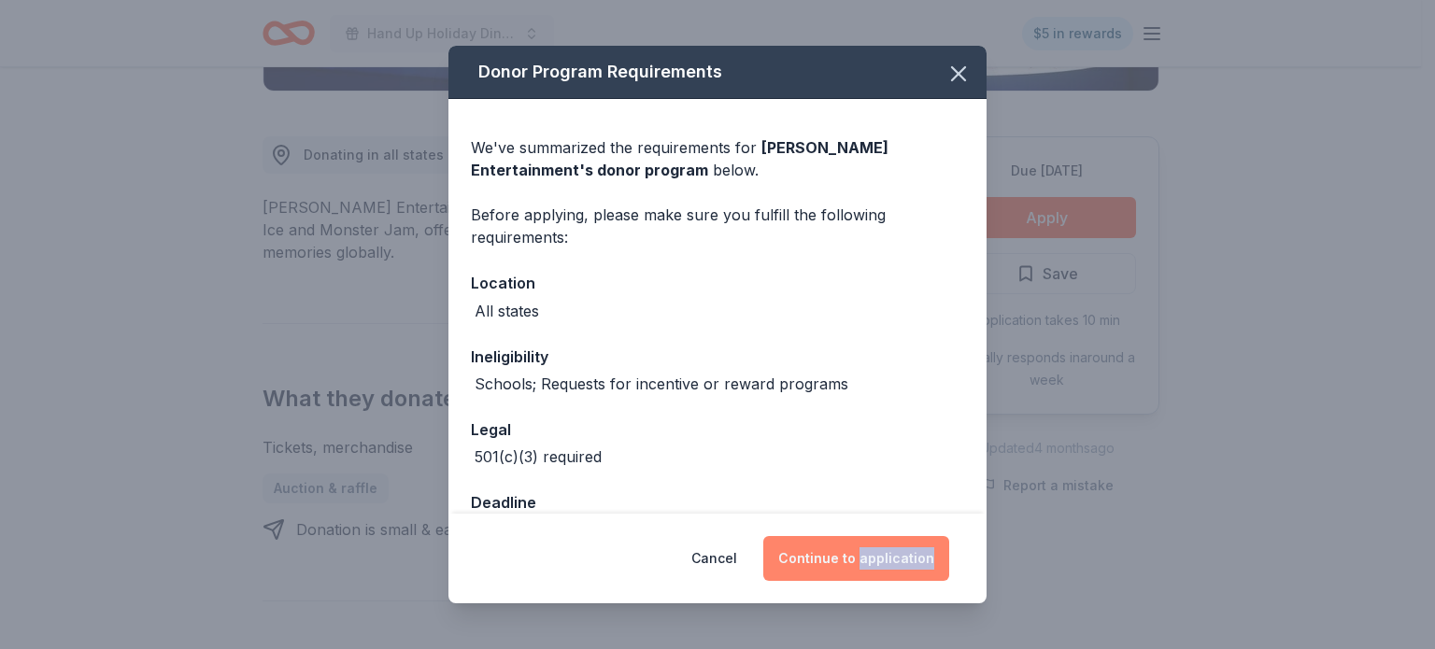
click at [848, 537] on button "Continue to application" at bounding box center [856, 558] width 186 height 45
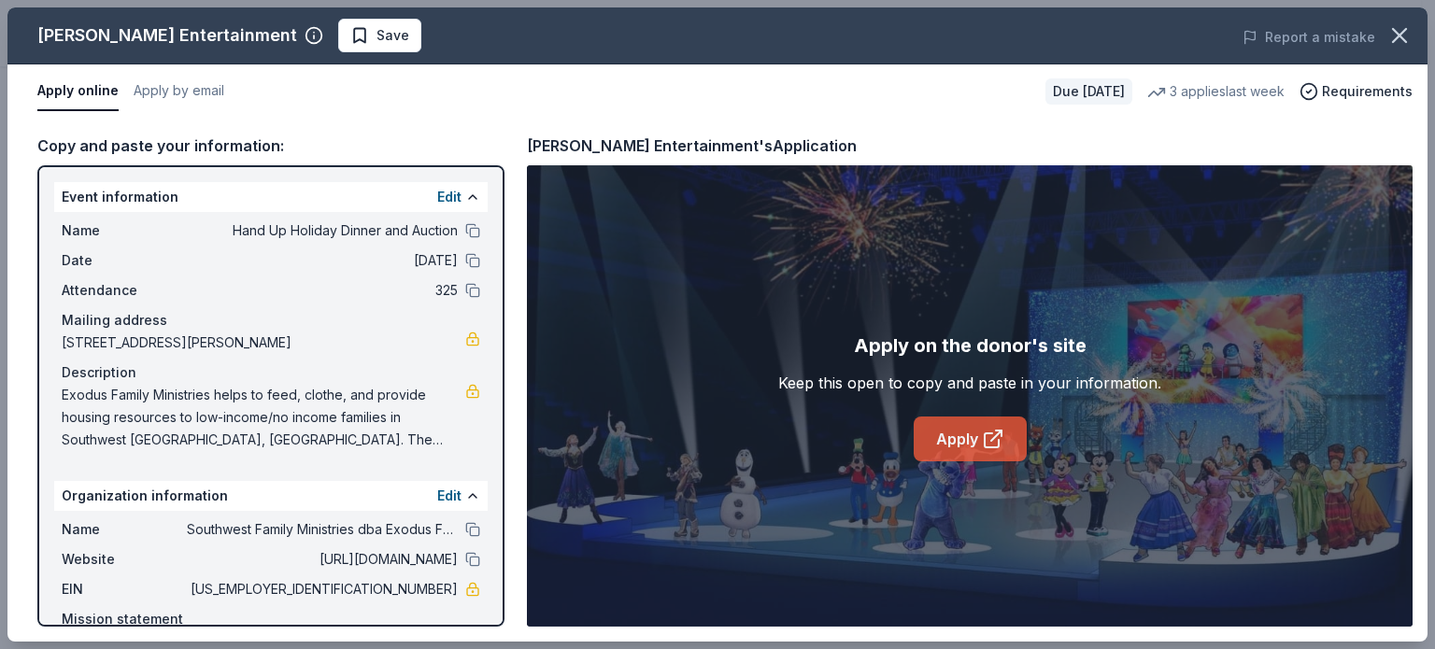
click at [967, 434] on link "Apply" at bounding box center [970, 439] width 113 height 45
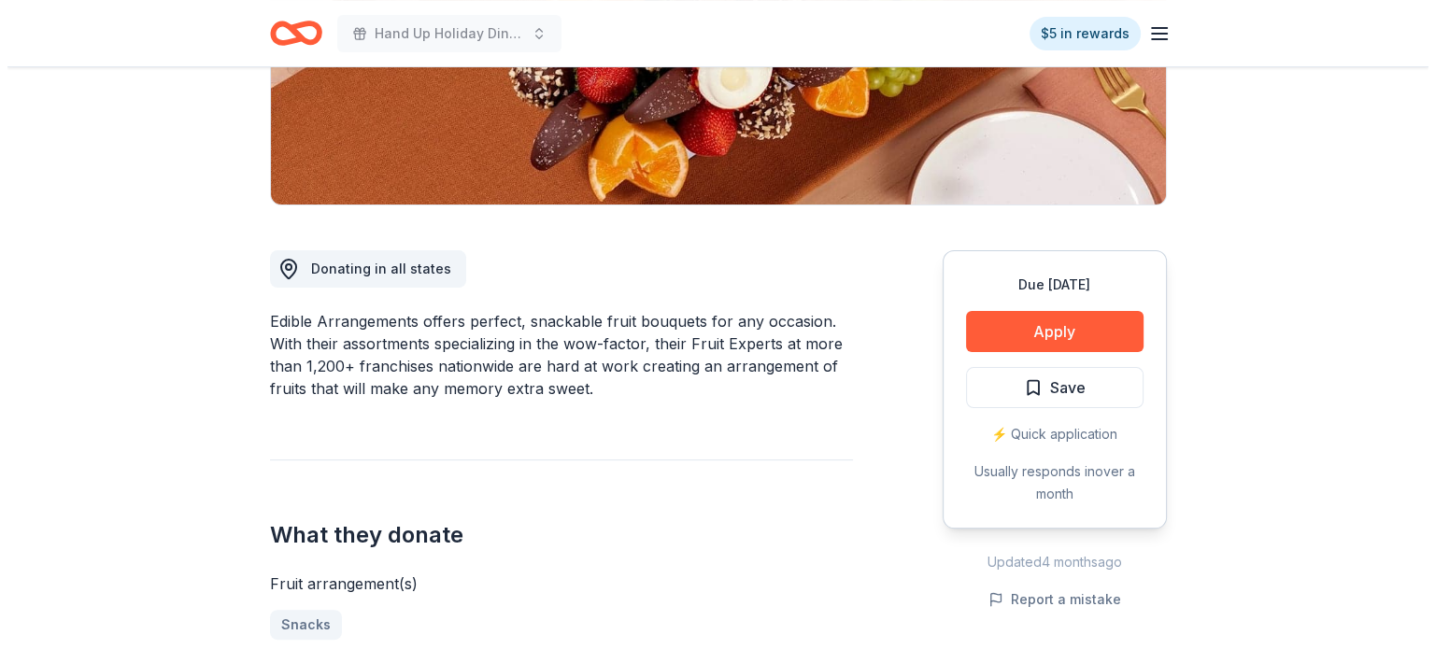
scroll to position [361, 0]
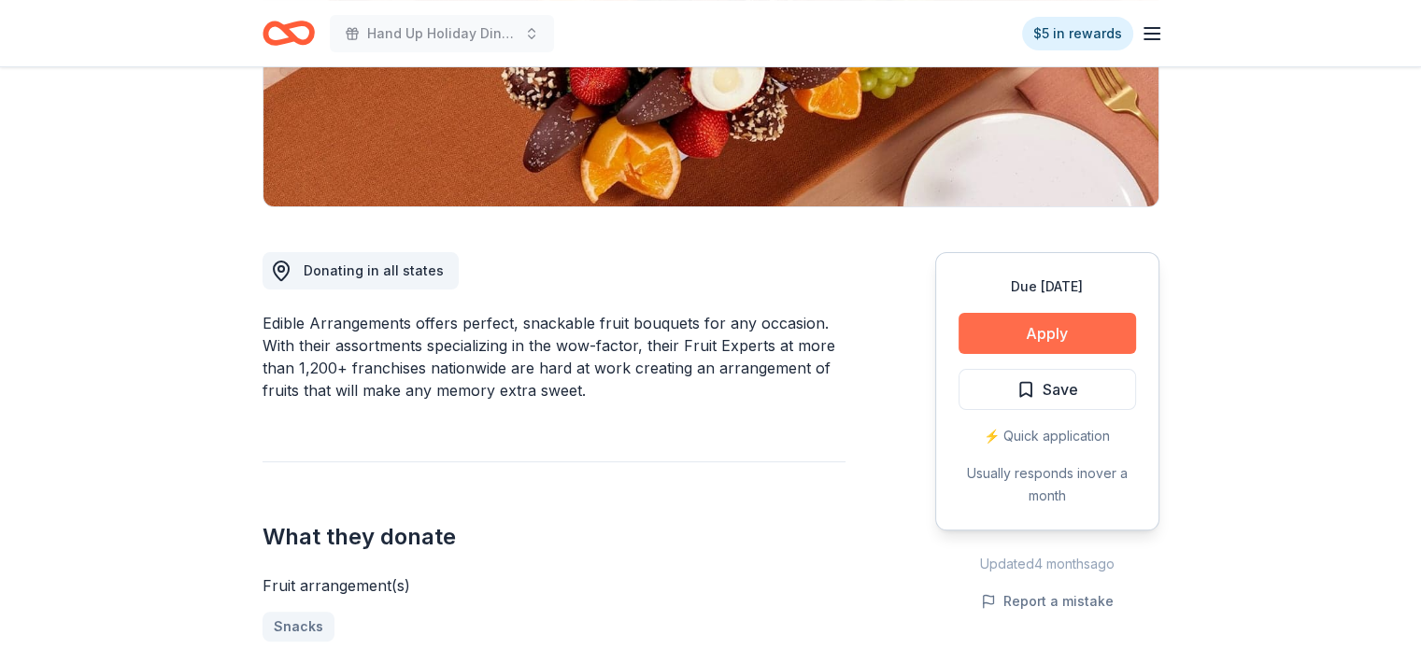
click at [1062, 313] on button "Apply" at bounding box center [1048, 333] width 178 height 41
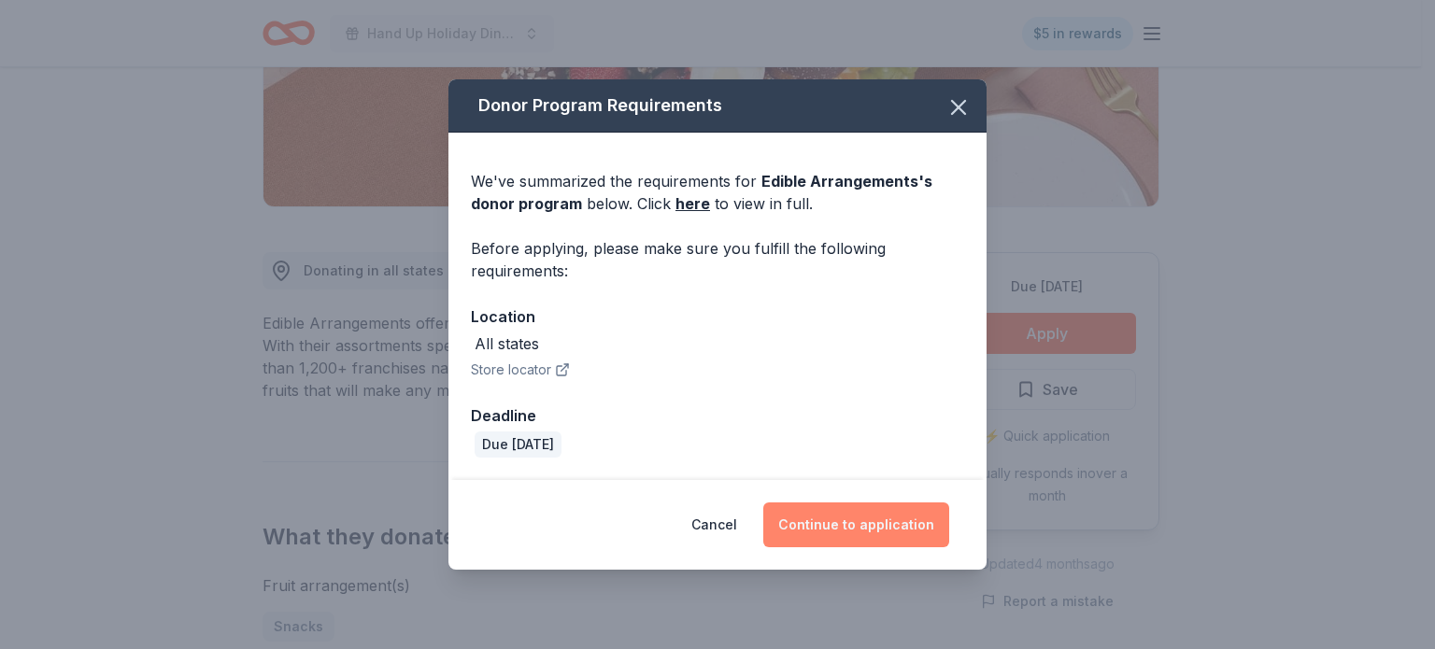
click at [871, 524] on button "Continue to application" at bounding box center [856, 525] width 186 height 45
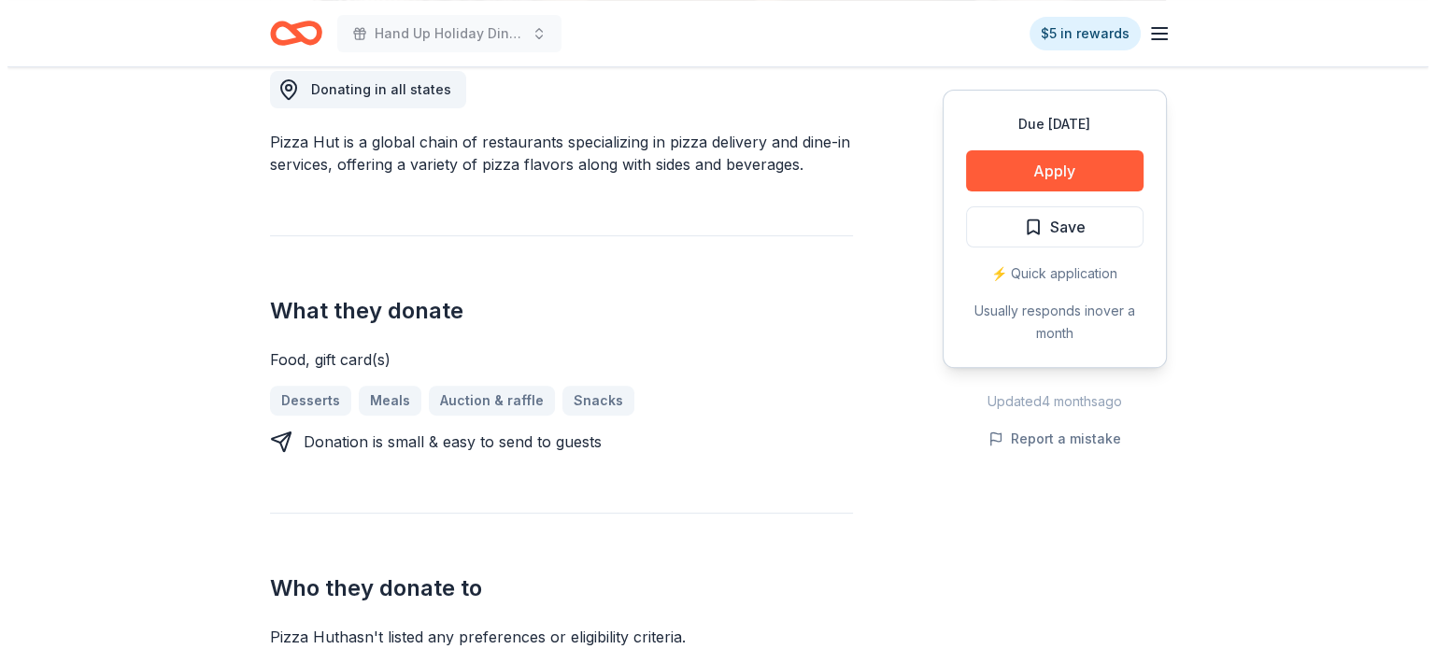
scroll to position [545, 0]
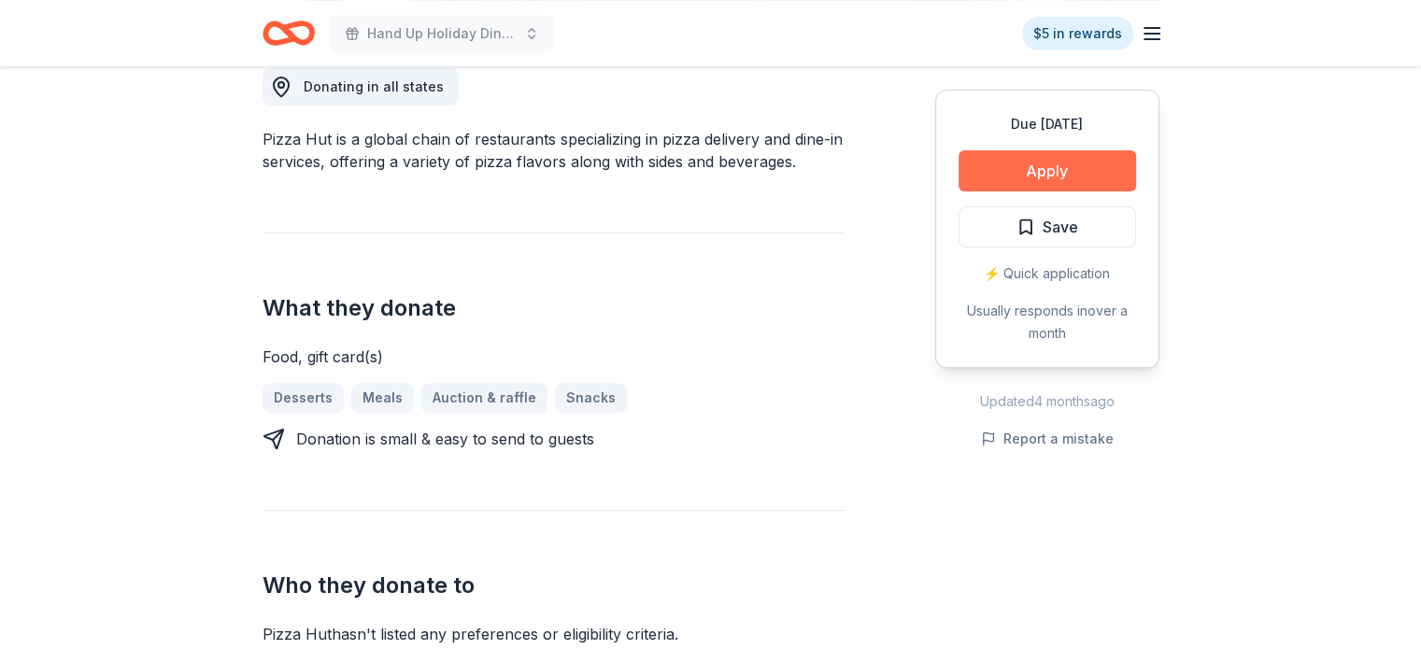
click at [1054, 183] on button "Apply" at bounding box center [1048, 170] width 178 height 41
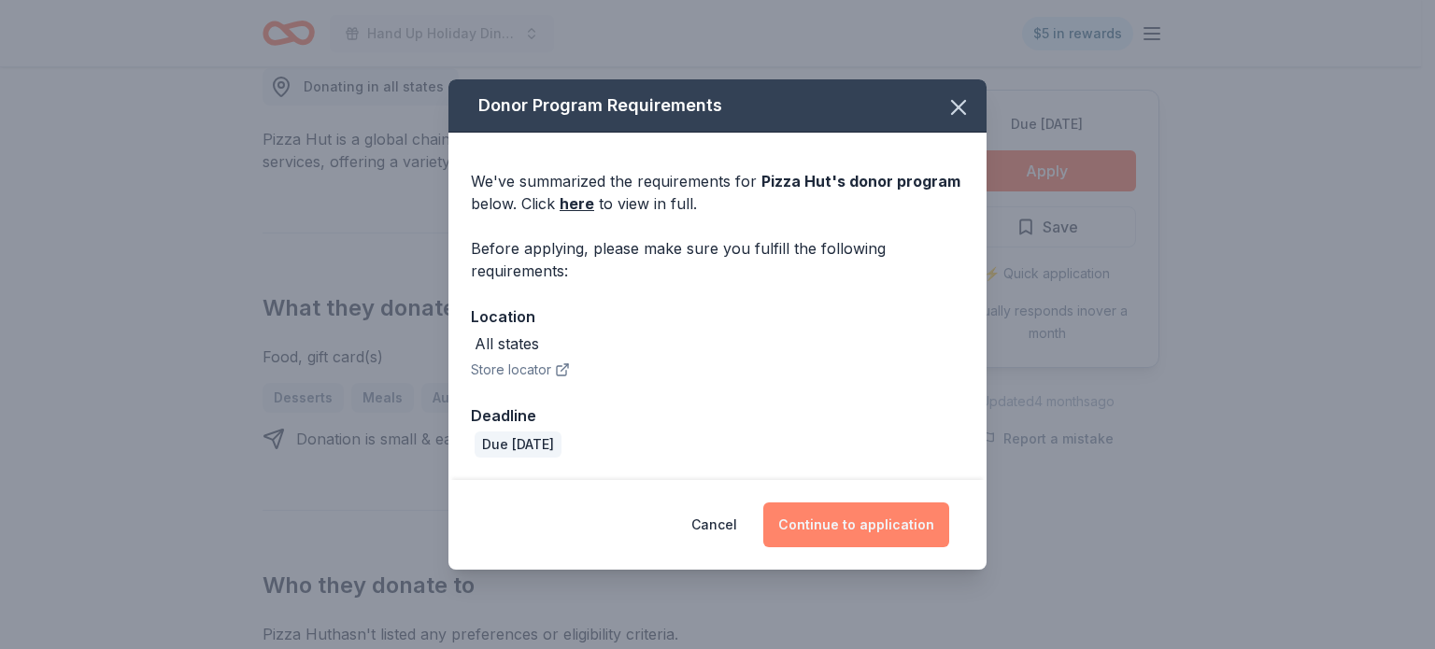
click at [864, 516] on button "Continue to application" at bounding box center [856, 525] width 186 height 45
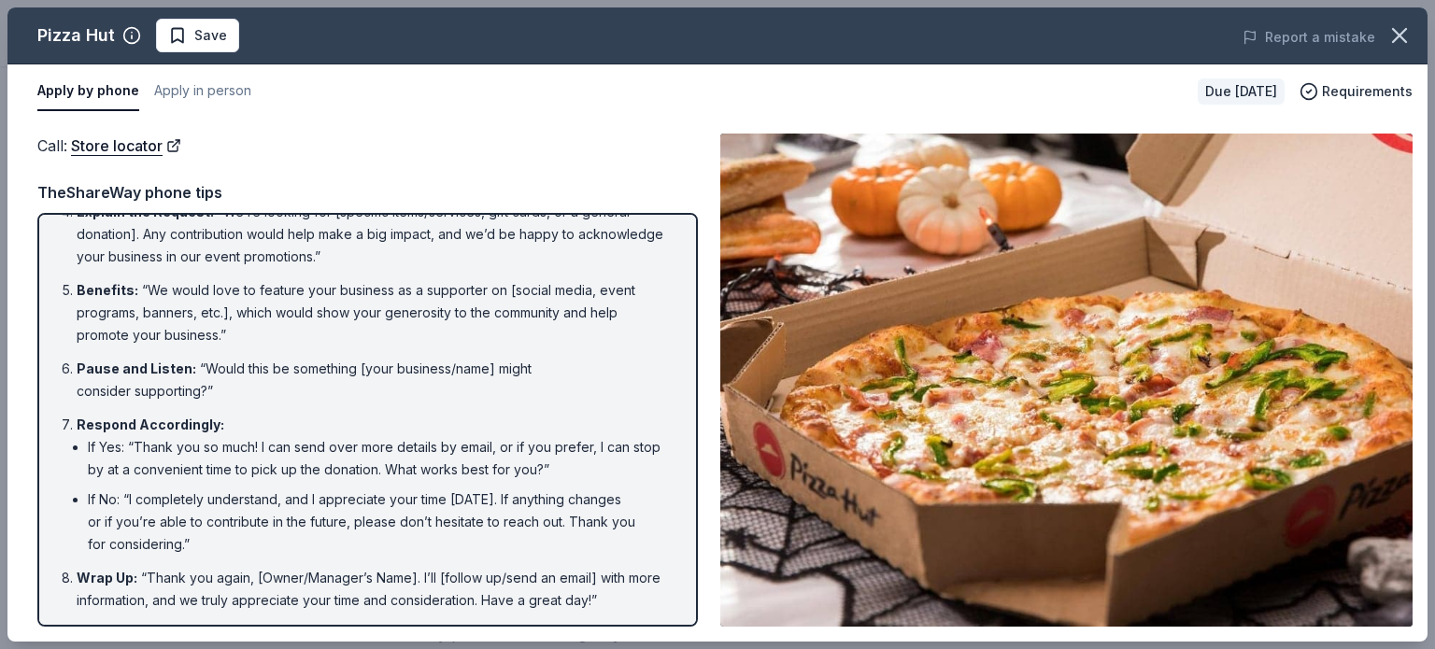
scroll to position [0, 0]
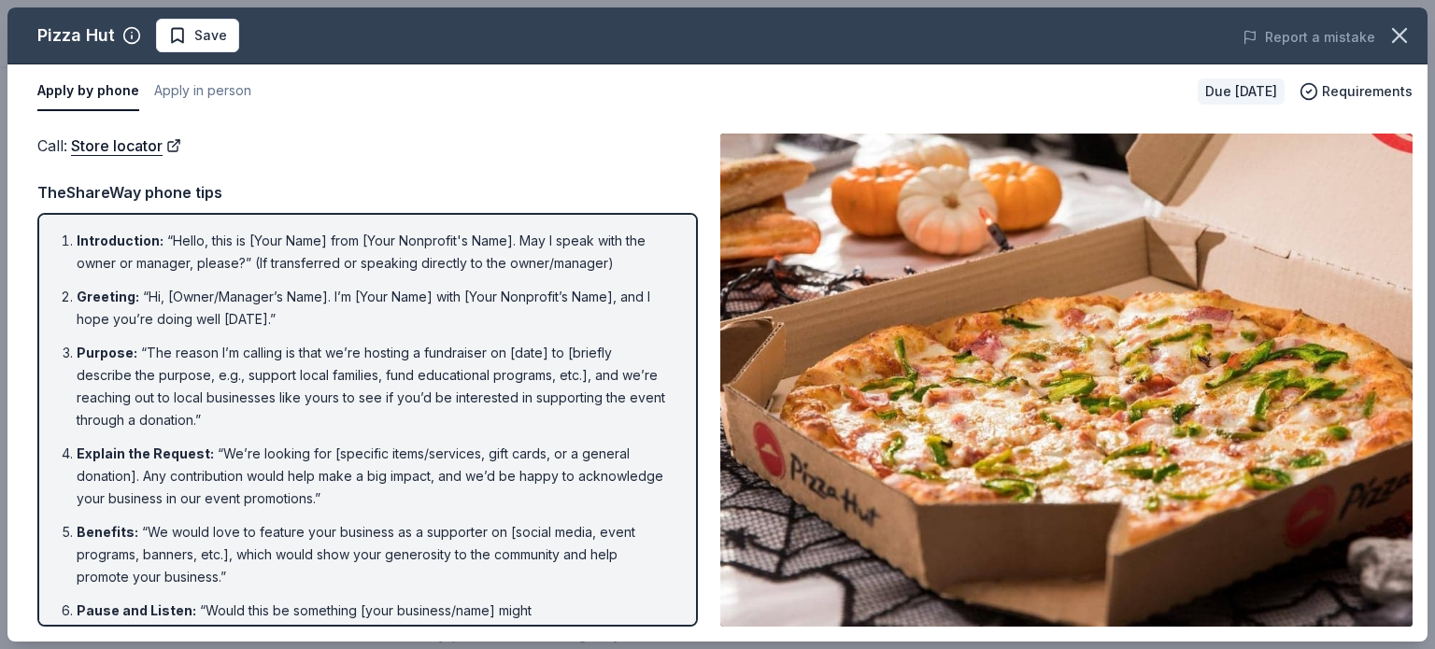
drag, startPoint x: 54, startPoint y: 234, endPoint x: 260, endPoint y: 420, distance: 277.2
click at [273, 430] on ol "Introduction : “Hello, this is [Your Name] from [Your Nonprofit's Name]. May I …" at bounding box center [367, 542] width 627 height 624
drag, startPoint x: 78, startPoint y: 237, endPoint x: 157, endPoint y: 328, distance: 120.5
click at [157, 328] on ol "Introduction : “Hello, this is [Your Name] from [Your Nonprofit's Name]. May I …" at bounding box center [367, 542] width 627 height 624
drag, startPoint x: 59, startPoint y: 240, endPoint x: 174, endPoint y: 328, distance: 144.7
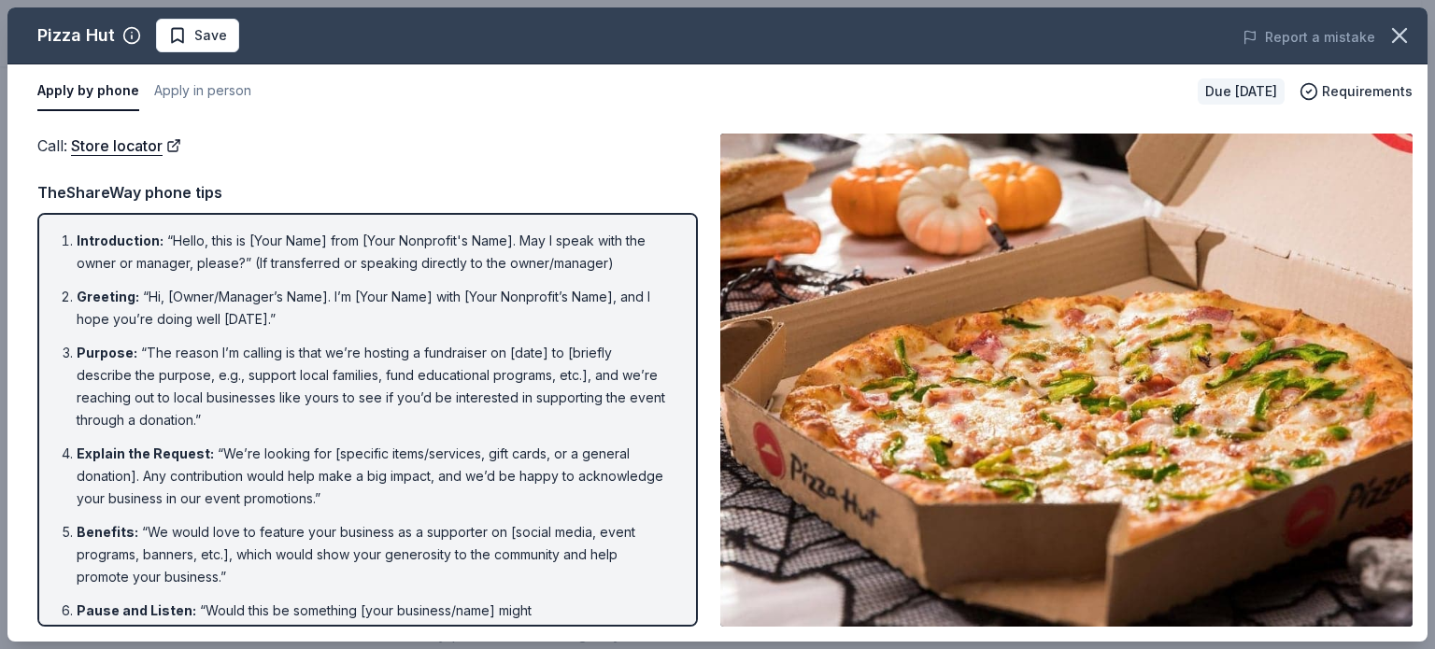
click at [174, 328] on ol "Introduction : “Hello, this is [Your Name] from [Your Nonprofit's Name]. May I …" at bounding box center [367, 542] width 627 height 624
click at [174, 328] on li "Greeting : “Hi, [Owner/Manager’s Name]. I’m [Your Name] with [Your Nonprofit’s …" at bounding box center [373, 308] width 593 height 45
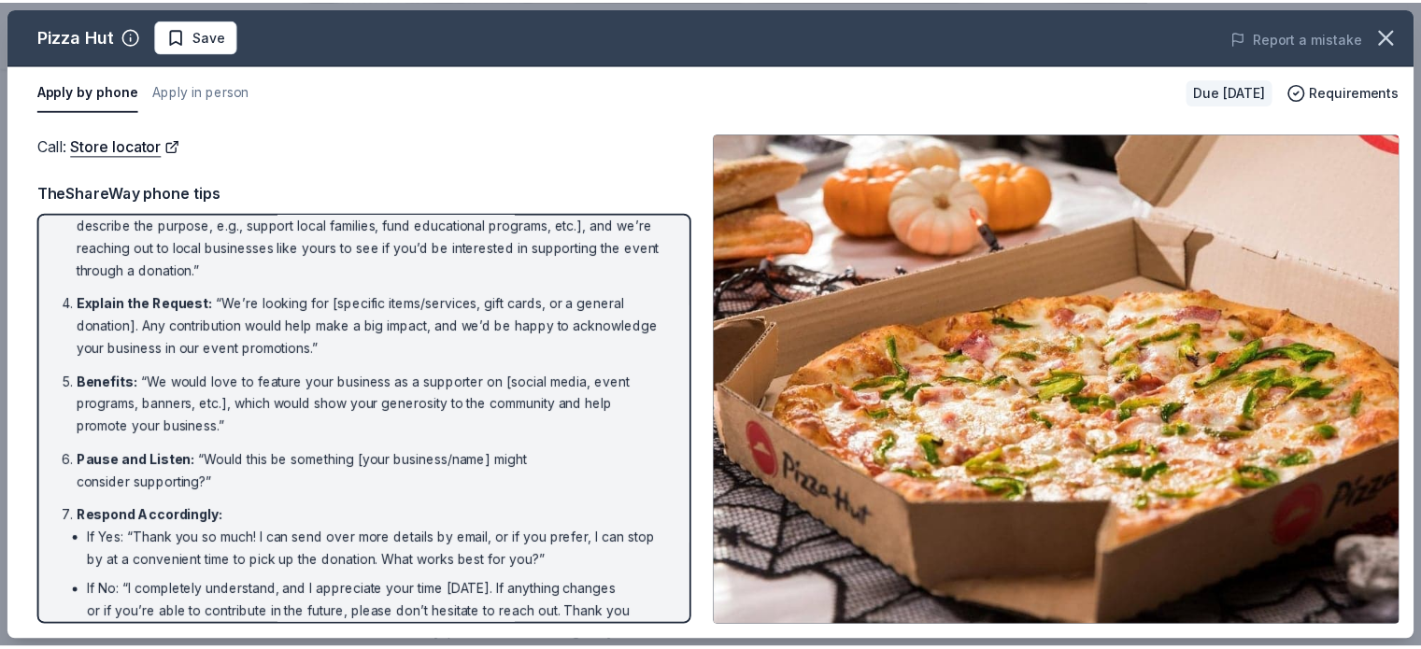
scroll to position [242, 0]
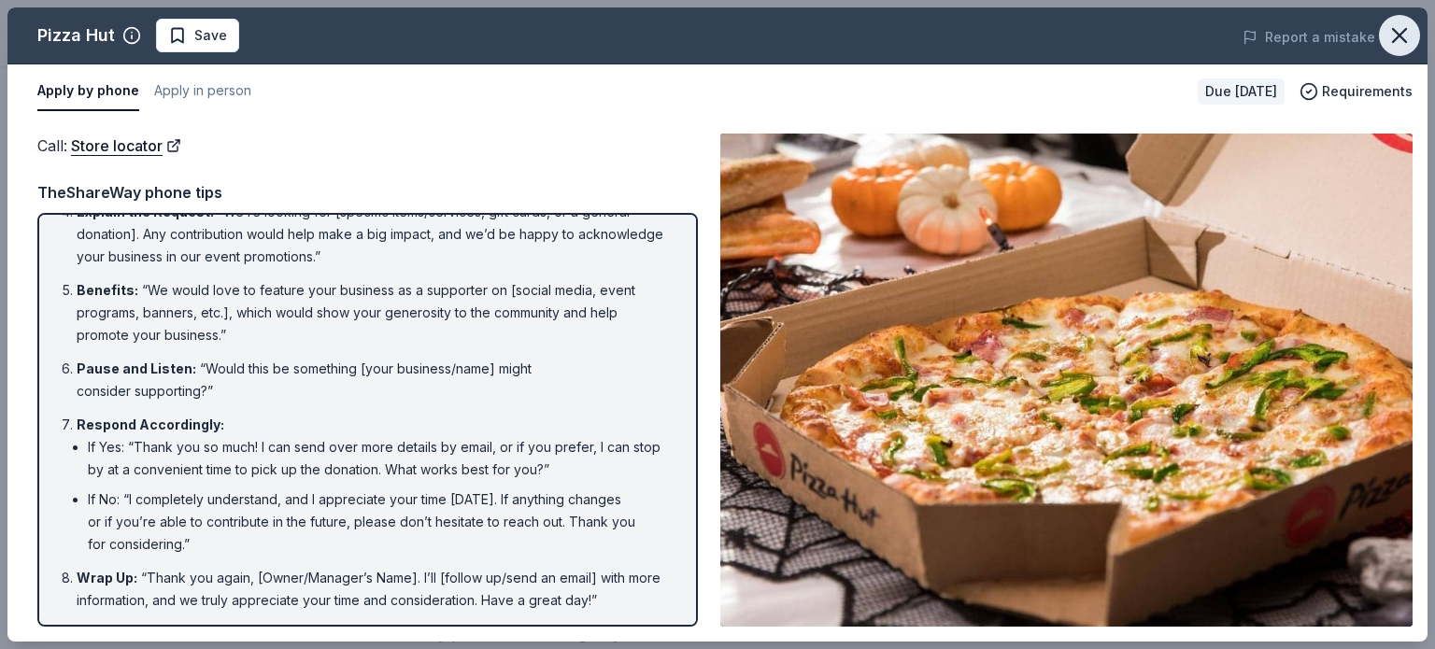
click at [1394, 40] on icon "button" at bounding box center [1399, 35] width 13 height 13
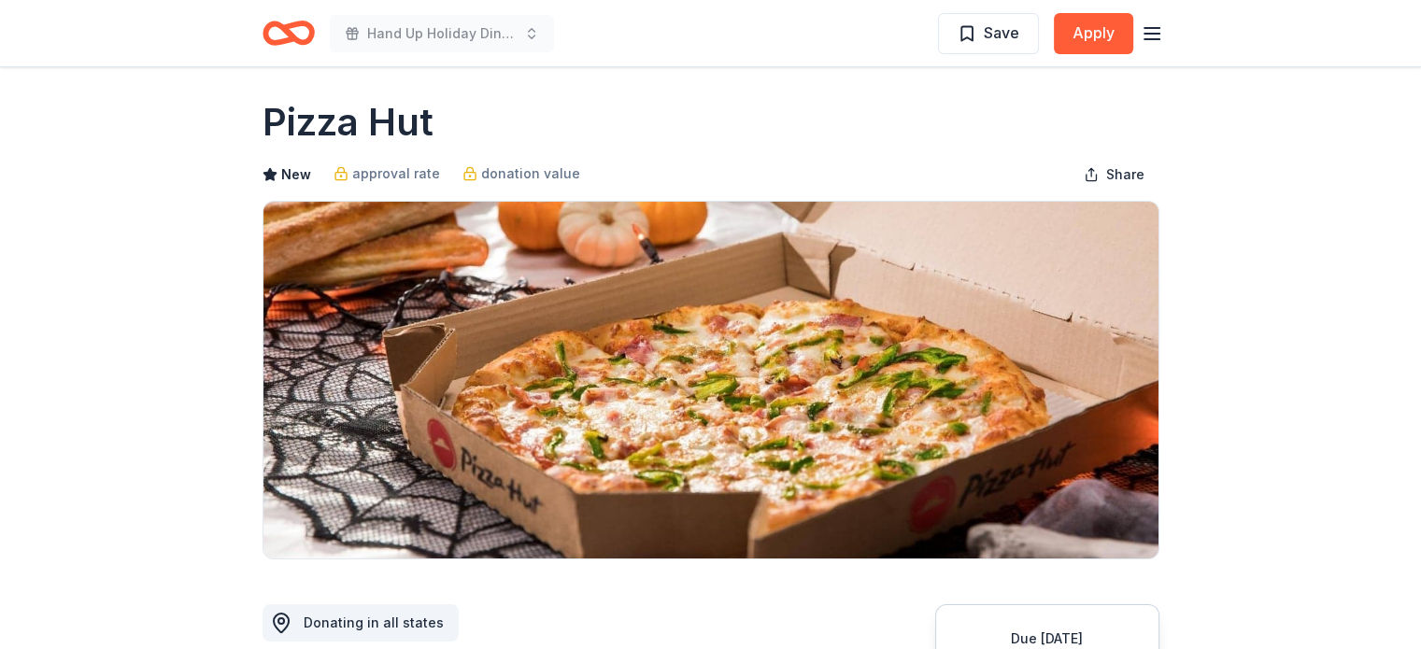
scroll to position [0, 0]
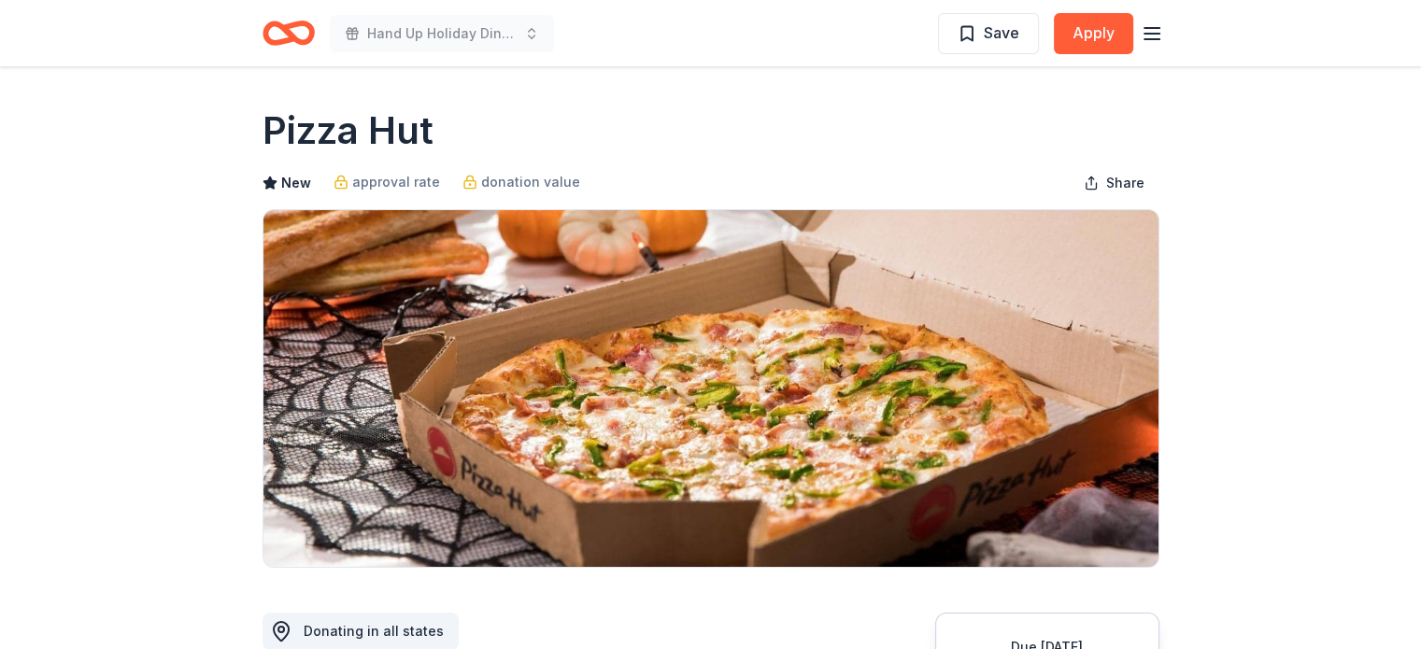
click at [282, 28] on icon "Home" at bounding box center [296, 32] width 29 height 19
click at [1152, 35] on icon "button" at bounding box center [1152, 33] width 22 height 22
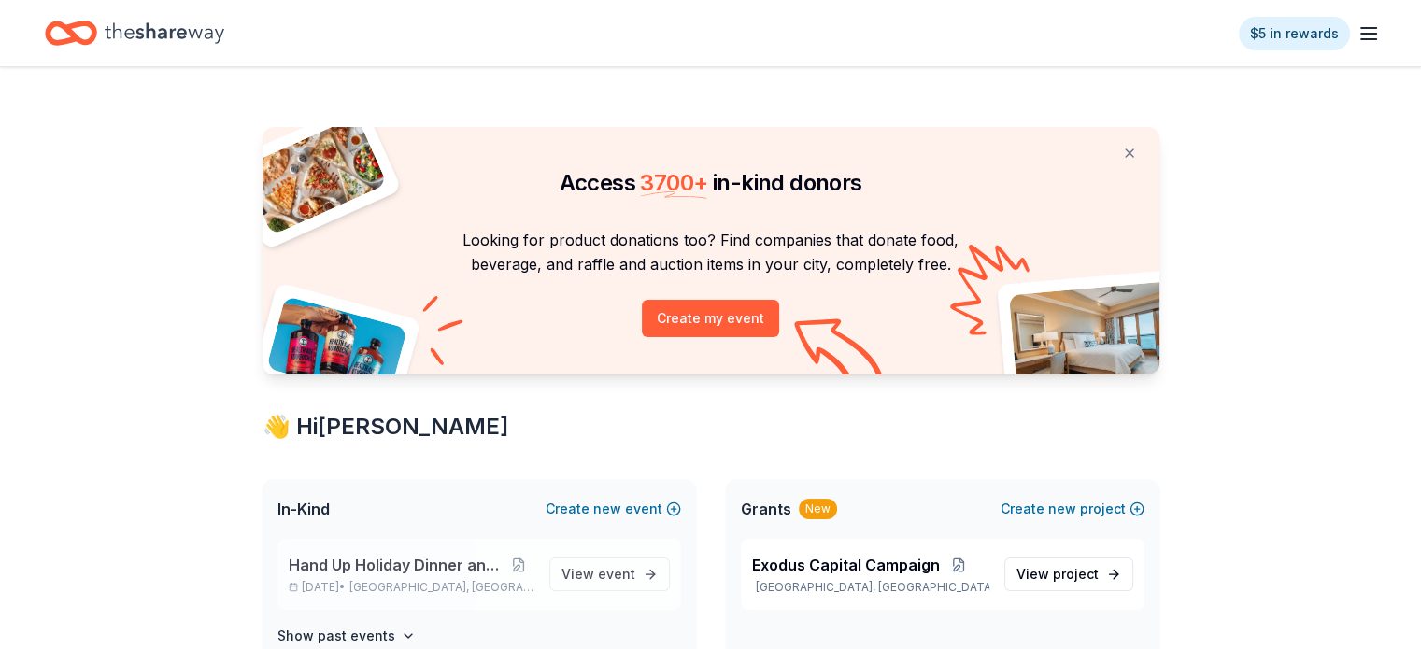
click at [403, 554] on span "Hand Up Holiday Dinner and Auction" at bounding box center [397, 565] width 216 height 22
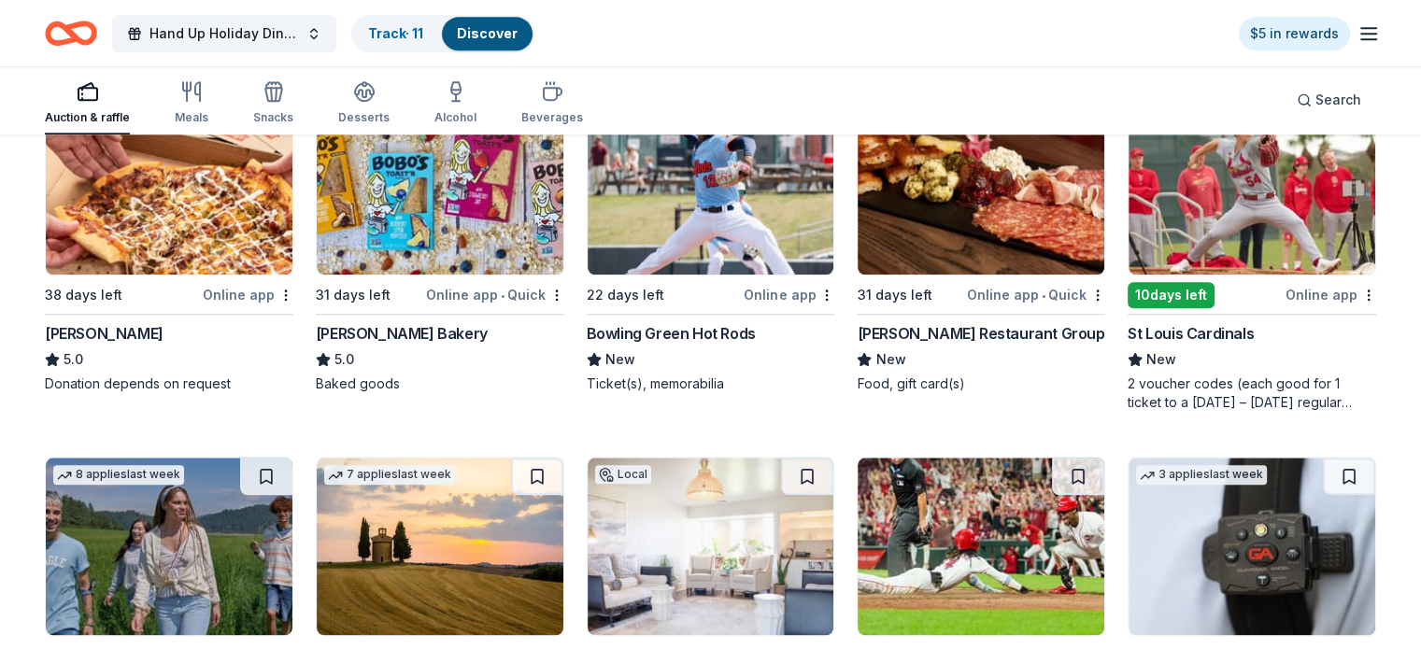
scroll to position [2030, 0]
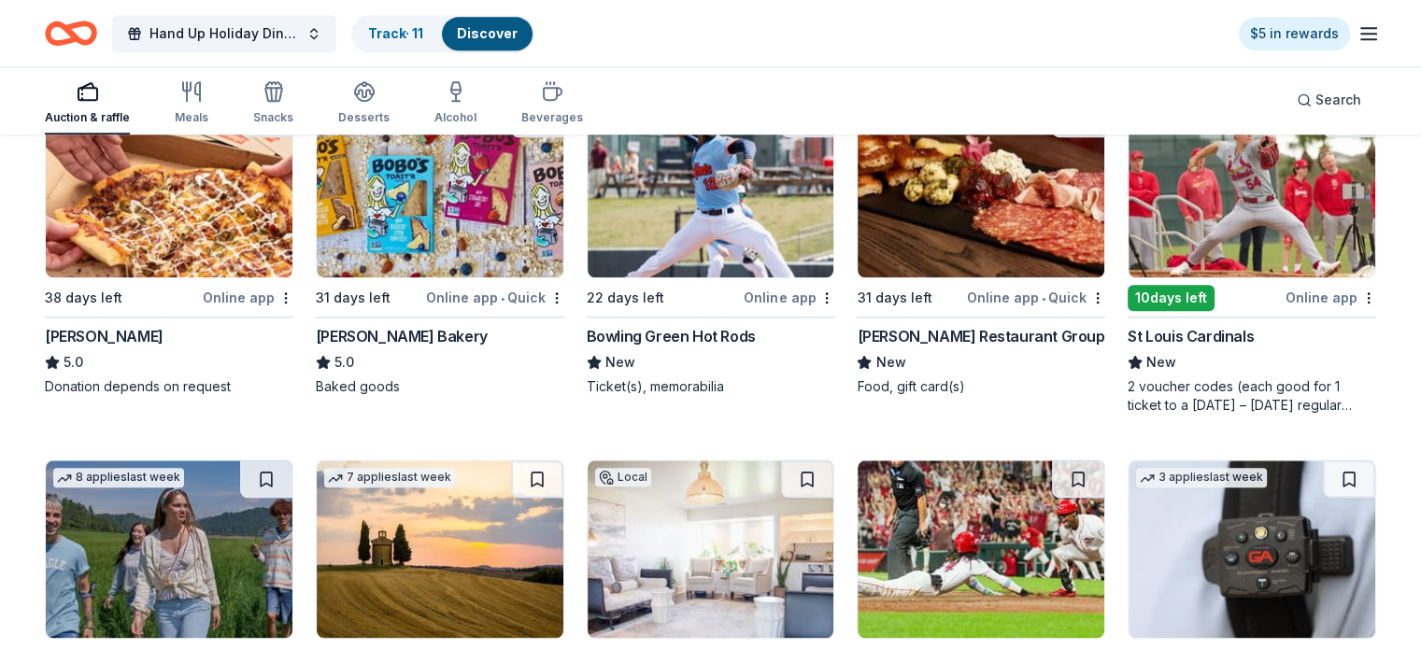
click at [634, 235] on img at bounding box center [711, 189] width 247 height 178
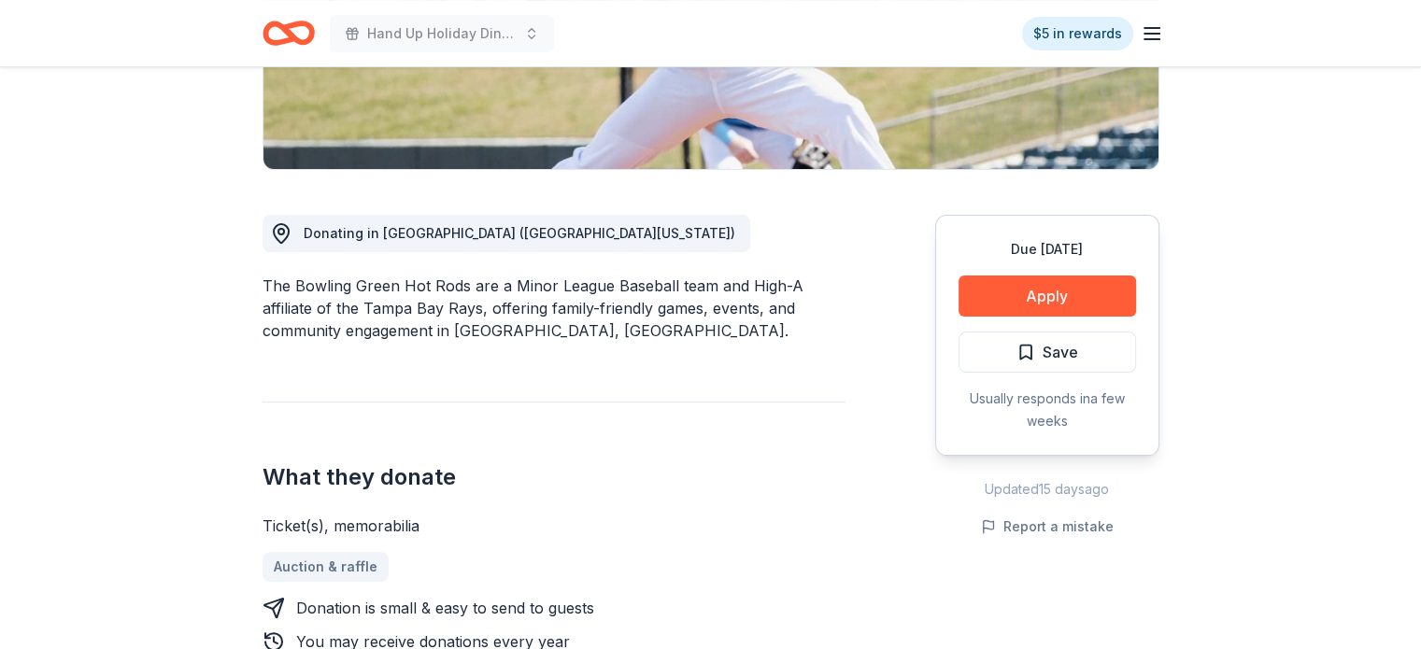
scroll to position [400, 0]
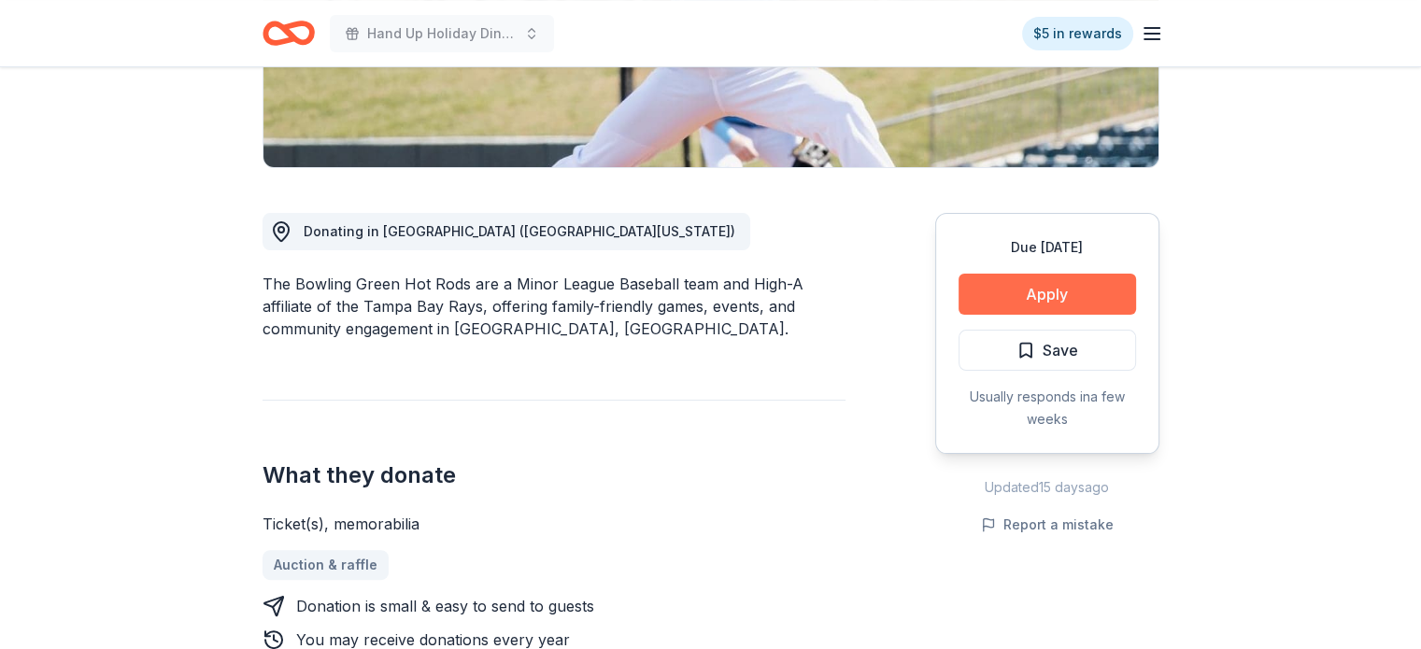
click at [1063, 300] on button "Apply" at bounding box center [1048, 294] width 178 height 41
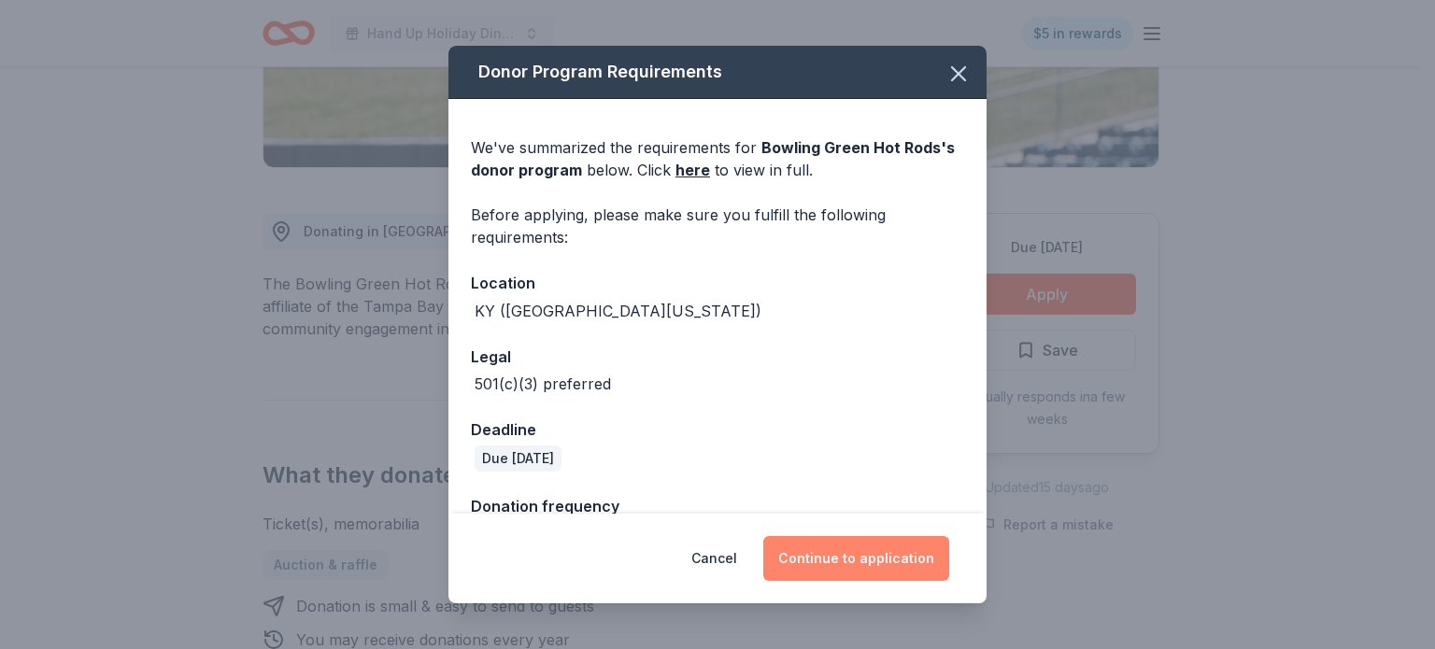
click at [865, 572] on button "Continue to application" at bounding box center [856, 558] width 186 height 45
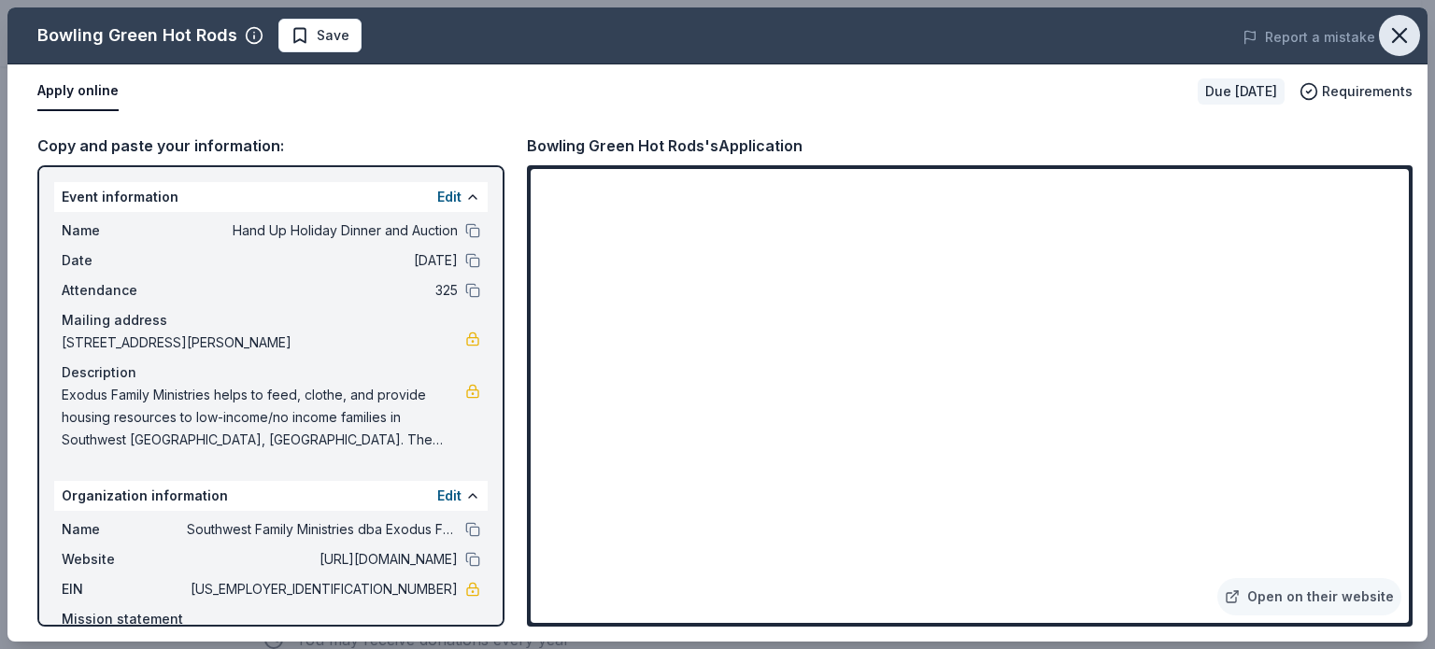
click at [1394, 37] on icon "button" at bounding box center [1400, 35] width 26 height 26
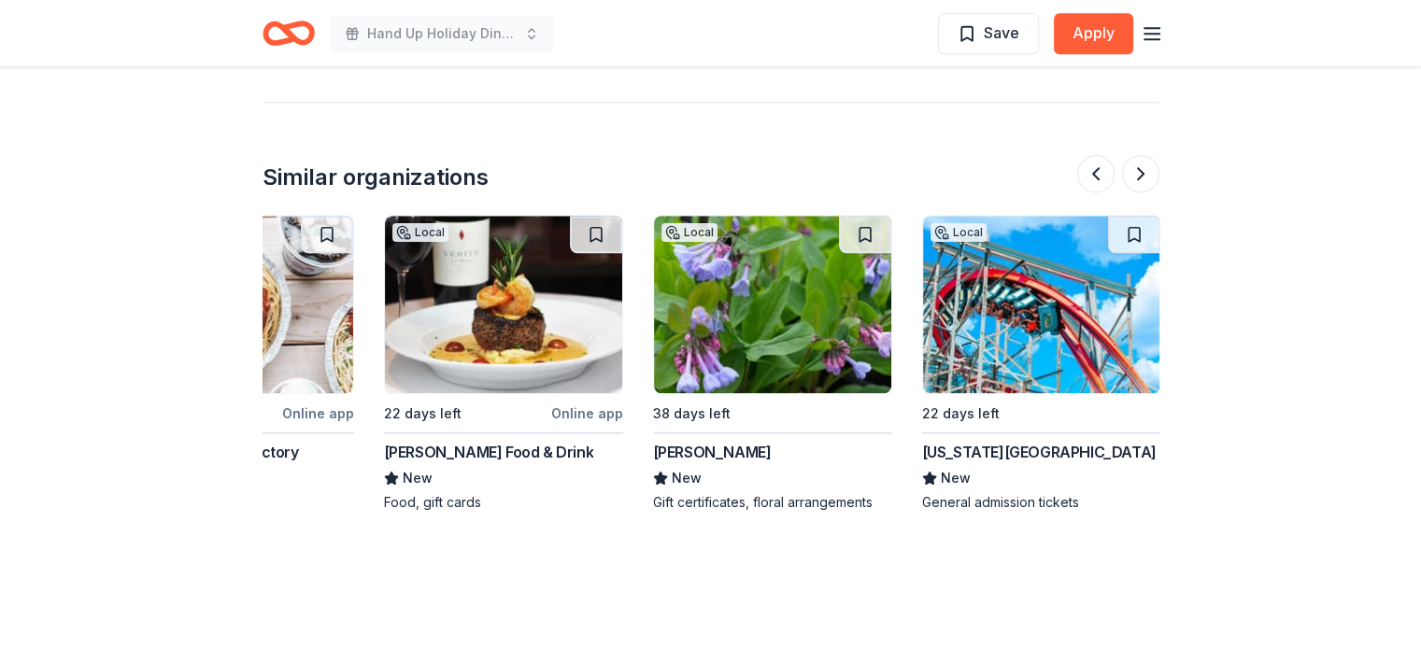
scroll to position [0, 0]
